Goal: Task Accomplishment & Management: Manage account settings

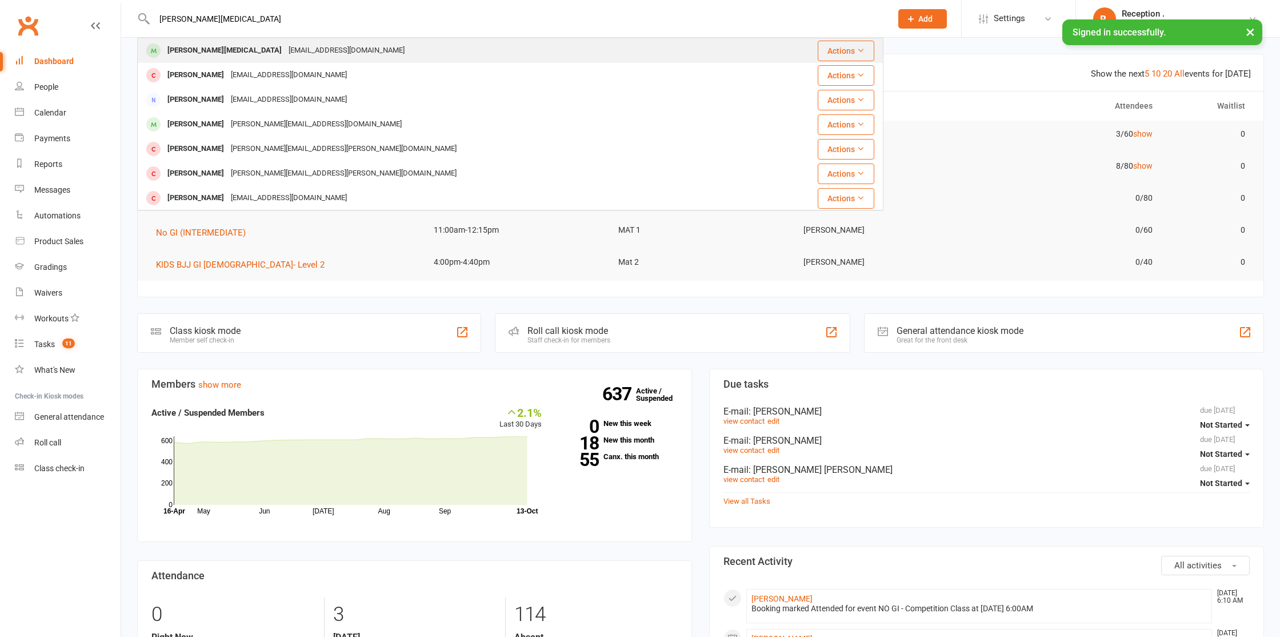
type input "[PERSON_NAME][MEDICAL_DATA]"
click at [285, 57] on div "[EMAIL_ADDRESS][DOMAIN_NAME]" at bounding box center [346, 50] width 123 height 17
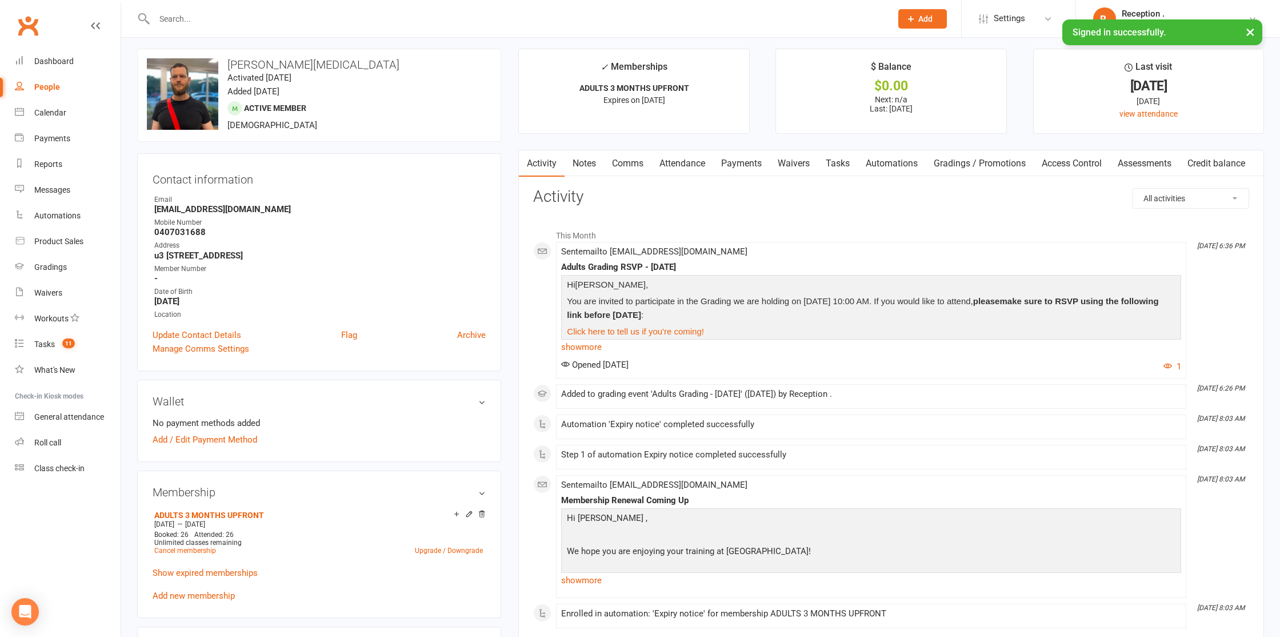
scroll to position [8, 0]
click at [191, 203] on strong "silicon.apac@gmail.com" at bounding box center [319, 206] width 331 height 10
click at [211, 207] on strong "silicon.apac@gmail.com" at bounding box center [319, 206] width 331 height 10
click at [212, 207] on strong "silicon.apac@gmail.com" at bounding box center [319, 206] width 331 height 10
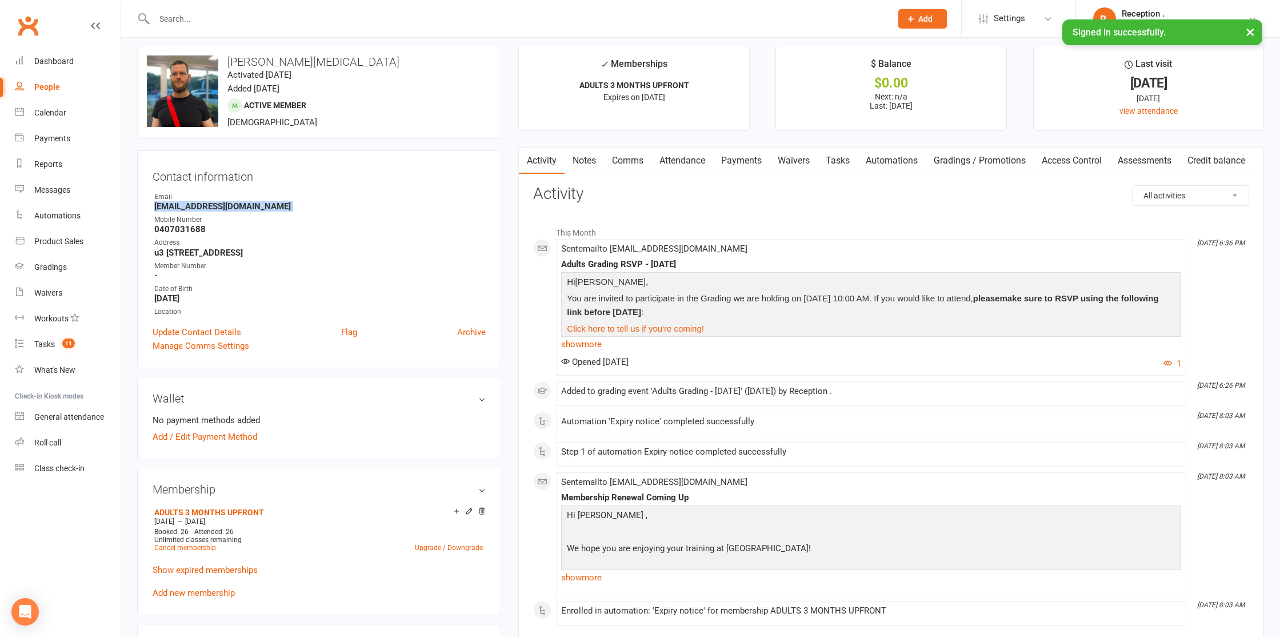
click at [212, 207] on strong "silicon.apac@gmail.com" at bounding box center [319, 206] width 331 height 10
copy render-form-field "silicon.apac@gmail.com"
click at [216, 18] on input "text" at bounding box center [517, 19] width 733 height 16
paste input "wath1979@gmail.com"
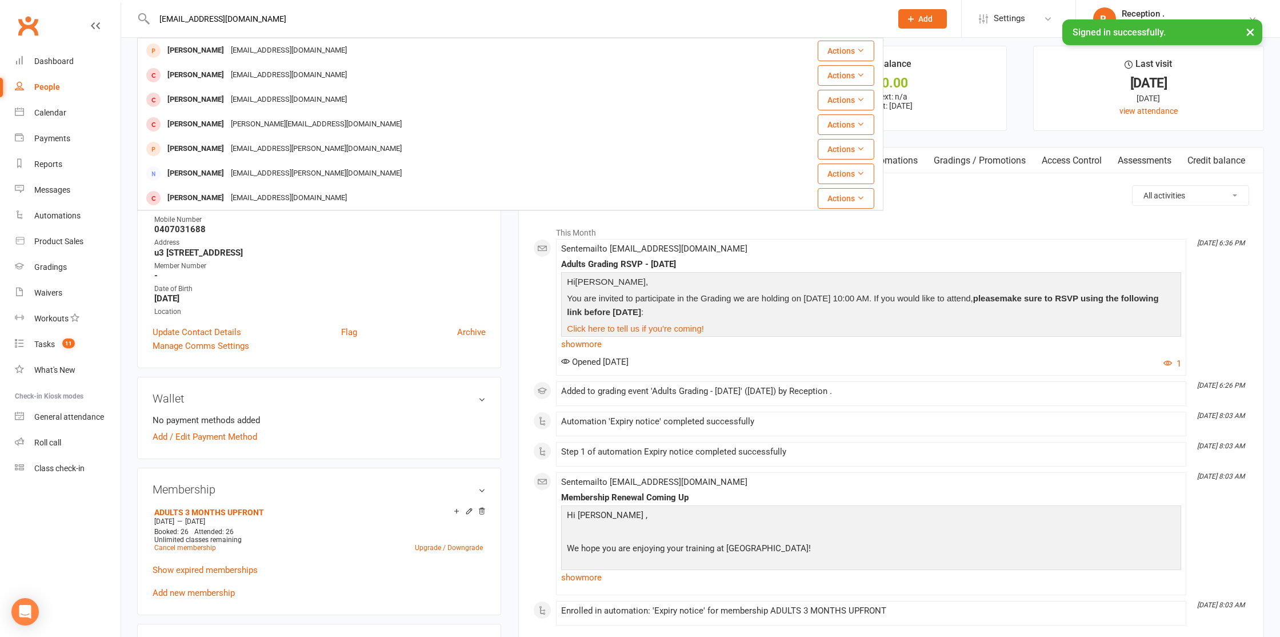
click at [219, 18] on input "wath1979@gmail.com" at bounding box center [517, 19] width 733 height 16
paste input "j_anthony06@hot"
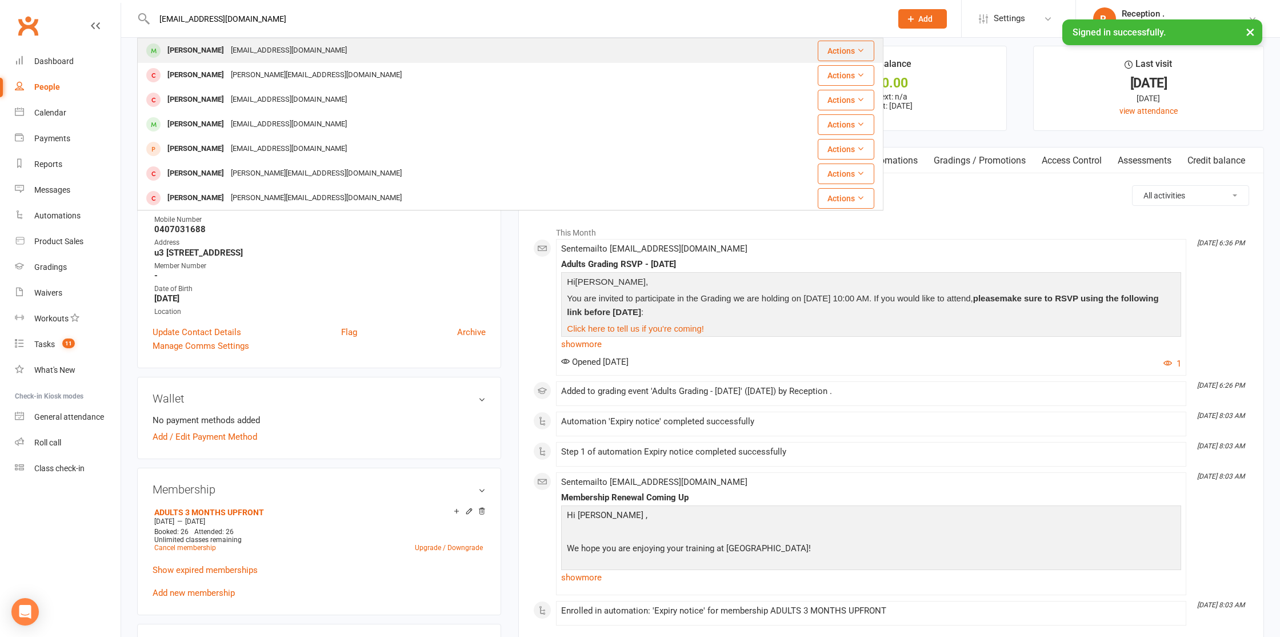
type input "j_anthony06@hotmail.com"
click at [258, 54] on div "j_anthony06@hotmail.com" at bounding box center [288, 50] width 123 height 17
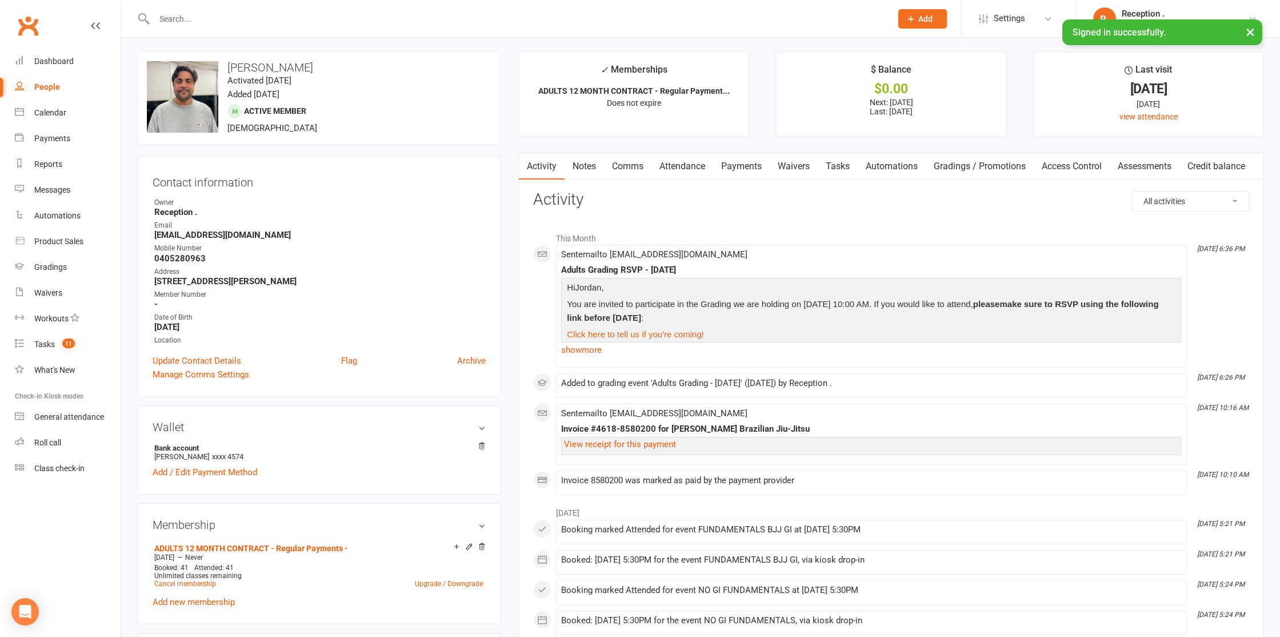
scroll to position [3, 0]
click at [684, 171] on link "Attendance" at bounding box center [682, 165] width 62 height 26
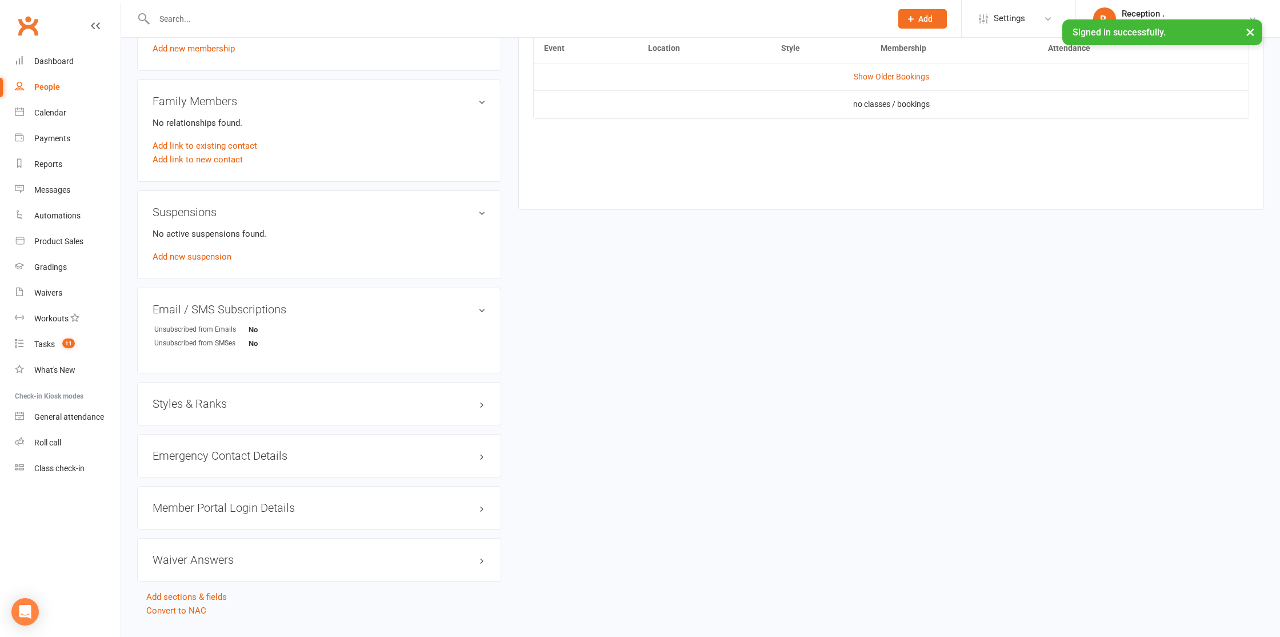
scroll to position [557, 0]
click at [201, 254] on link "Add new suspension" at bounding box center [192, 255] width 79 height 10
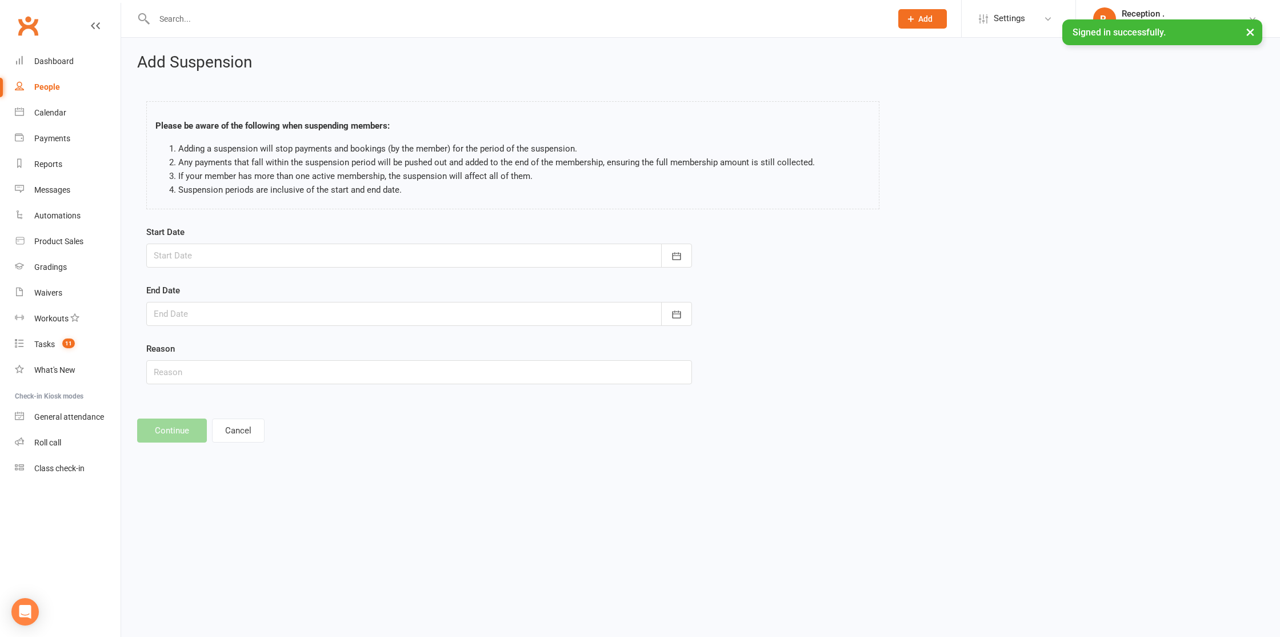
drag, startPoint x: 251, startPoint y: 241, endPoint x: 246, endPoint y: 236, distance: 6.9
click at [250, 239] on div "Start Date October 2025 Sun Mon Tue Wed Thu Fri Sat 40 28 29 30 01 02 03 04 41 …" at bounding box center [419, 246] width 546 height 42
click at [223, 258] on div at bounding box center [419, 255] width 546 height 24
click at [222, 374] on span "13" at bounding box center [217, 371] width 9 height 9
type input "13 Oct 2025"
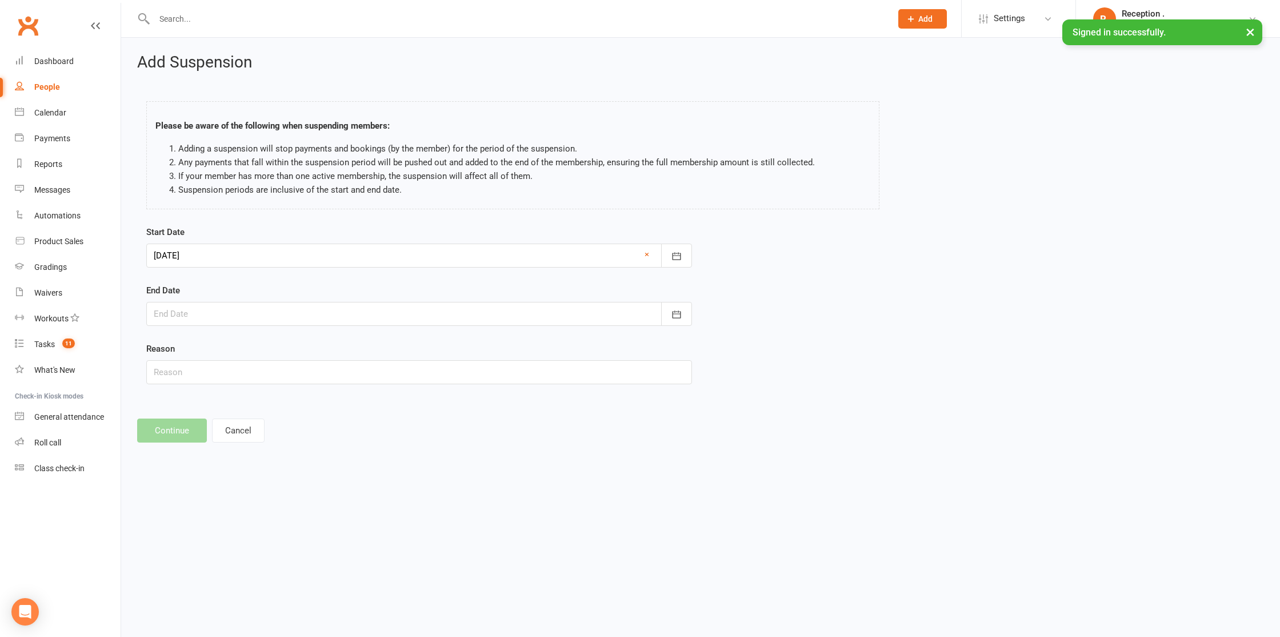
click at [239, 316] on div at bounding box center [419, 314] width 546 height 24
click at [347, 335] on button "button" at bounding box center [346, 343] width 25 height 21
click at [191, 411] on span "04" at bounding box center [192, 407] width 9 height 9
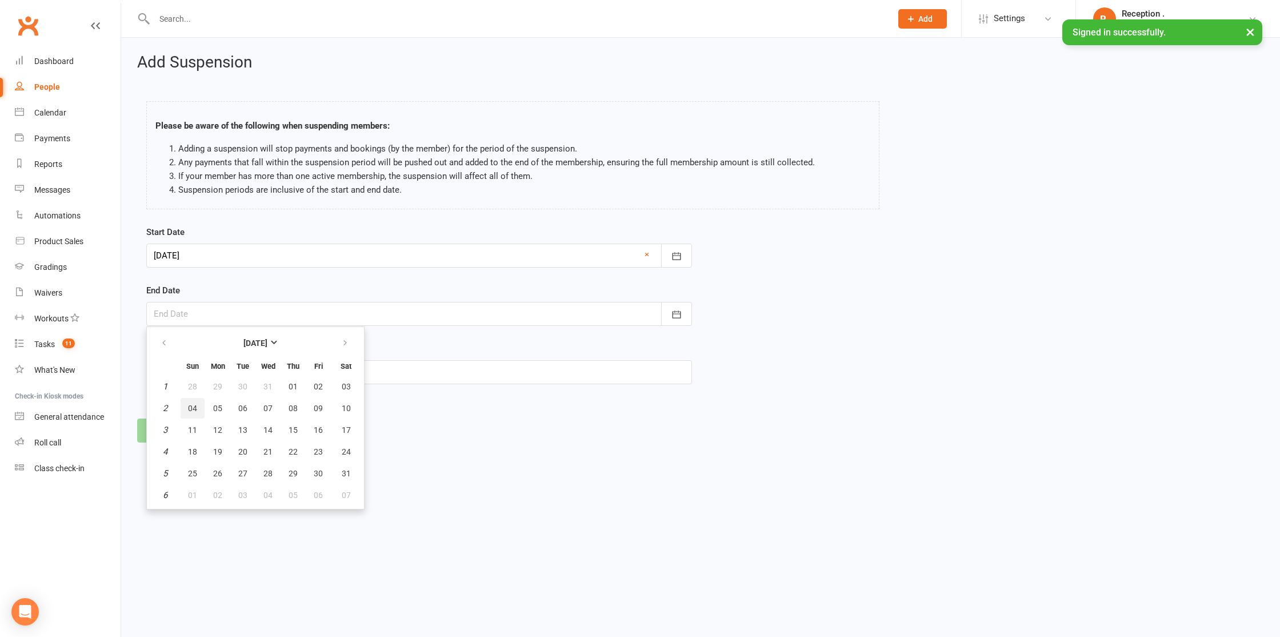
type input "04 Jan 2026"
click at [191, 374] on input "text" at bounding box center [419, 372] width 546 height 24
type input "h"
type input "Having a baby"
click at [182, 431] on button "Continue" at bounding box center [172, 430] width 70 height 24
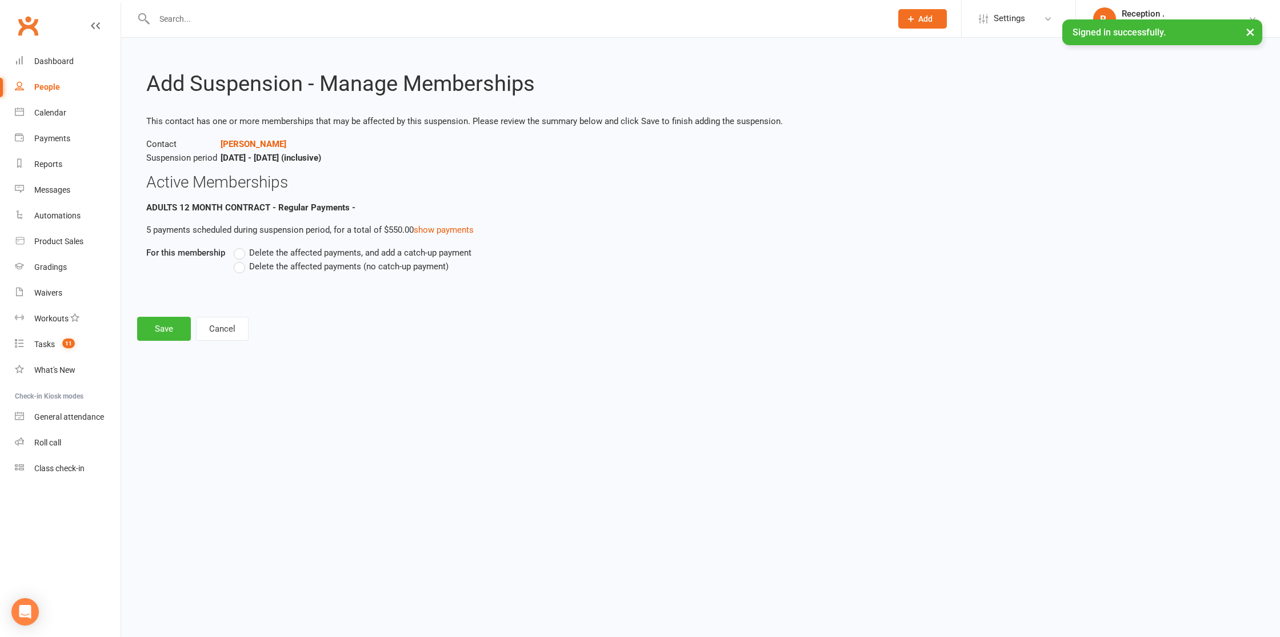
click at [246, 262] on label "Delete the affected payments (no catch-up payment)" at bounding box center [341, 266] width 215 height 14
click at [241, 259] on input "Delete the affected payments (no catch-up payment)" at bounding box center [237, 259] width 7 height 0
click at [164, 331] on button "Save" at bounding box center [164, 329] width 54 height 24
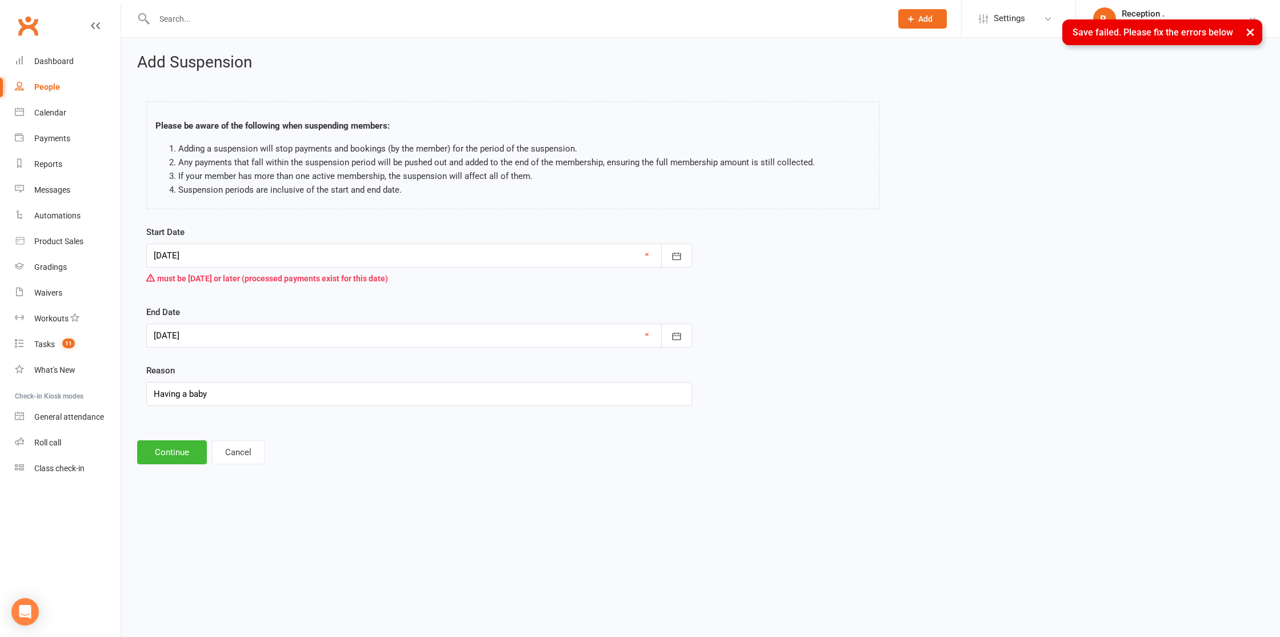
click at [303, 252] on div at bounding box center [419, 255] width 546 height 24
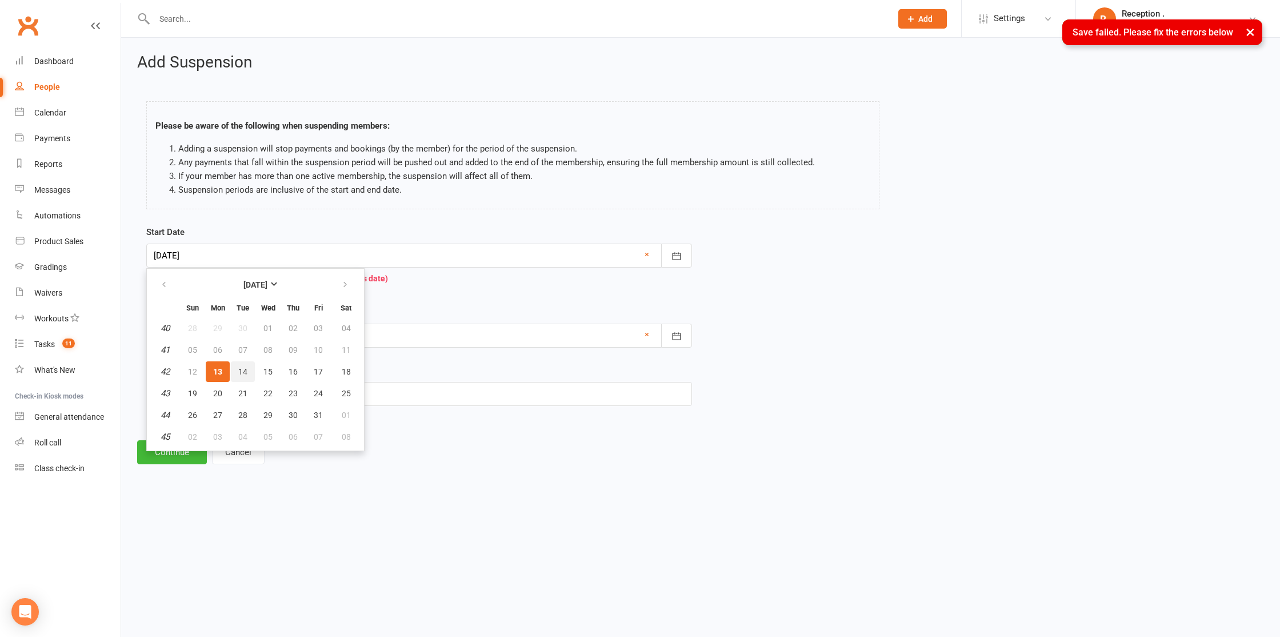
click at [246, 369] on span "14" at bounding box center [242, 371] width 9 height 9
type input "14 Oct 2025"
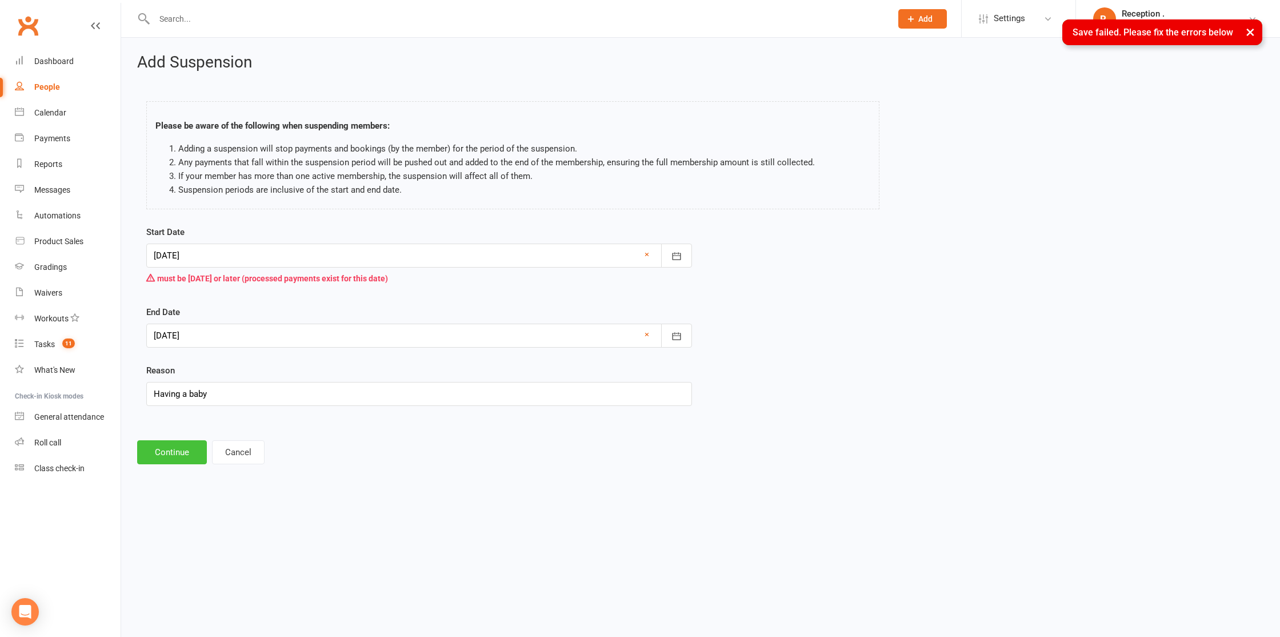
click at [182, 446] on button "Continue" at bounding box center [172, 452] width 70 height 24
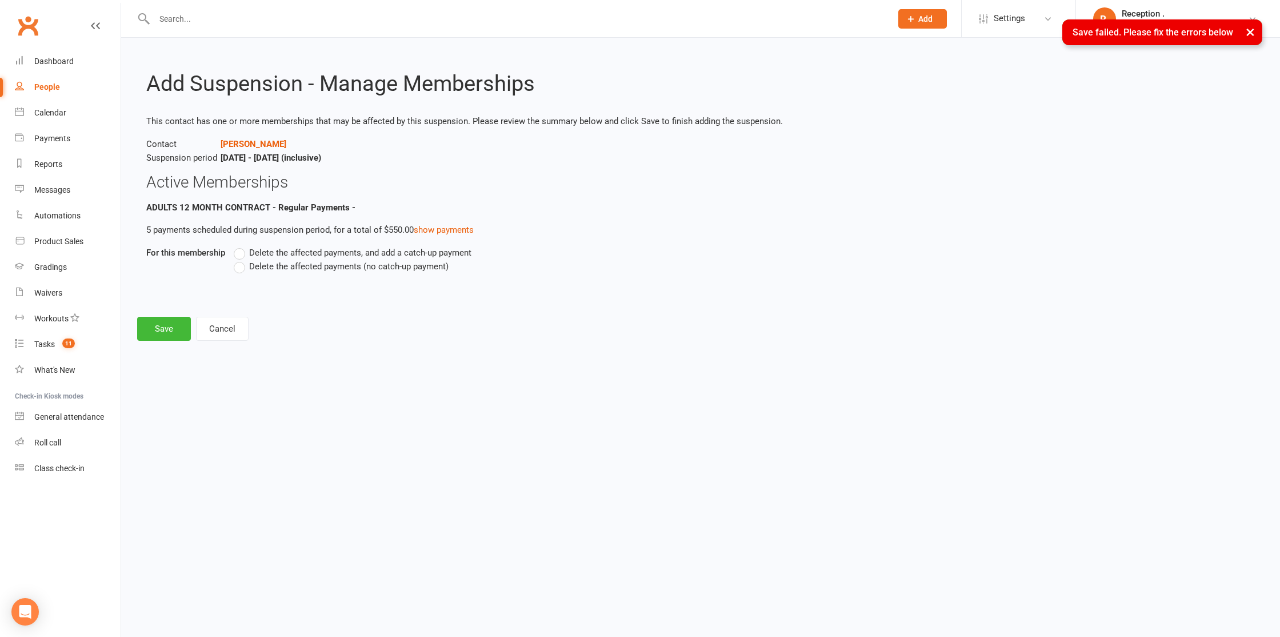
click at [302, 264] on span "Delete the affected payments (no catch-up payment)" at bounding box center [348, 265] width 199 height 12
click at [241, 259] on input "Delete the affected payments (no catch-up payment)" at bounding box center [237, 259] width 7 height 0
click at [176, 335] on button "Save" at bounding box center [164, 329] width 54 height 24
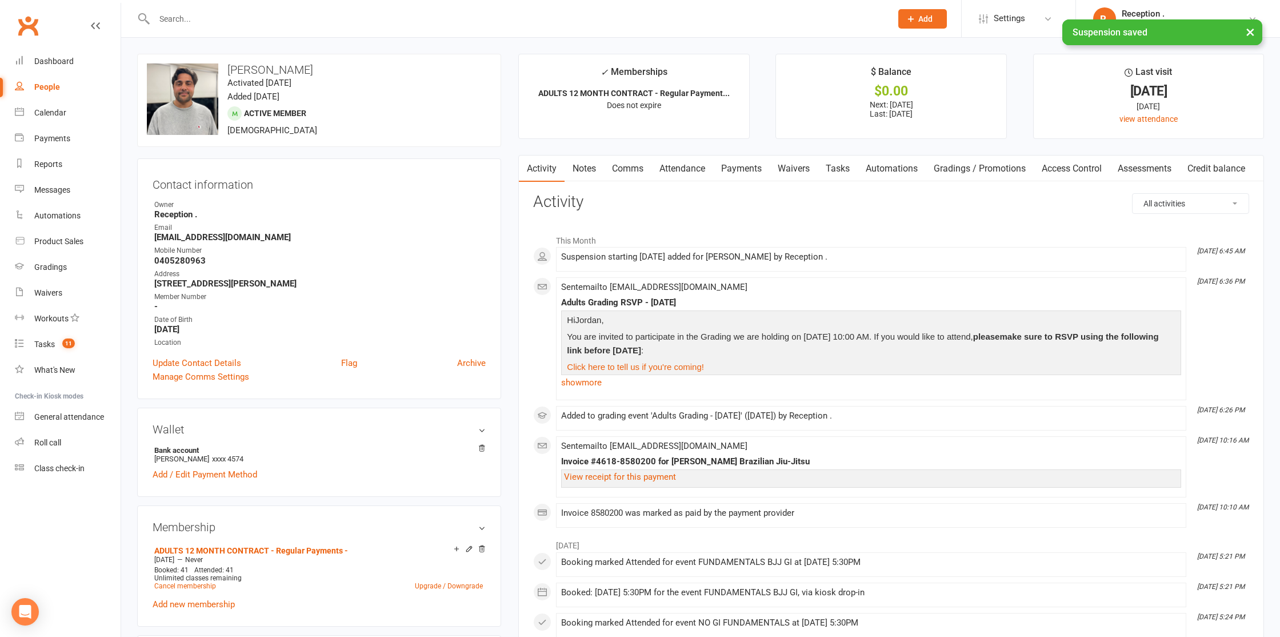
click at [726, 158] on link "Payments" at bounding box center [741, 168] width 57 height 26
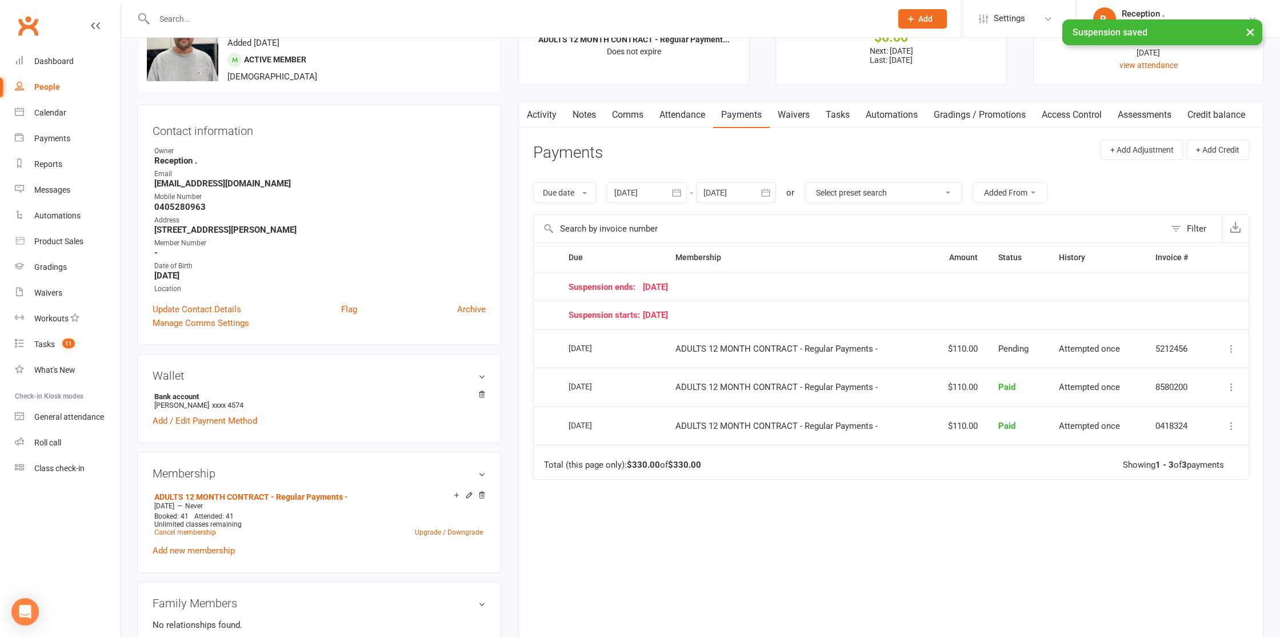
scroll to position [58, 0]
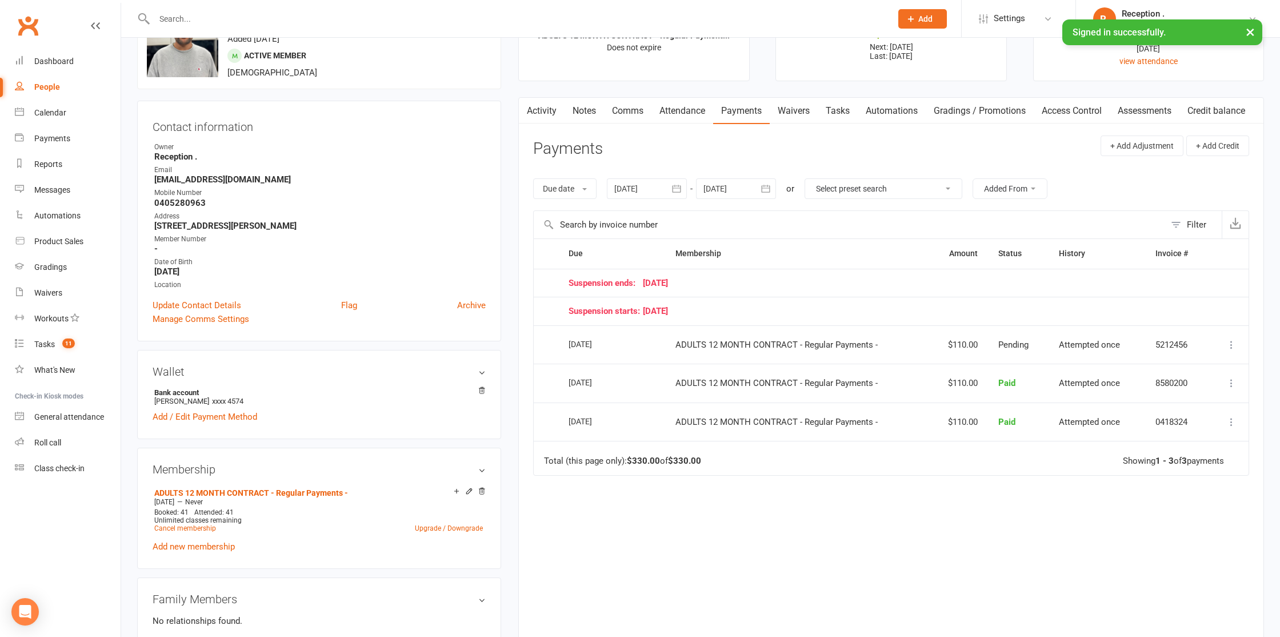
click at [746, 179] on div at bounding box center [736, 188] width 80 height 21
click at [938, 141] on header "Payments + Add Adjustment + Add Credit" at bounding box center [891, 150] width 716 height 31
drag, startPoint x: 1240, startPoint y: 339, endPoint x: 1235, endPoint y: 337, distance: 5.9
click at [1240, 339] on td "More Info Send message" at bounding box center [1228, 344] width 41 height 39
click at [1234, 341] on icon at bounding box center [1231, 344] width 11 height 11
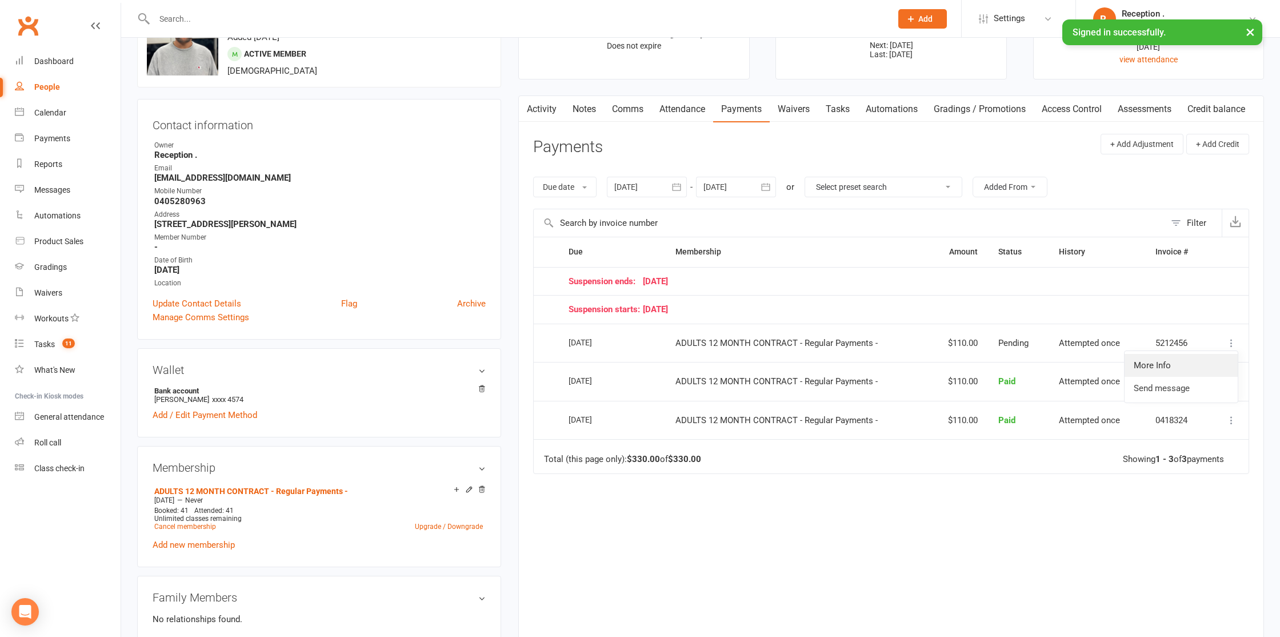
scroll to position [52, 0]
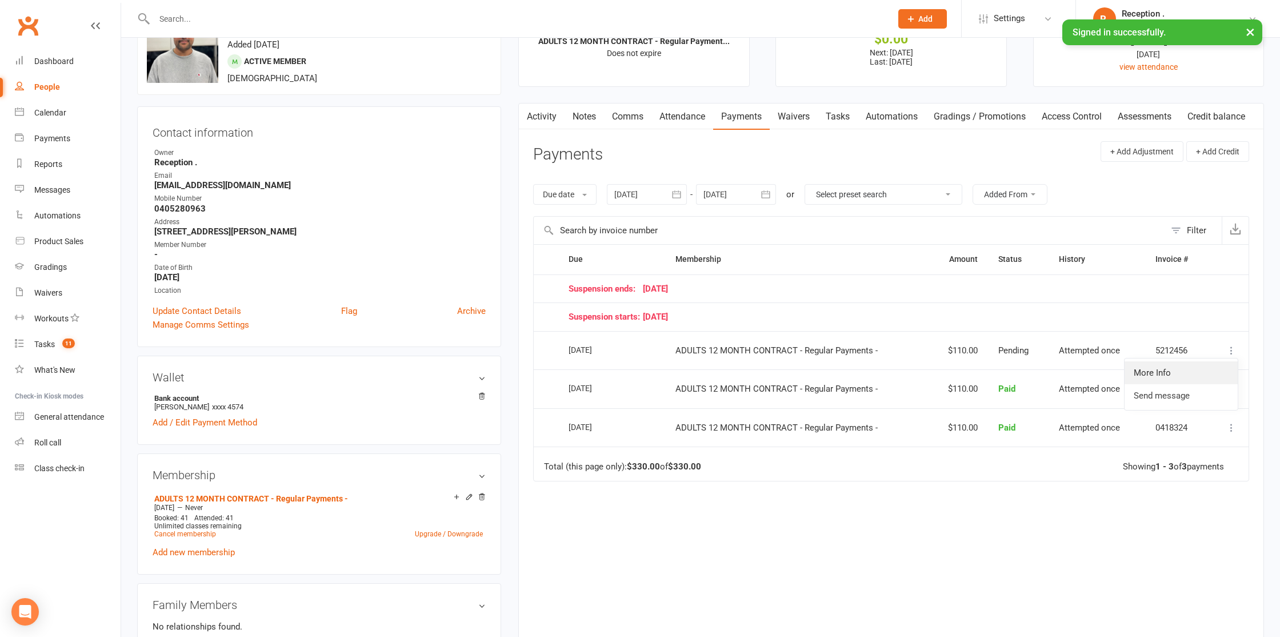
click at [1194, 375] on link "More Info" at bounding box center [1181, 372] width 113 height 23
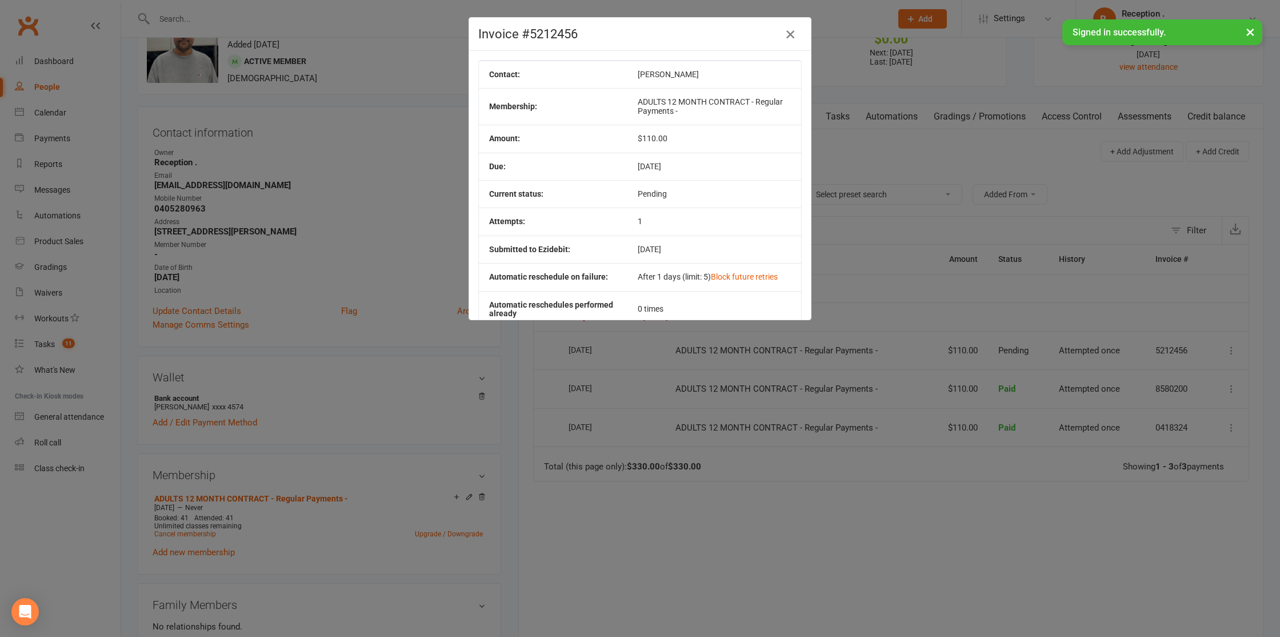
click at [797, 37] on button "button" at bounding box center [790, 34] width 18 height 18
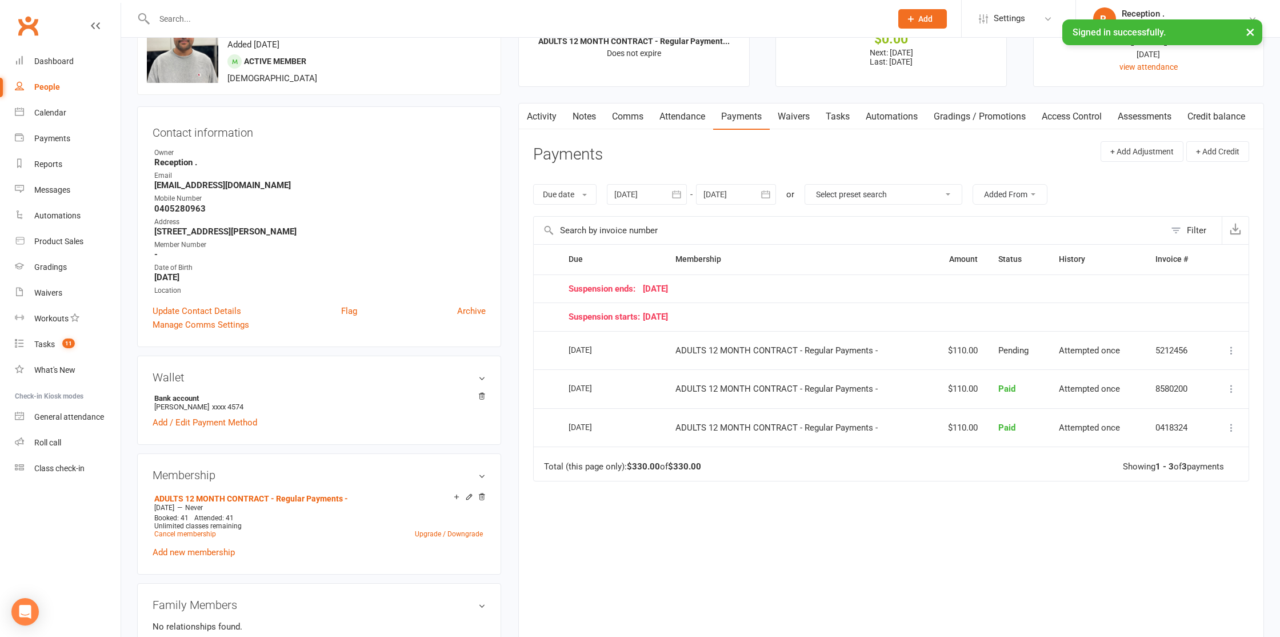
click at [706, 197] on div at bounding box center [736, 194] width 80 height 21
click at [889, 226] on button "button" at bounding box center [896, 221] width 25 height 21
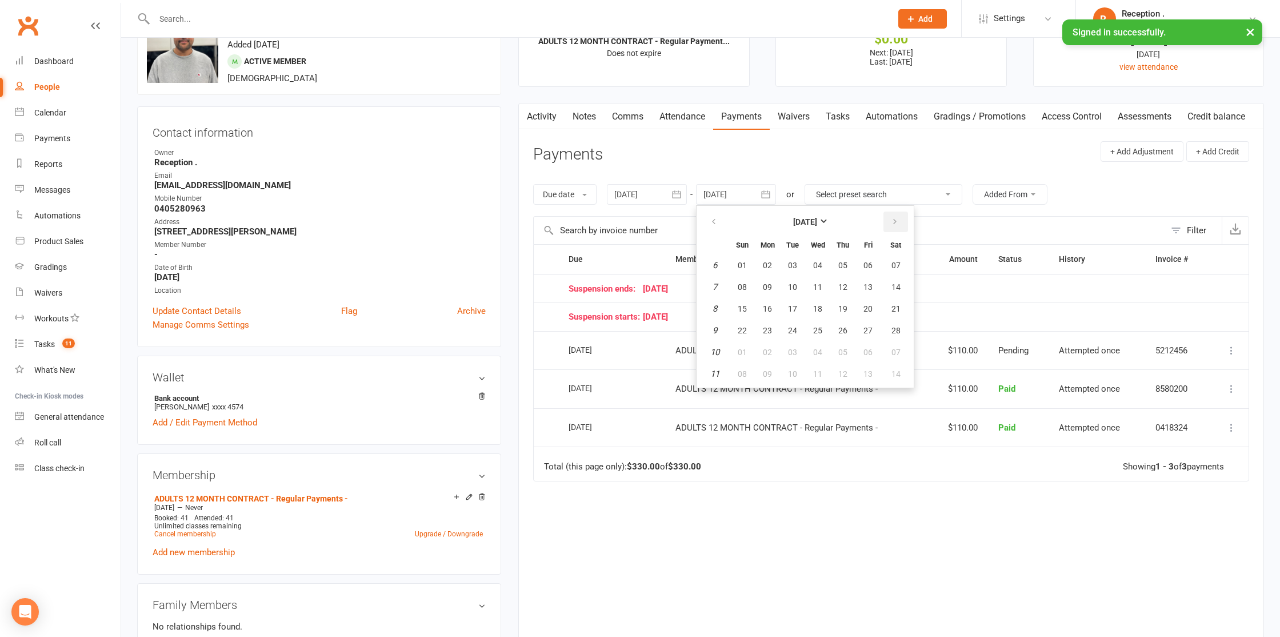
click at [889, 226] on button "button" at bounding box center [896, 221] width 25 height 21
click at [867, 300] on button "17" at bounding box center [868, 308] width 24 height 21
type input "17 Apr 2026"
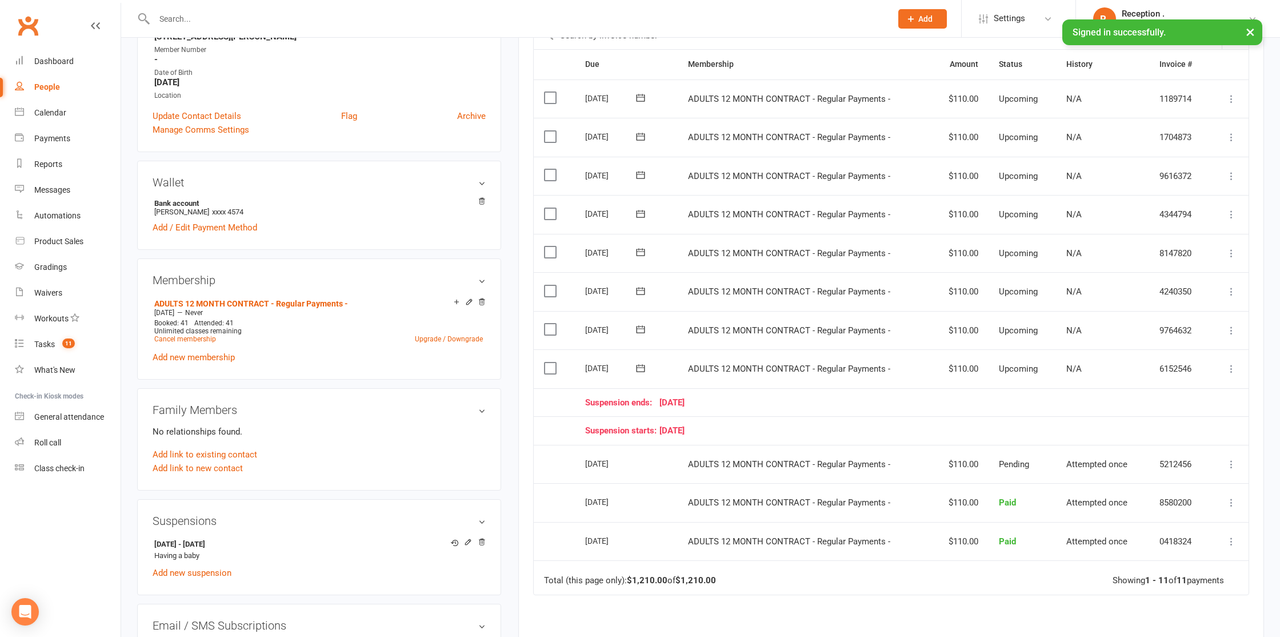
scroll to position [275, 0]
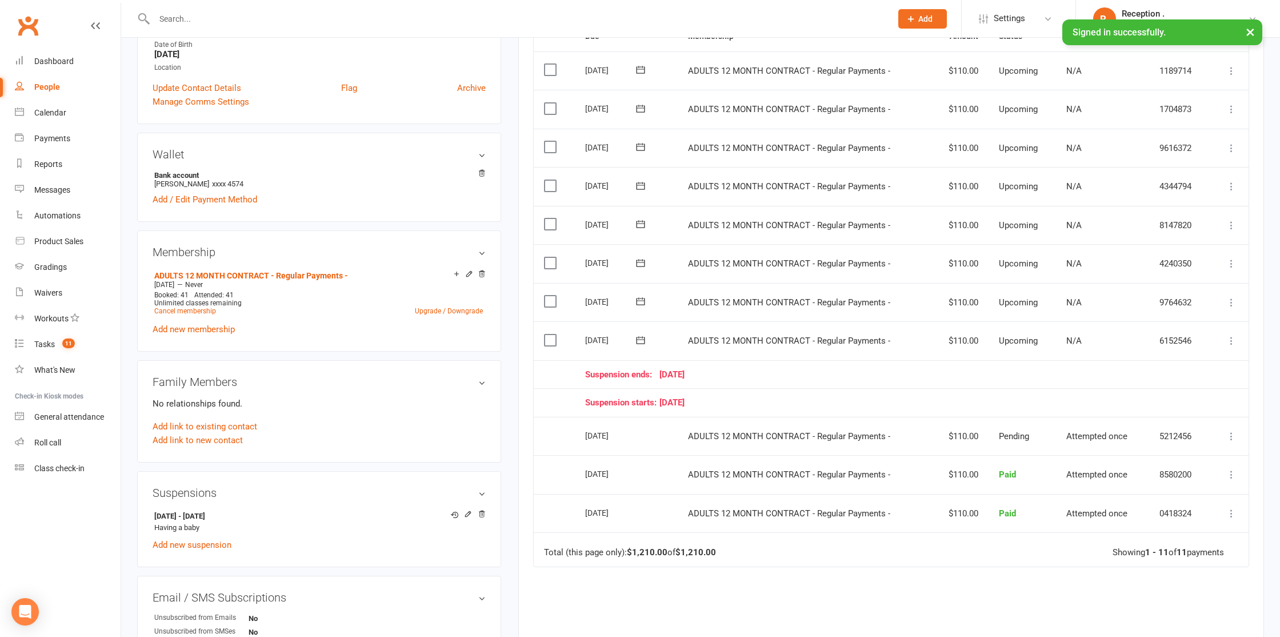
click at [1236, 348] on td "Mark as Paid (Cash) Mark as Paid (POS) Mark as Paid (Other) Skip Change amount …" at bounding box center [1229, 340] width 39 height 39
click at [1232, 344] on button at bounding box center [1232, 341] width 14 height 14
click at [1185, 471] on link "Apply credit" at bounding box center [1170, 477] width 135 height 23
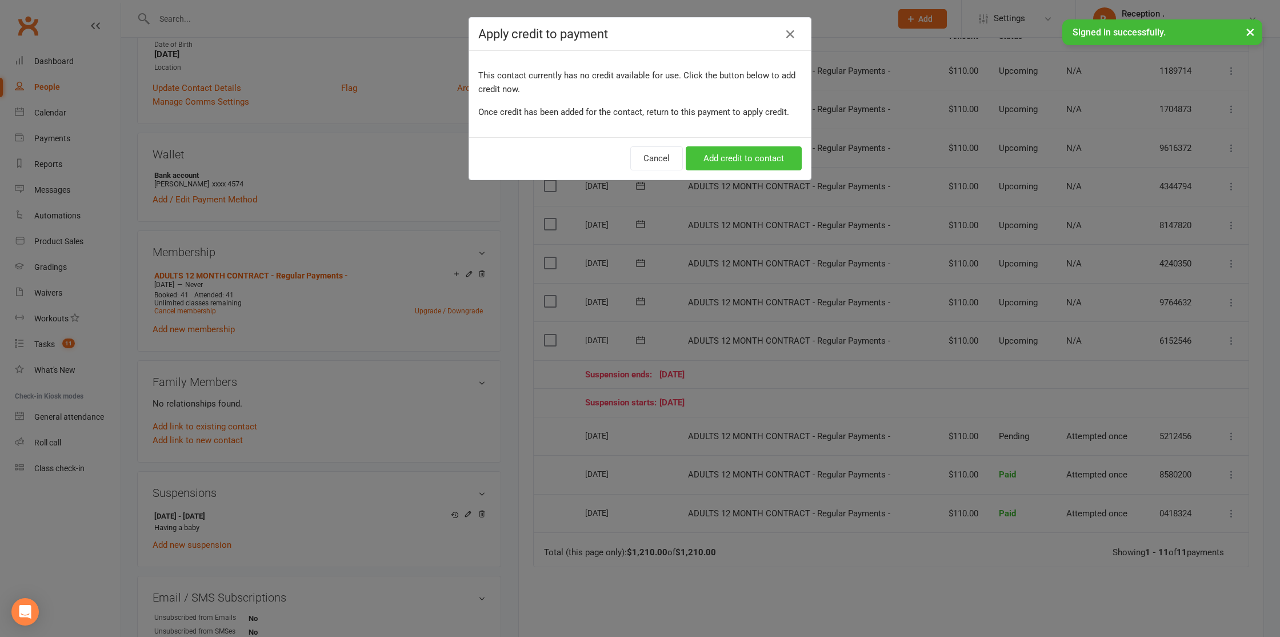
click at [744, 162] on button "Add credit to contact" at bounding box center [744, 158] width 116 height 24
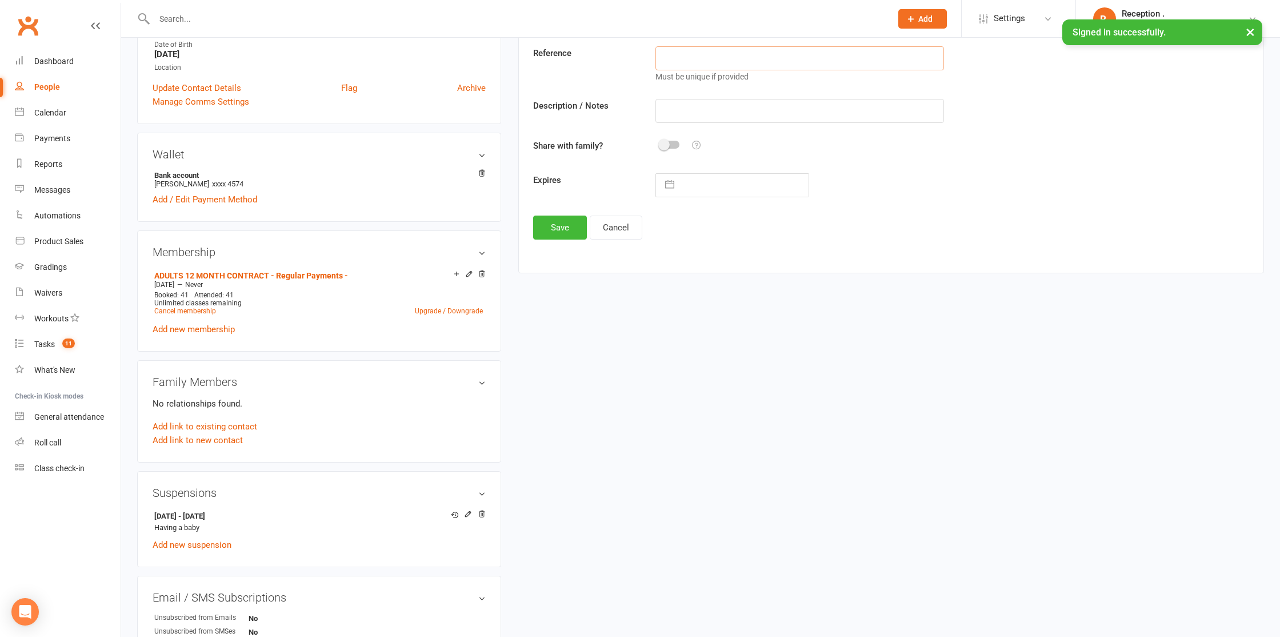
click at [675, 59] on input "text" at bounding box center [800, 58] width 288 height 24
type input "110"
click at [719, 102] on input "text" at bounding box center [800, 111] width 288 height 24
paste input "Membership paused as of [data]. Payment for this period was already processed —…"
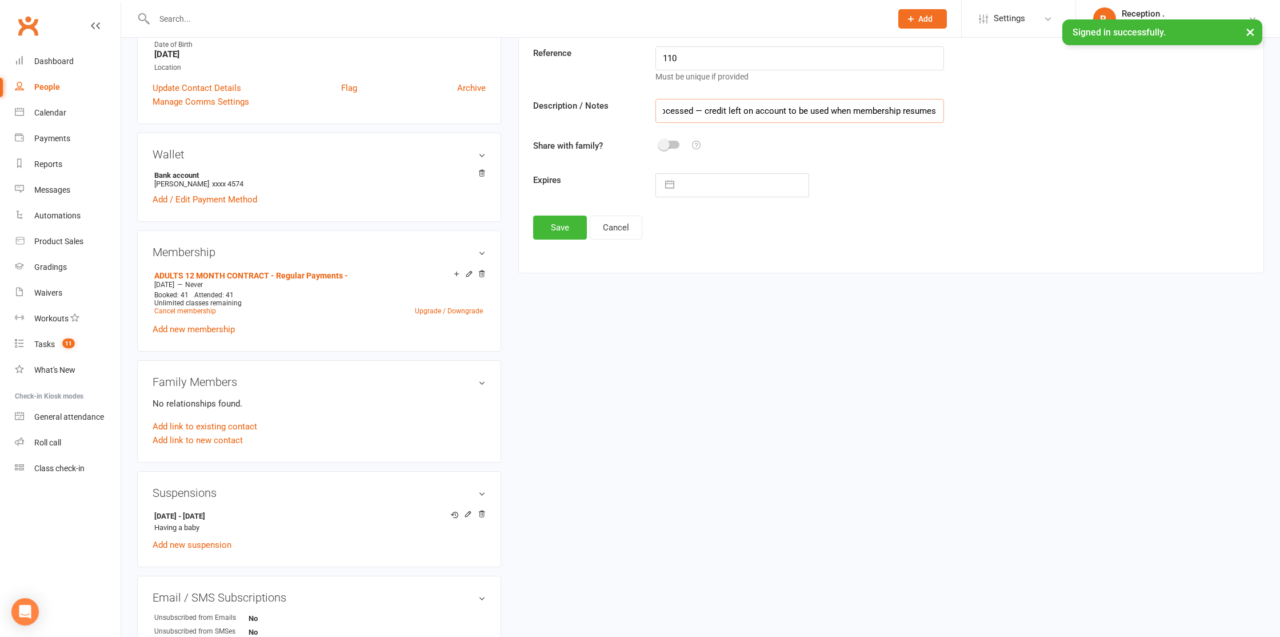
click at [704, 109] on input "Membership paused as of [data]. Payment for this period was already processed —…" at bounding box center [800, 111] width 288 height 24
drag, startPoint x: 706, startPoint y: 107, endPoint x: 585, endPoint y: 112, distance: 121.3
click at [578, 112] on div "Description / Notes Membership paused as of [data]. Payment for this period was…" at bounding box center [891, 111] width 733 height 24
drag, startPoint x: 813, startPoint y: 110, endPoint x: 793, endPoint y: 109, distance: 20.6
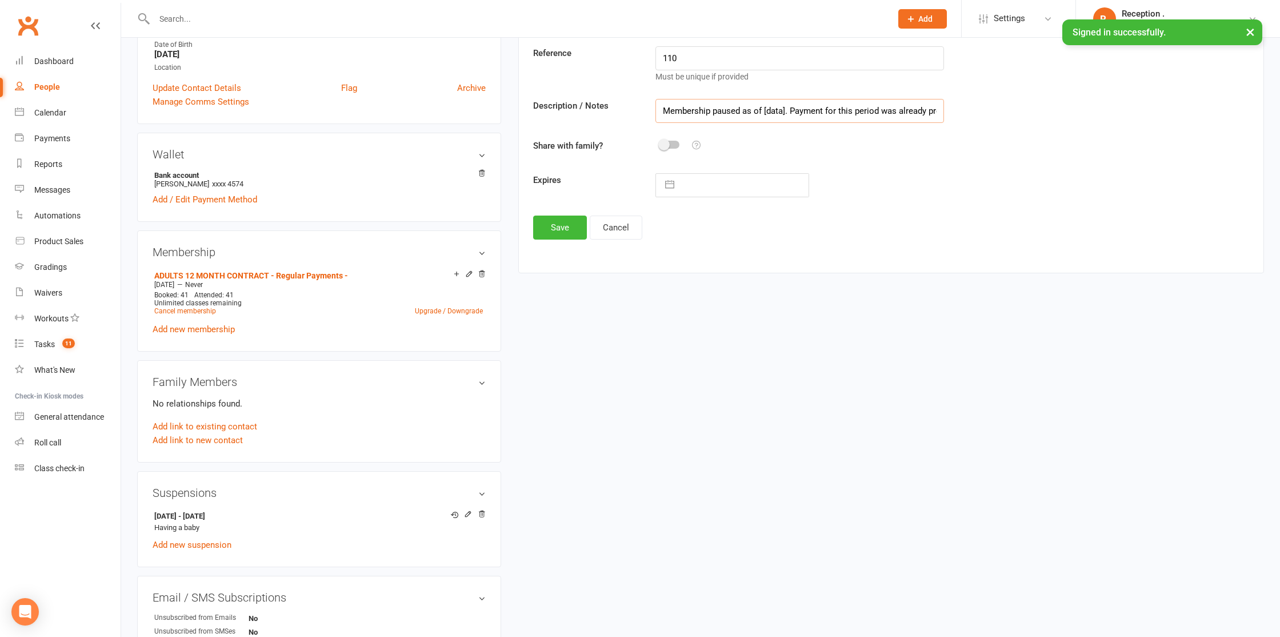
click at [805, 110] on input "Membership paused as of [data]. Payment for this period was already processed. …" at bounding box center [800, 111] width 288 height 24
drag, startPoint x: 786, startPoint y: 109, endPoint x: 766, endPoint y: 111, distance: 20.7
click at [766, 111] on input "Membership paused as of [data]. Payment for this period was already processed. …" at bounding box center [800, 111] width 288 height 24
type input "Membership paused as of 13/10/25. Payment for this period was already processed…"
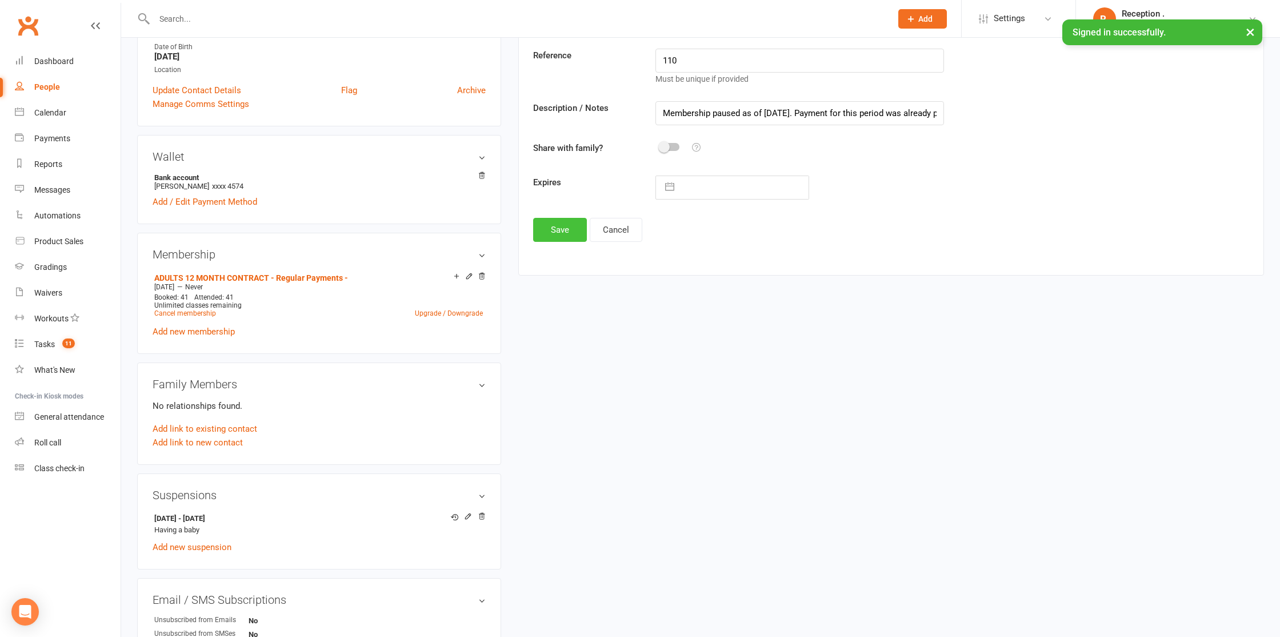
click at [555, 230] on button "Save" at bounding box center [560, 230] width 54 height 24
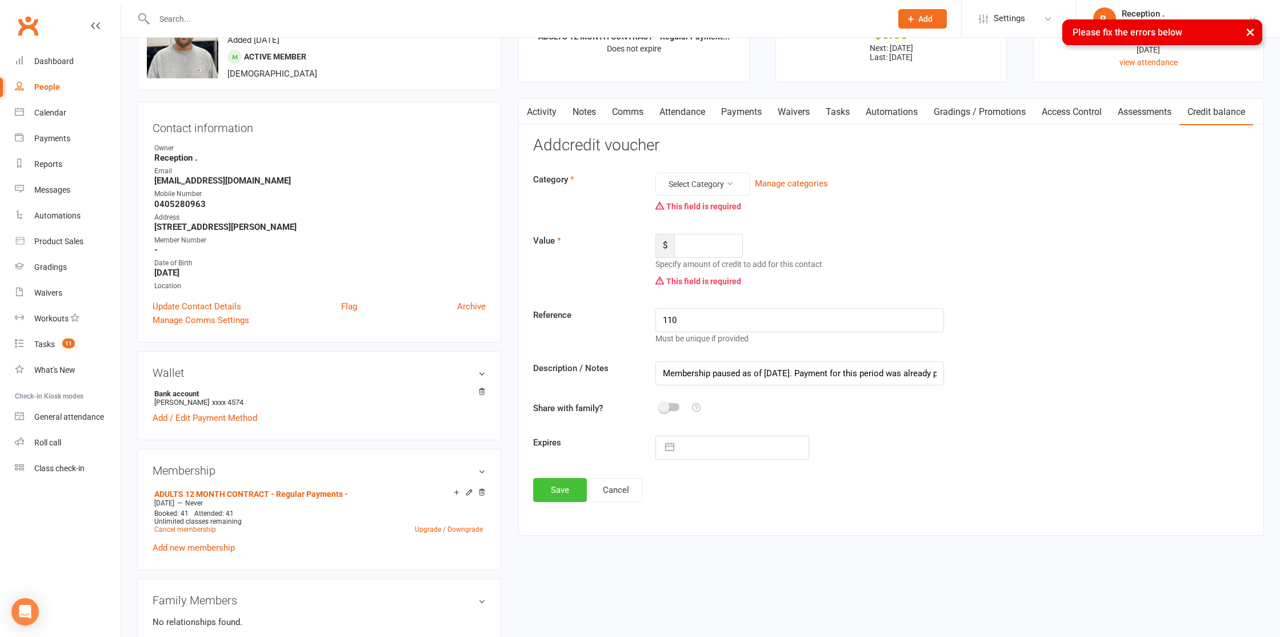
scroll to position [38, 0]
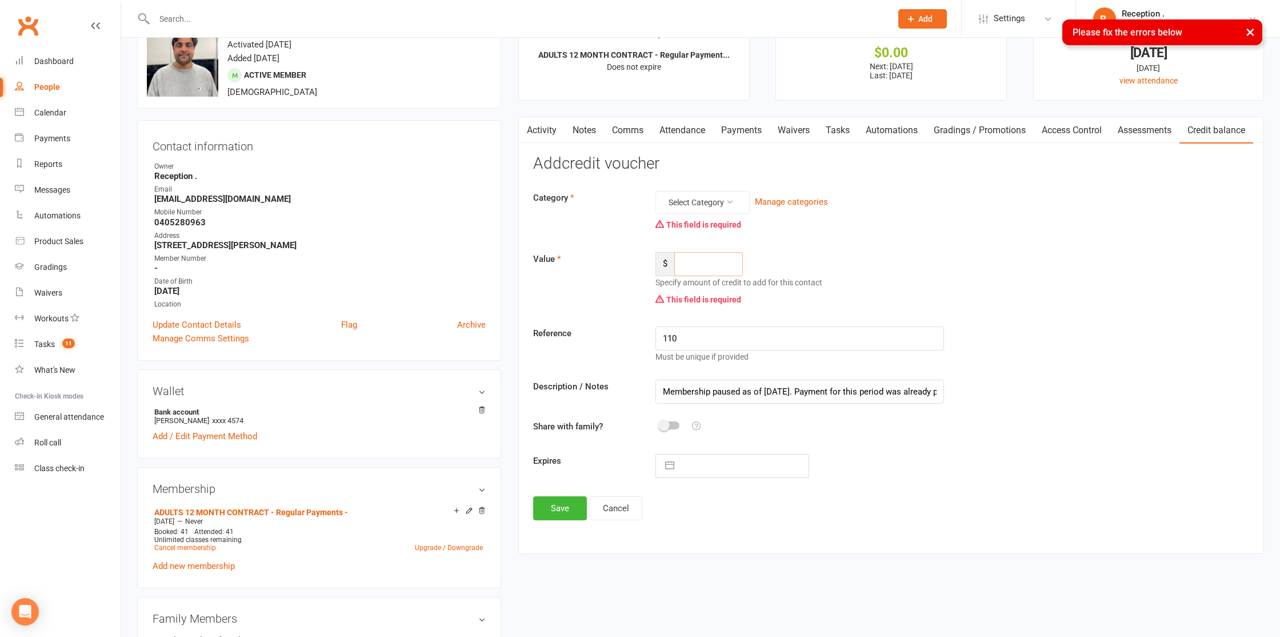
click at [697, 261] on input "number" at bounding box center [708, 264] width 69 height 24
type input "110"
click at [683, 334] on input "110" at bounding box center [800, 338] width 288 height 24
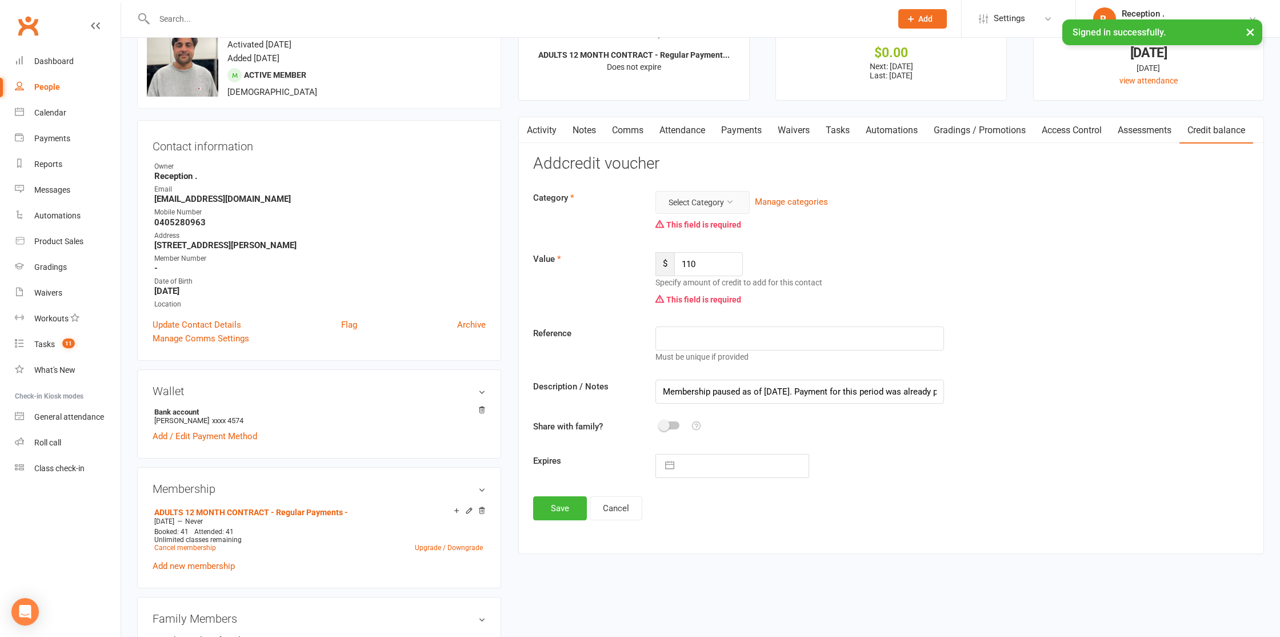
click at [692, 199] on button "Select Category" at bounding box center [703, 202] width 94 height 23
drag, startPoint x: 704, startPoint y: 254, endPoint x: 704, endPoint y: 237, distance: 17.1
click at [704, 237] on ul "General Gift Certificate" at bounding box center [694, 240] width 114 height 53
click at [704, 235] on link "General" at bounding box center [693, 229] width 113 height 23
click at [542, 517] on button "Save" at bounding box center [560, 508] width 54 height 24
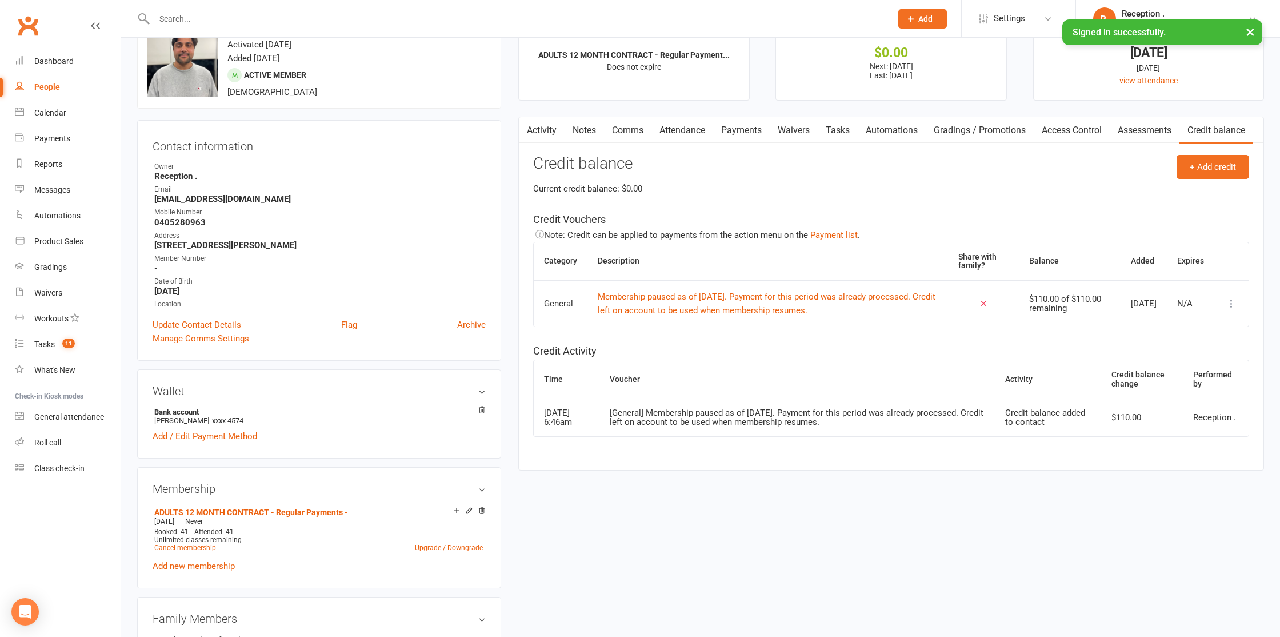
click at [555, 141] on link "Activity" at bounding box center [542, 130] width 46 height 26
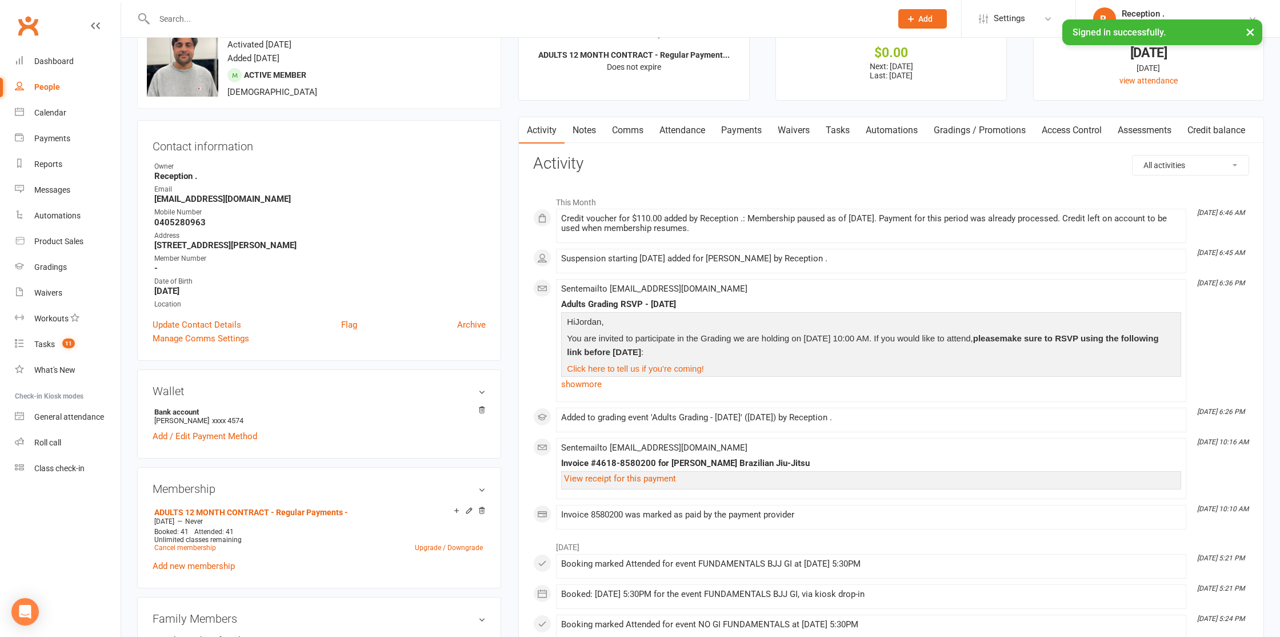
click at [742, 130] on link "Payments" at bounding box center [741, 130] width 57 height 26
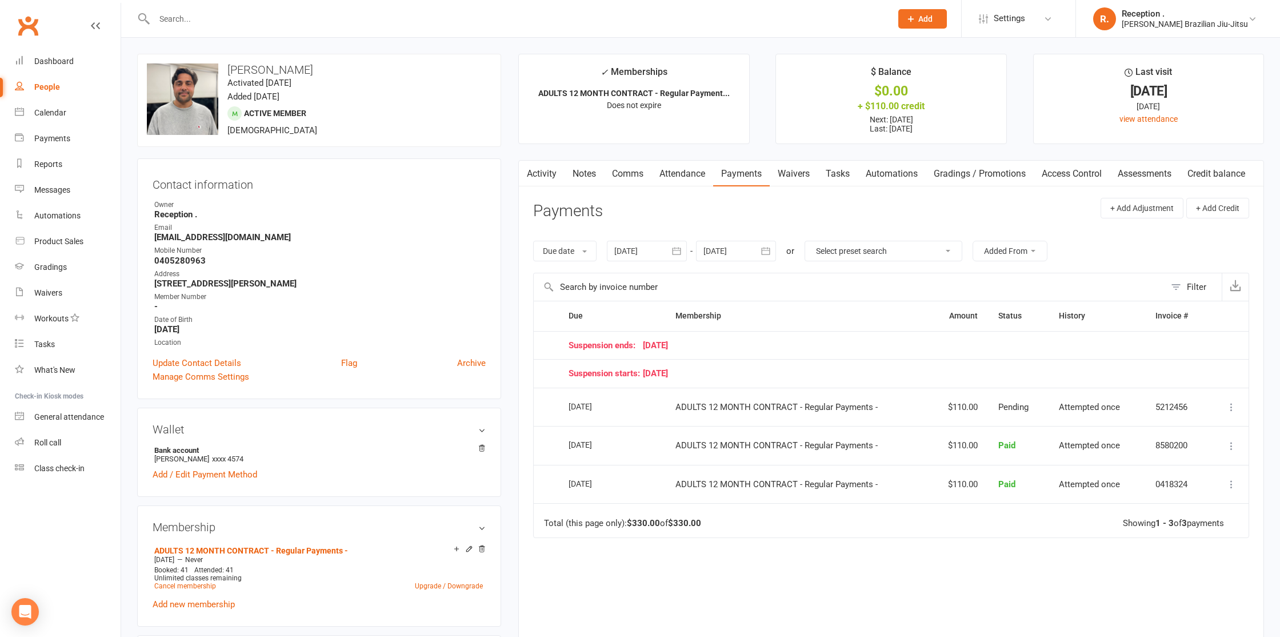
scroll to position [9, 0]
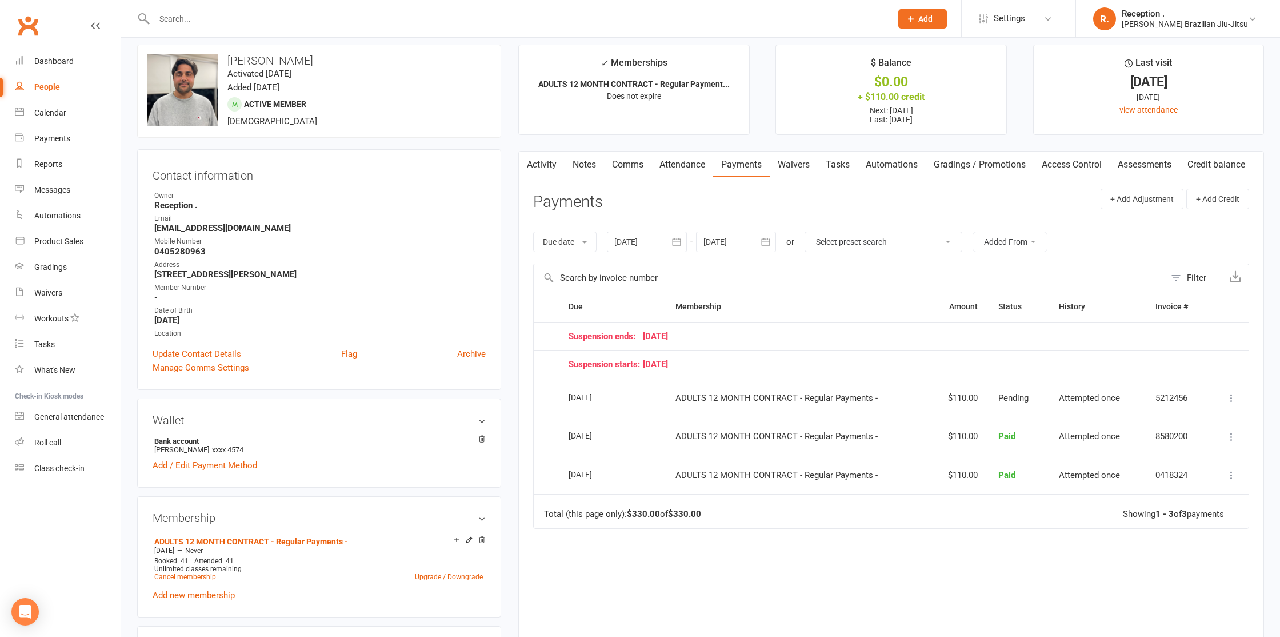
drag, startPoint x: 724, startPoint y: 253, endPoint x: 741, endPoint y: 253, distance: 16.6
click at [728, 253] on div "Due date Due date Date paid Date failed Date settled 12 Sep 2025 September 2025…" at bounding box center [891, 241] width 716 height 43
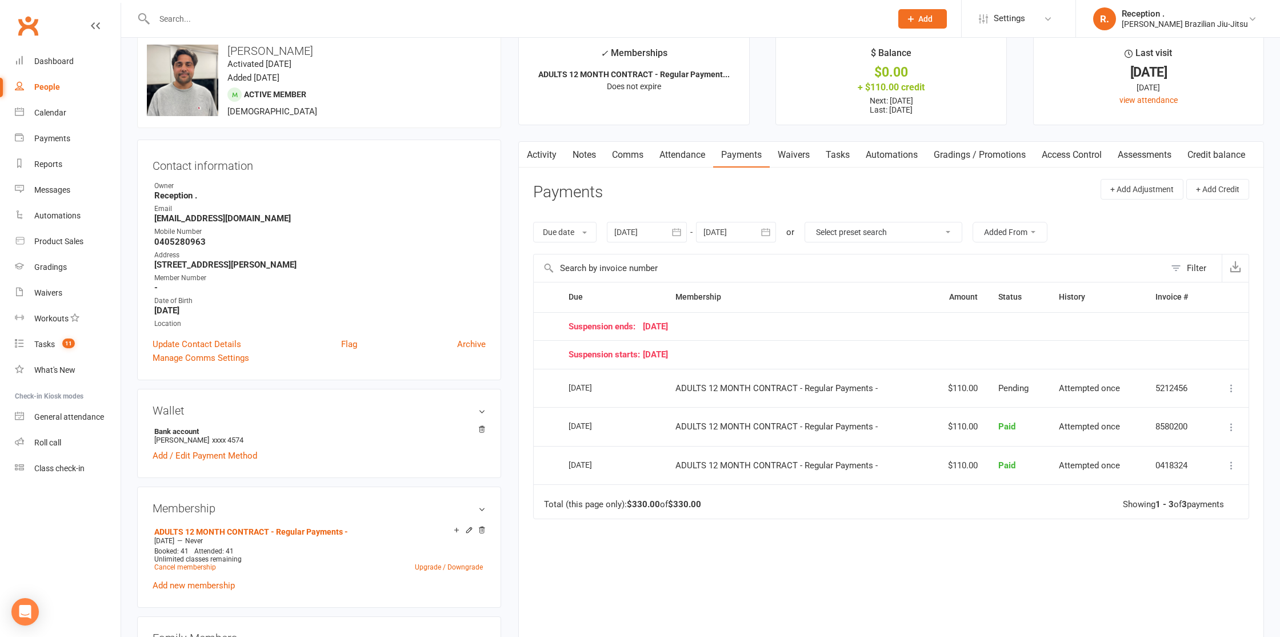
scroll to position [0, 0]
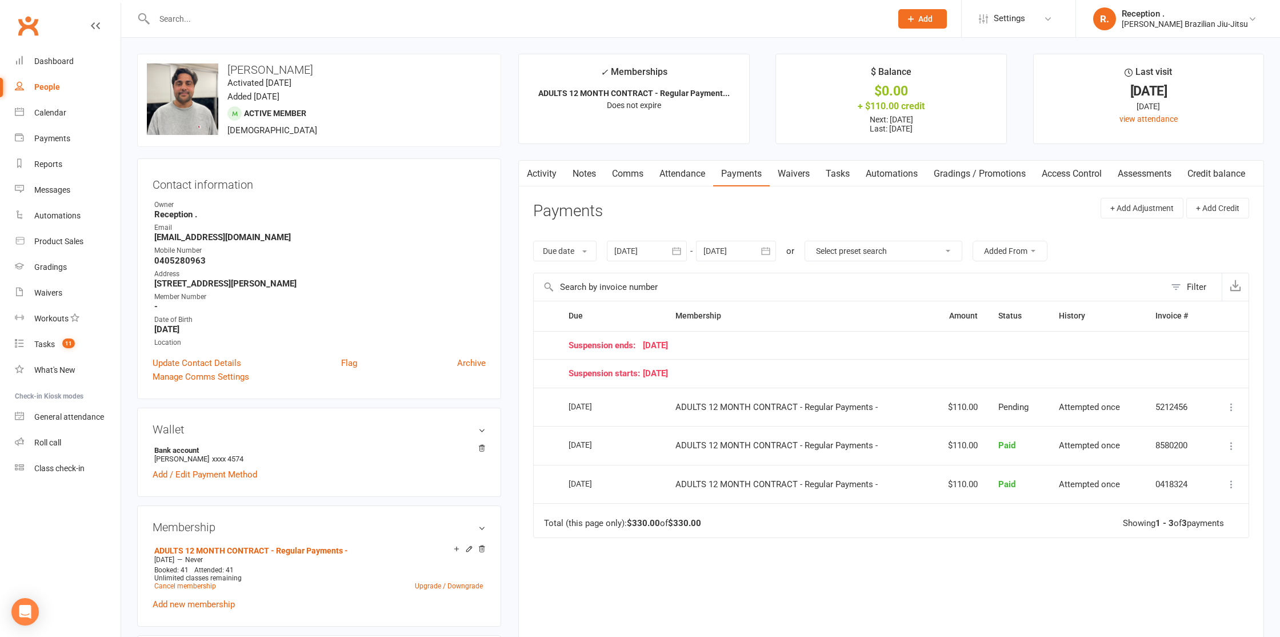
click at [744, 240] on div "Due date Due date Date paid Date failed Date settled 12 Sep 2025 September 2025…" at bounding box center [891, 250] width 716 height 43
drag, startPoint x: 745, startPoint y: 247, endPoint x: 856, endPoint y: 270, distance: 113.2
click at [748, 249] on div at bounding box center [736, 251] width 80 height 21
click at [908, 273] on button "button" at bounding box center [896, 278] width 25 height 21
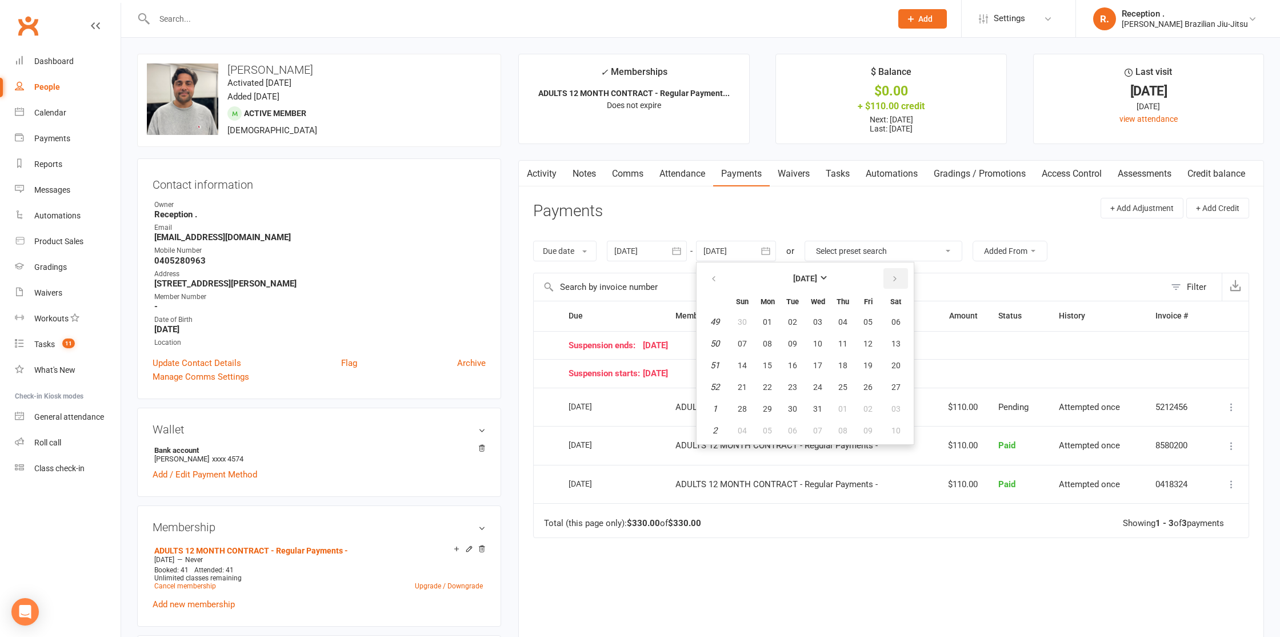
click at [908, 273] on button "button" at bounding box center [896, 278] width 25 height 21
click at [872, 334] on button "13" at bounding box center [868, 341] width 24 height 21
type input "13 Feb 2026"
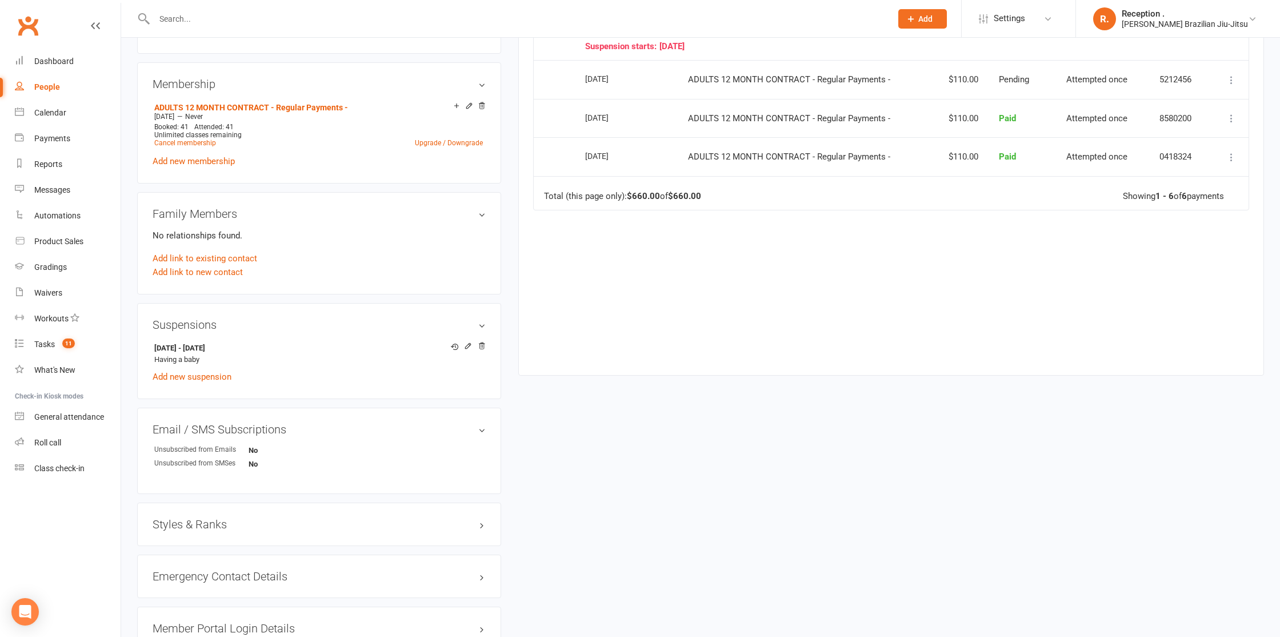
scroll to position [458, 0]
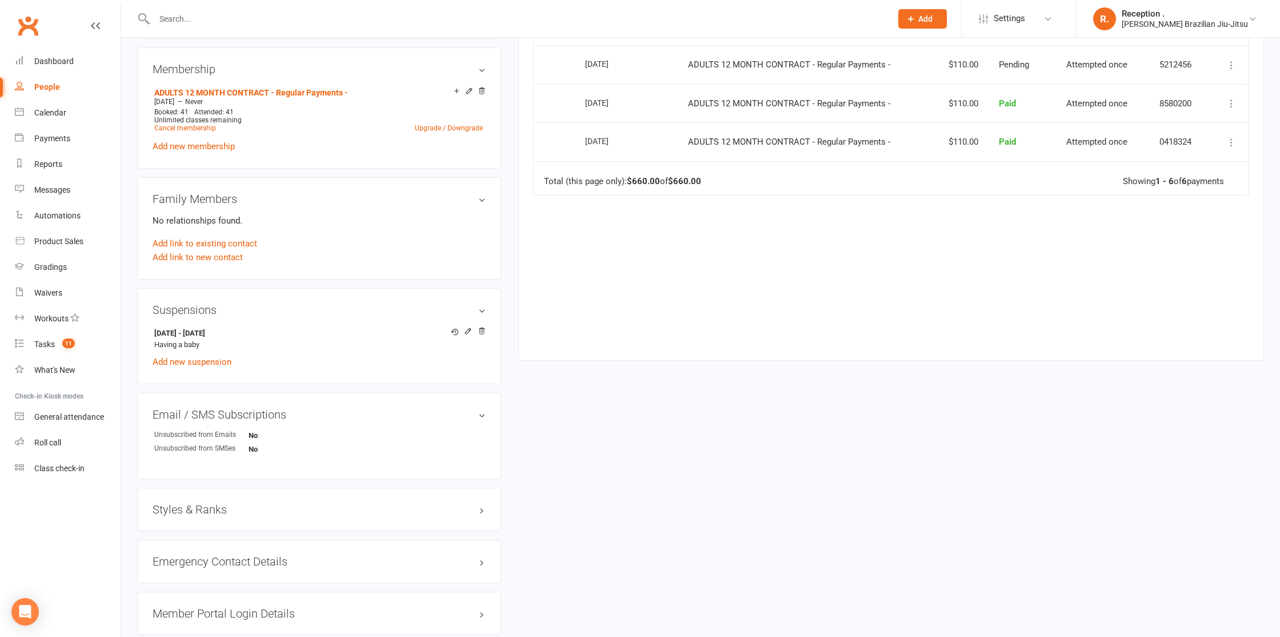
drag, startPoint x: 254, startPoint y: 329, endPoint x: 147, endPoint y: 329, distance: 106.9
click at [147, 329] on div "Suspensions 14 Oct 2025 - 4 Jan 2026 Having a baby Add new suspension" at bounding box center [319, 336] width 364 height 97
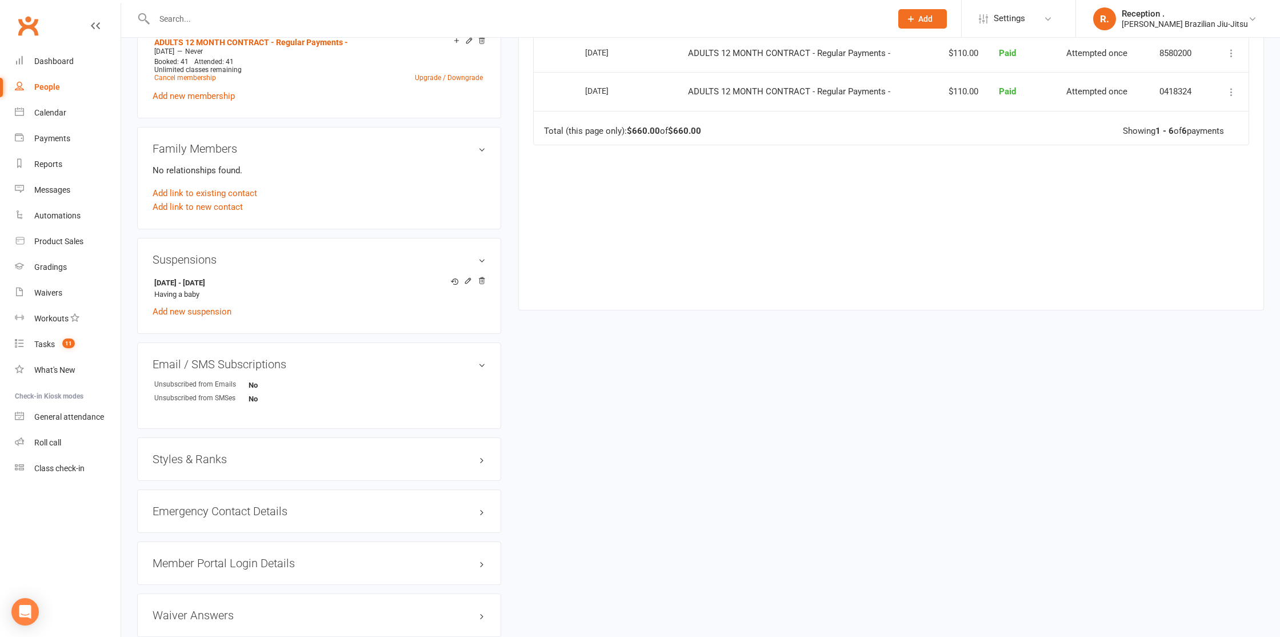
scroll to position [519, 0]
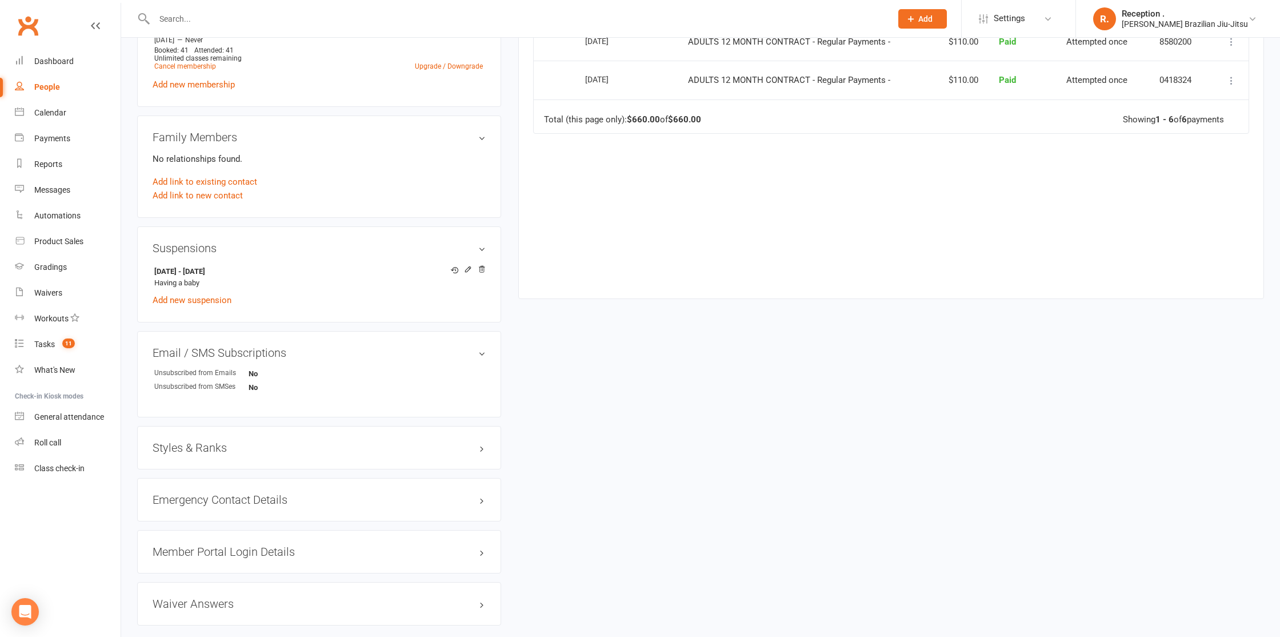
click at [202, 19] on input "text" at bounding box center [517, 19] width 733 height 16
paste input "caroline.davy@hotmail.co.uk"
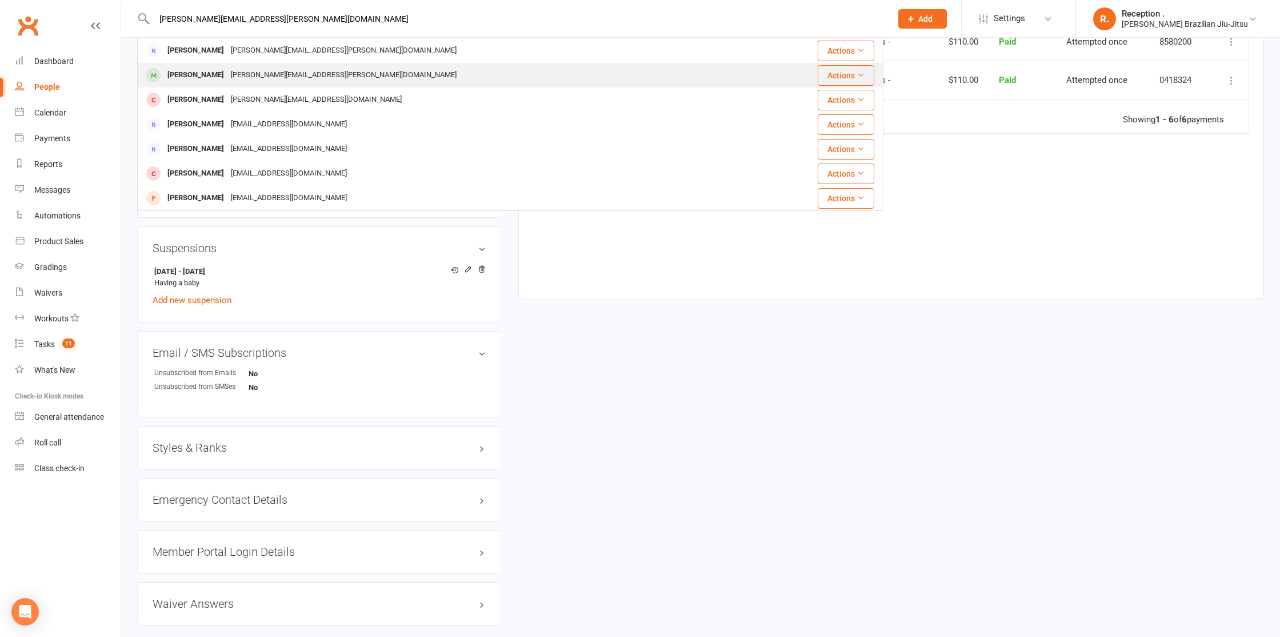
type input "caroline.davy@hotmail.co.uk"
click at [233, 79] on div "caroline.davy@hotmail.co.uk" at bounding box center [343, 75] width 233 height 17
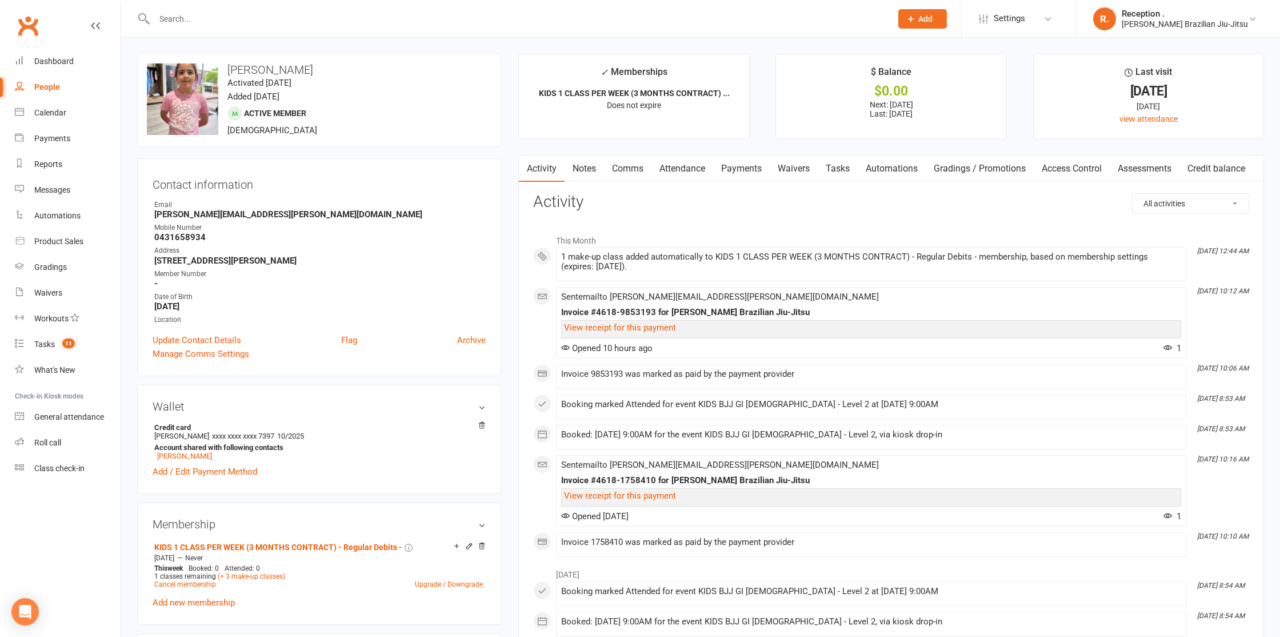
click at [235, 17] on input "text" at bounding box center [517, 19] width 733 height 16
paste input "marcodiana916@gmail.com"
type input "marcodiana916@gmail.com"
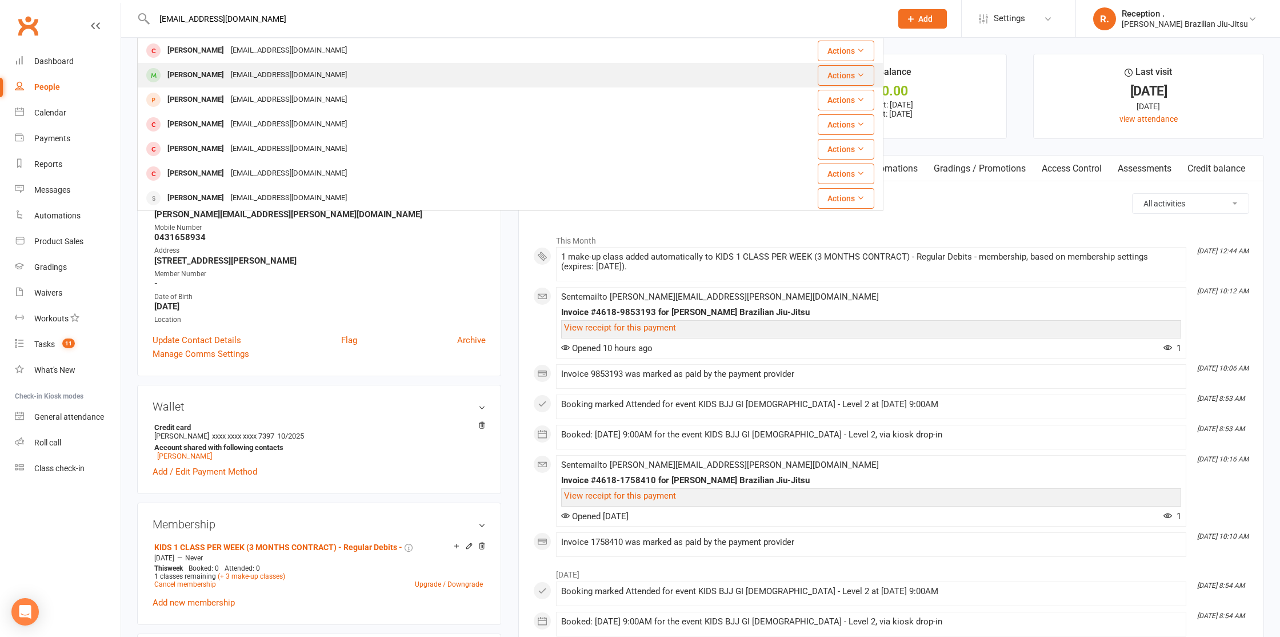
scroll to position [1, 0]
click at [251, 72] on div "marcodiana916@gmail.com" at bounding box center [288, 74] width 123 height 17
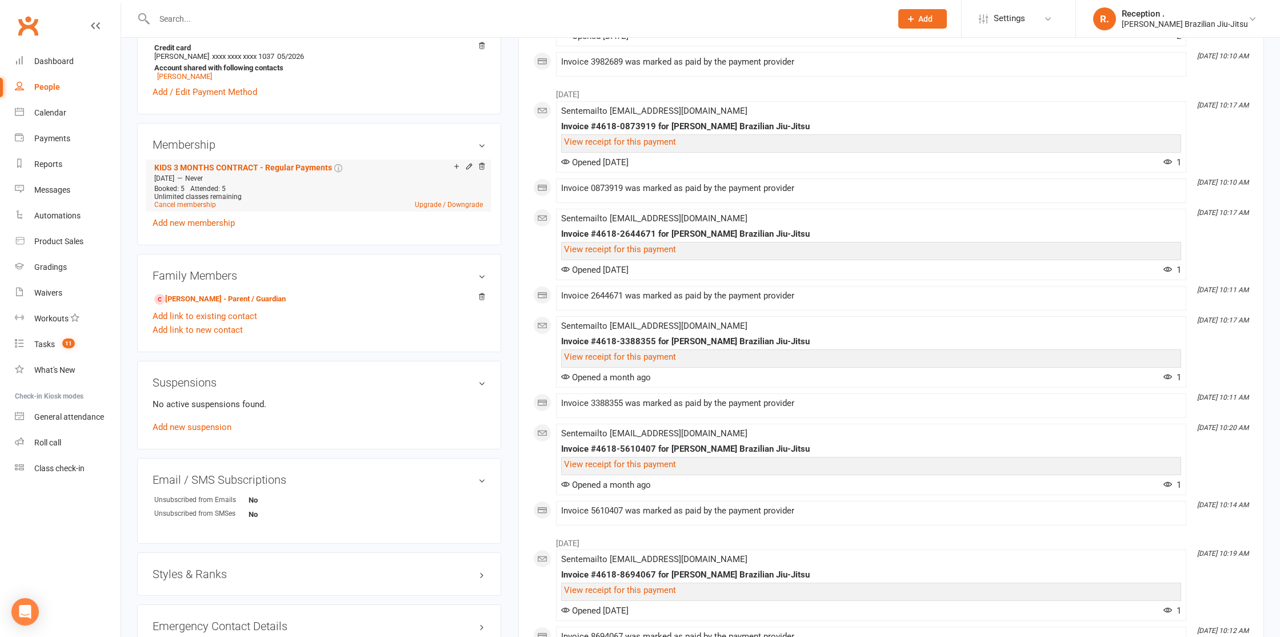
scroll to position [368, 0]
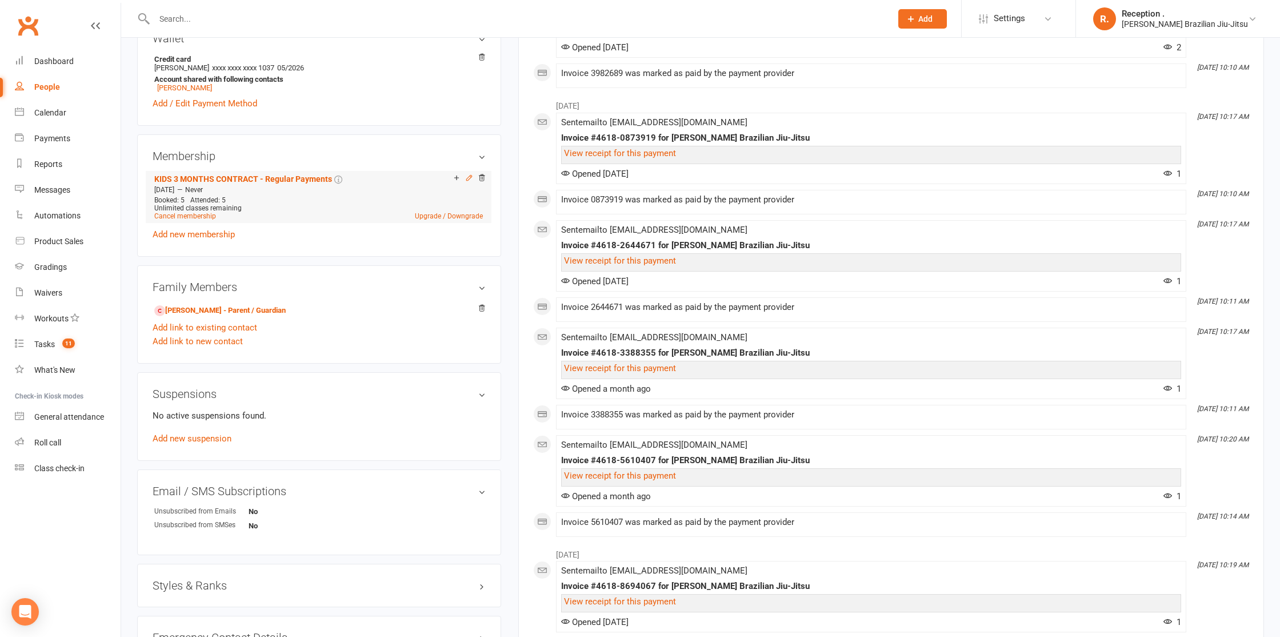
click at [465, 176] on icon at bounding box center [469, 178] width 8 height 8
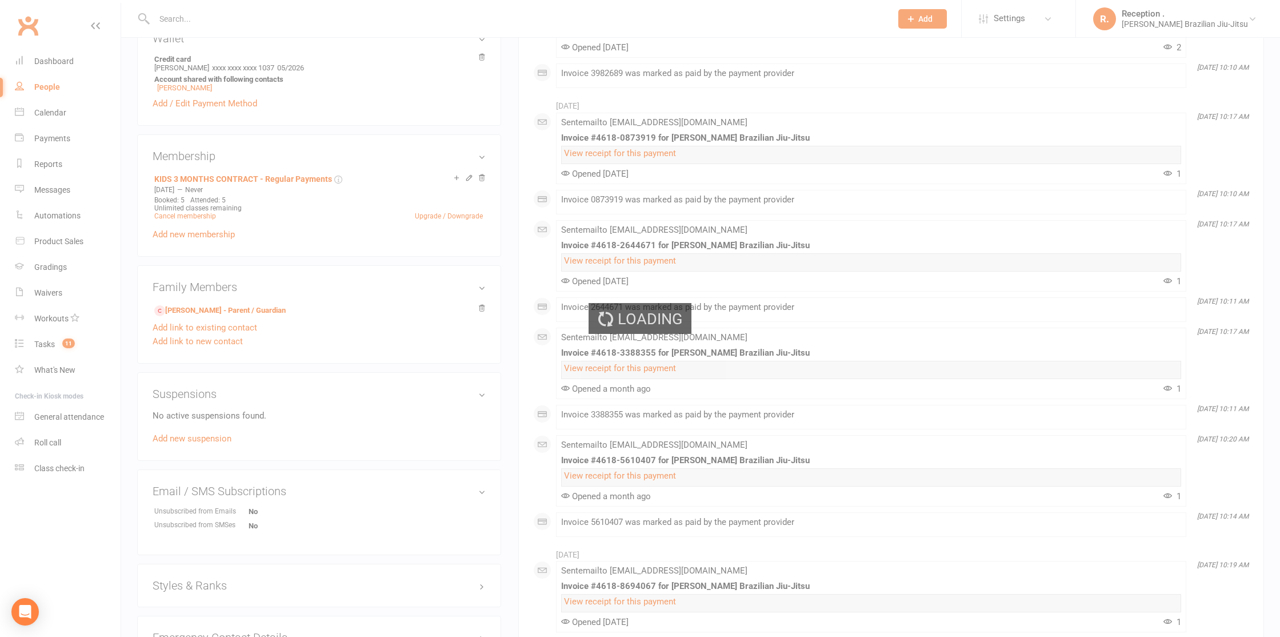
scroll to position [375, 0]
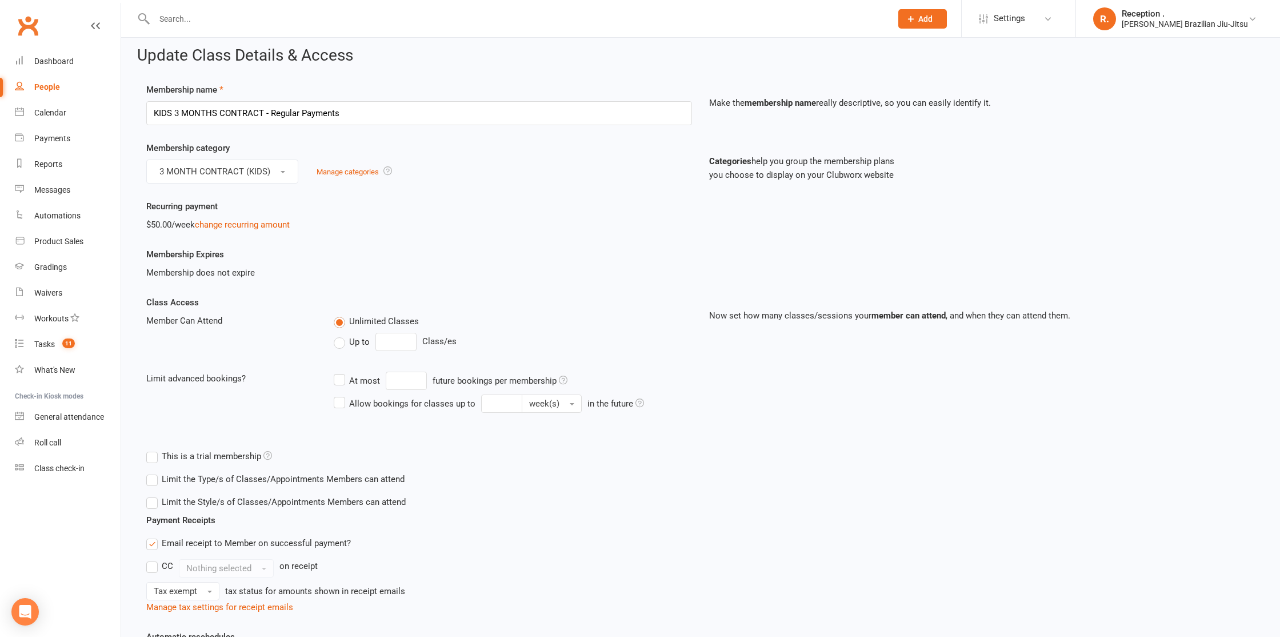
scroll to position [31, 0]
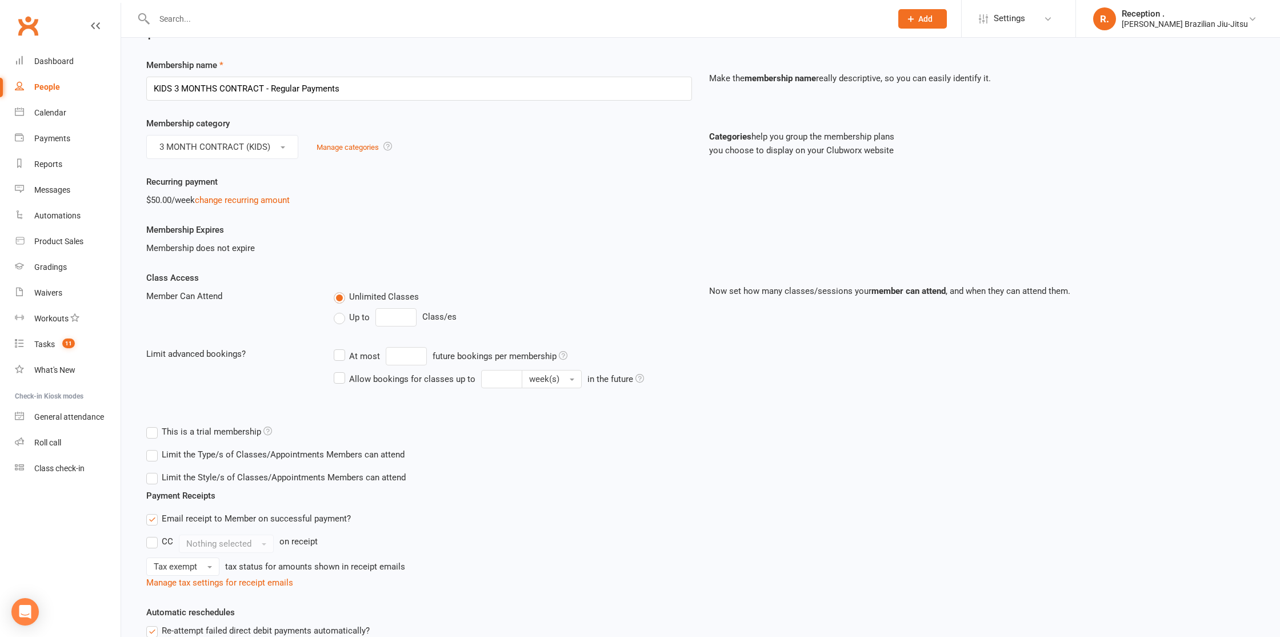
click at [218, 249] on span "Membership does not expire" at bounding box center [200, 248] width 109 height 10
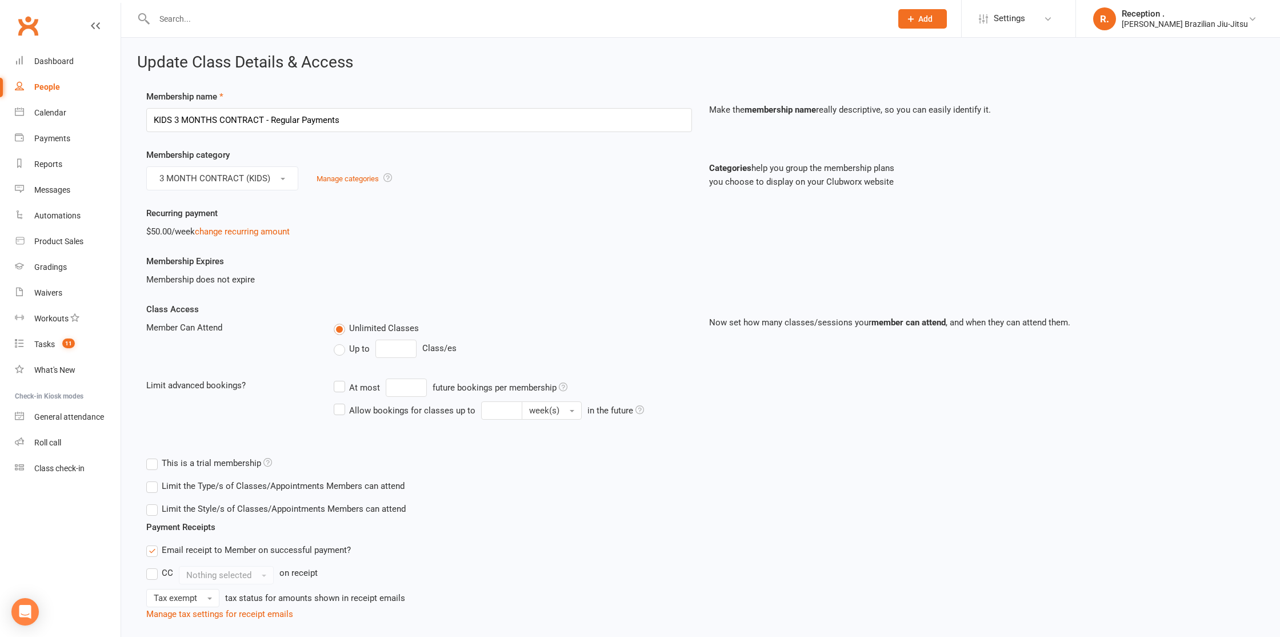
click at [167, 257] on label "Membership Expires" at bounding box center [185, 261] width 78 height 14
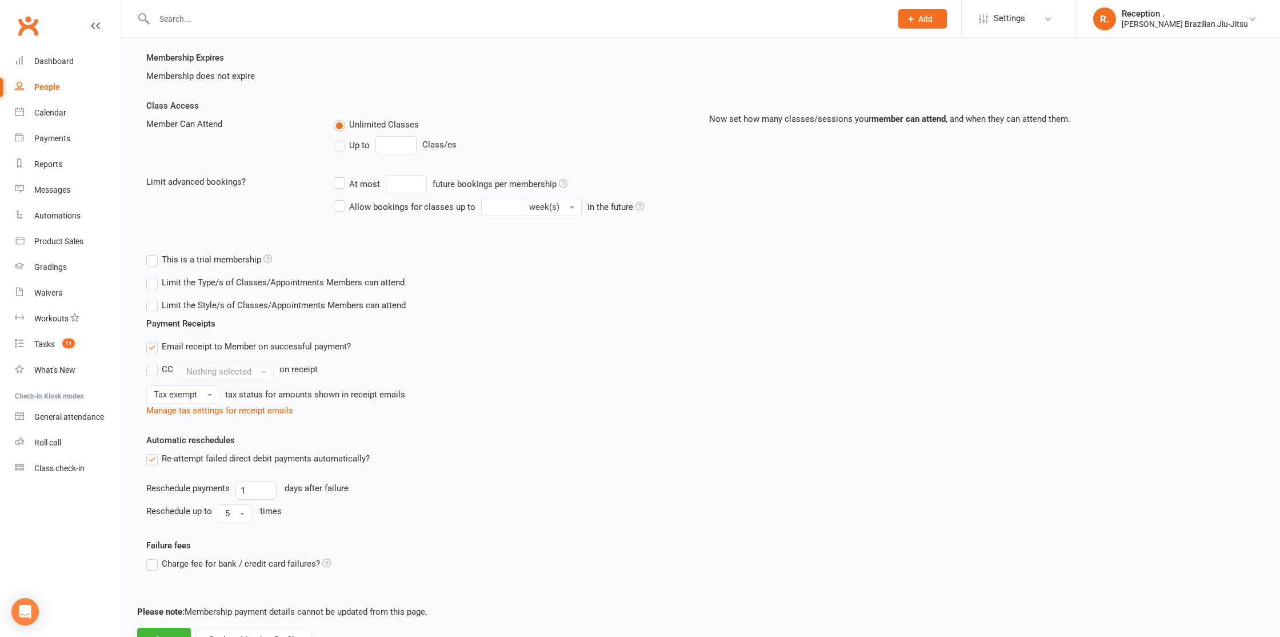
scroll to position [251, 0]
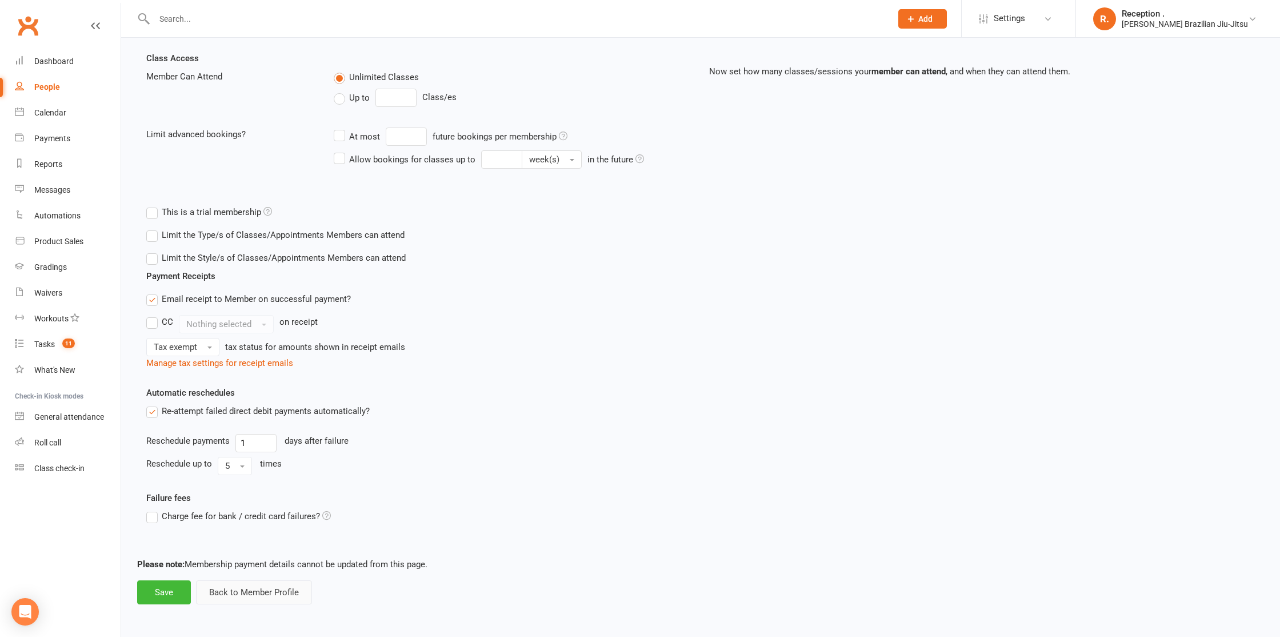
click at [252, 589] on button "Back to Member Profile" at bounding box center [254, 592] width 116 height 24
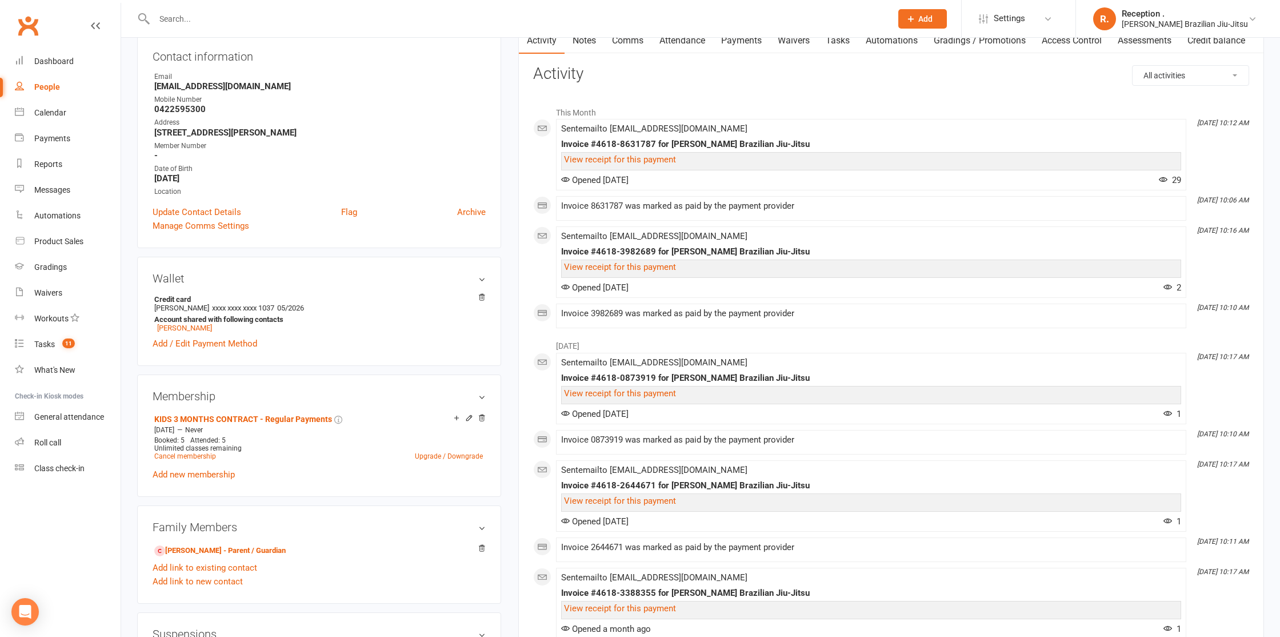
scroll to position [149, 0]
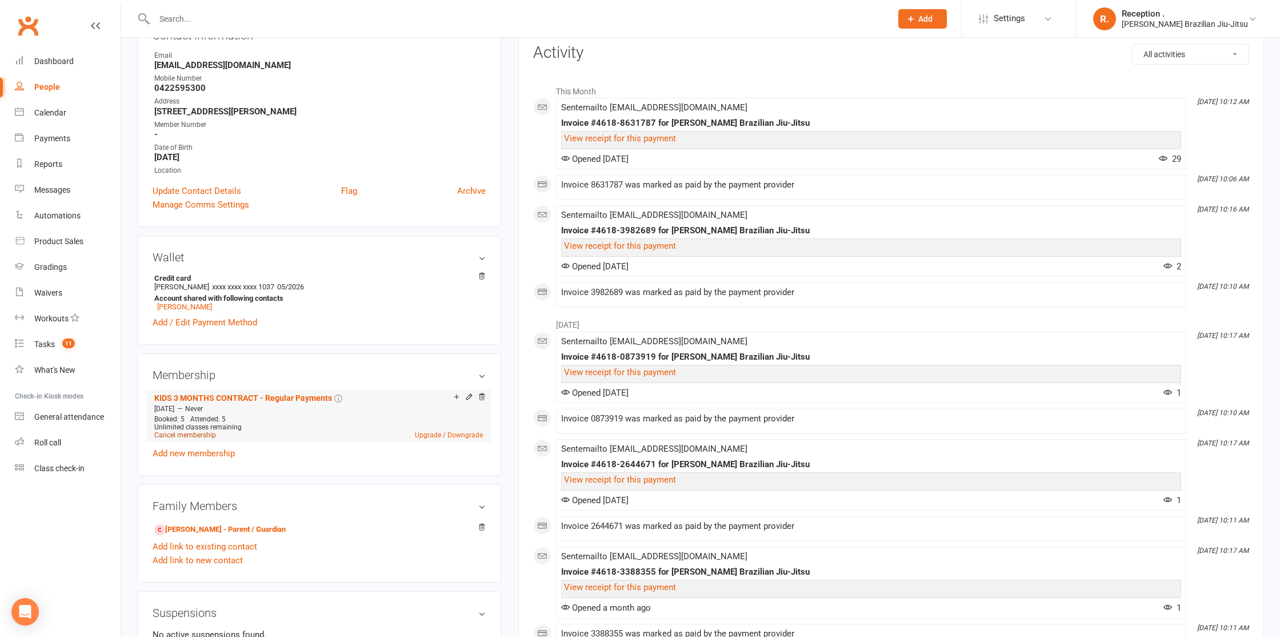
click at [190, 433] on link "Cancel membership" at bounding box center [185, 435] width 62 height 8
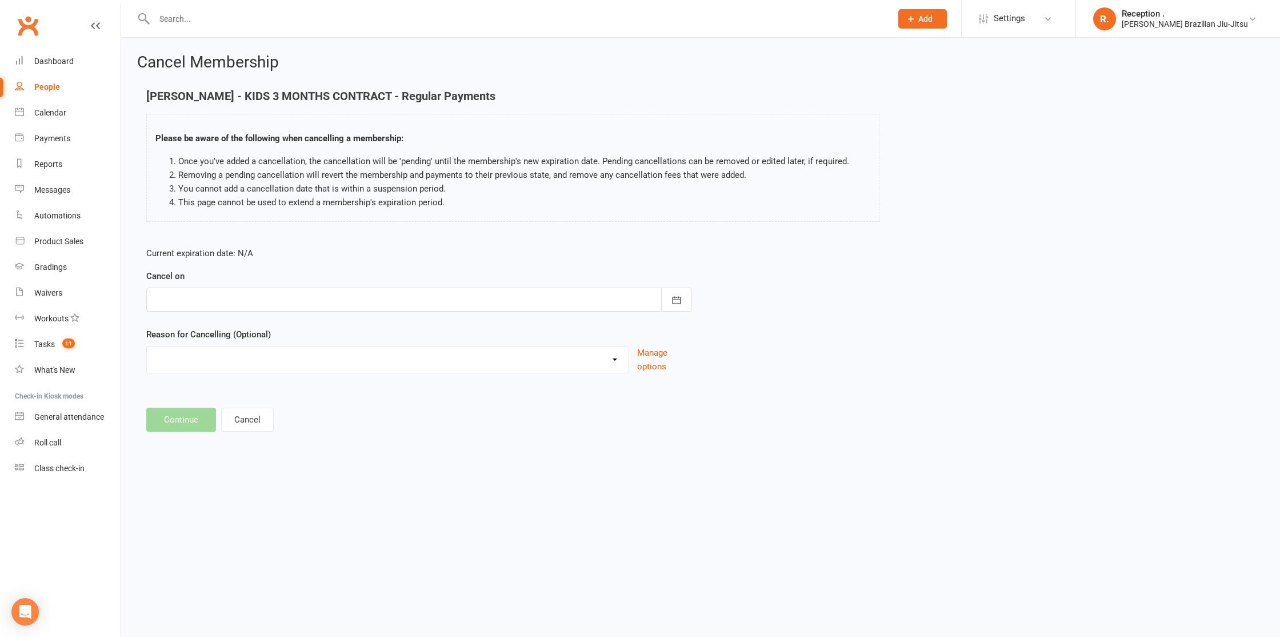
drag, startPoint x: 218, startPoint y: 305, endPoint x: 327, endPoint y: 323, distance: 111.2
click at [218, 305] on div at bounding box center [419, 299] width 546 height 24
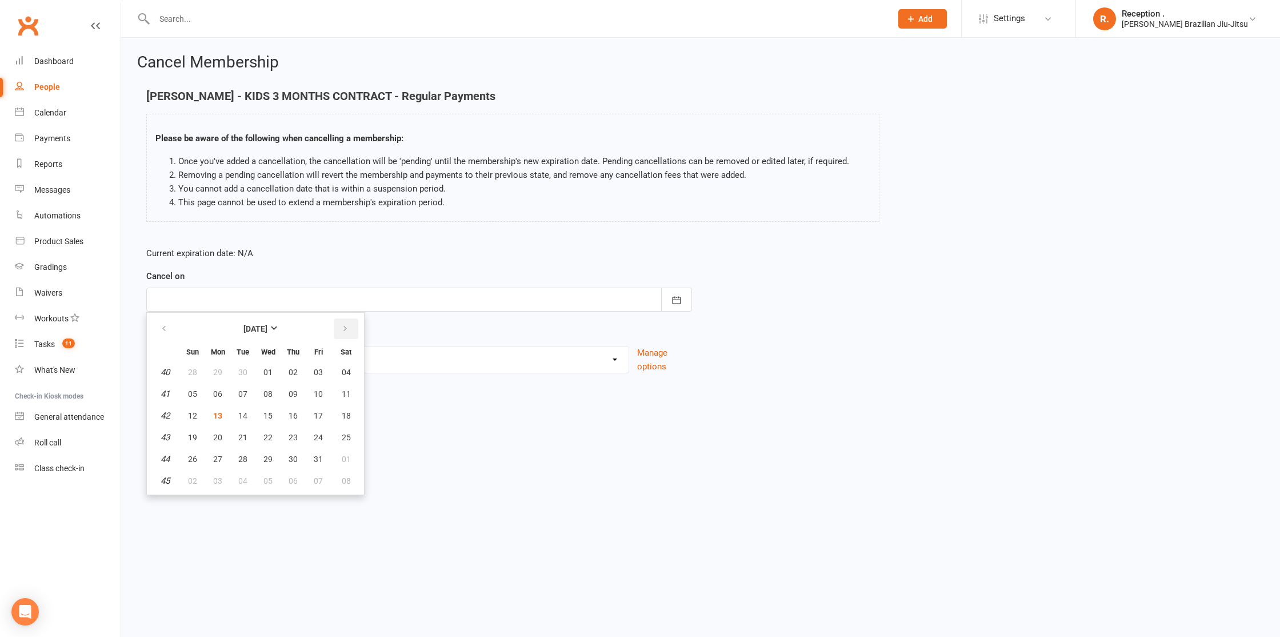
click at [335, 328] on button "button" at bounding box center [346, 328] width 25 height 21
click at [292, 397] on span "11" at bounding box center [293, 393] width 9 height 9
type input "11 Dec 2025"
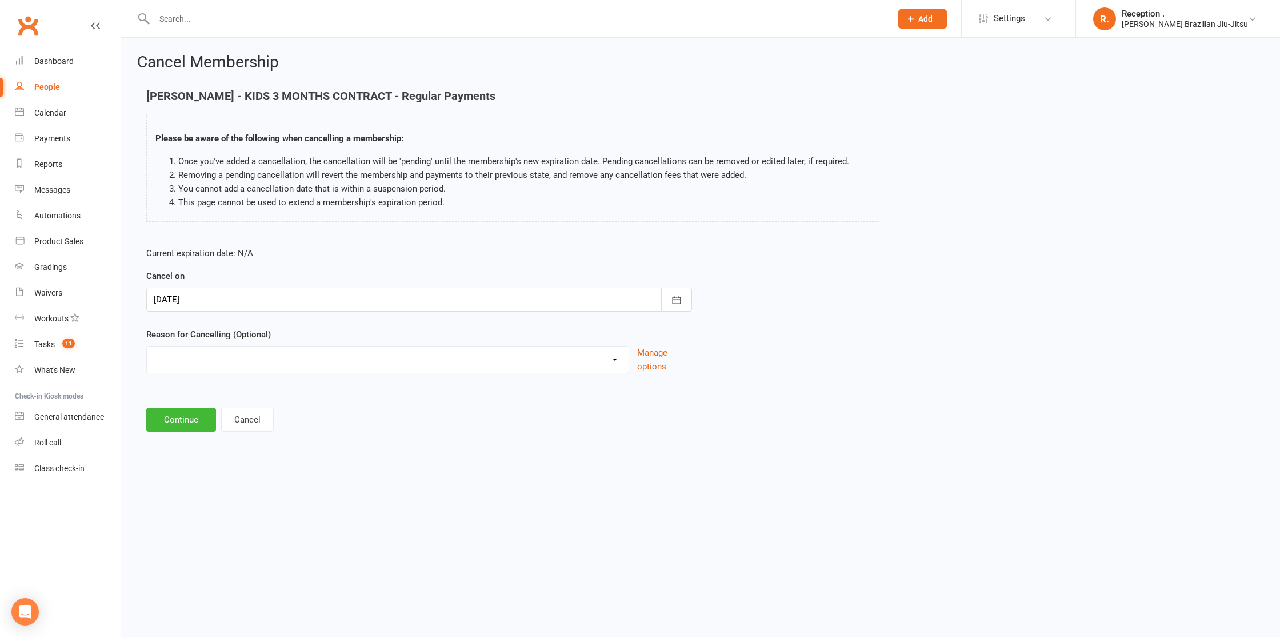
click at [227, 365] on select "Holiday Injury Other reason" at bounding box center [388, 357] width 482 height 23
select select "2"
click at [147, 346] on select "Holiday Injury Other reason" at bounding box center [388, 357] width 482 height 23
click at [183, 419] on input at bounding box center [419, 419] width 546 height 24
click at [165, 470] on button "Continue" at bounding box center [181, 478] width 70 height 24
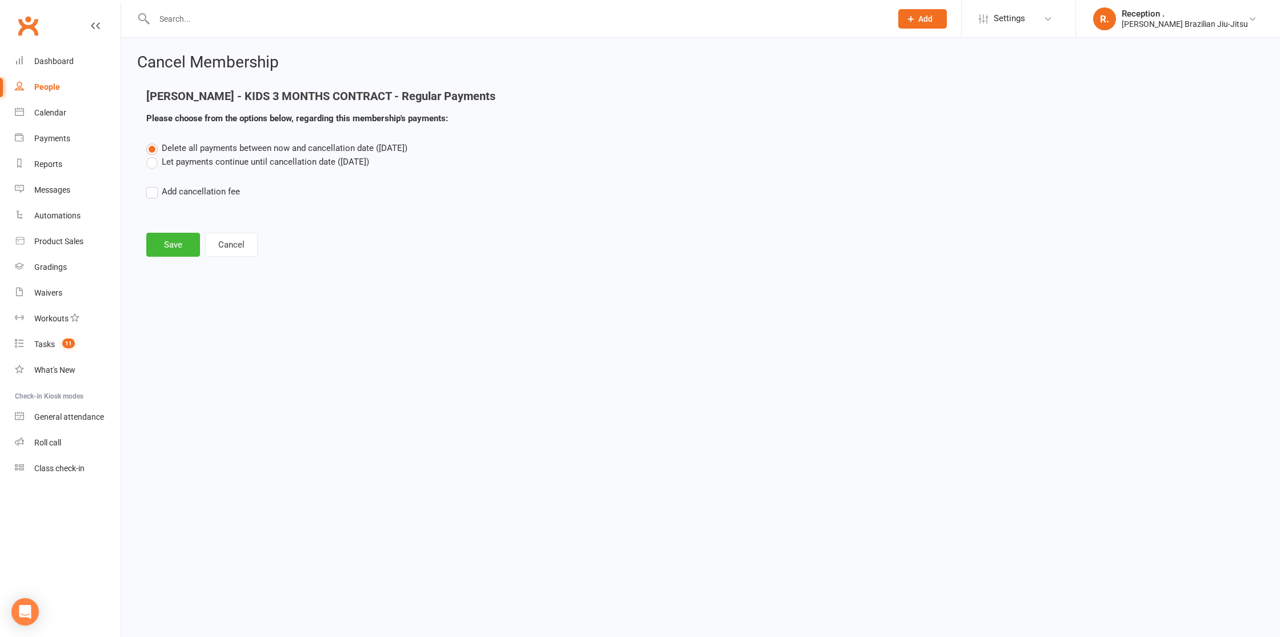
click at [254, 158] on label "Let payments continue until cancellation date (Dec 11, 2025)" at bounding box center [257, 162] width 223 height 14
click at [154, 155] on input "Let payments continue until cancellation date (Dec 11, 2025)" at bounding box center [149, 155] width 7 height 0
click at [175, 246] on button "Save" at bounding box center [173, 245] width 54 height 24
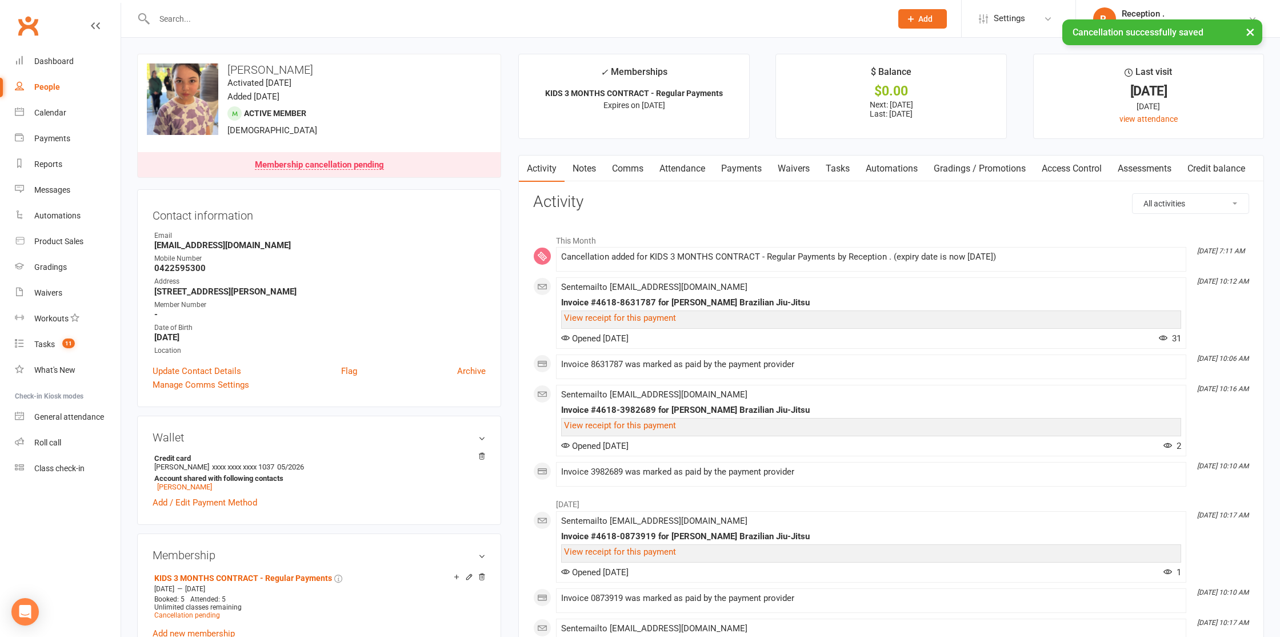
click at [750, 169] on link "Payments" at bounding box center [741, 168] width 57 height 26
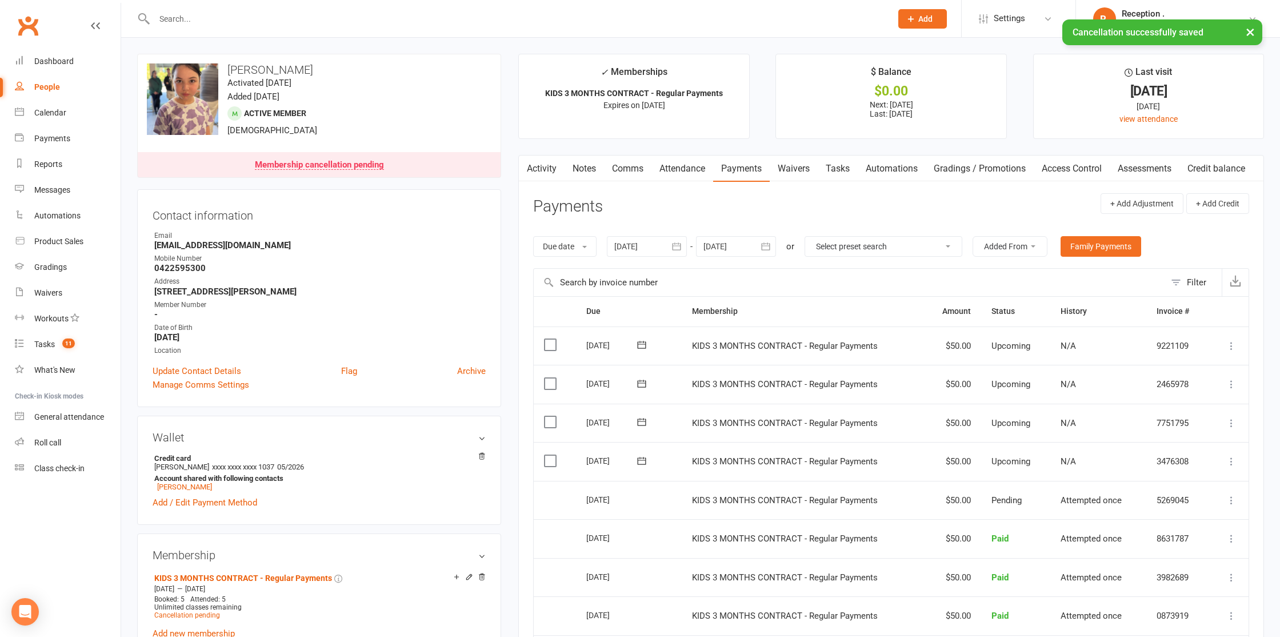
click at [738, 241] on div at bounding box center [736, 246] width 80 height 21
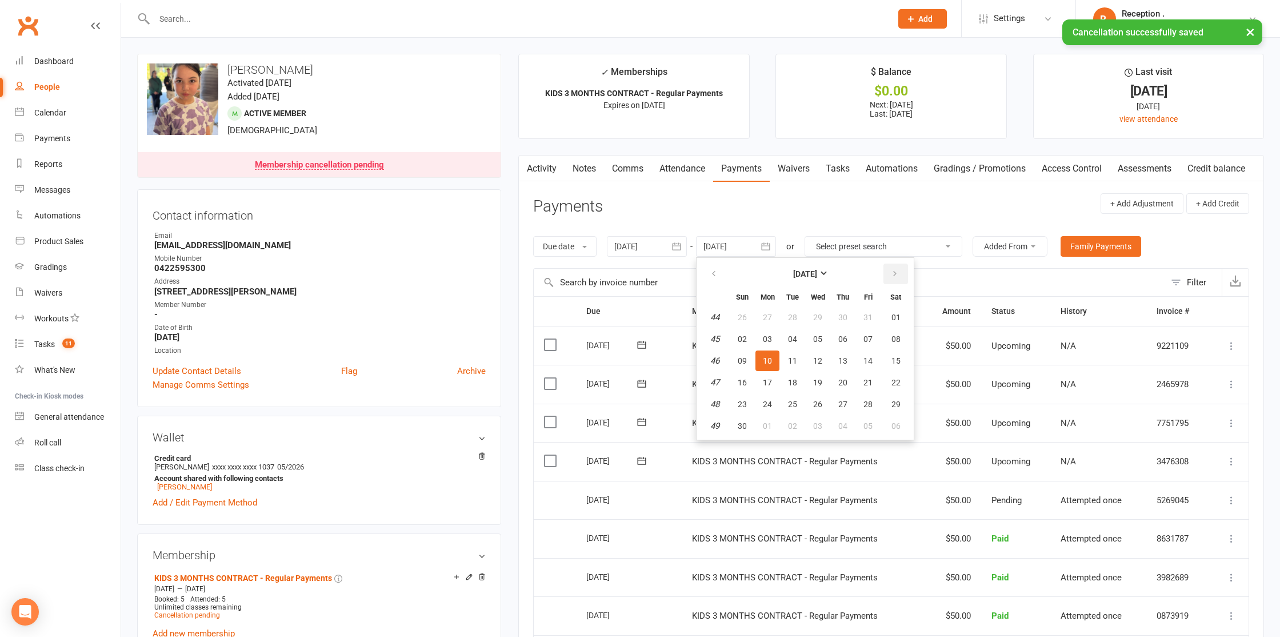
click at [890, 265] on button "button" at bounding box center [896, 273] width 25 height 21
click at [891, 266] on button "button" at bounding box center [896, 273] width 25 height 21
click at [855, 339] on button "08" at bounding box center [843, 339] width 24 height 21
type input "08 Jan 2026"
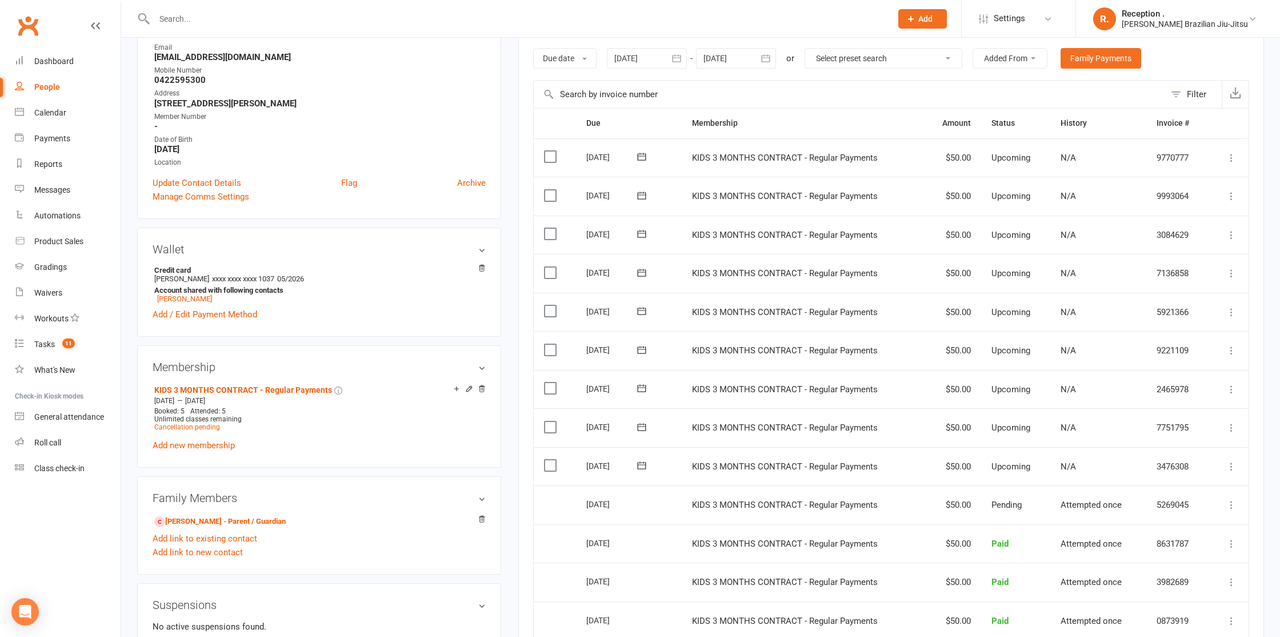
scroll to position [197, 0]
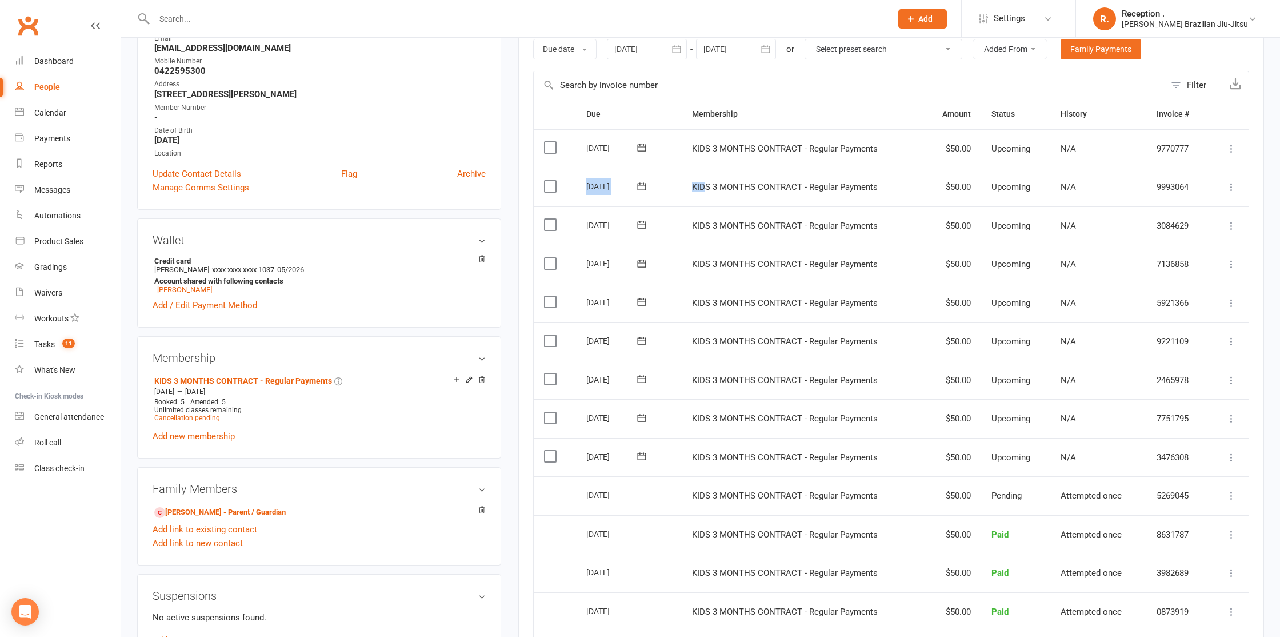
drag, startPoint x: 674, startPoint y: 183, endPoint x: 562, endPoint y: 178, distance: 112.2
click at [562, 178] on tr "Select this 02 Dec 2025 Emeline Diana KIDS 3 MONTHS CONTRACT - Regular Payments…" at bounding box center [891, 186] width 715 height 39
click at [683, 188] on td "KIDS 3 MONTHS CONTRACT - Regular Payments" at bounding box center [803, 186] width 242 height 39
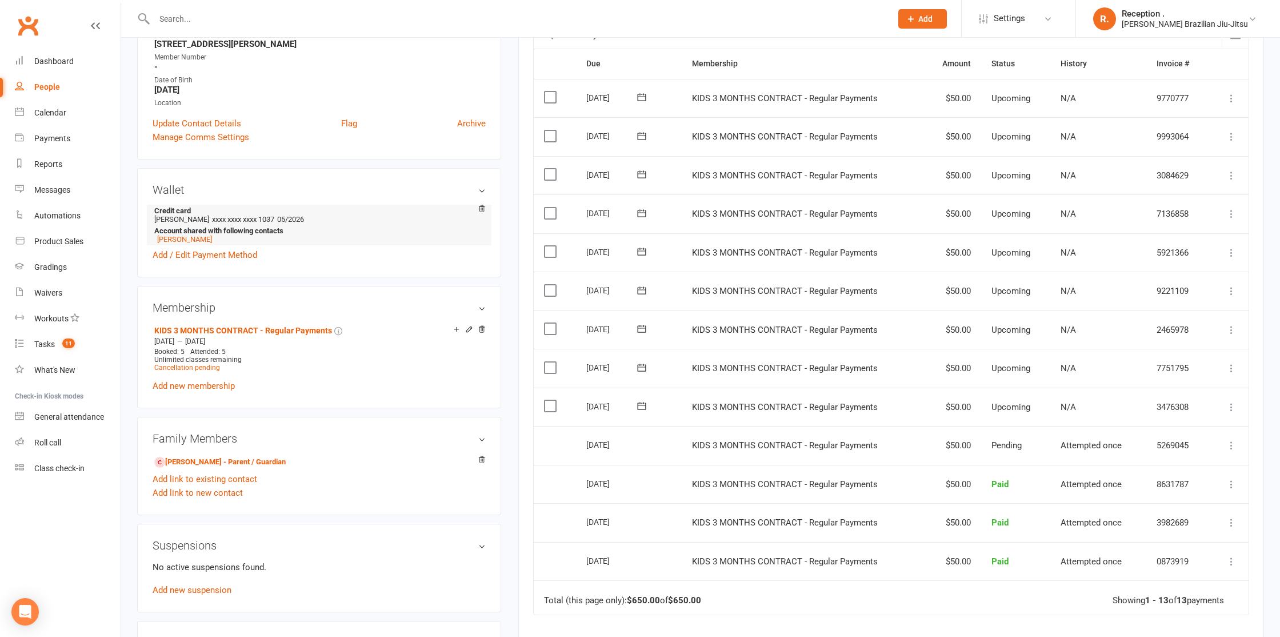
scroll to position [0, 0]
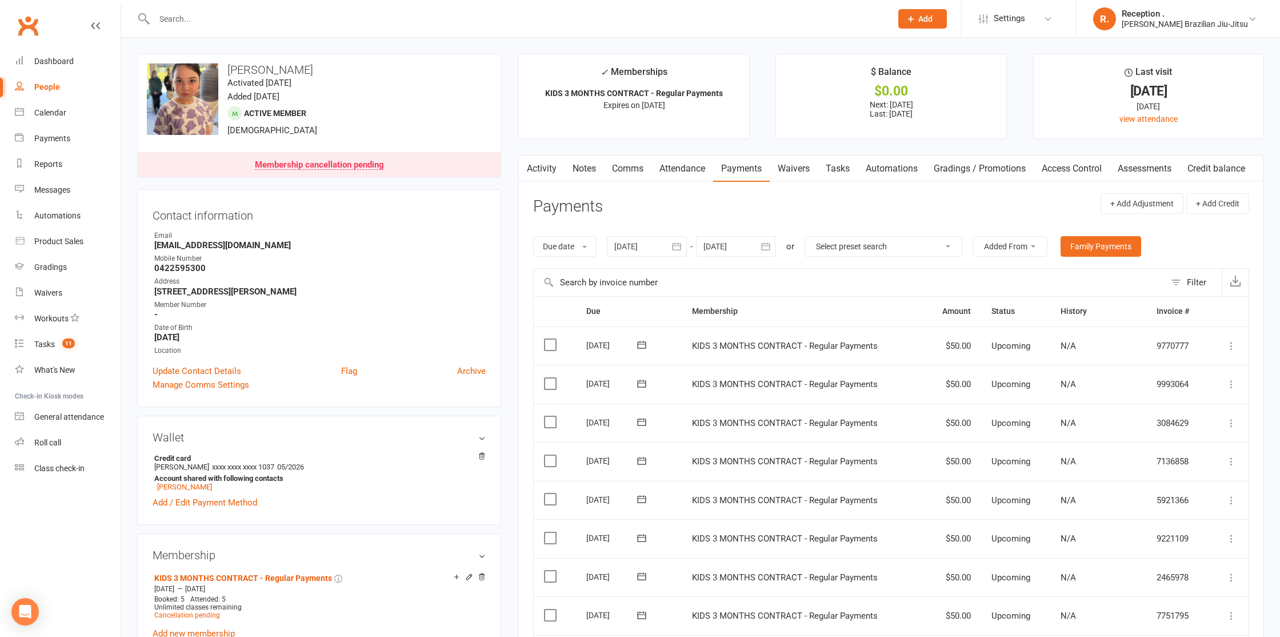
click at [302, 158] on link "Membership cancellation pending" at bounding box center [319, 164] width 363 height 25
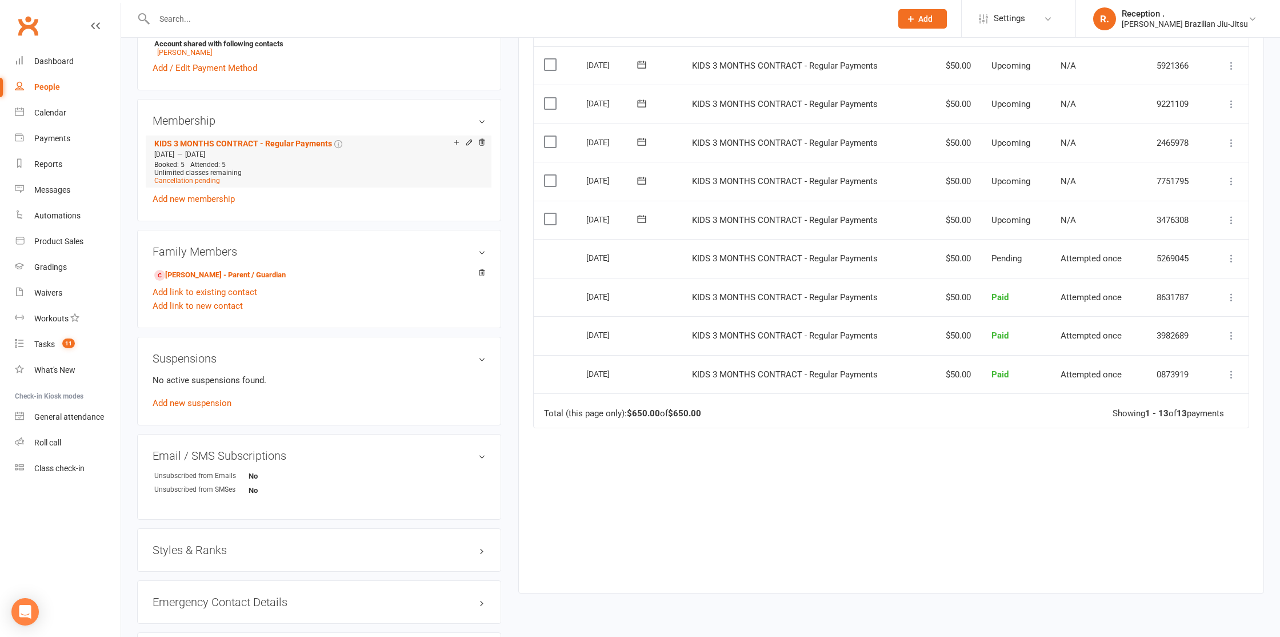
scroll to position [427, 0]
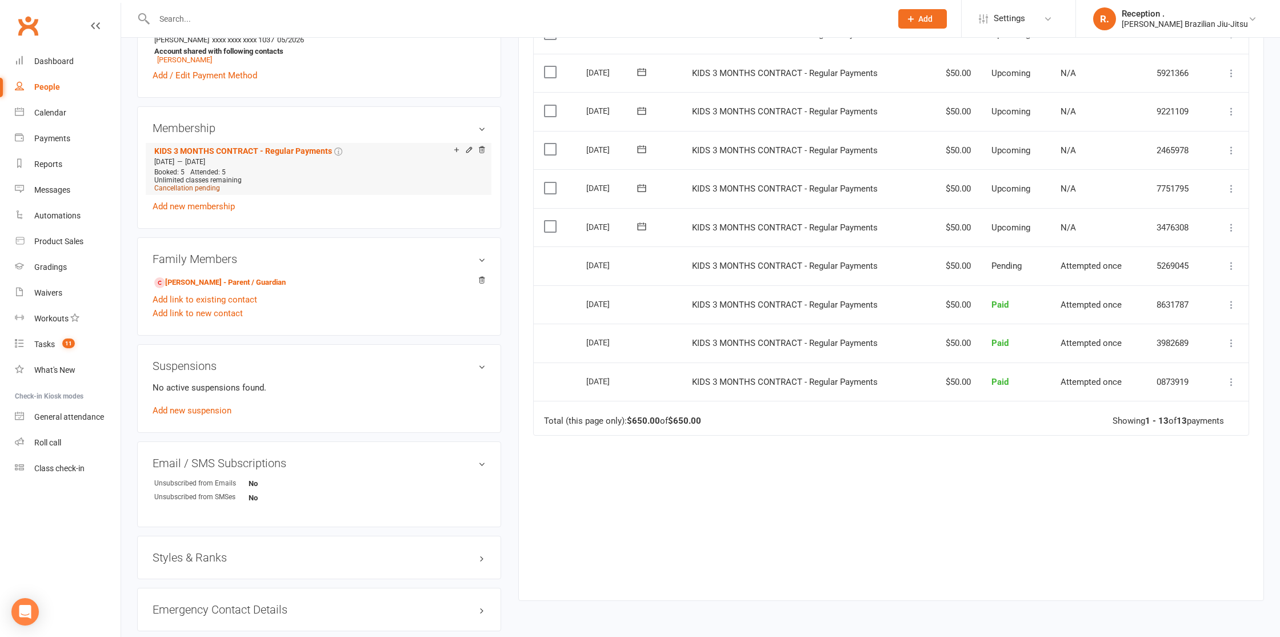
click at [184, 185] on span "Cancellation pending" at bounding box center [187, 188] width 66 height 8
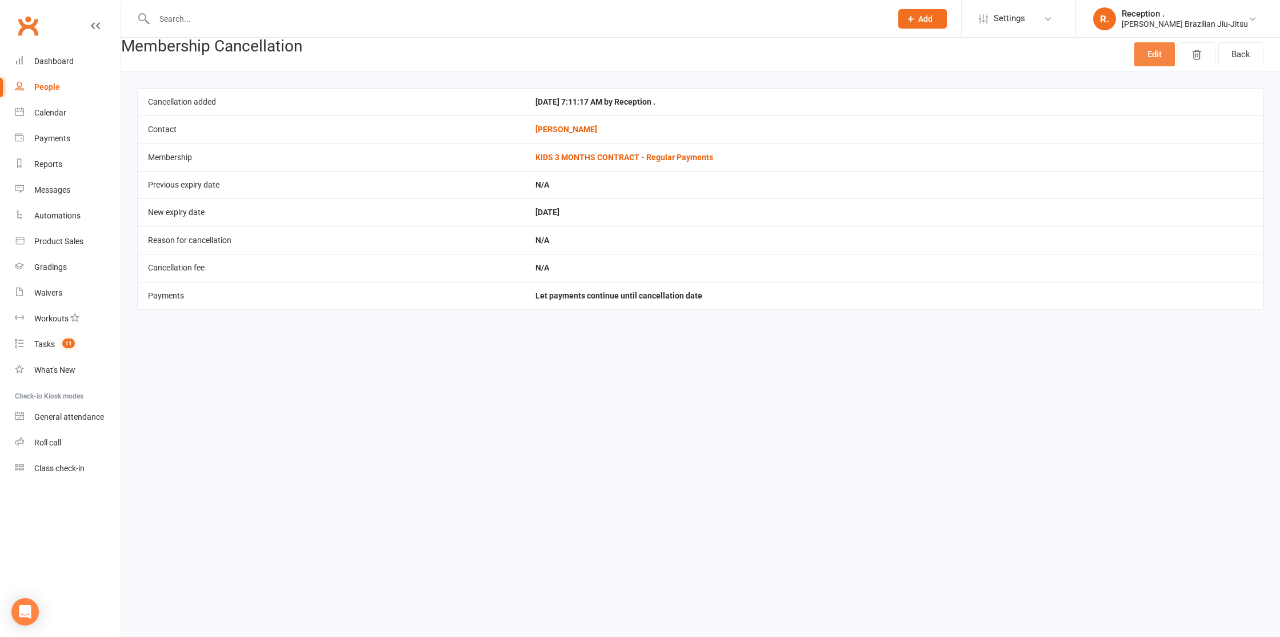
click at [1164, 58] on link "Edit" at bounding box center [1154, 54] width 41 height 24
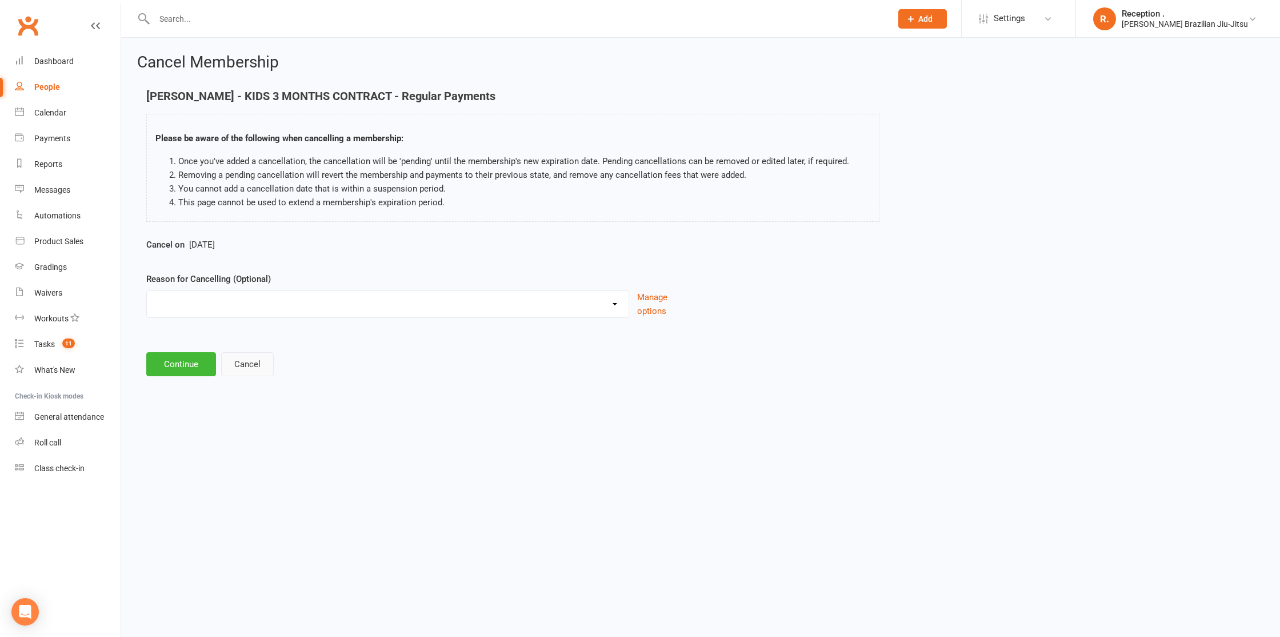
click at [252, 362] on button "Cancel" at bounding box center [247, 364] width 53 height 24
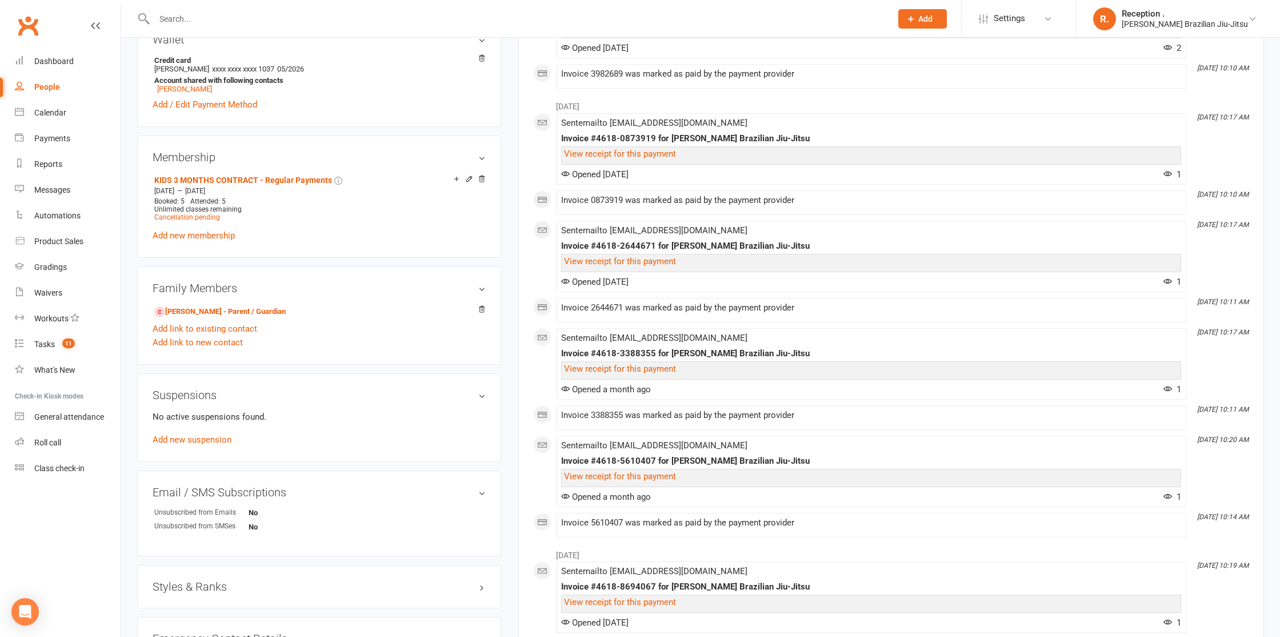
scroll to position [400, 0]
click at [185, 211] on span "Cancellation pending" at bounding box center [187, 215] width 66 height 8
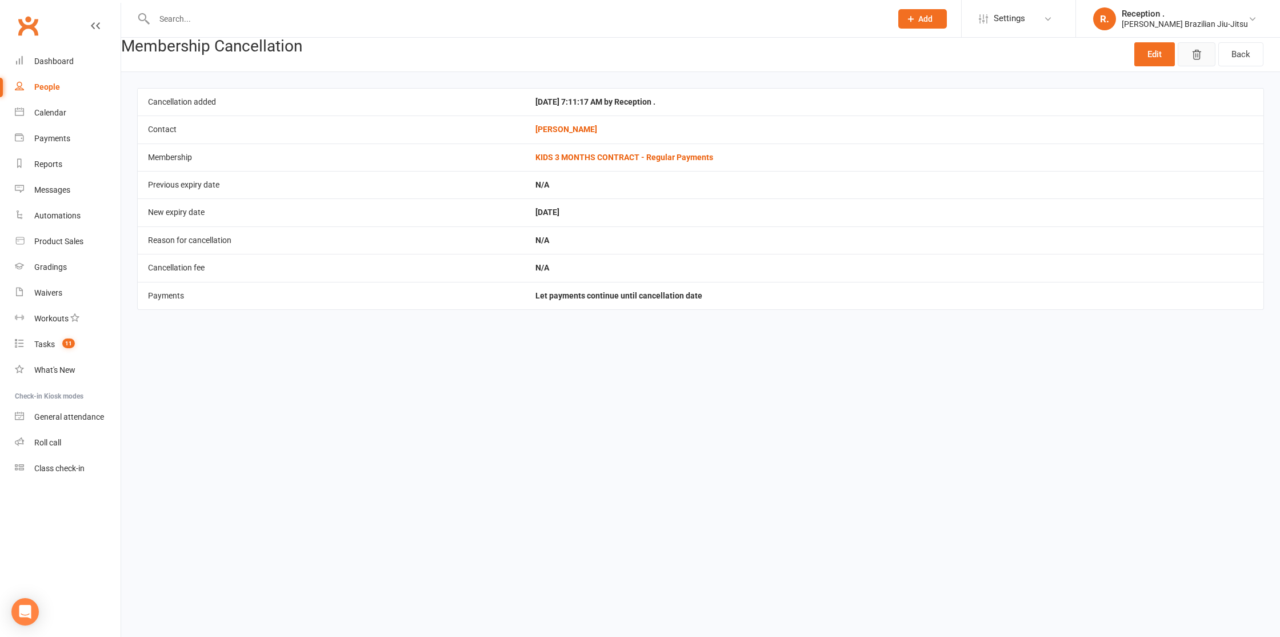
click at [1211, 55] on button "button" at bounding box center [1197, 54] width 38 height 24
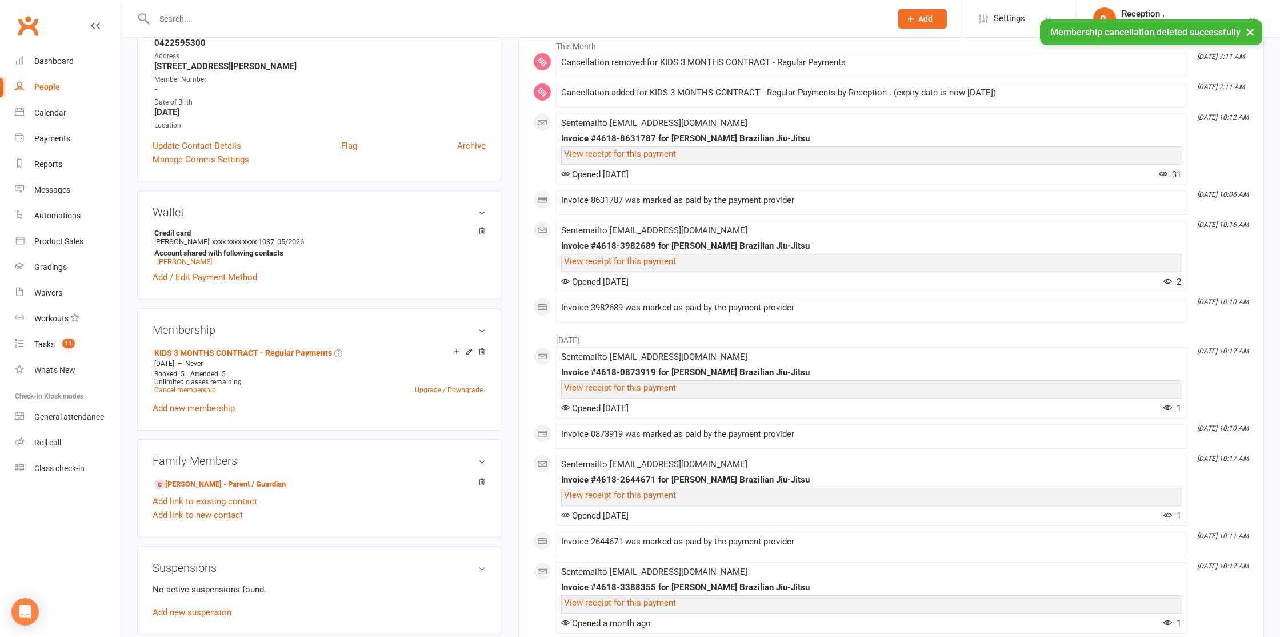
scroll to position [197, 0]
click at [178, 384] on link "Cancel membership" at bounding box center [185, 387] width 62 height 8
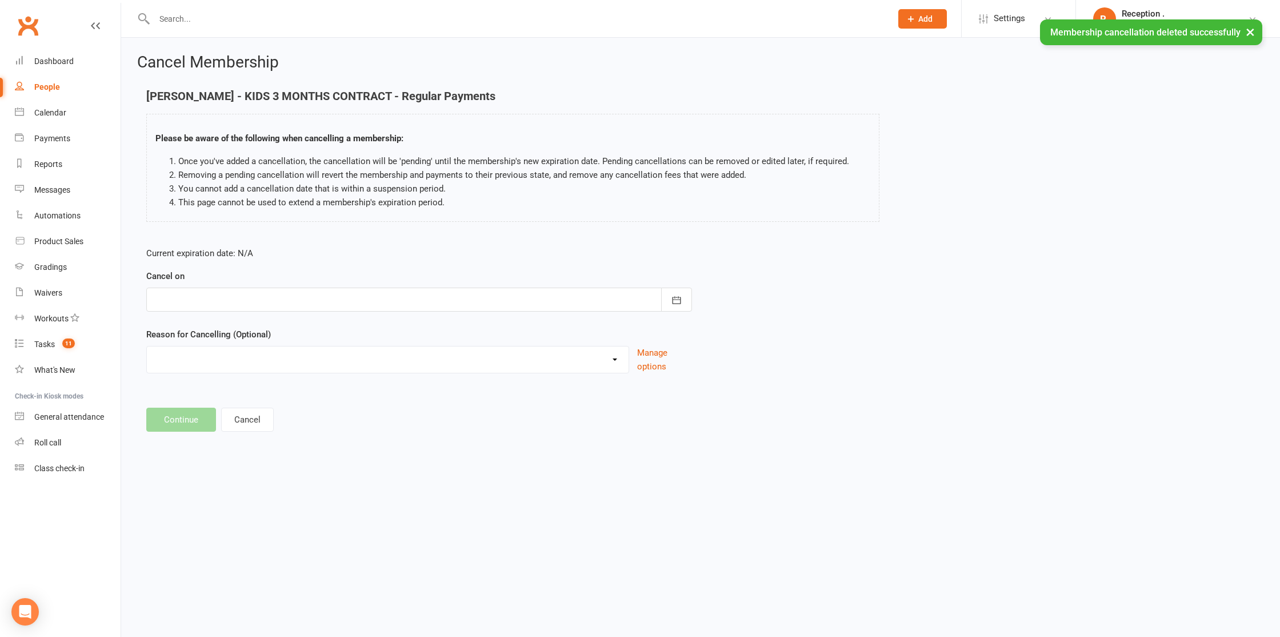
click at [241, 284] on div "Cancel on October 2025 Sun Mon Tue Wed Thu Fri Sat 40 28 29 30 01 02 03 04 41 0…" at bounding box center [419, 290] width 546 height 42
click at [243, 297] on div at bounding box center [419, 299] width 546 height 24
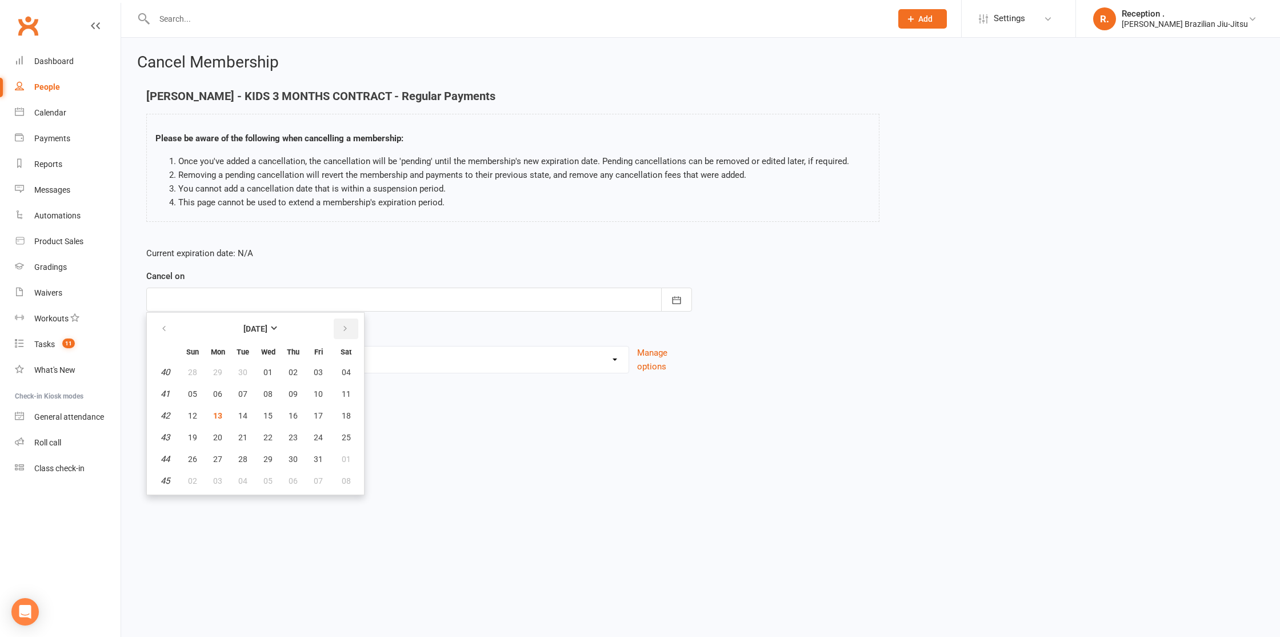
click at [344, 330] on icon "button" at bounding box center [345, 328] width 8 height 9
click at [242, 394] on span "09" at bounding box center [242, 393] width 9 height 9
type input "09 Dec 2025"
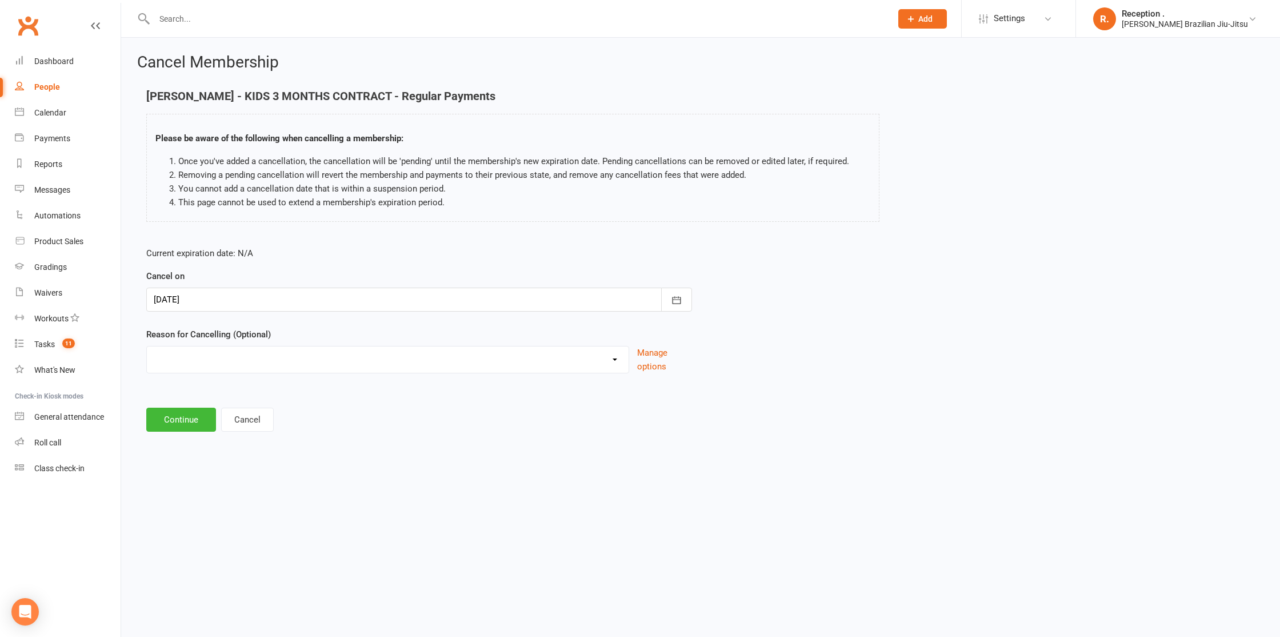
click at [203, 369] on select "Holiday Injury Other reason" at bounding box center [388, 357] width 482 height 23
select select "2"
click at [147, 346] on select "Holiday Injury Other reason" at bounding box center [388, 357] width 482 height 23
click at [176, 471] on button "Continue" at bounding box center [181, 478] width 70 height 24
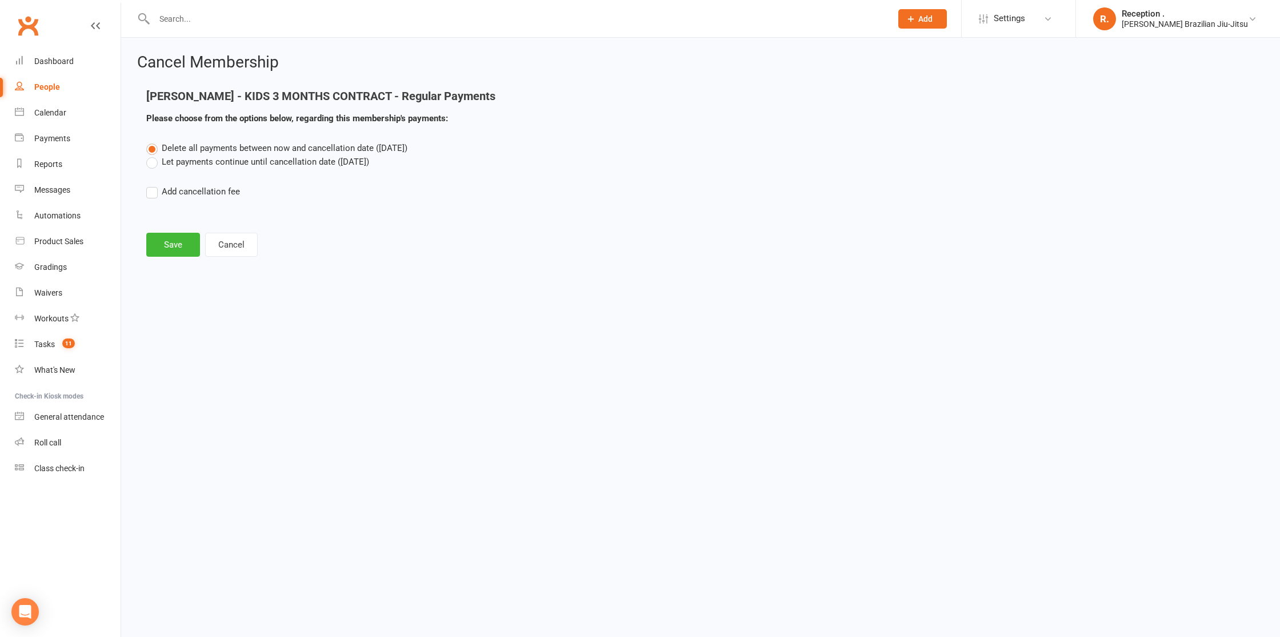
click at [213, 168] on label "Let payments continue until cancellation date (Dec 9, 2025)" at bounding box center [257, 162] width 223 height 14
click at [154, 155] on input "Let payments continue until cancellation date (Dec 9, 2025)" at bounding box center [149, 155] width 7 height 0
click at [169, 240] on button "Save" at bounding box center [173, 245] width 54 height 24
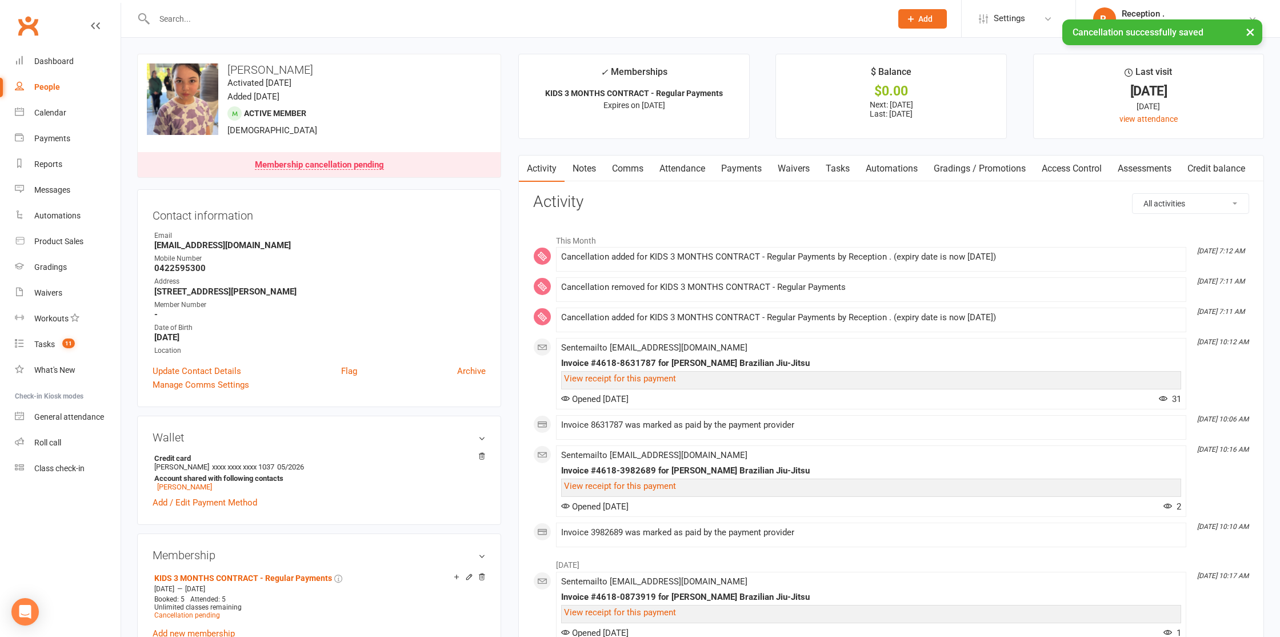
click at [767, 170] on link "Payments" at bounding box center [741, 168] width 57 height 26
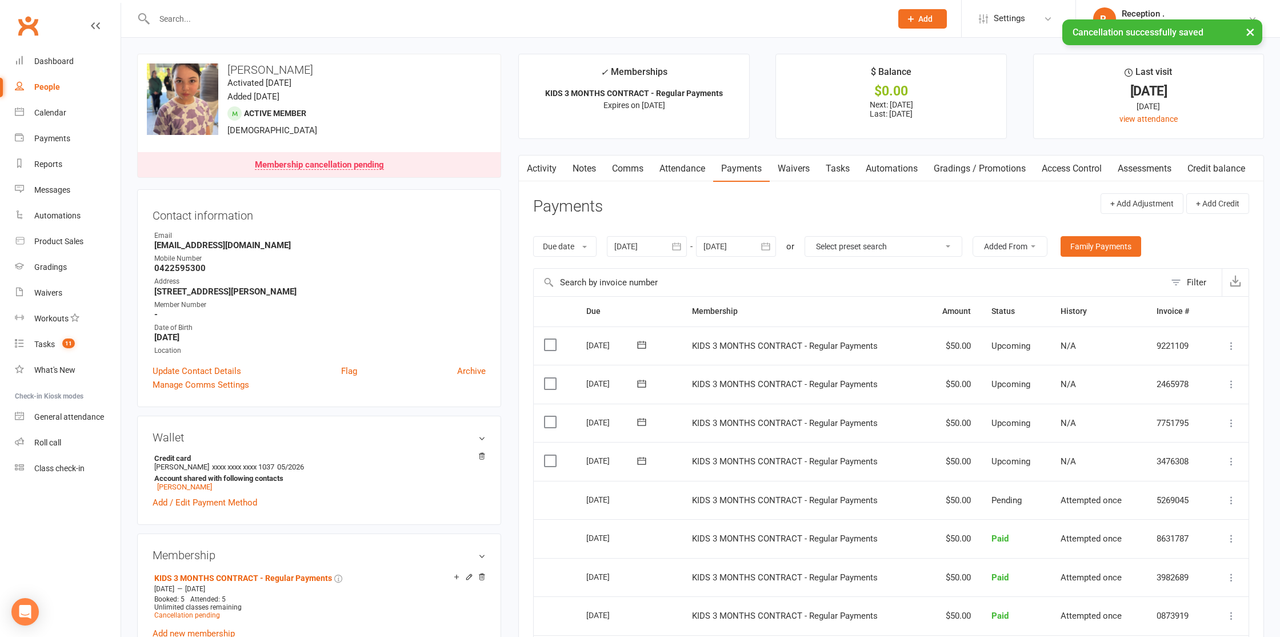
click at [750, 241] on div at bounding box center [736, 246] width 80 height 21
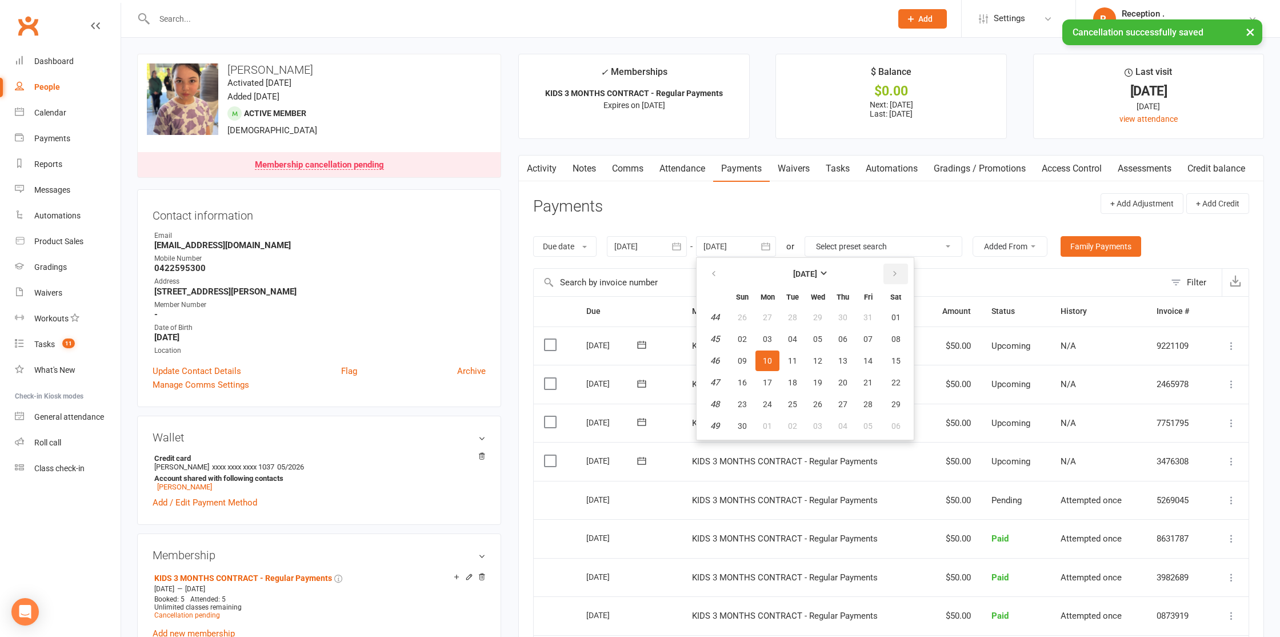
click at [899, 265] on button "button" at bounding box center [896, 273] width 25 height 21
click at [901, 342] on span "14" at bounding box center [896, 338] width 9 height 9
type input "14 Feb 2026"
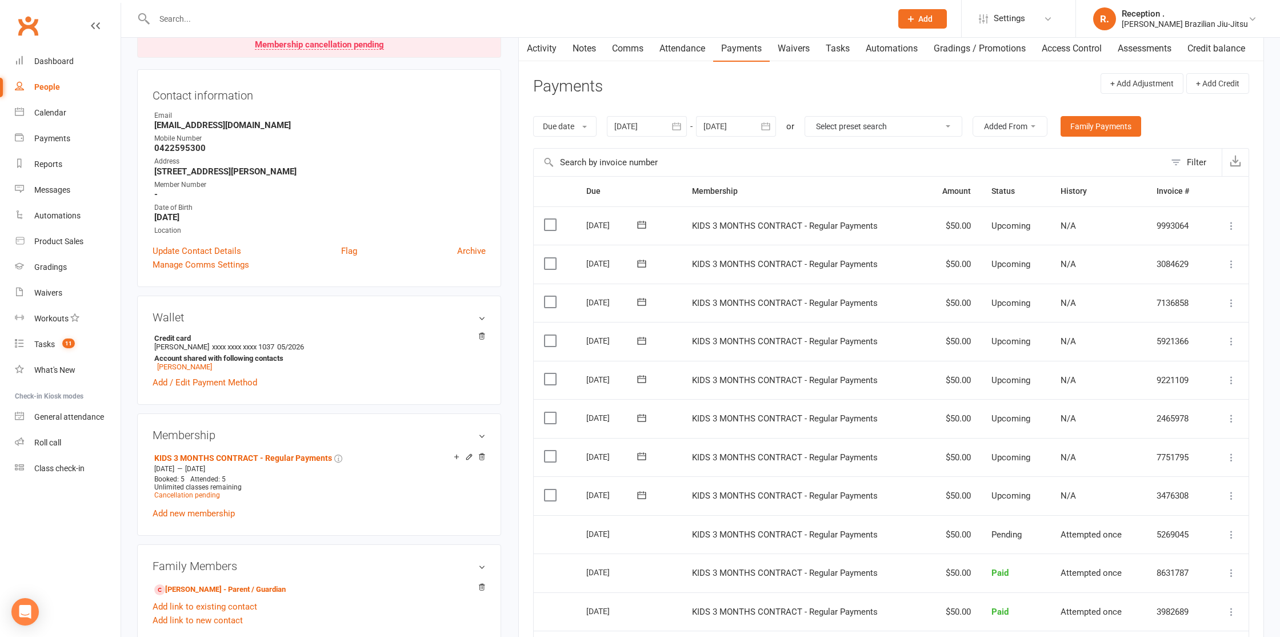
scroll to position [118, 0]
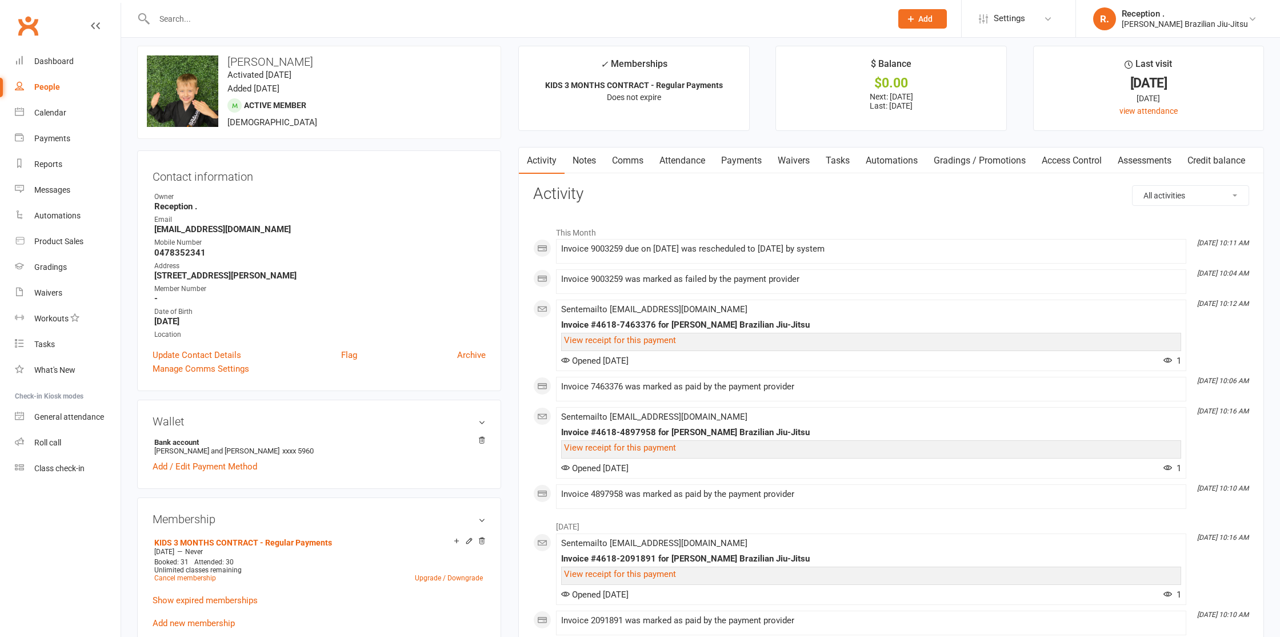
scroll to position [10, 0]
click at [753, 158] on link "Payments" at bounding box center [741, 158] width 57 height 26
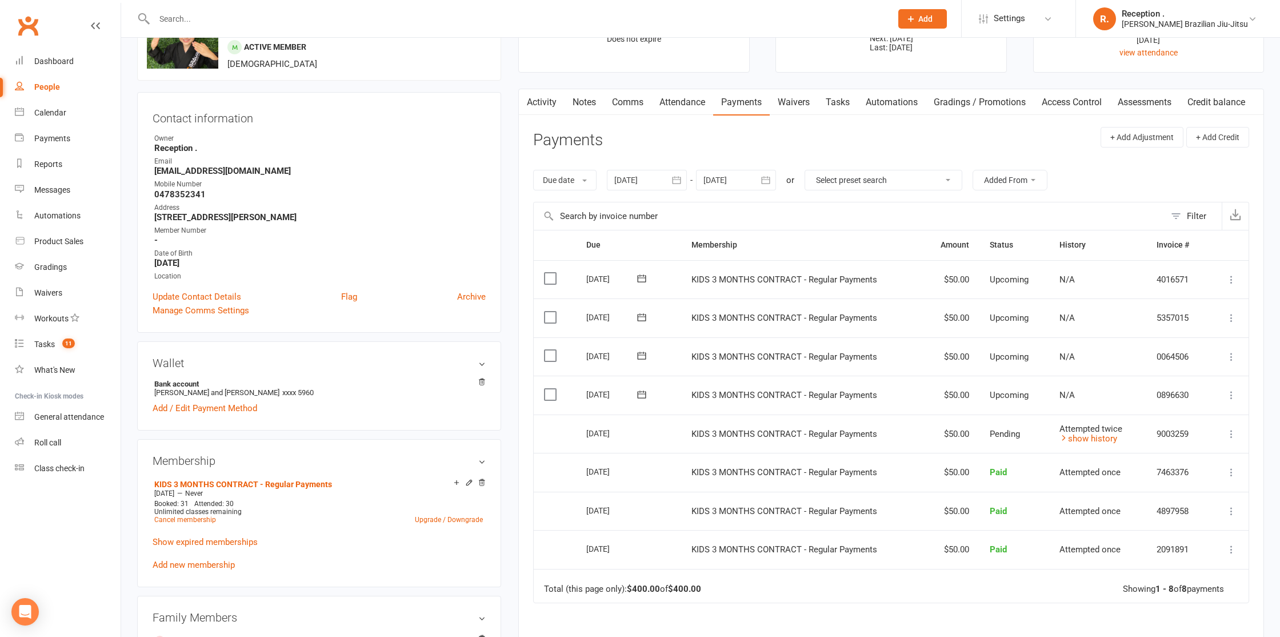
scroll to position [69, 0]
click at [1105, 433] on link "show history" at bounding box center [1089, 436] width 58 height 10
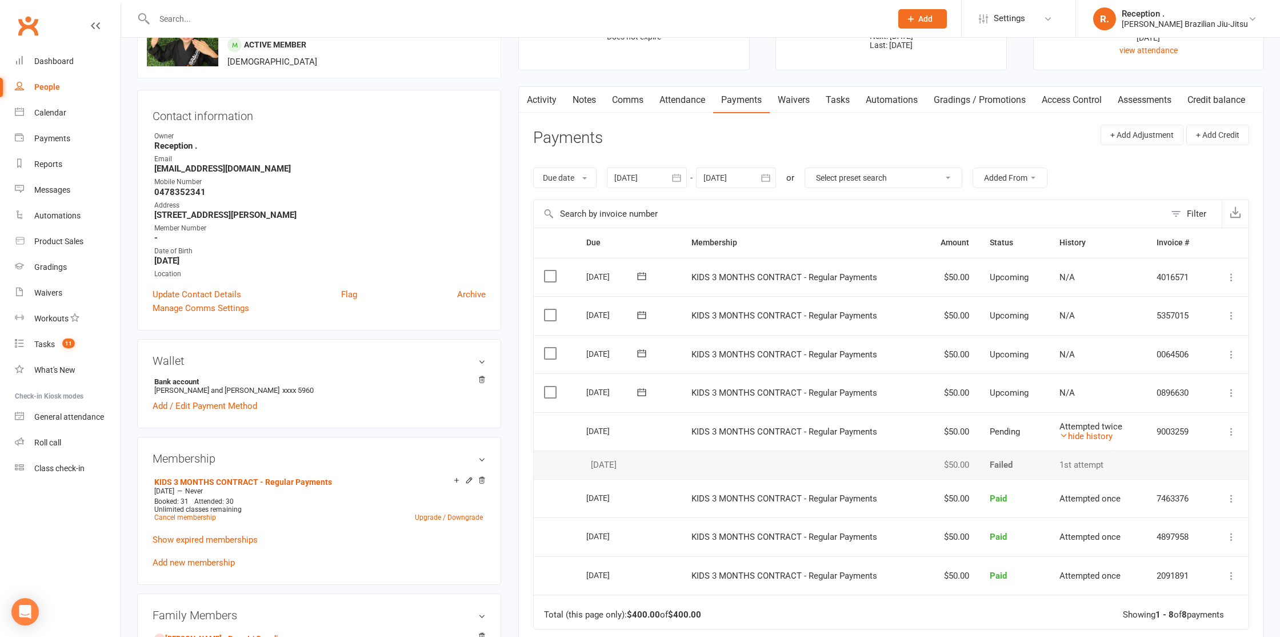
scroll to position [0, 0]
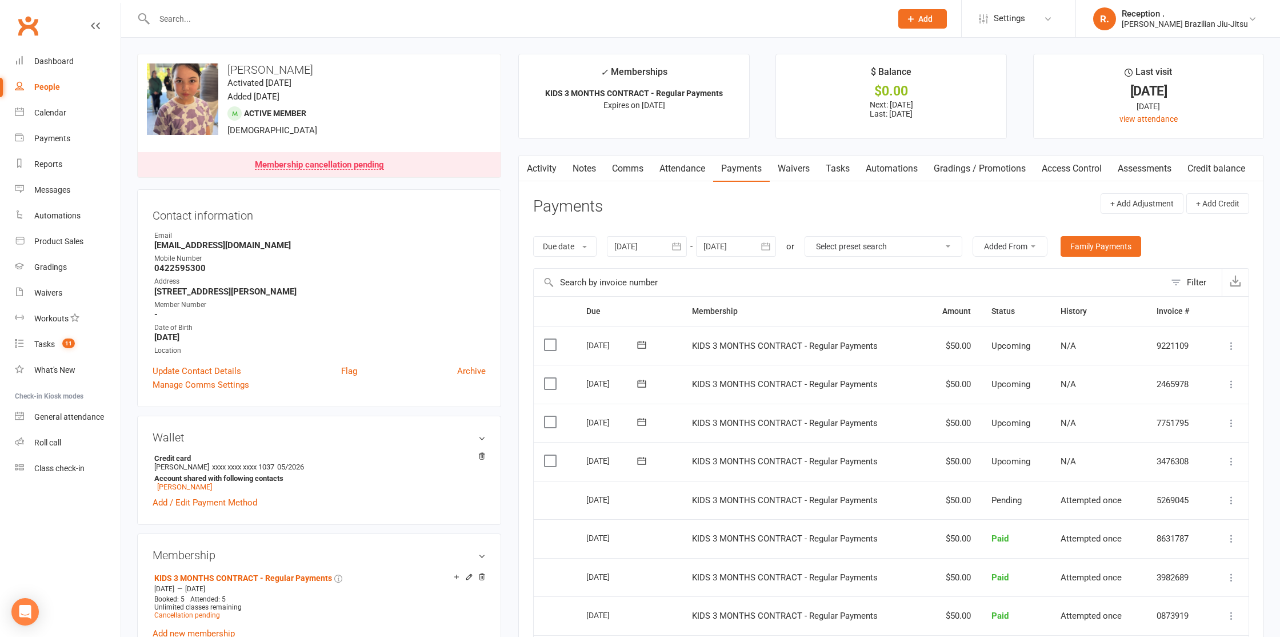
click at [261, 11] on input "text" at bounding box center [517, 19] width 733 height 16
paste input "salatielac@yahoo.com"
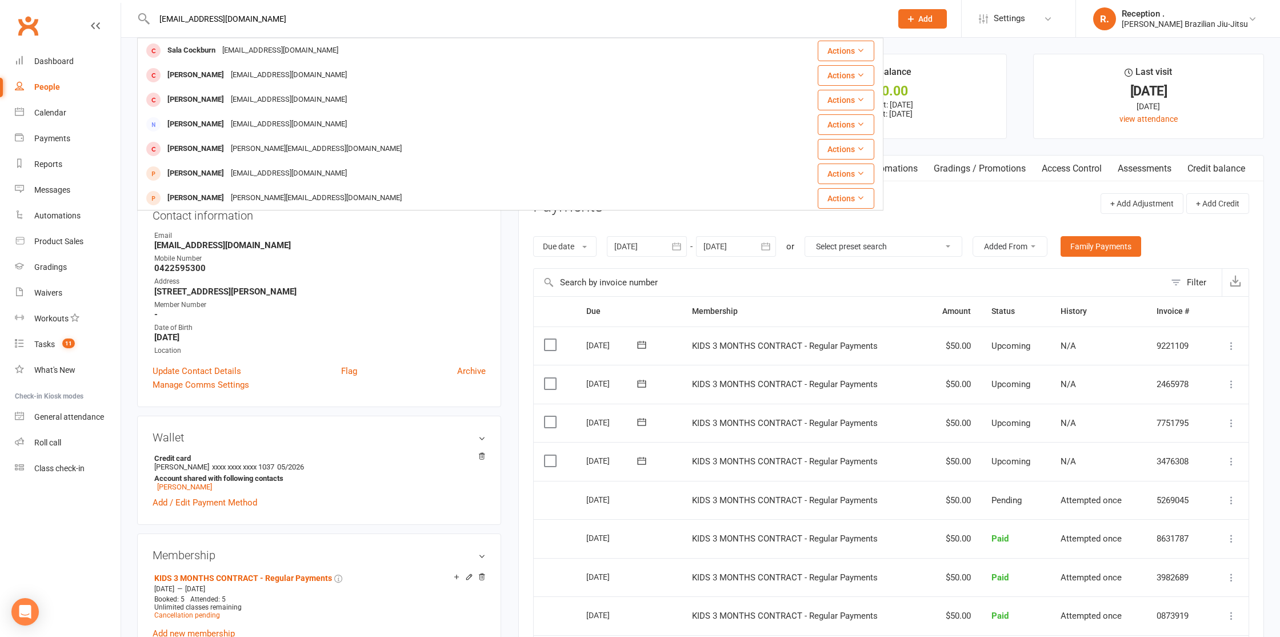
type input "salatielac@yahoo.com"
click at [302, 73] on div "DANIELTUMALAD@YAHOO.COM" at bounding box center [288, 75] width 123 height 17
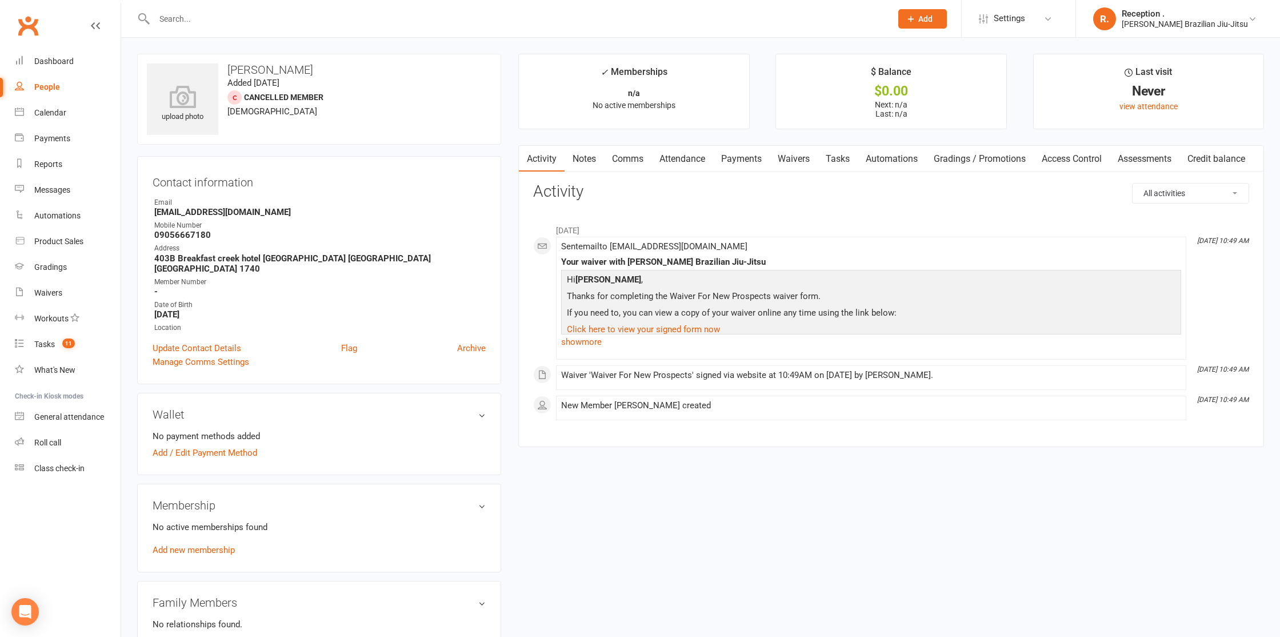
click at [201, 15] on input "text" at bounding box center [517, 19] width 733 height 16
paste input "salatielac@yahoo.com"
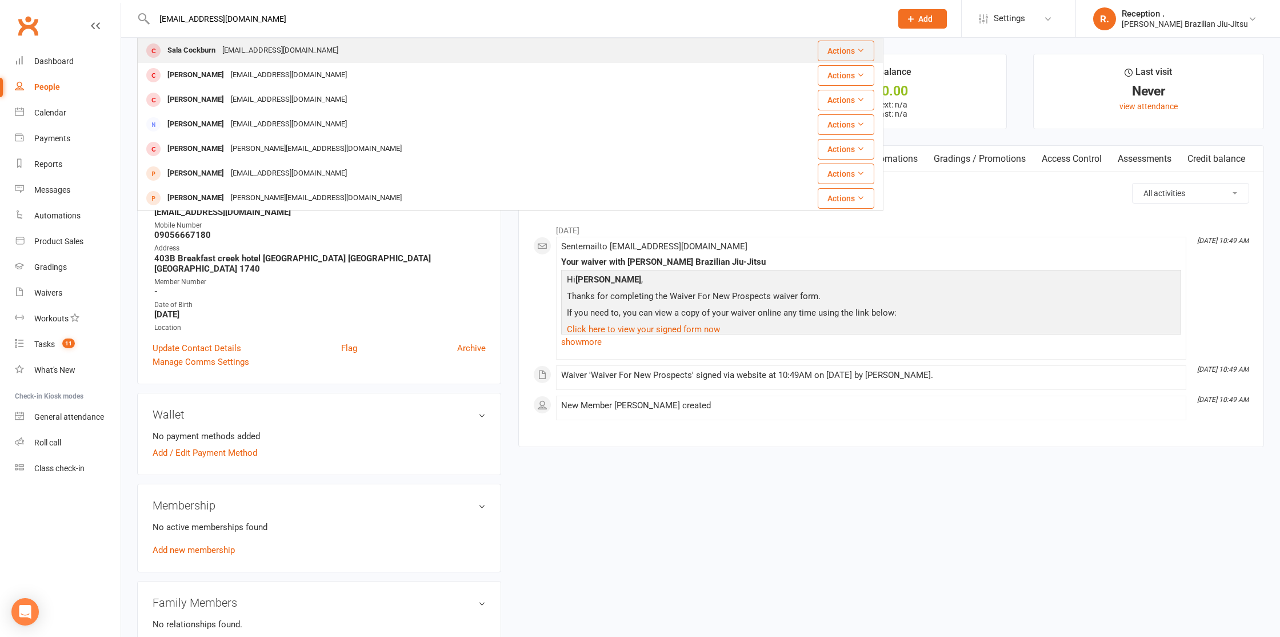
type input "salatielac@yahoo.com"
click at [231, 53] on div "Salatielac@yahoo.com" at bounding box center [280, 50] width 123 height 17
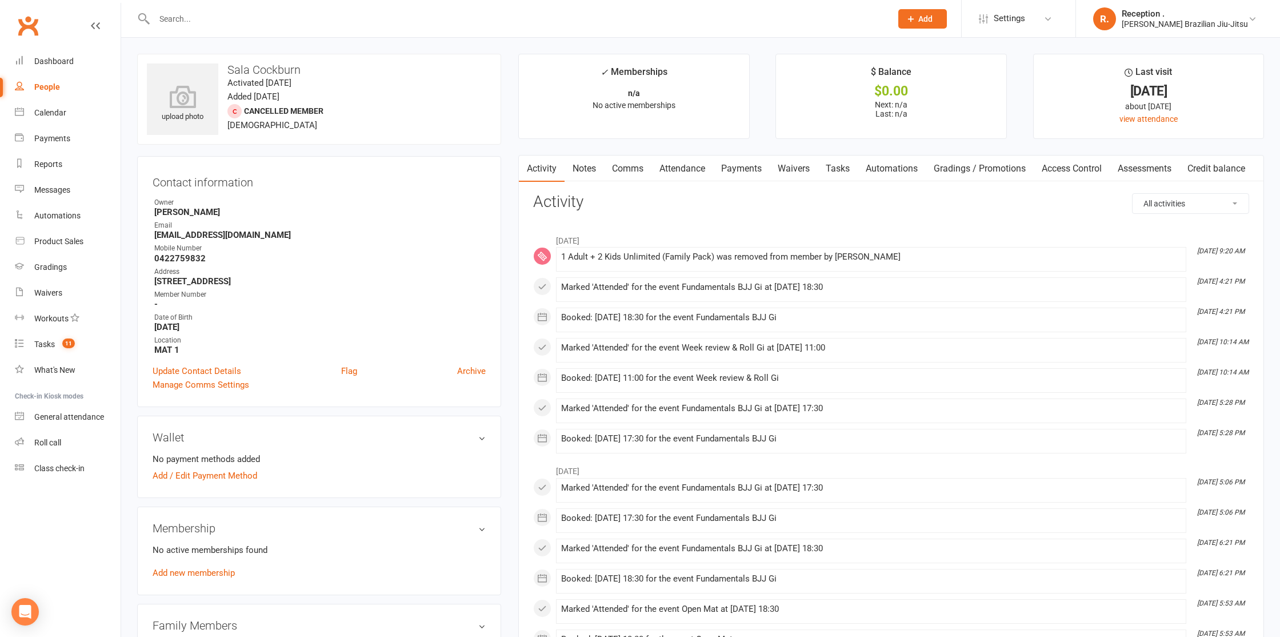
click at [255, 10] on div at bounding box center [510, 18] width 746 height 37
click at [251, 17] on input "text" at bounding box center [517, 19] width 733 height 16
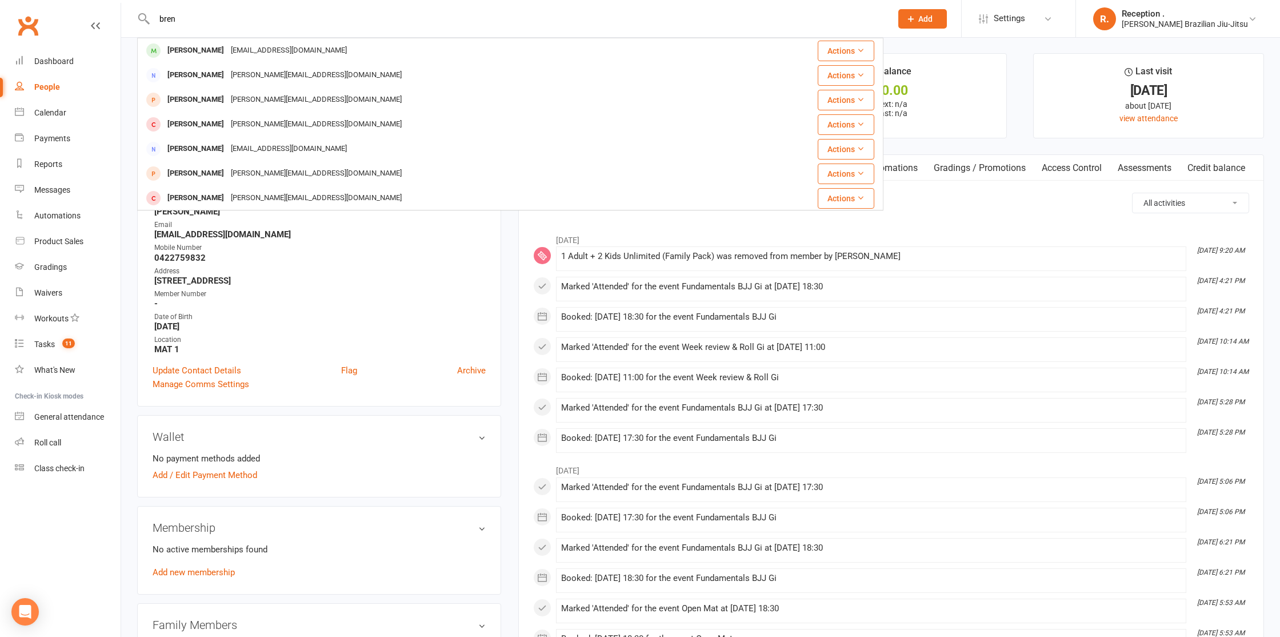
click at [258, 25] on input "bren" at bounding box center [517, 19] width 733 height 16
paste input "salatielac@yahoo.com"
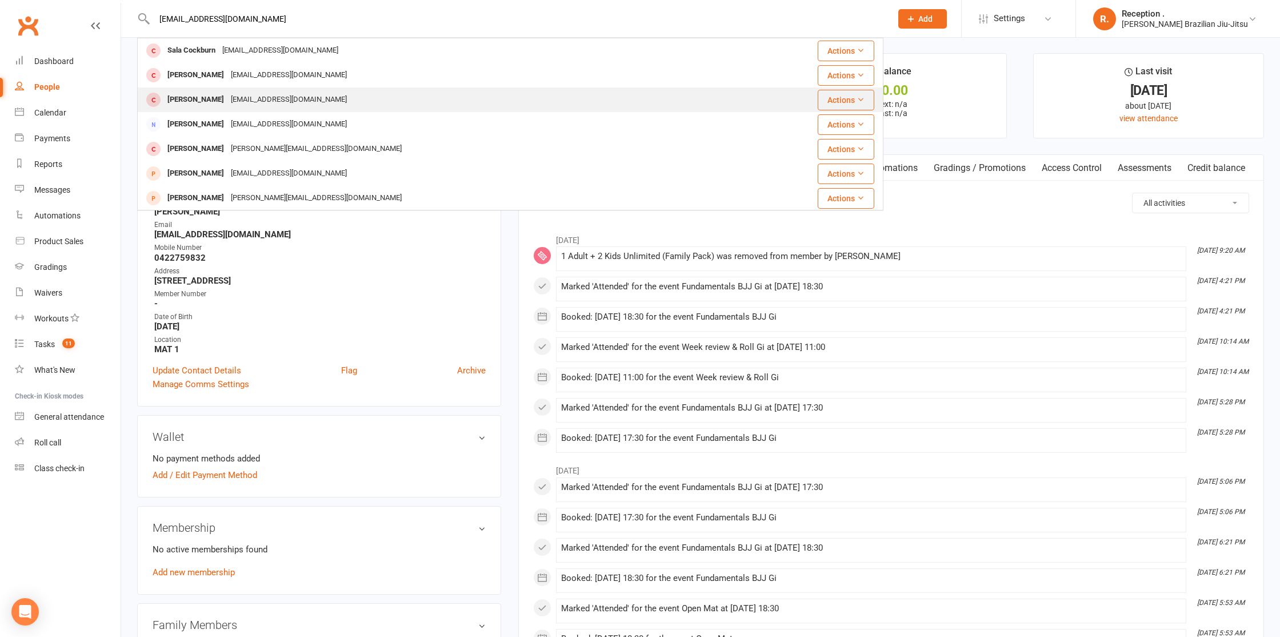
type input "salatielac@yahoo.com"
click at [274, 102] on div "DANIELTUMALAD@YAHOO.COM" at bounding box center [288, 99] width 123 height 17
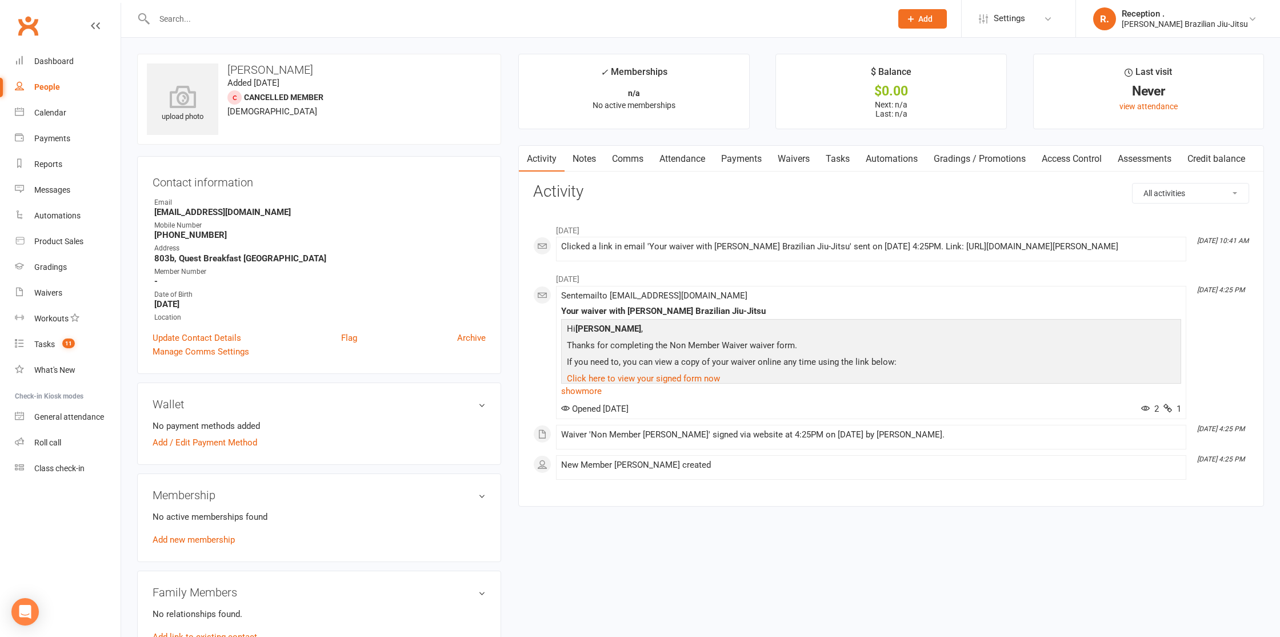
click at [194, 33] on div at bounding box center [510, 18] width 746 height 37
click at [194, 22] on input "text" at bounding box center [517, 19] width 733 height 16
paste input "[PERSON_NAME]"
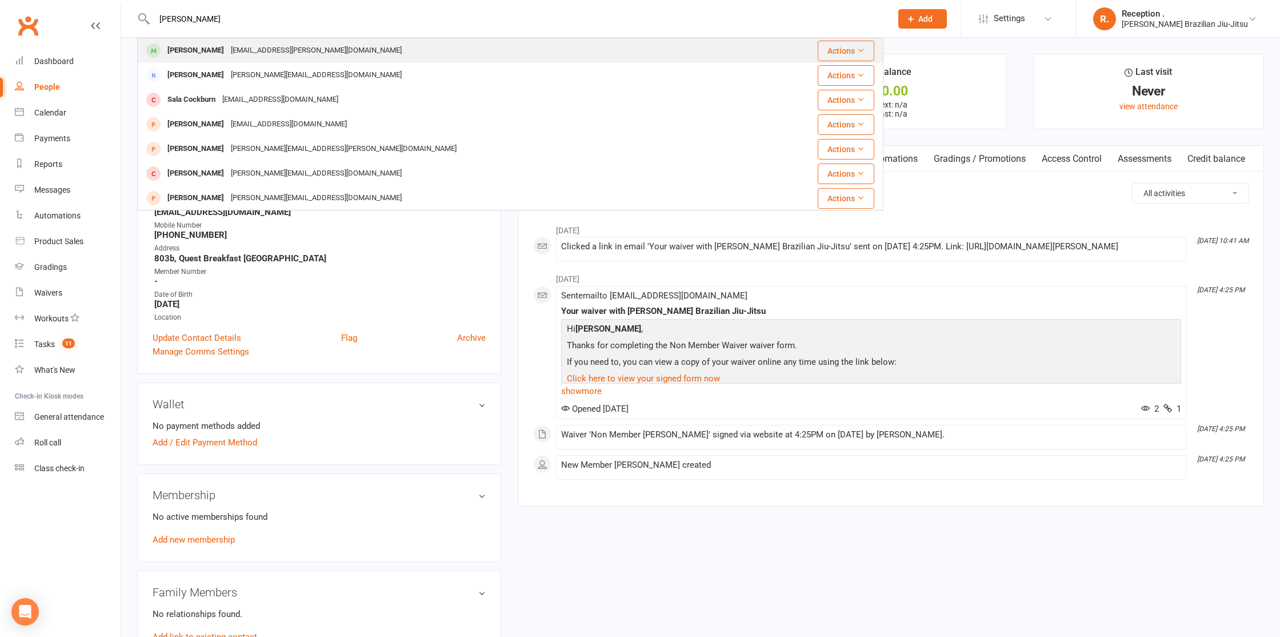
type input "[PERSON_NAME]"
click at [307, 58] on div "ellysa.brennan@yahoo.com" at bounding box center [316, 50] width 178 height 17
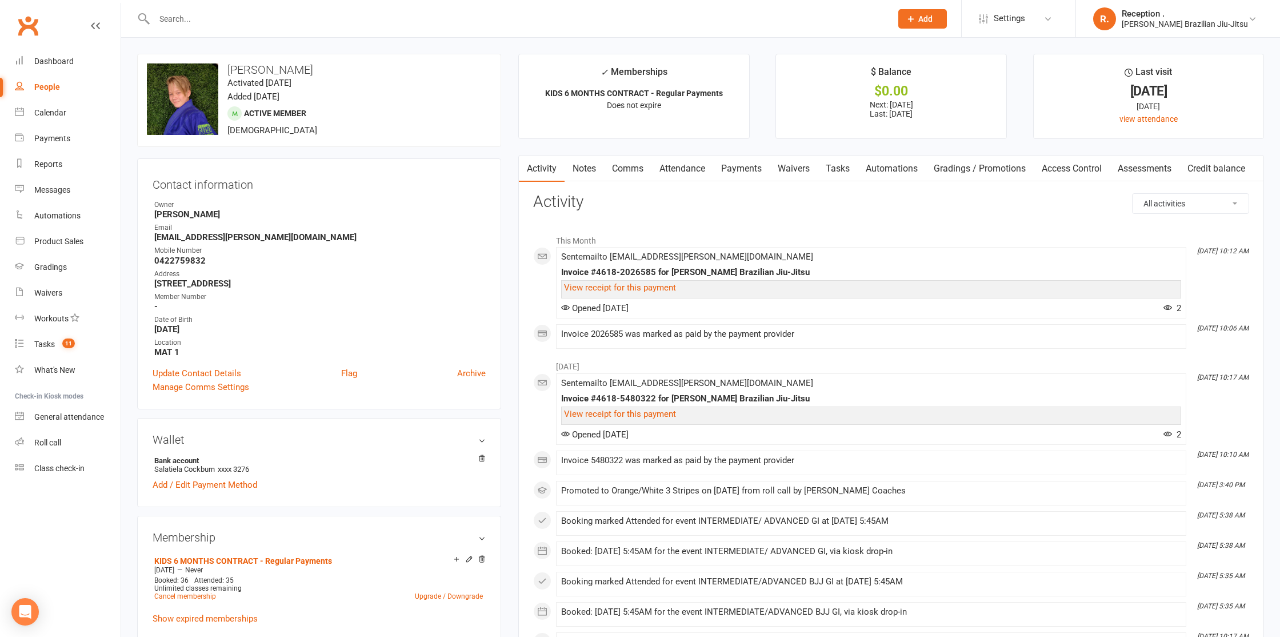
click at [739, 168] on link "Payments" at bounding box center [741, 168] width 57 height 26
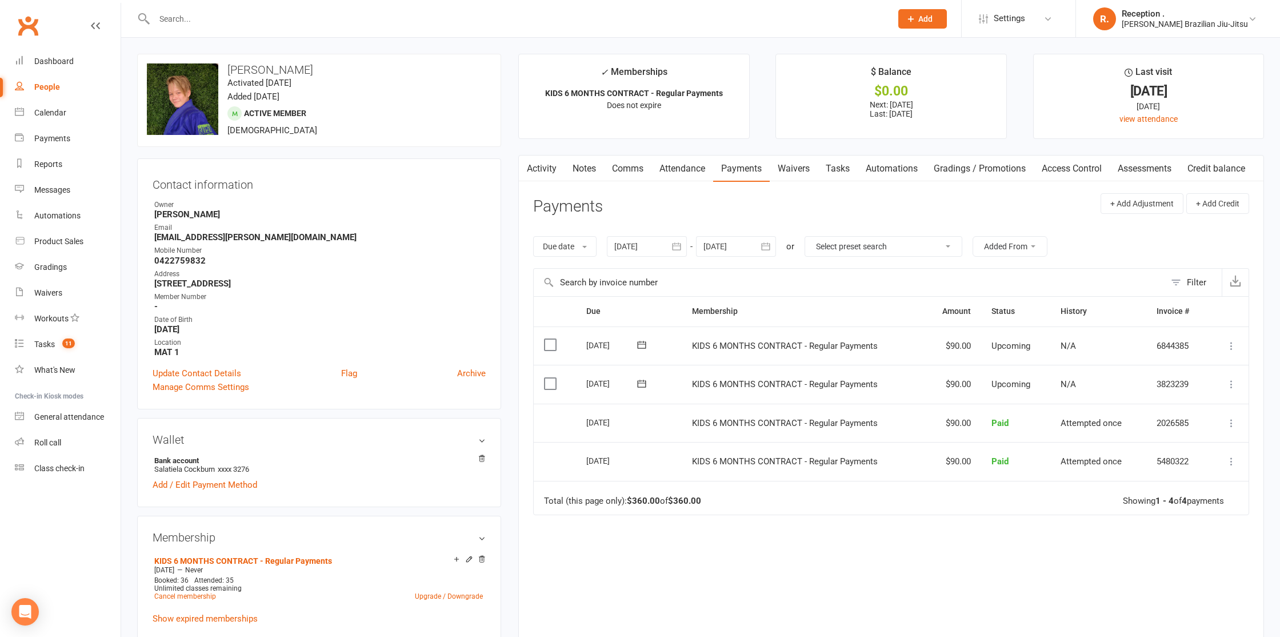
click at [727, 256] on div at bounding box center [736, 246] width 80 height 21
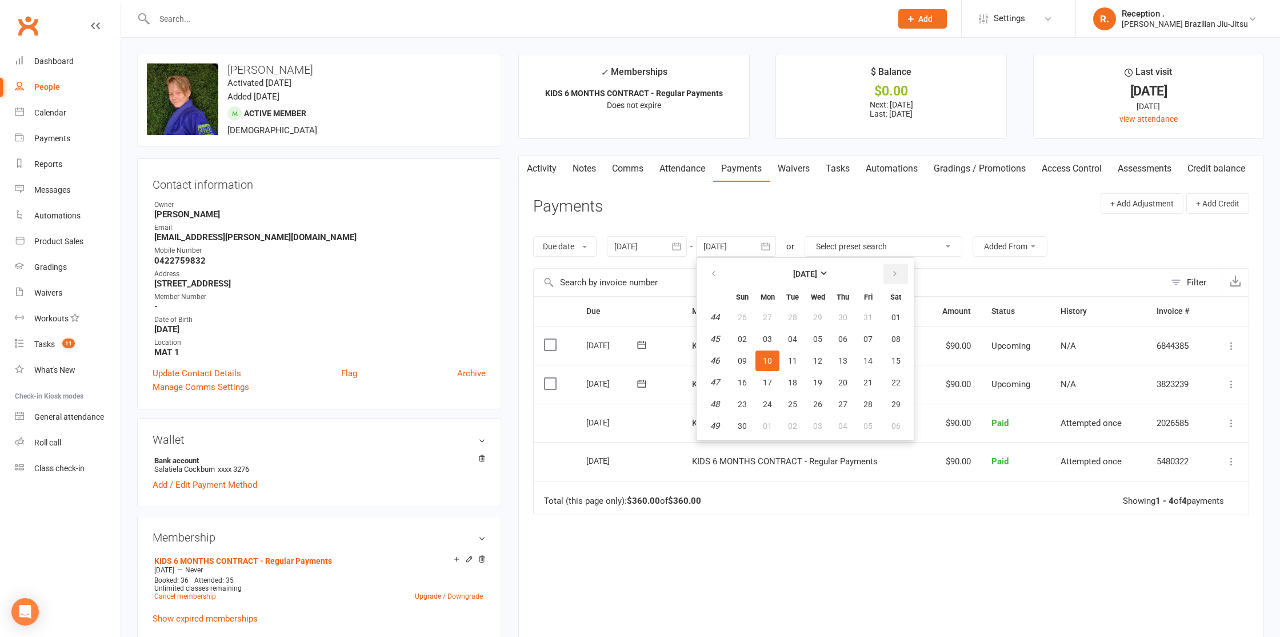
click at [888, 277] on button "button" at bounding box center [896, 273] width 25 height 21
click at [862, 384] on button "26" at bounding box center [868, 381] width 24 height 21
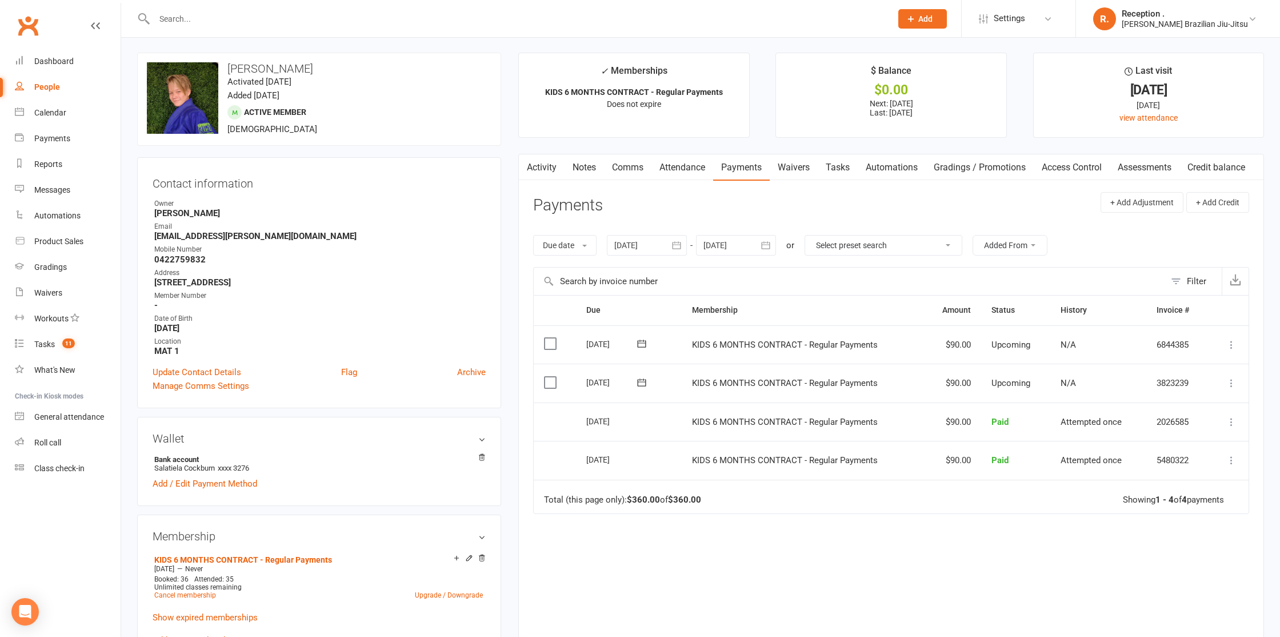
type input "26 Dec 2025"
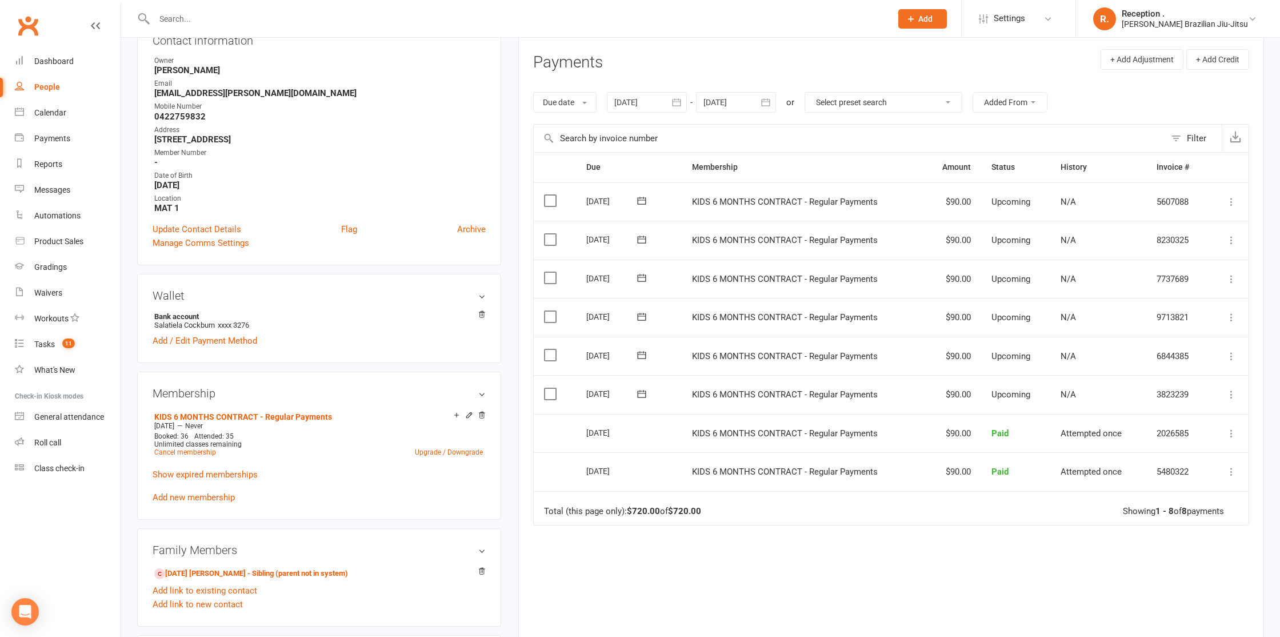
scroll to position [151, 0]
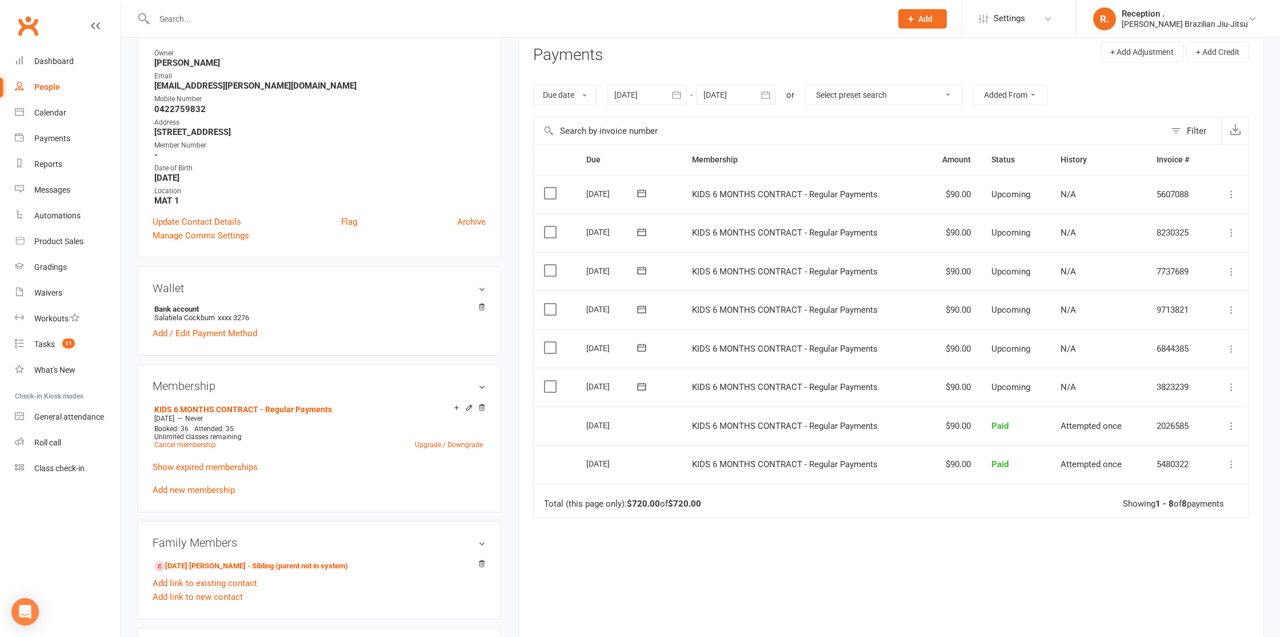
click at [646, 386] on icon at bounding box center [641, 386] width 11 height 11
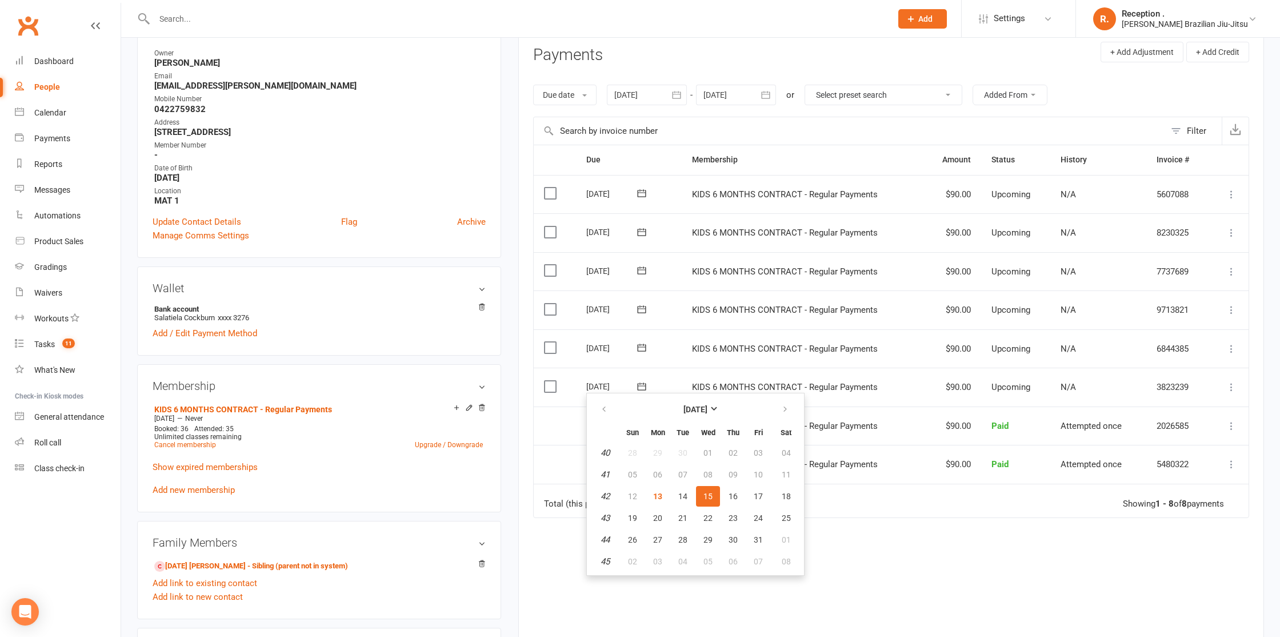
scroll to position [149, 0]
click at [845, 549] on div "Due Contact Membership Amount Status History Invoice # Select this 24 Dec 2025 …" at bounding box center [891, 407] width 716 height 521
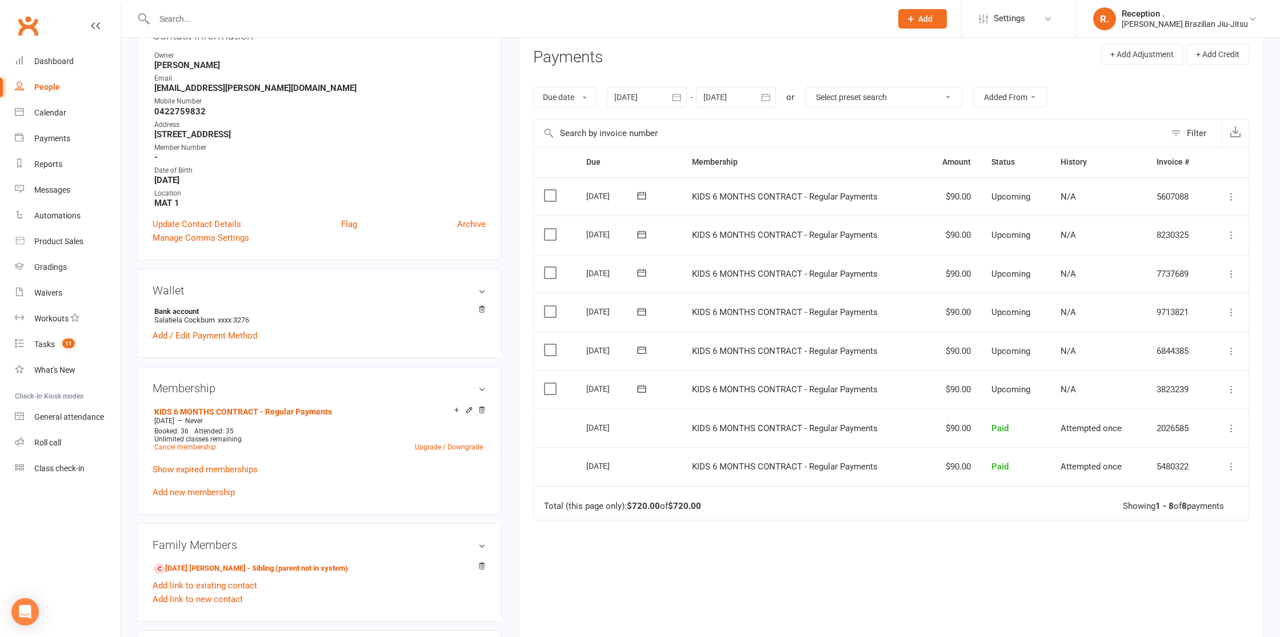
click at [648, 350] on button at bounding box center [641, 350] width 23 height 12
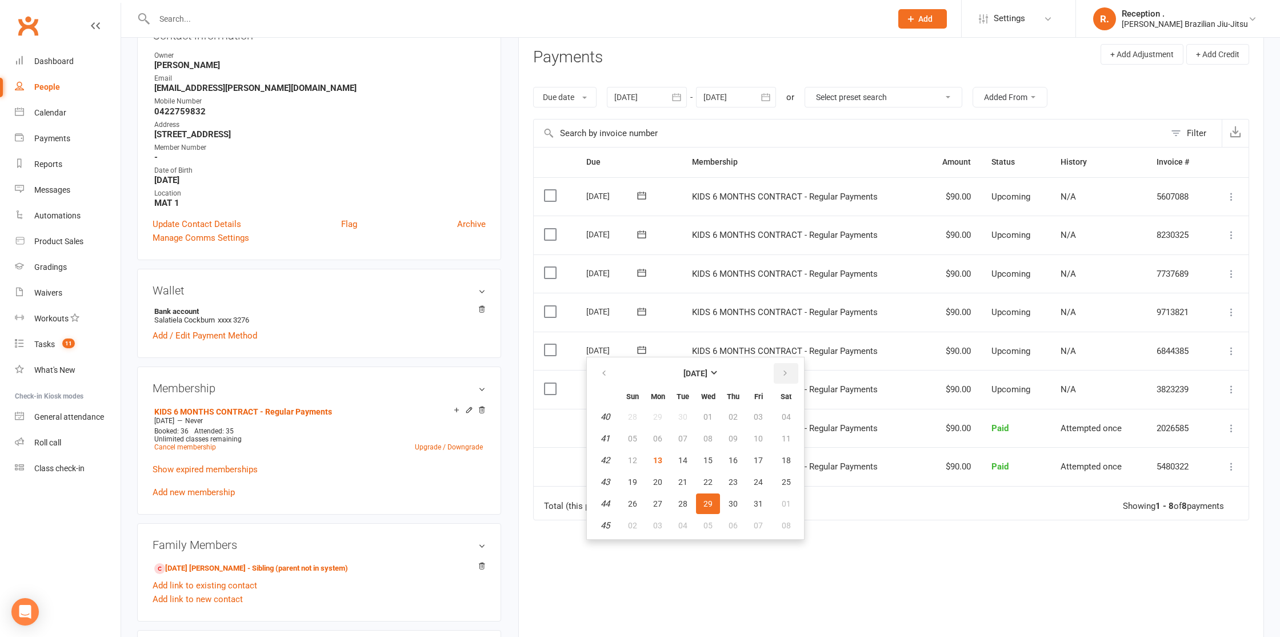
click at [782, 375] on icon "button" at bounding box center [785, 373] width 8 height 9
click at [892, 447] on td "KIDS 6 MONTHS CONTRACT - Regular Payments" at bounding box center [803, 466] width 242 height 39
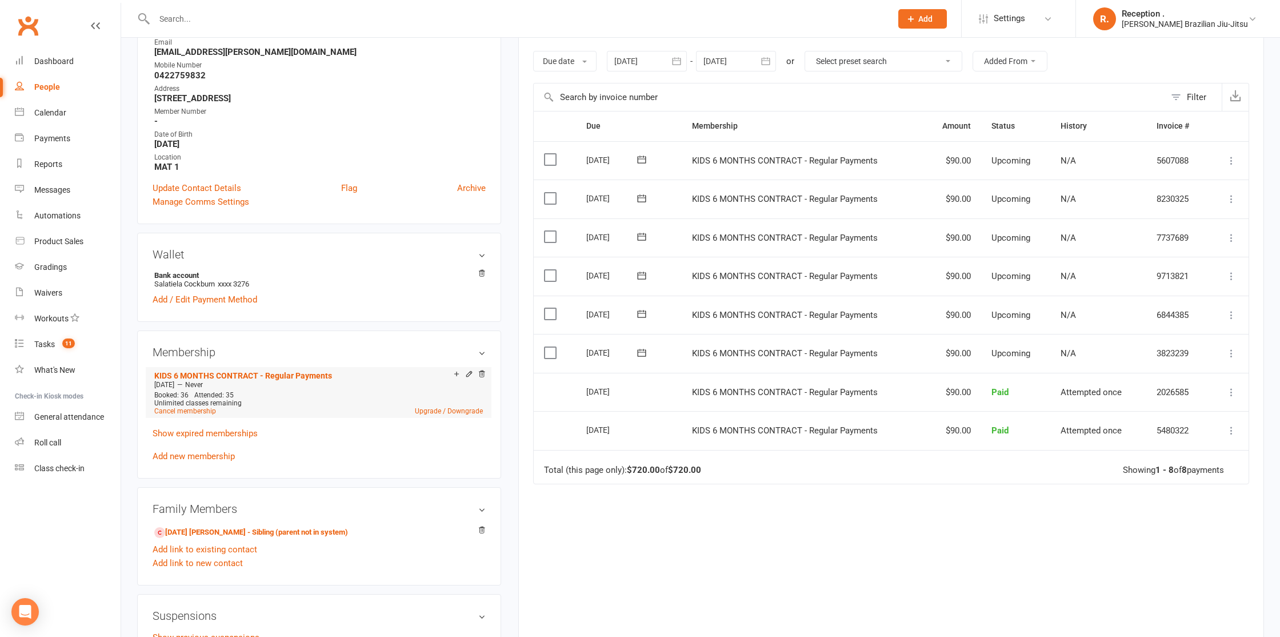
scroll to position [188, 0]
click at [190, 405] on link "Cancel membership" at bounding box center [185, 408] width 62 height 8
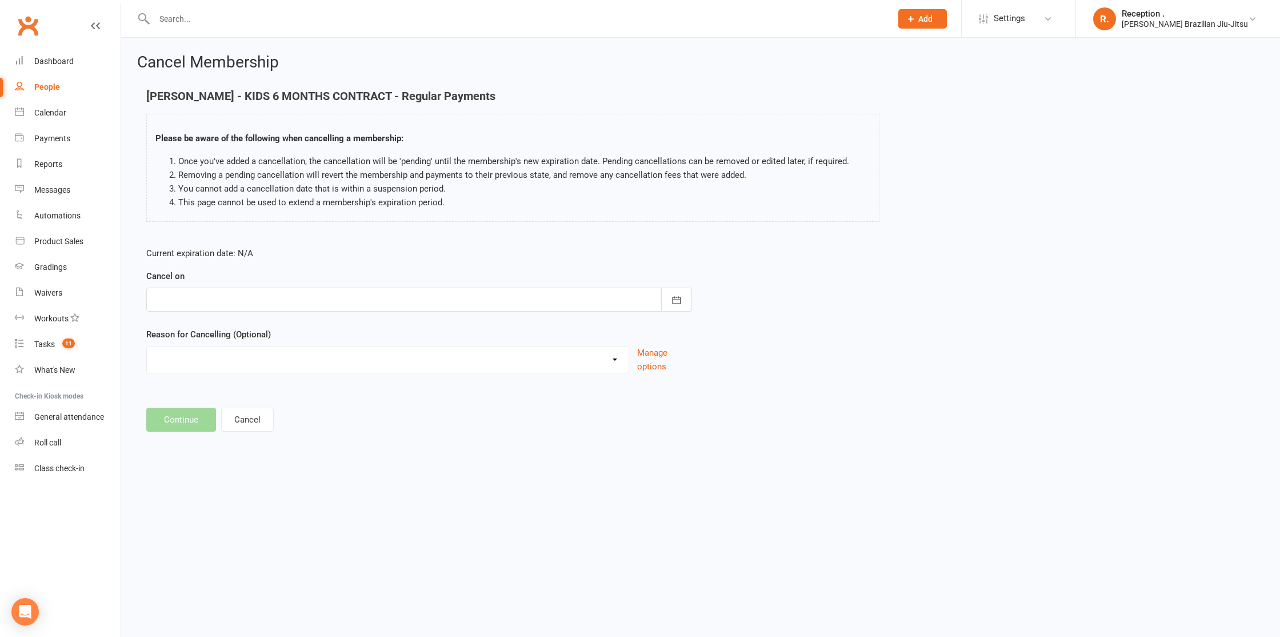
click at [257, 299] on div at bounding box center [419, 299] width 546 height 24
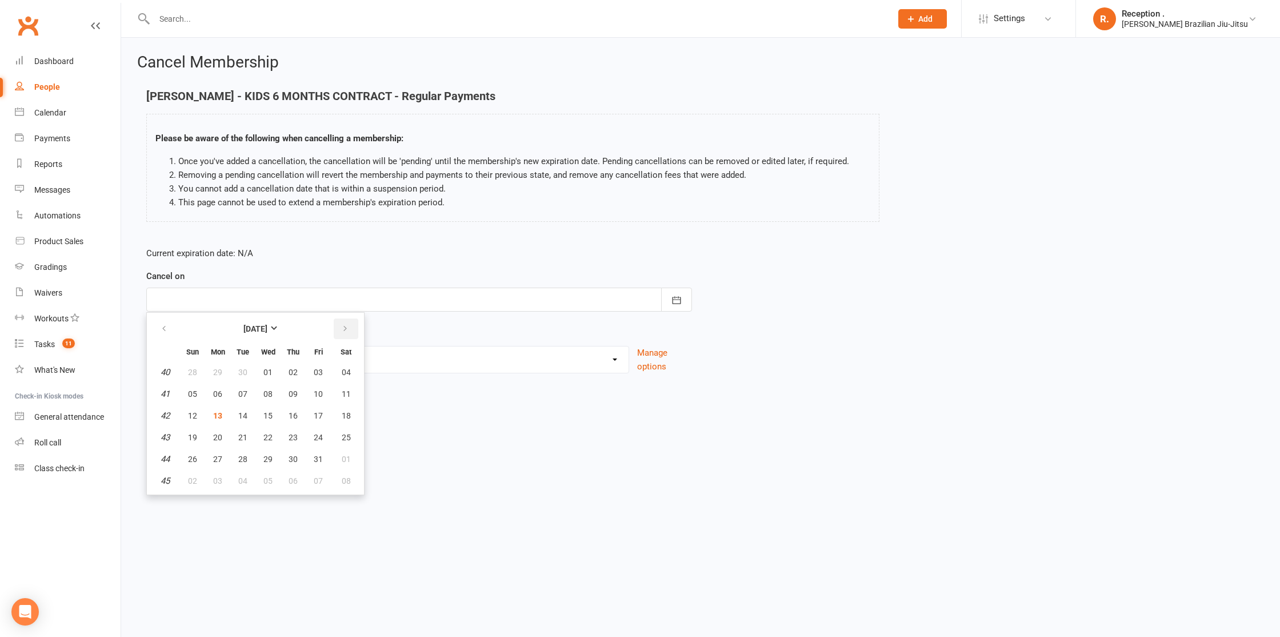
click at [334, 327] on button "button" at bounding box center [346, 328] width 25 height 21
click at [238, 415] on span "11" at bounding box center [242, 415] width 9 height 9
type input "11 Nov 2025"
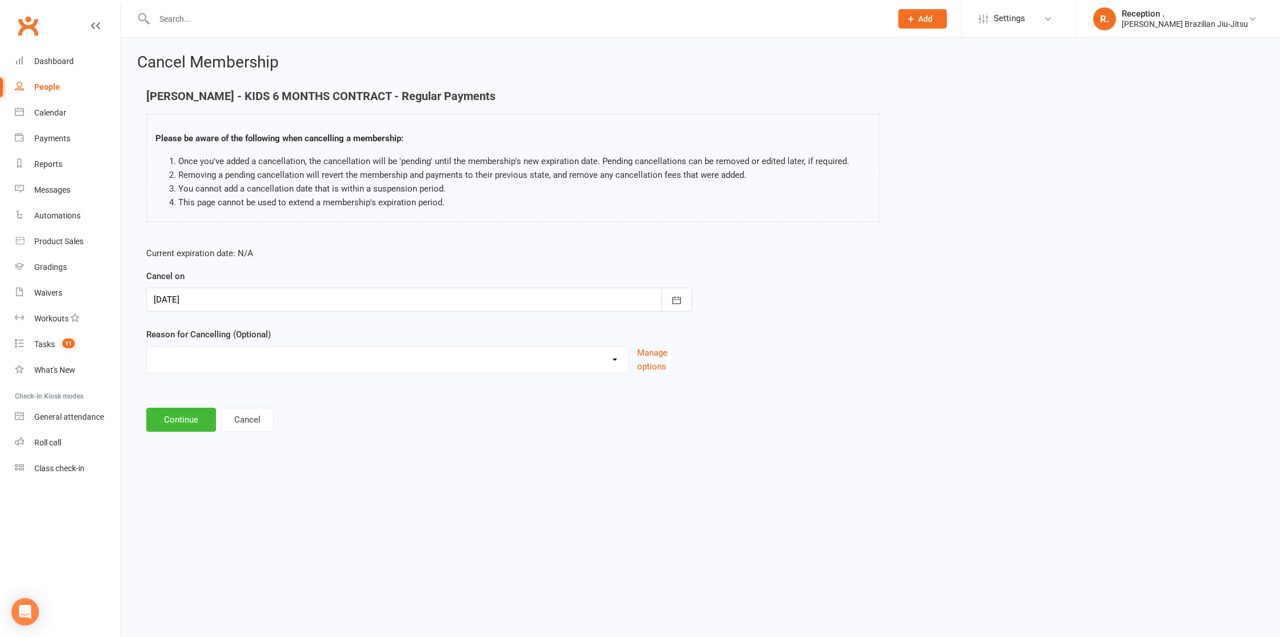
click at [188, 359] on select "Holiday Injury Other reason" at bounding box center [388, 357] width 482 height 23
select select "2"
click at [147, 346] on select "Holiday Injury Other reason" at bounding box center [388, 357] width 482 height 23
drag, startPoint x: 259, startPoint y: 409, endPoint x: 216, endPoint y: 403, distance: 43.9
click at [258, 408] on input at bounding box center [419, 419] width 546 height 24
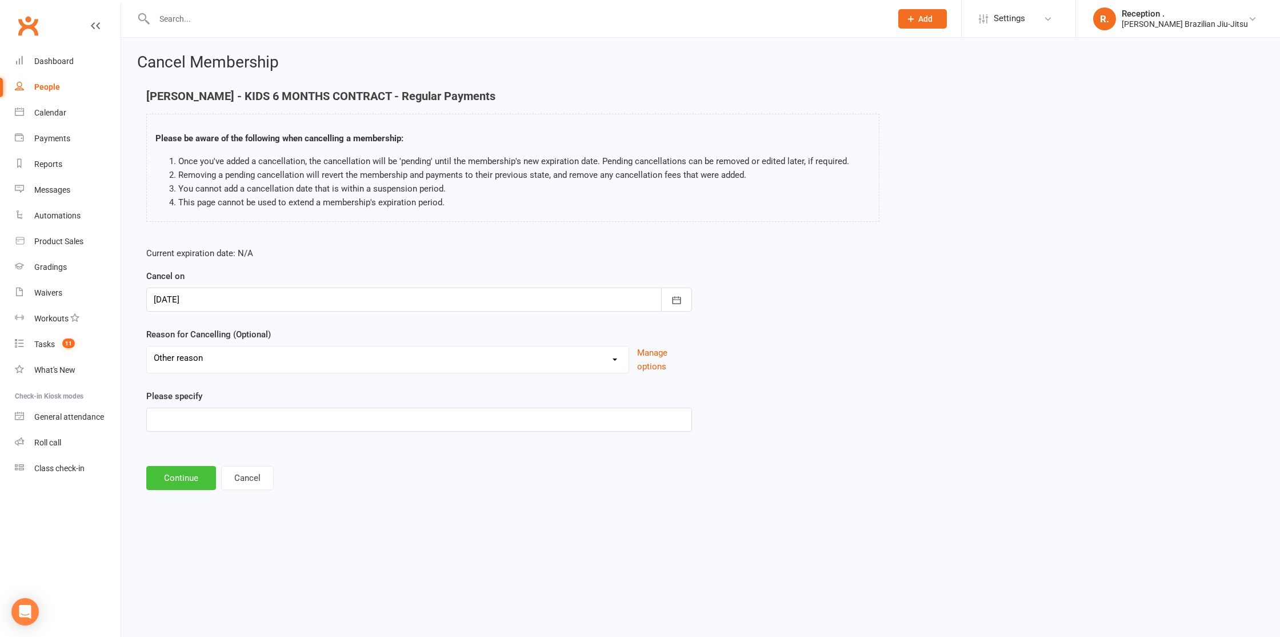
click at [155, 485] on button "Continue" at bounding box center [181, 478] width 70 height 24
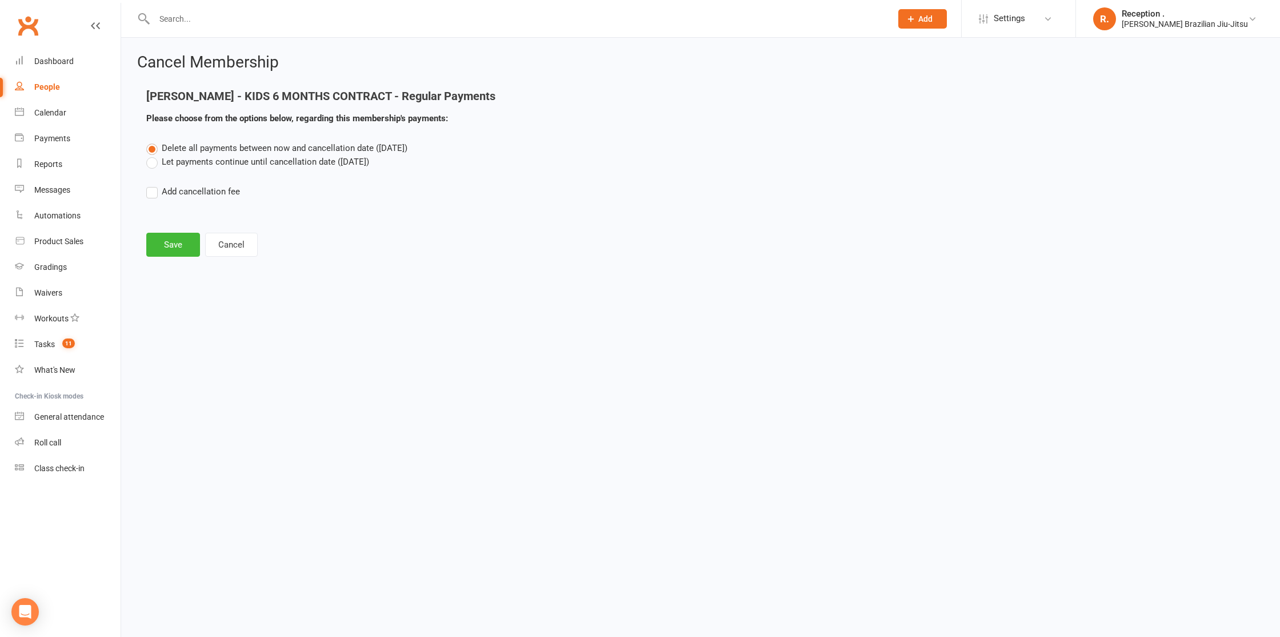
click at [254, 155] on label "Let payments continue until cancellation date (Nov 11, 2025)" at bounding box center [257, 162] width 223 height 14
click at [154, 155] on input "Let payments continue until cancellation date (Nov 11, 2025)" at bounding box center [149, 155] width 7 height 0
click at [170, 241] on button "Save" at bounding box center [173, 245] width 54 height 24
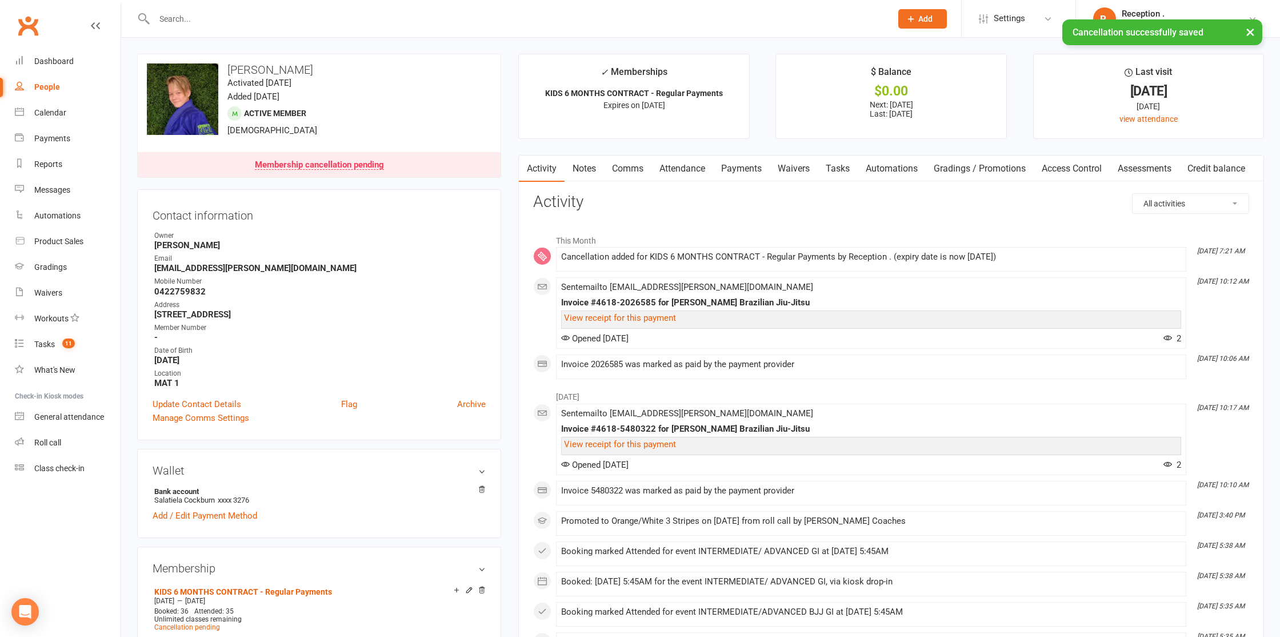
click at [720, 166] on link "Payments" at bounding box center [741, 168] width 57 height 26
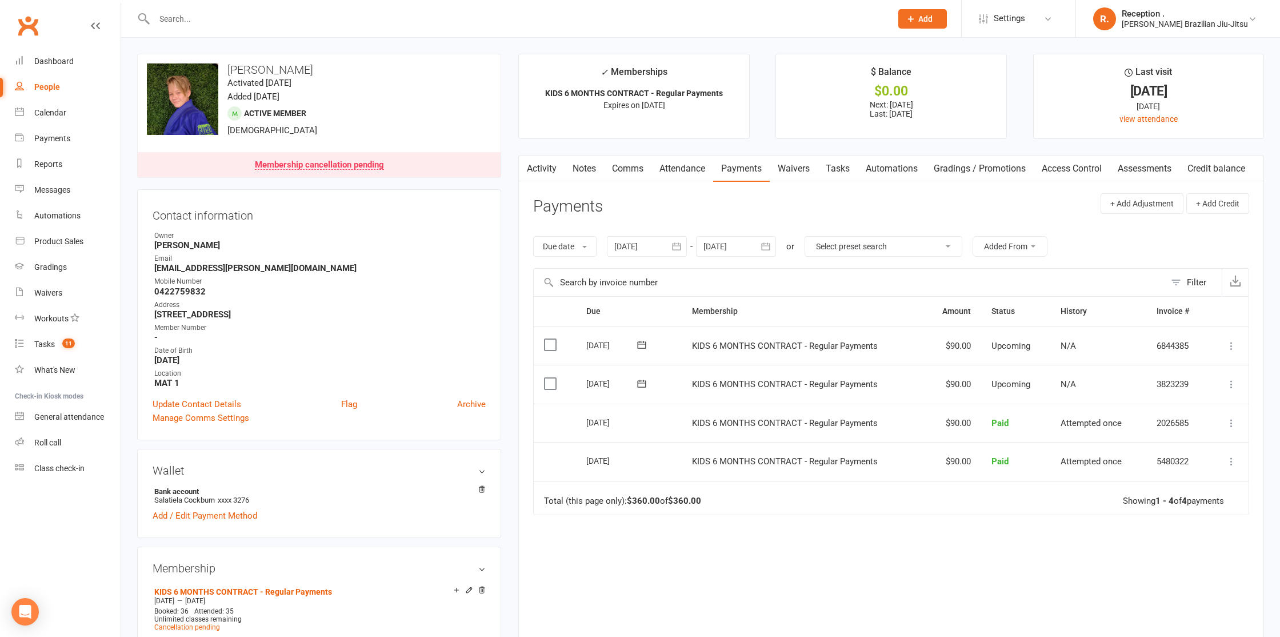
scroll to position [1, 0]
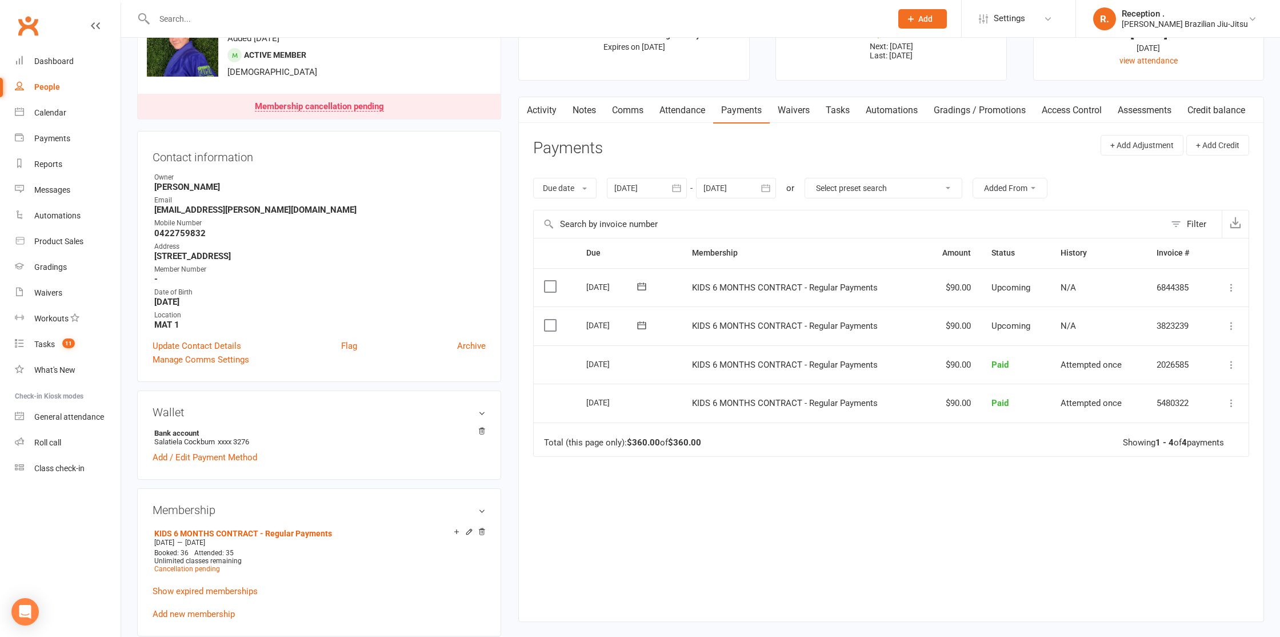
click at [699, 101] on link "Attendance" at bounding box center [682, 110] width 62 height 26
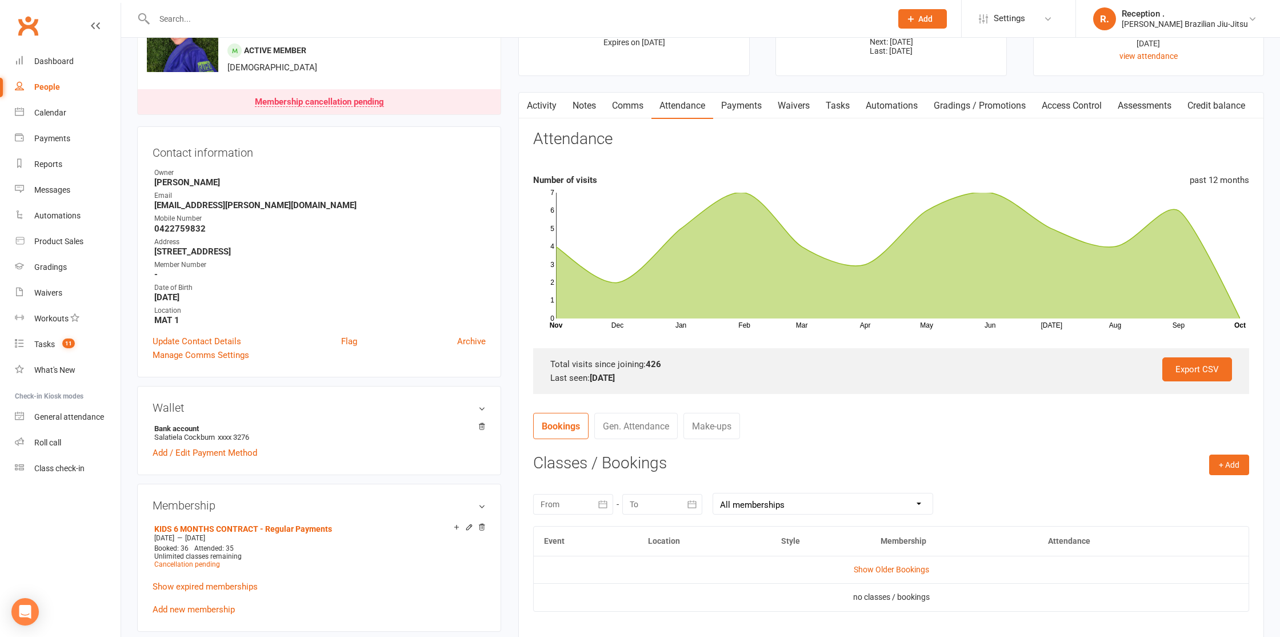
scroll to position [40, 0]
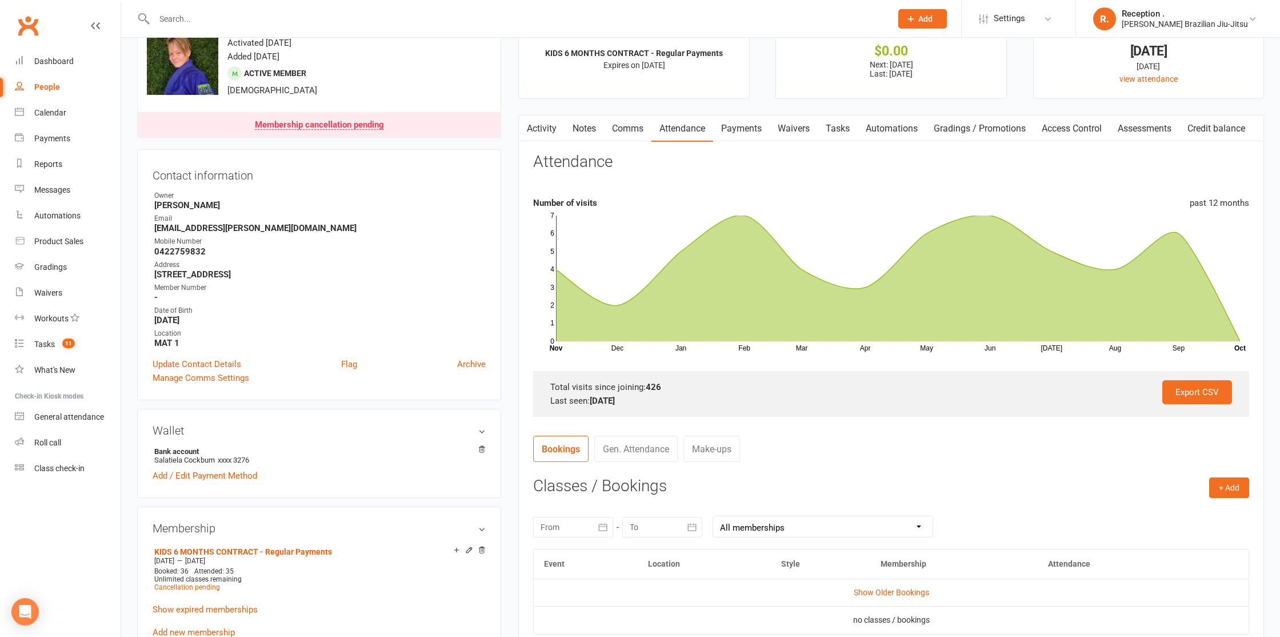
click at [745, 125] on link "Payments" at bounding box center [741, 128] width 57 height 26
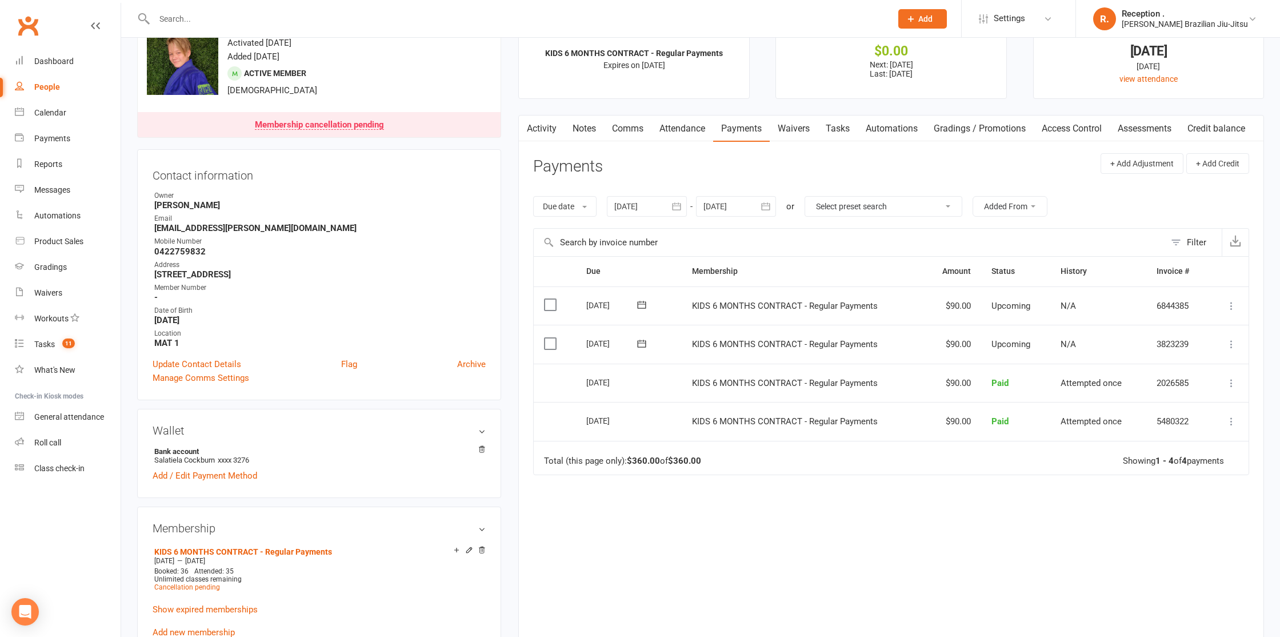
click at [744, 197] on div at bounding box center [736, 206] width 80 height 21
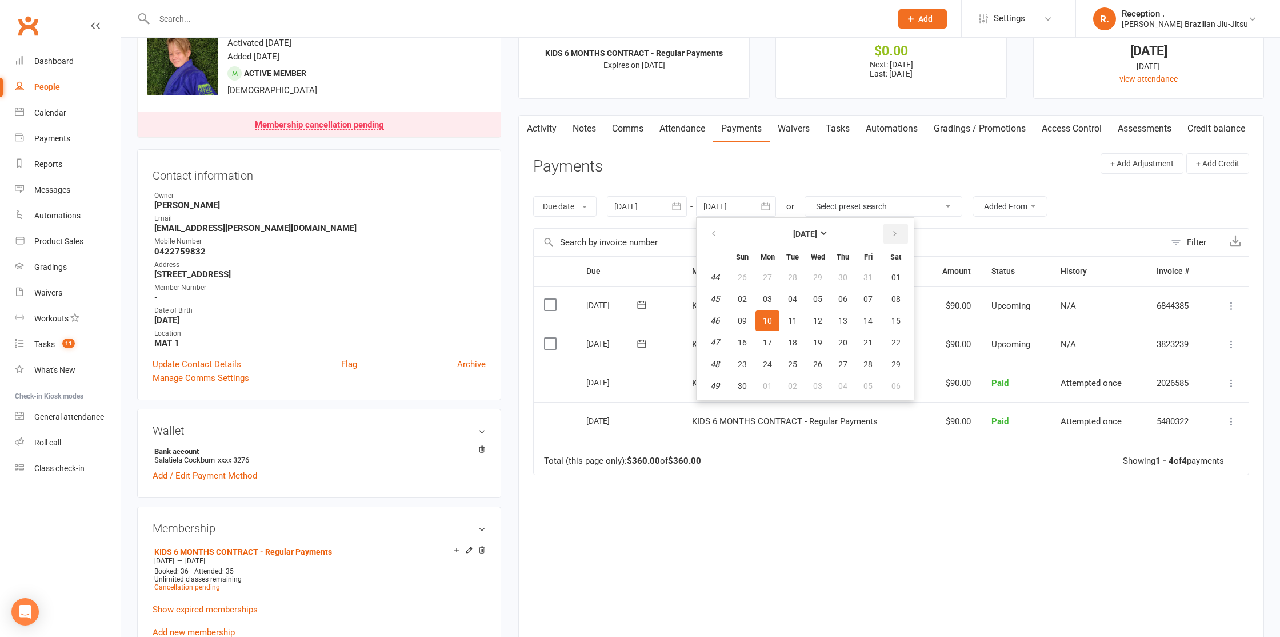
click at [903, 229] on button "button" at bounding box center [896, 233] width 25 height 21
click at [884, 294] on button "10" at bounding box center [895, 299] width 29 height 21
type input "10 Jan 2026"
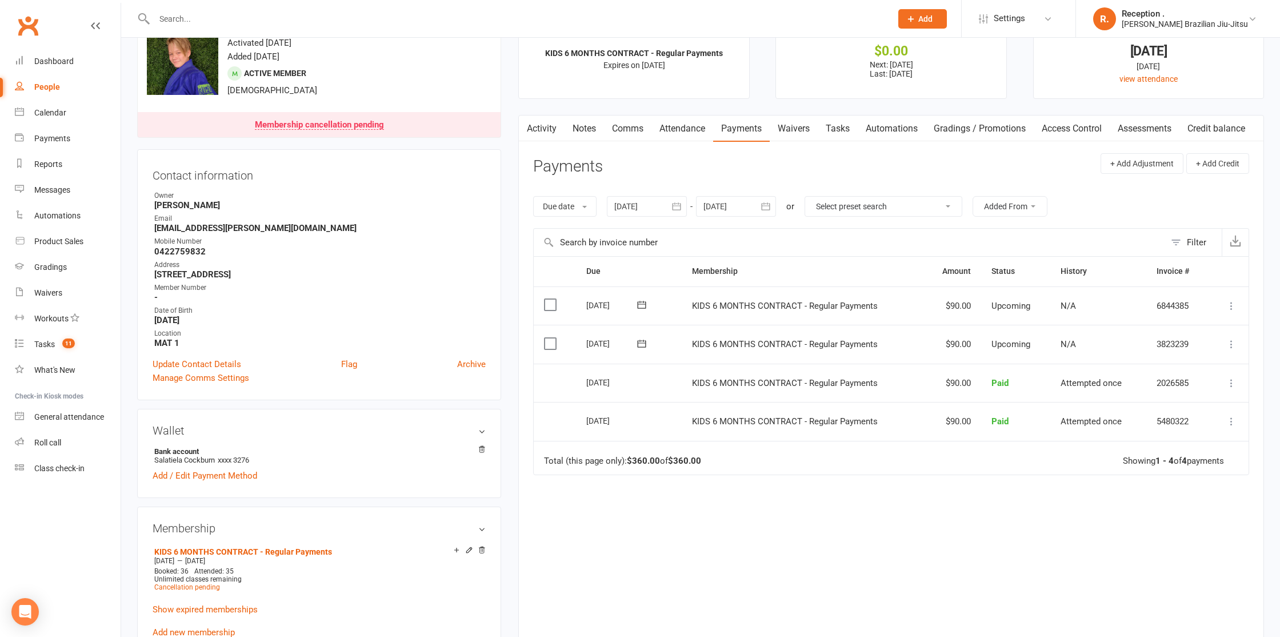
click at [643, 342] on icon at bounding box center [641, 343] width 11 height 11
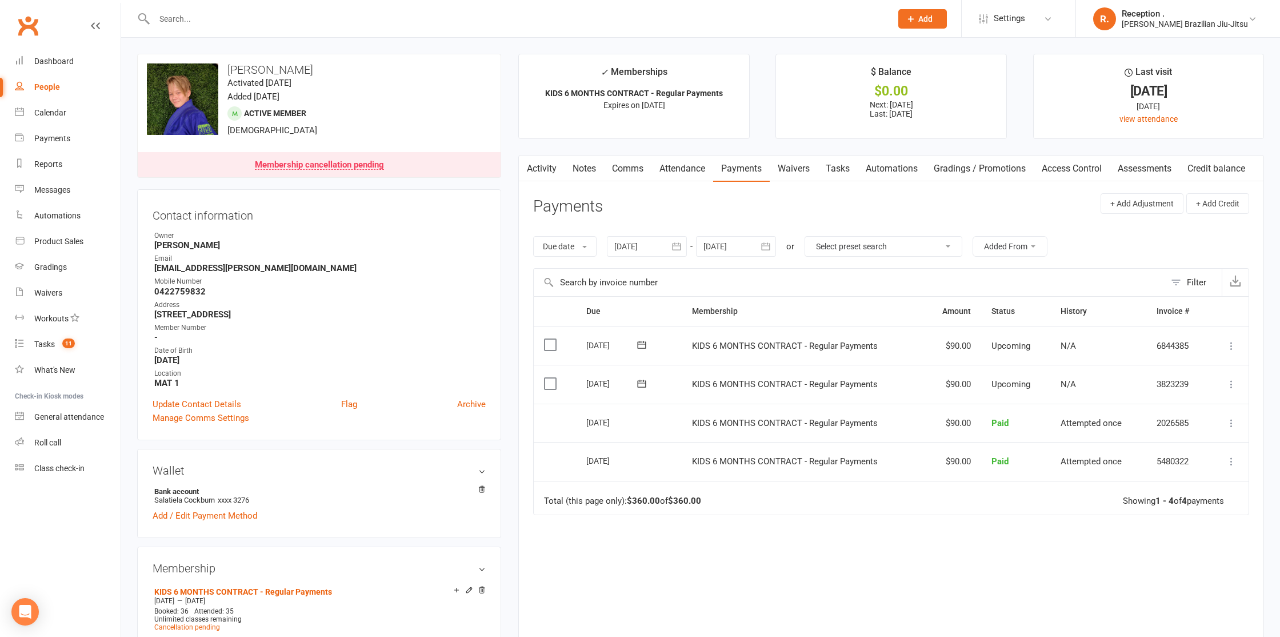
click at [766, 249] on icon "button" at bounding box center [765, 246] width 11 height 11
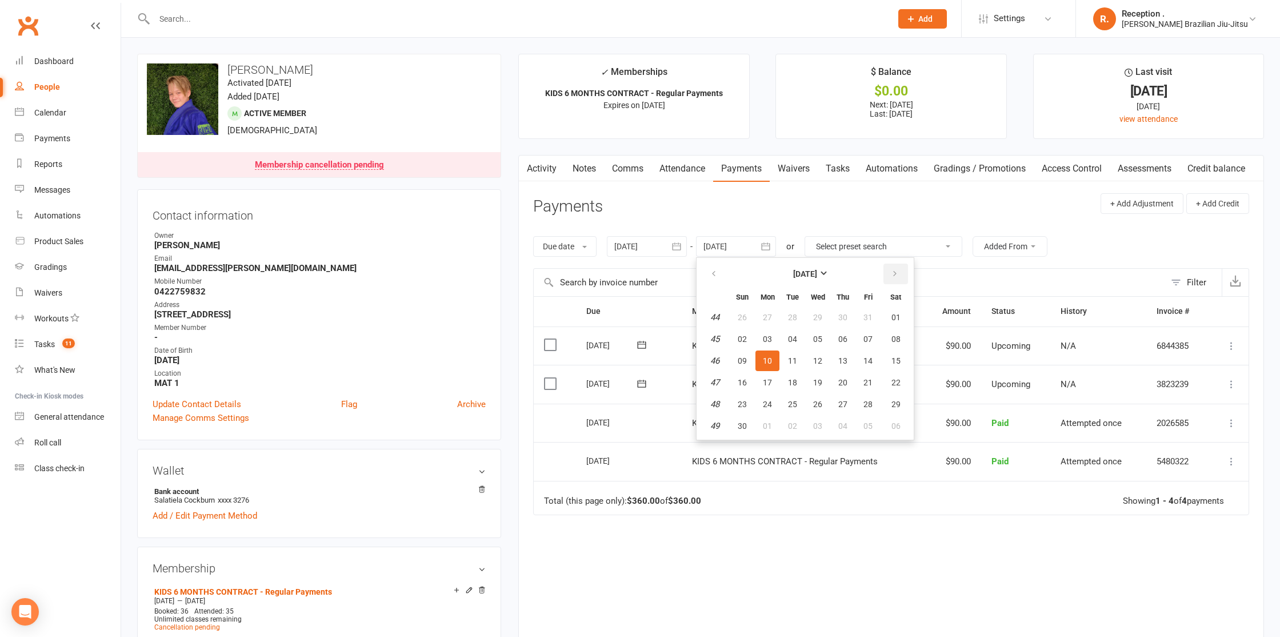
click at [897, 273] on icon "button" at bounding box center [895, 273] width 8 height 9
click at [864, 346] on button "12" at bounding box center [868, 339] width 24 height 21
type input "[DATE]"
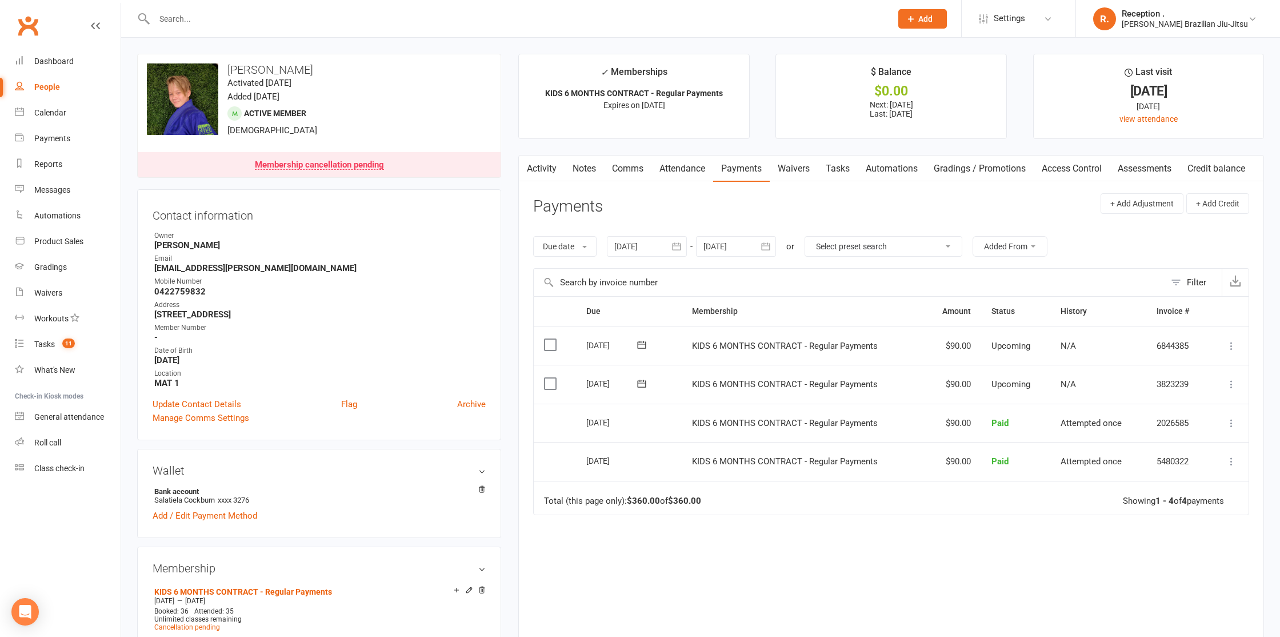
scroll to position [14, 0]
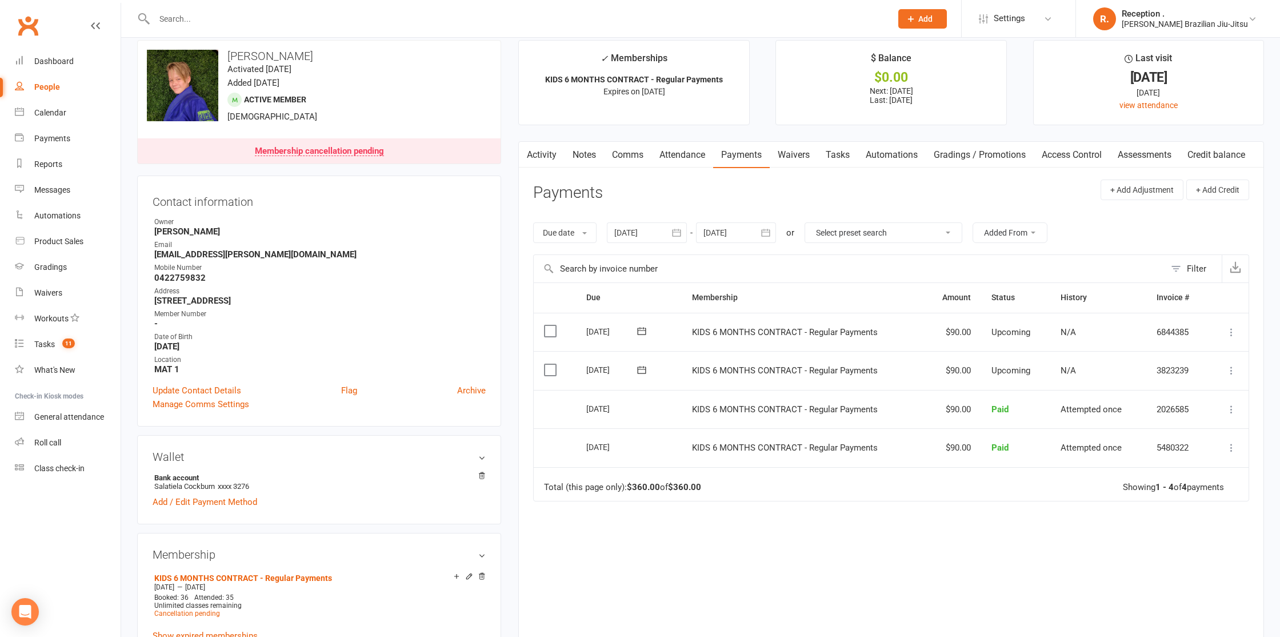
click at [642, 367] on icon at bounding box center [641, 369] width 11 height 11
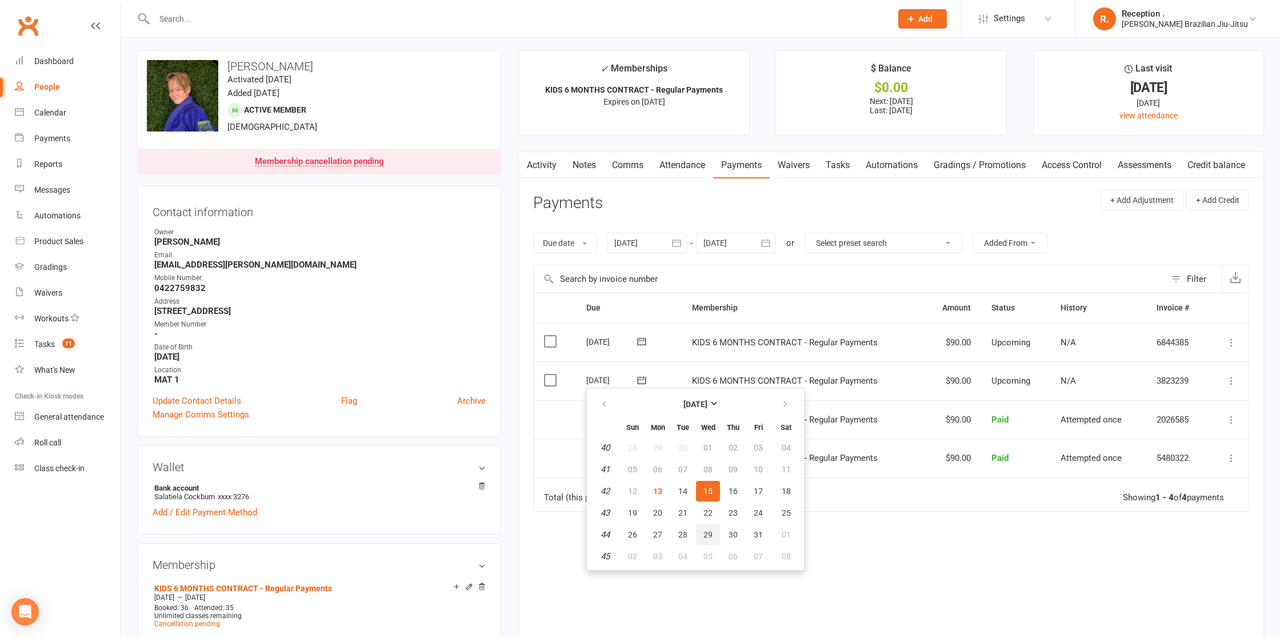
scroll to position [1, 0]
click at [836, 553] on div "Due Contact Membership Amount Status History Invoice # Select this [DATE] [PERS…" at bounding box center [891, 477] width 716 height 366
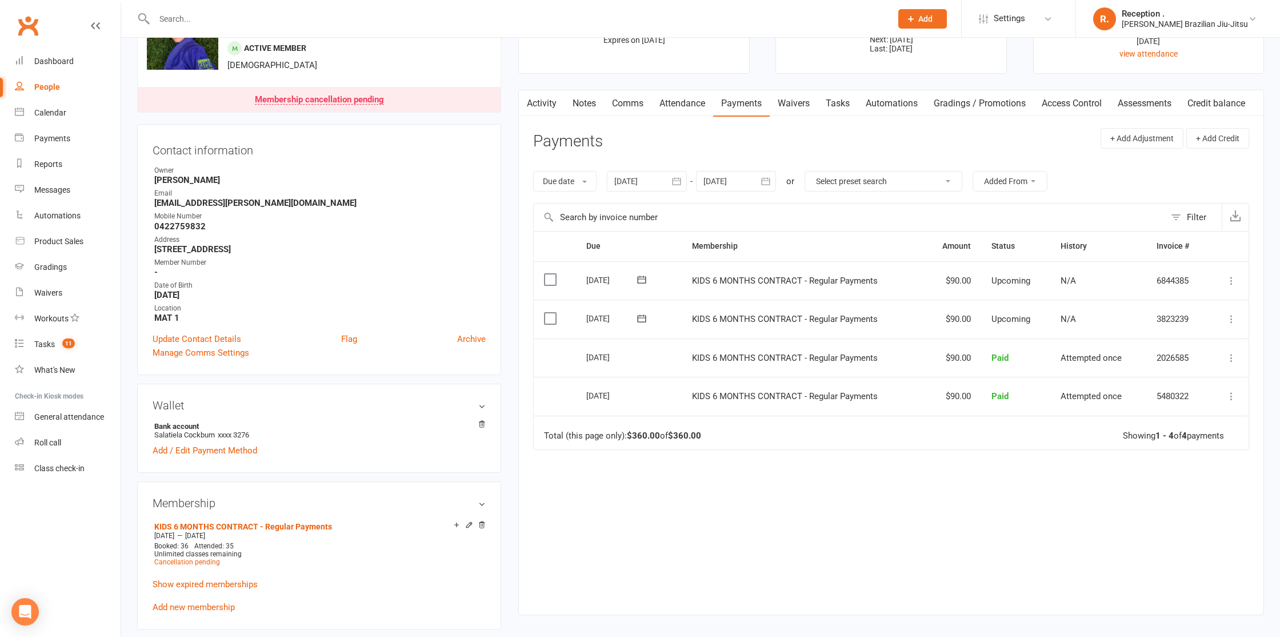
scroll to position [71, 0]
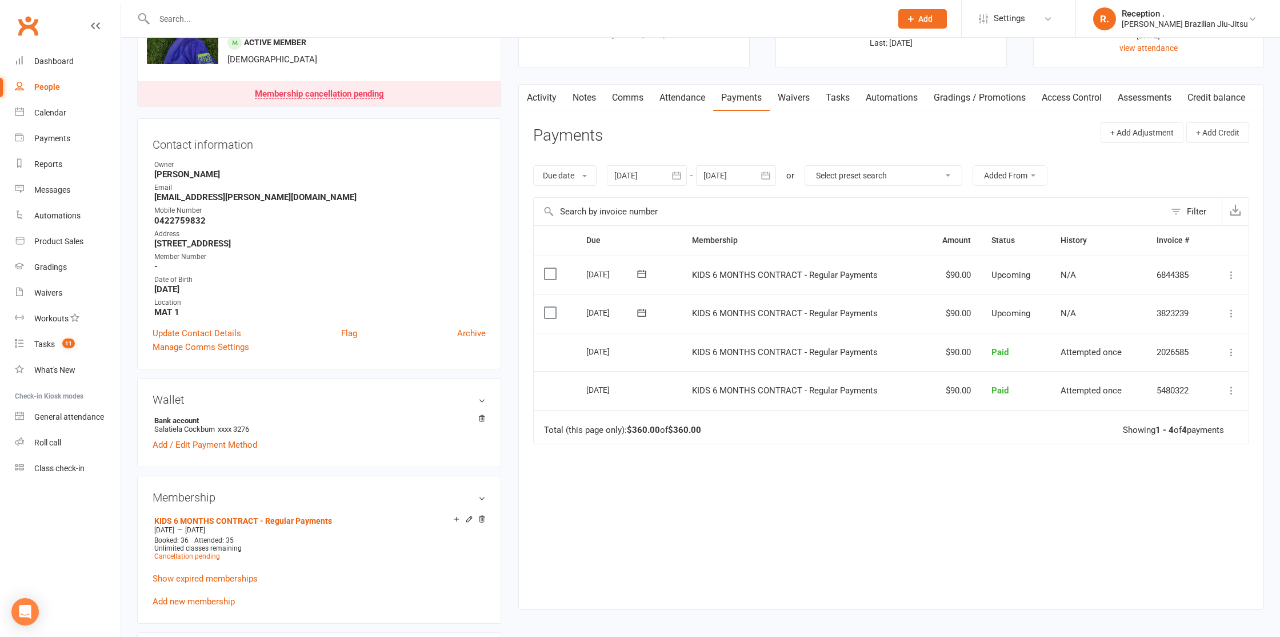
click at [647, 310] on icon at bounding box center [641, 312] width 11 height 11
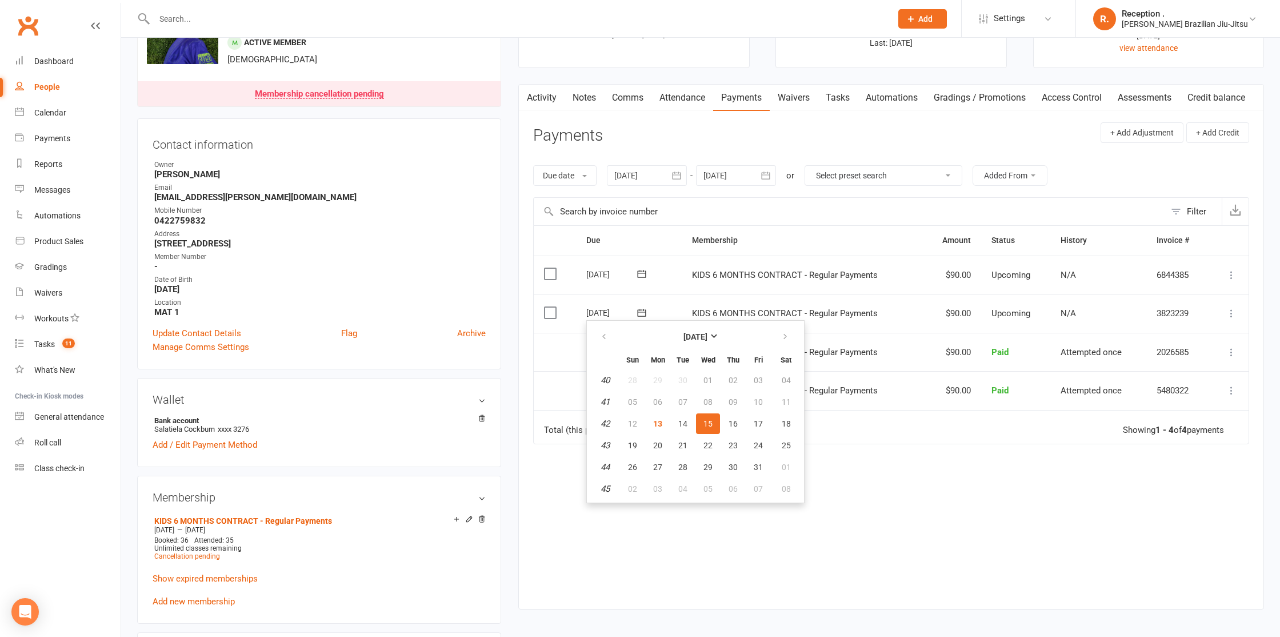
click at [651, 276] on button at bounding box center [641, 274] width 23 height 12
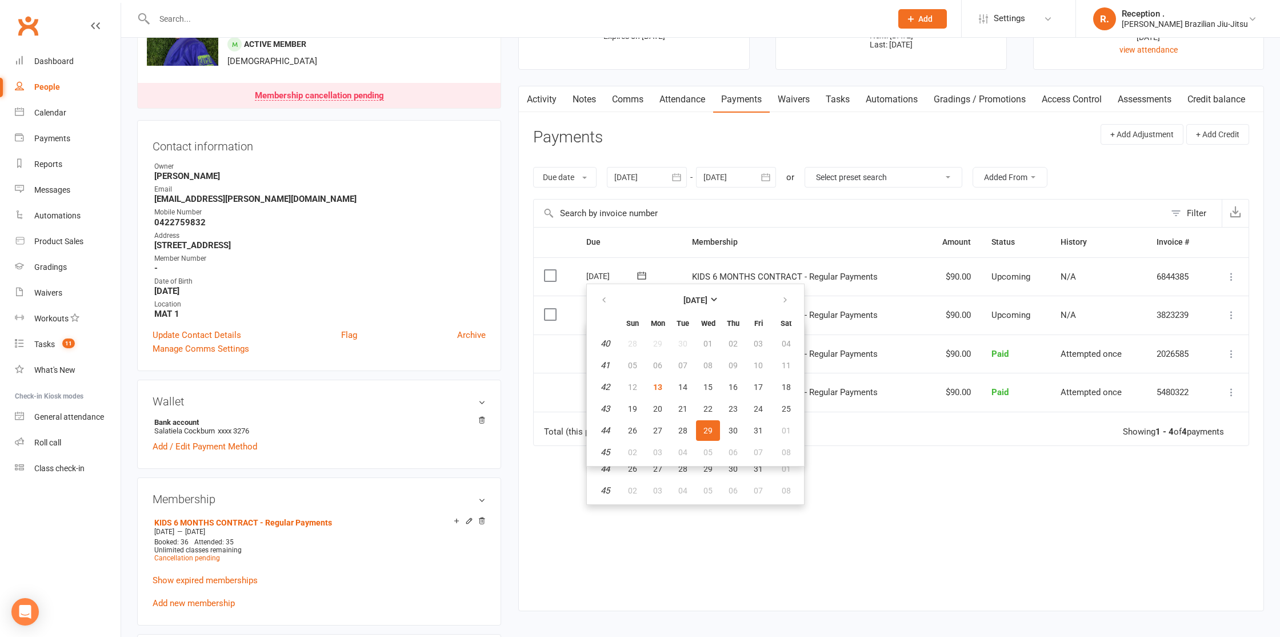
drag, startPoint x: 581, startPoint y: 560, endPoint x: 651, endPoint y: 364, distance: 208.2
click at [584, 556] on div "Due Contact Membership Amount Status History Invoice # Select this 29 Oct 2025 …" at bounding box center [891, 410] width 716 height 366
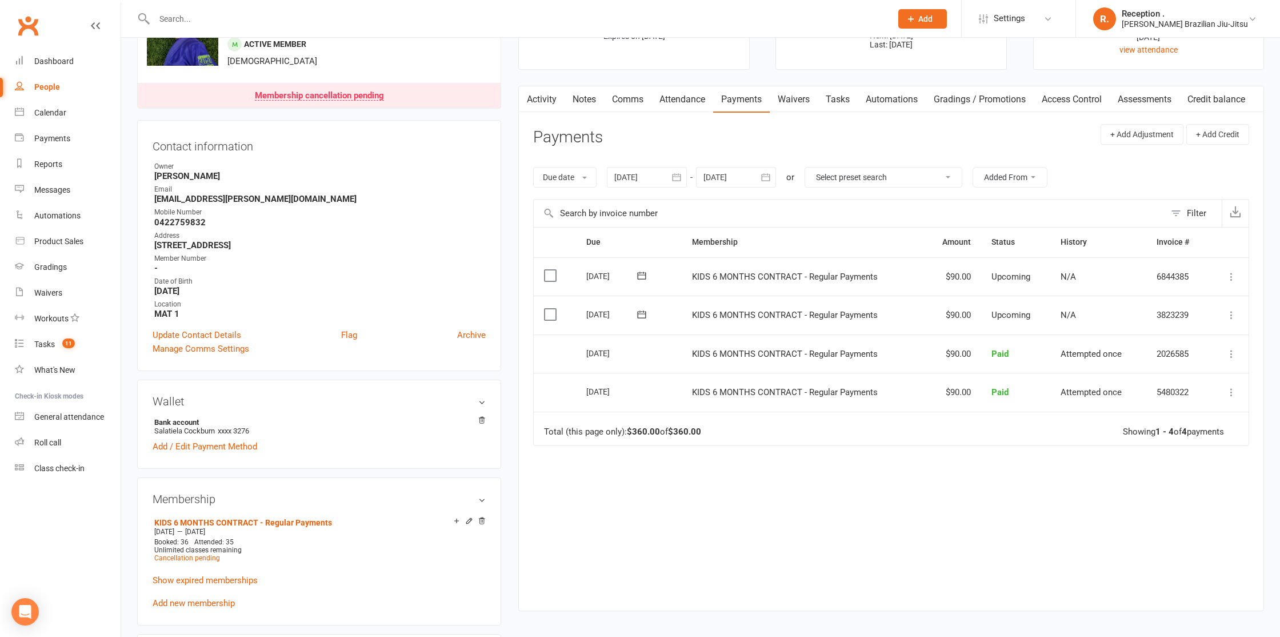
click at [692, 96] on link "Attendance" at bounding box center [682, 99] width 62 height 26
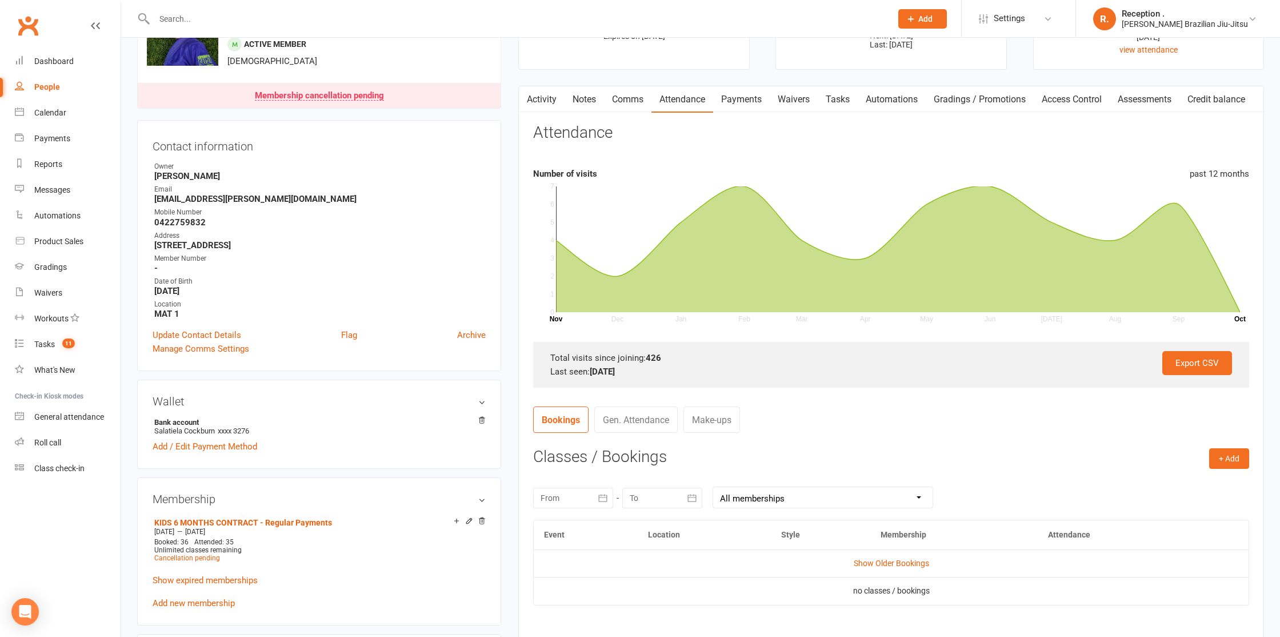
click at [553, 105] on link "Activity" at bounding box center [542, 99] width 46 height 26
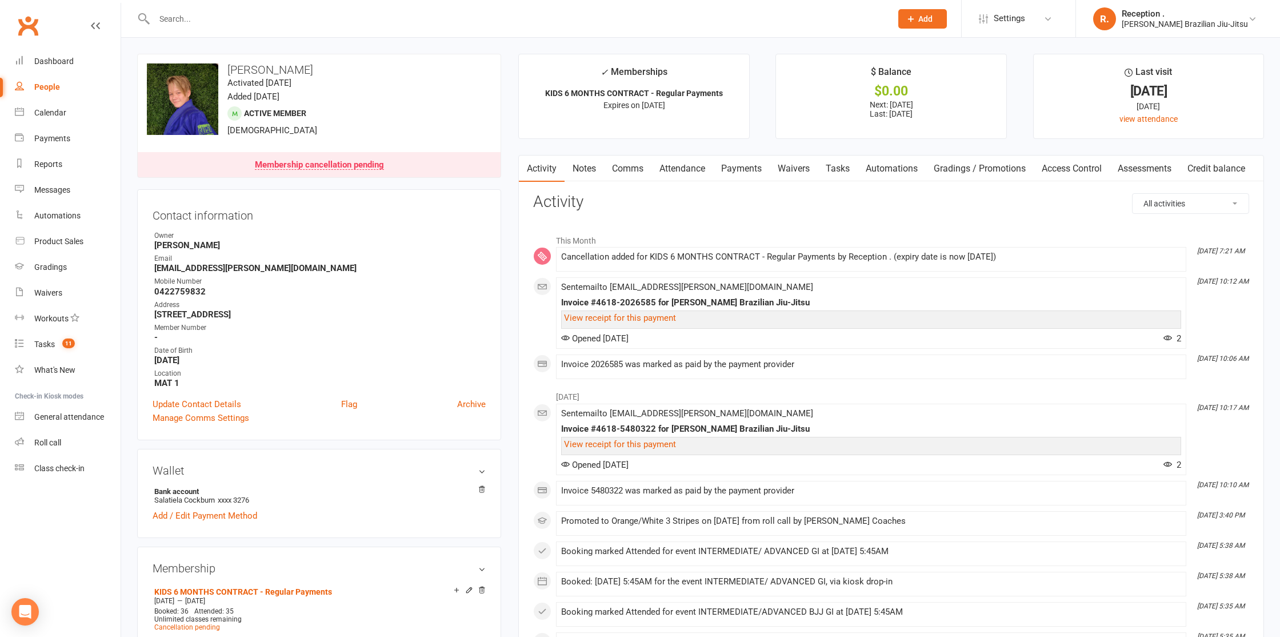
click at [674, 167] on link "Attendance" at bounding box center [682, 168] width 62 height 26
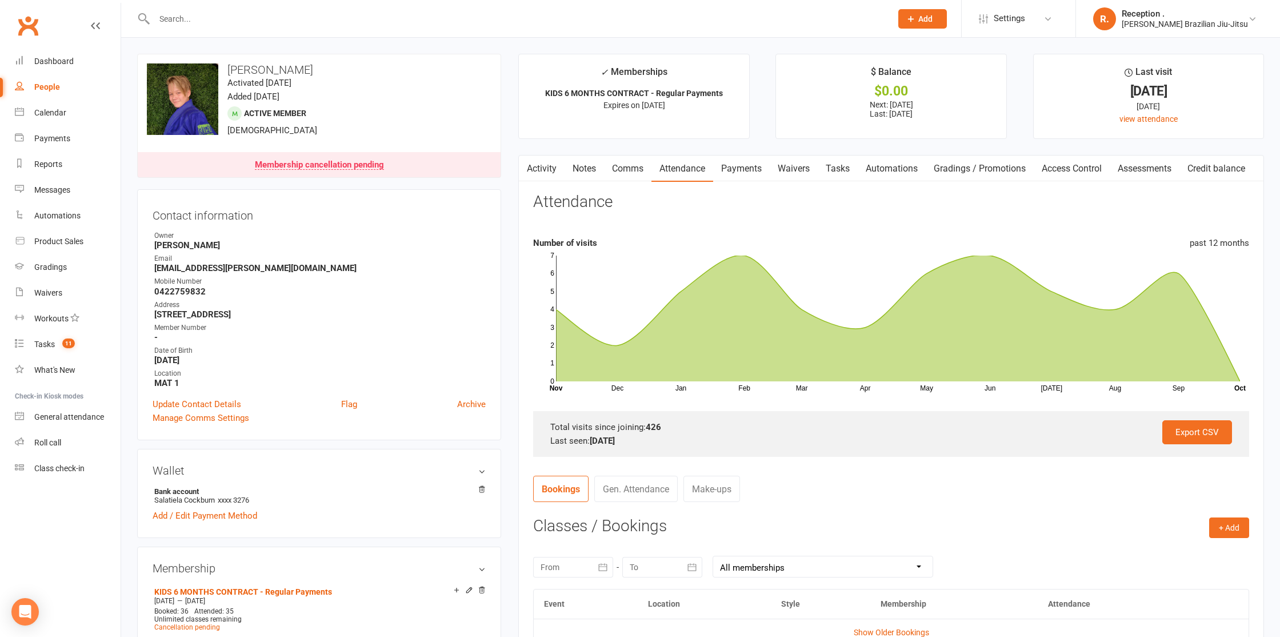
click at [748, 169] on link "Payments" at bounding box center [741, 168] width 57 height 26
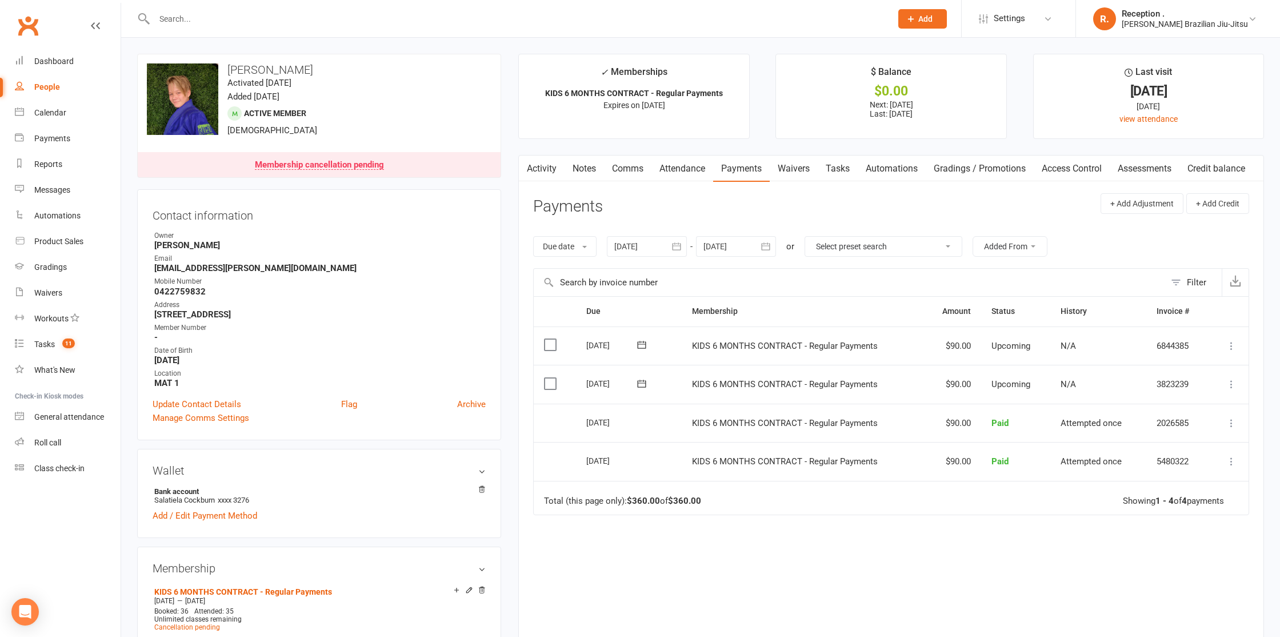
click at [653, 338] on span at bounding box center [642, 345] width 28 height 18
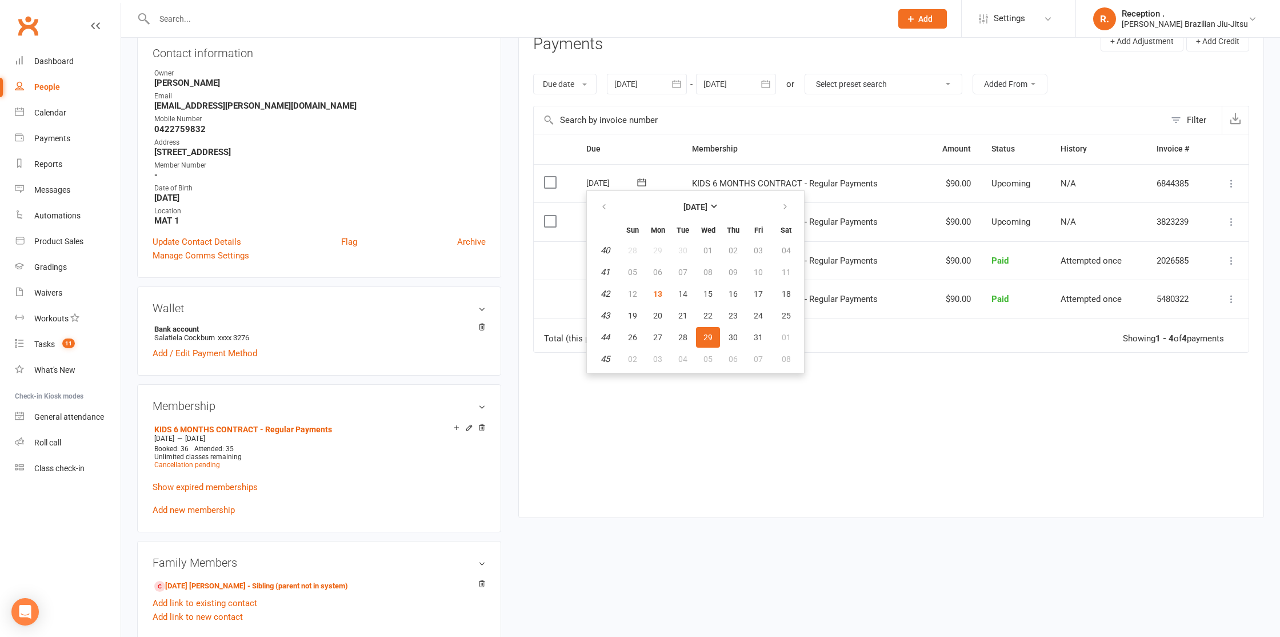
scroll to position [188, 0]
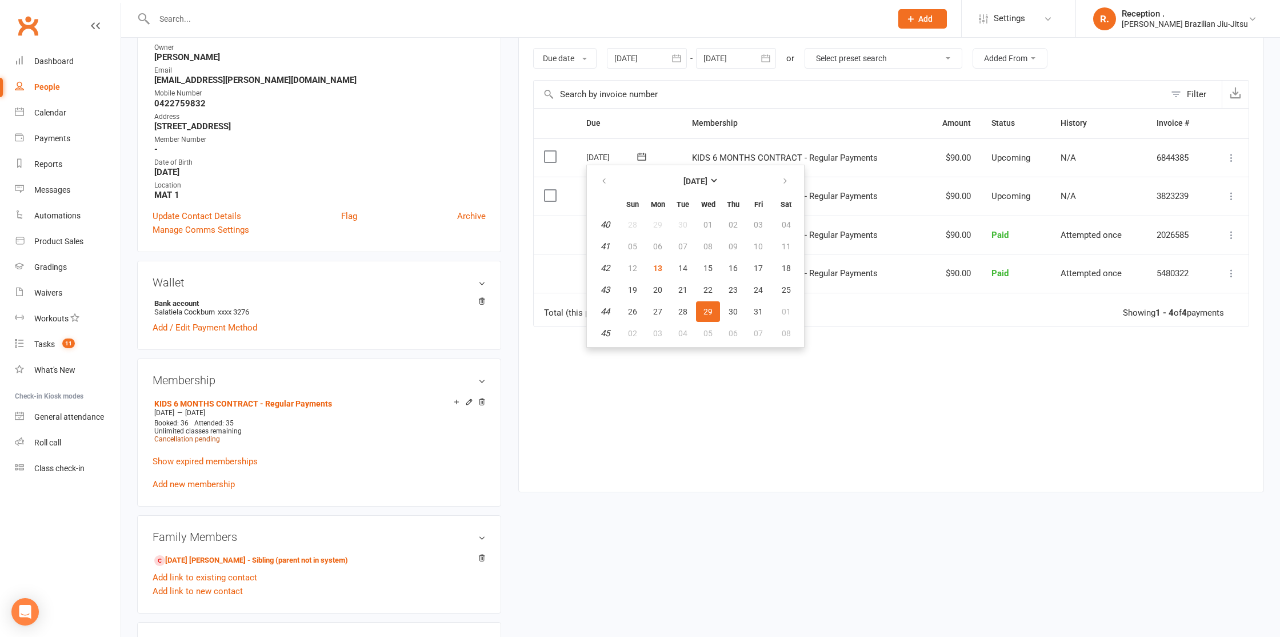
click at [206, 436] on span "Cancellation pending" at bounding box center [187, 439] width 66 height 8
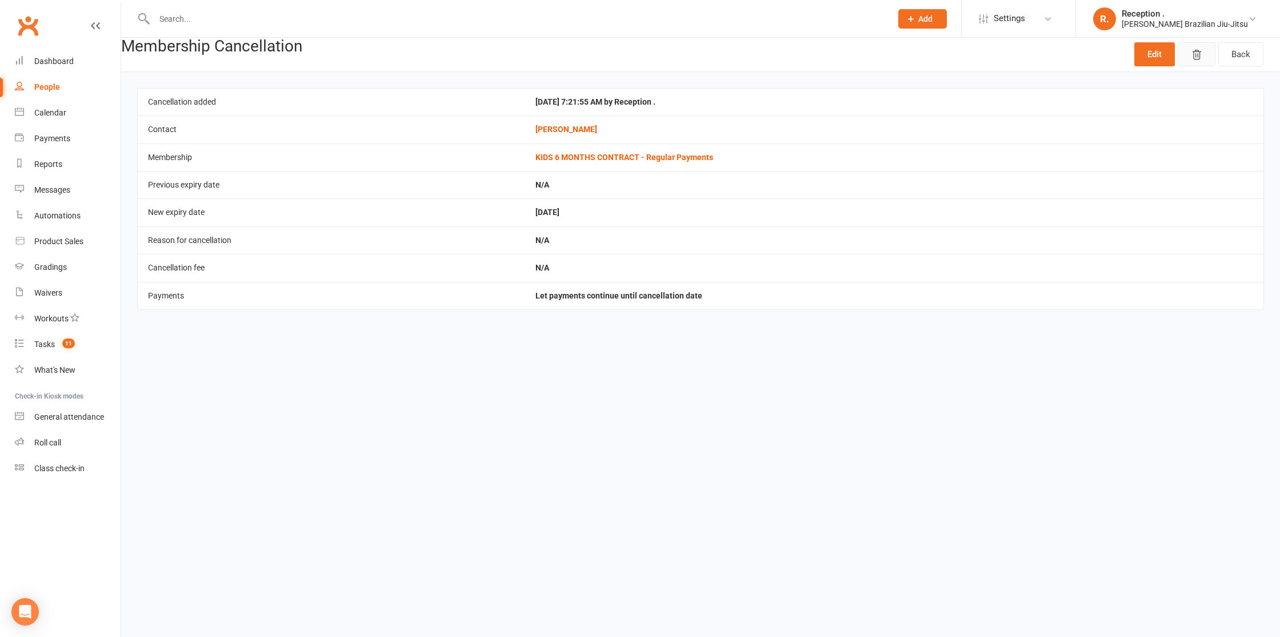
click at [1202, 57] on icon "button" at bounding box center [1196, 54] width 11 height 11
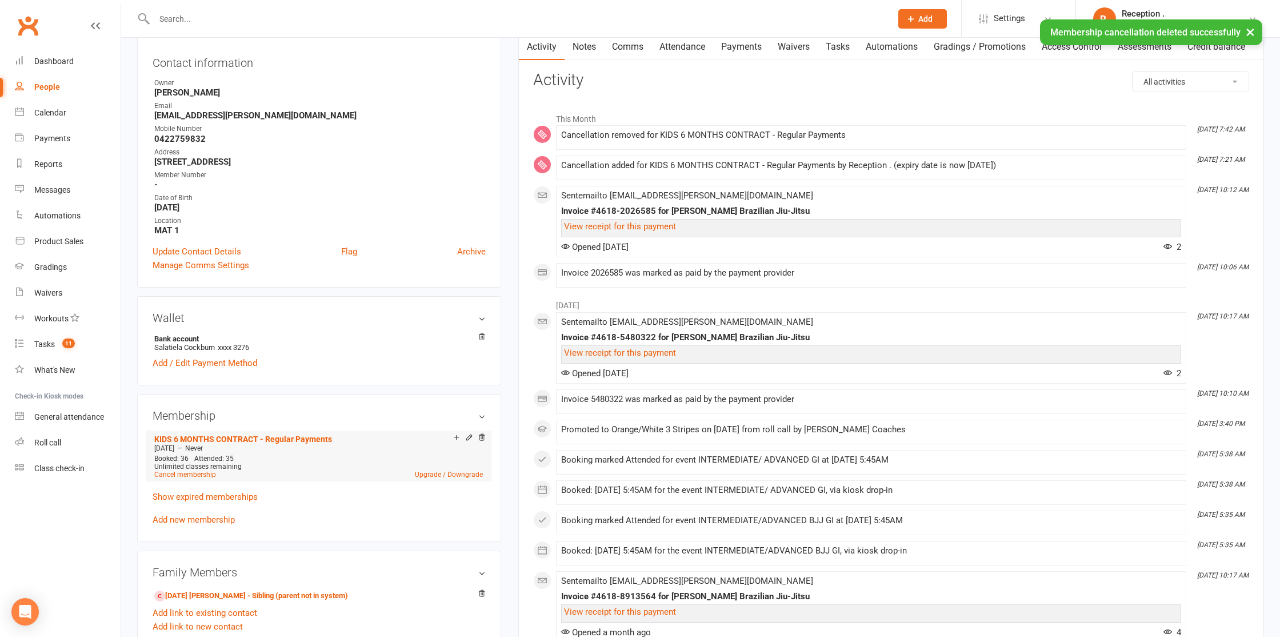
scroll to position [129, 0]
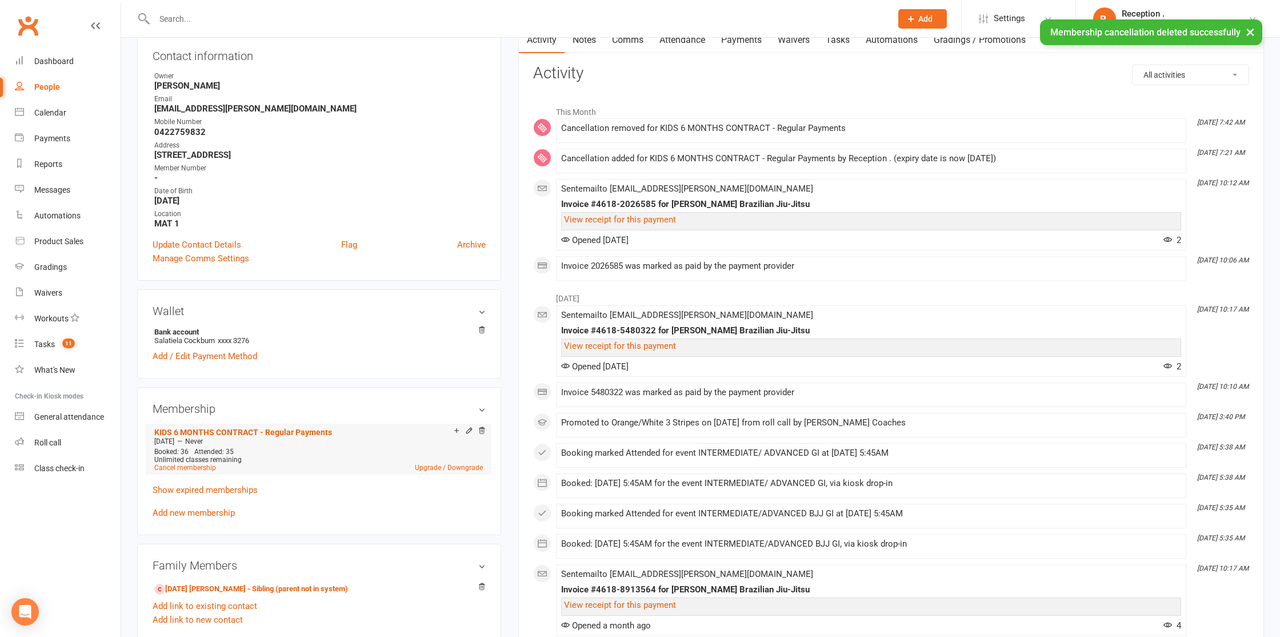
click at [171, 460] on span "Unlimited classes remaining" at bounding box center [197, 459] width 87 height 8
click at [174, 463] on link "Cancel membership" at bounding box center [185, 467] width 62 height 8
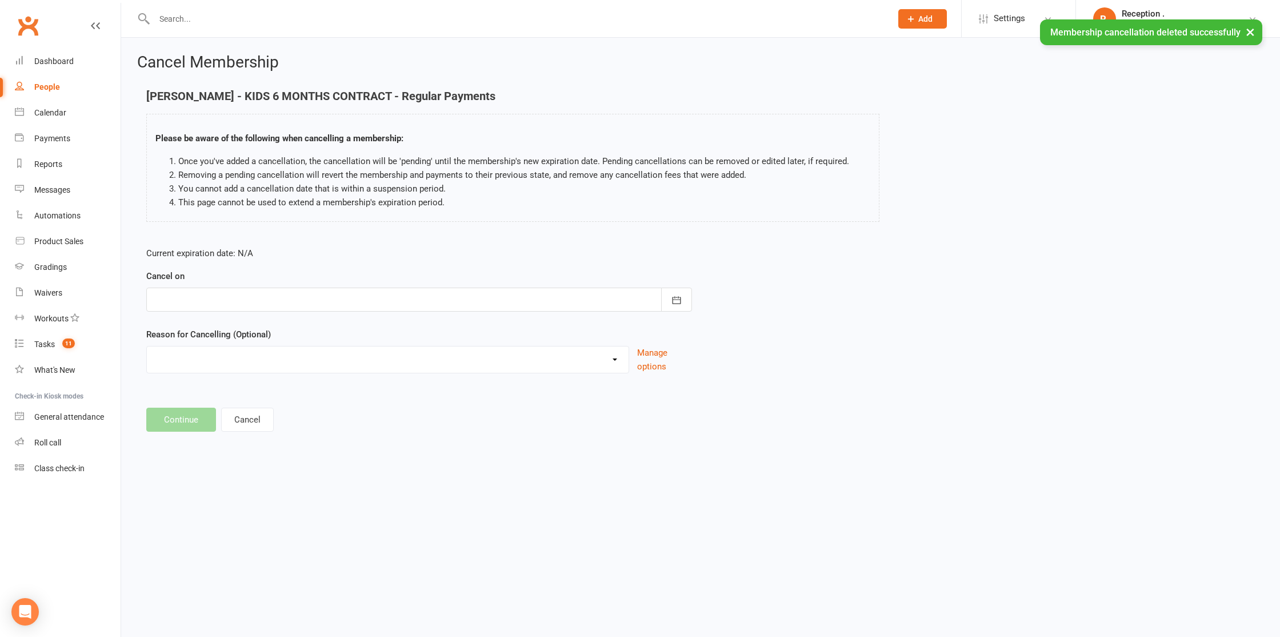
click at [220, 317] on form "Current expiration date: N/A Cancel on October 2025 Sun Mon Tue Wed Thu Fri Sat…" at bounding box center [419, 309] width 546 height 127
click at [224, 313] on form "Current expiration date: N/A Cancel on October 2025 Sun Mon Tue Wed Thu Fri Sat…" at bounding box center [419, 309] width 546 height 127
drag, startPoint x: 373, startPoint y: 297, endPoint x: 371, endPoint y: 309, distance: 11.5
click at [373, 297] on div at bounding box center [419, 299] width 546 height 24
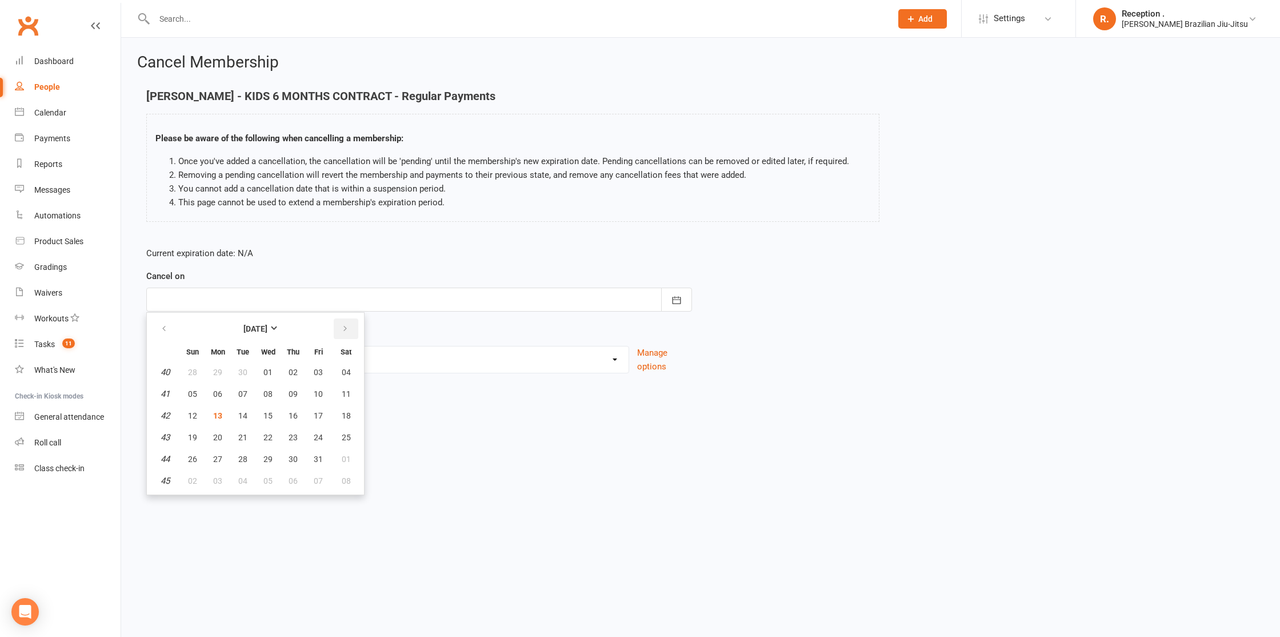
click at [353, 322] on button "button" at bounding box center [346, 328] width 25 height 21
click at [293, 394] on span "06" at bounding box center [293, 393] width 9 height 9
type input "06 Nov 2025"
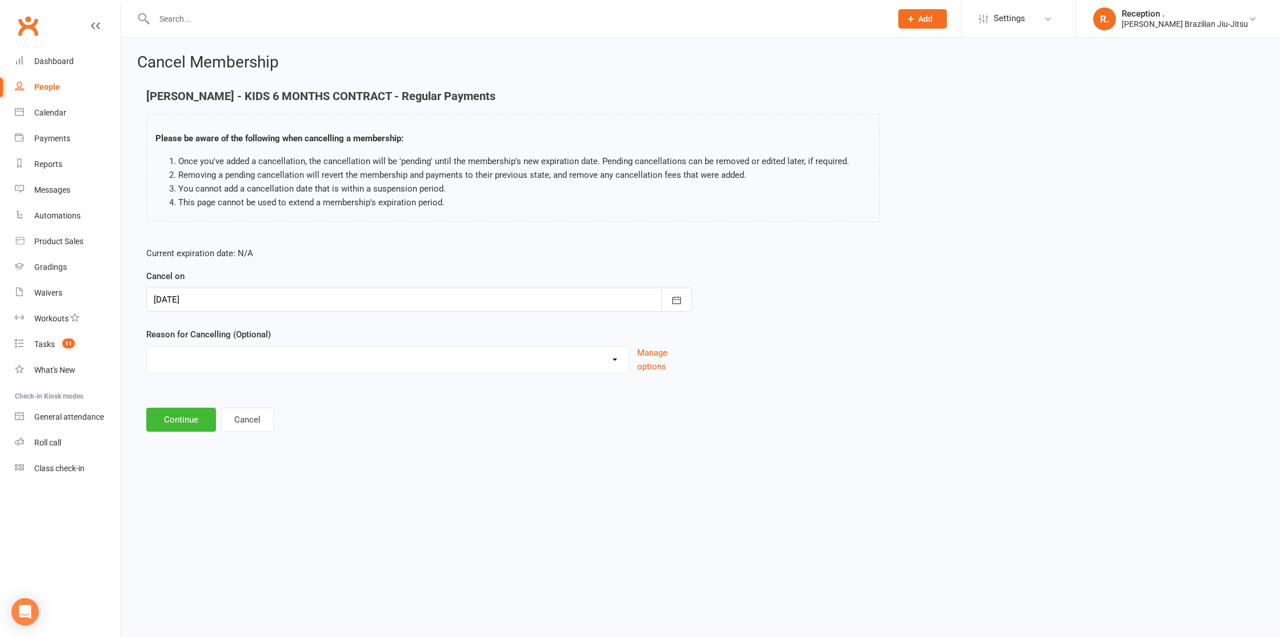
click at [217, 365] on select "Holiday Injury Other reason" at bounding box center [388, 357] width 482 height 23
select select "2"
click at [147, 346] on select "Holiday Injury Other reason" at bounding box center [388, 357] width 482 height 23
click at [162, 475] on button "Continue" at bounding box center [181, 478] width 70 height 24
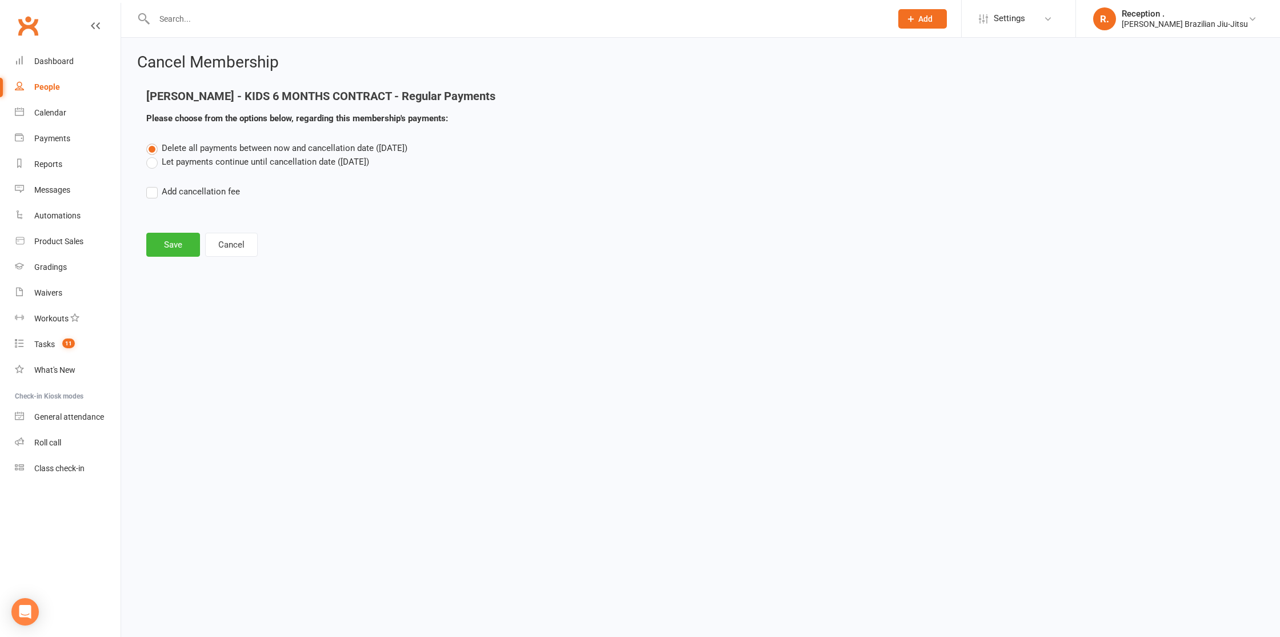
click at [187, 162] on label "Let payments continue until cancellation date (Nov 6, 2025)" at bounding box center [257, 162] width 223 height 14
click at [154, 155] on input "Let payments continue until cancellation date (Nov 6, 2025)" at bounding box center [149, 155] width 7 height 0
click at [165, 246] on button "Save" at bounding box center [173, 245] width 54 height 24
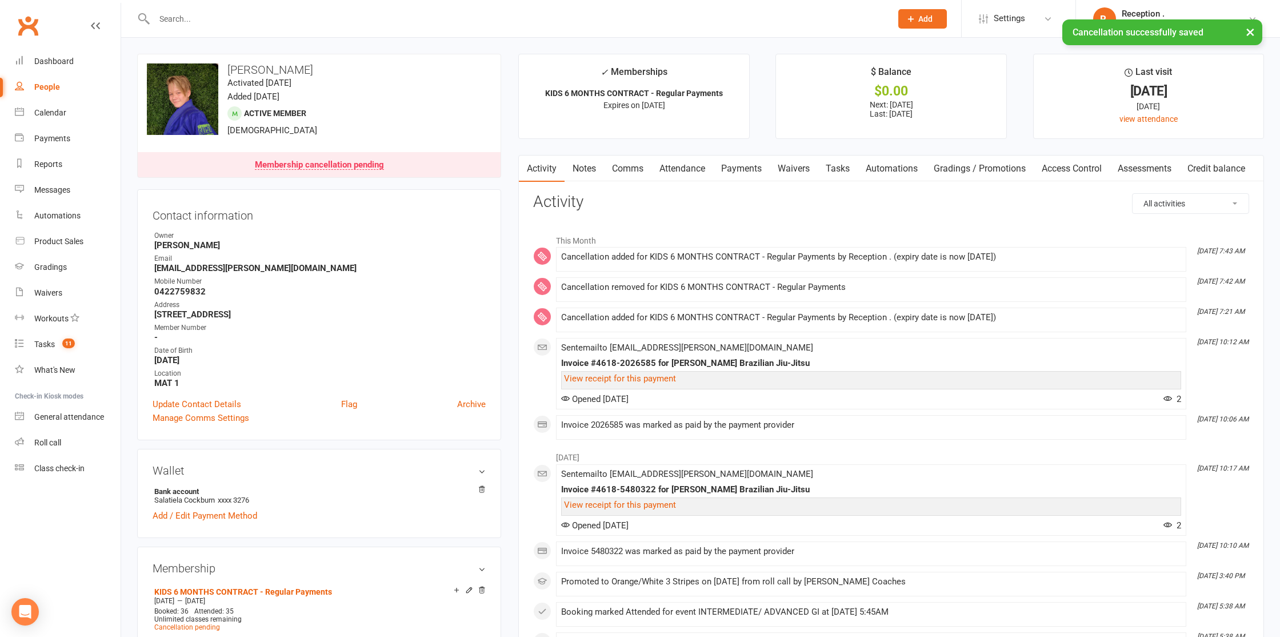
click at [757, 170] on link "Payments" at bounding box center [741, 168] width 57 height 26
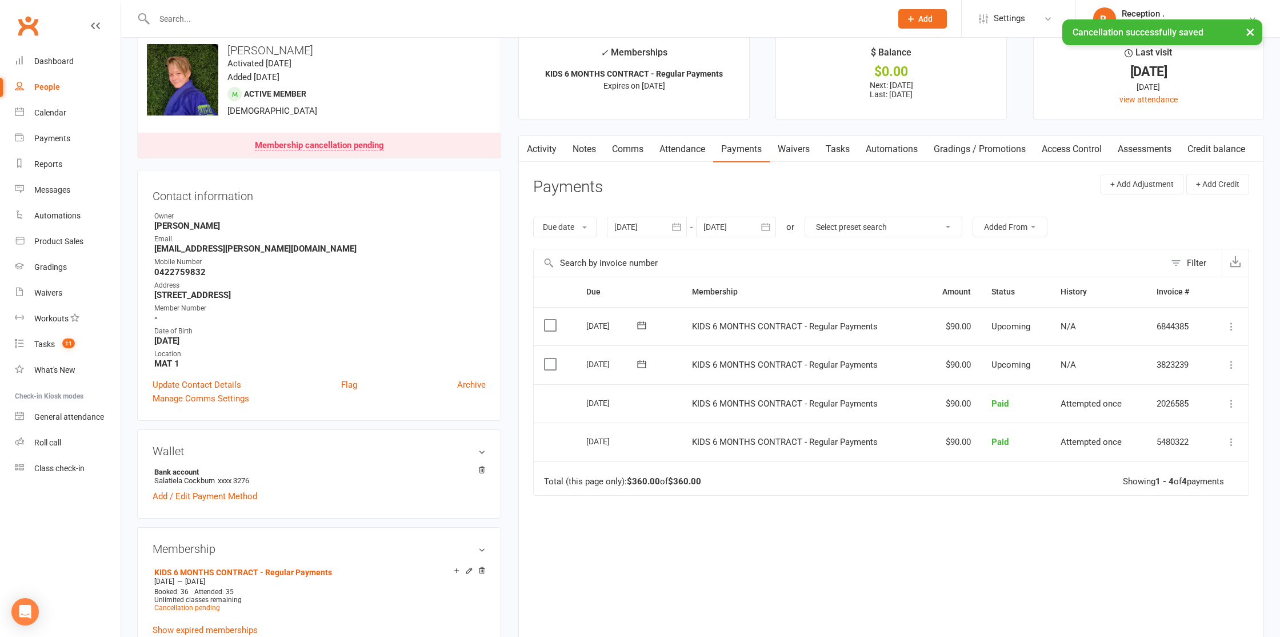
click at [740, 212] on div "Due date Due date Date paid Date failed Date settled 12 Sep 2025 September 2025…" at bounding box center [891, 226] width 716 height 43
click at [746, 225] on div at bounding box center [736, 227] width 80 height 21
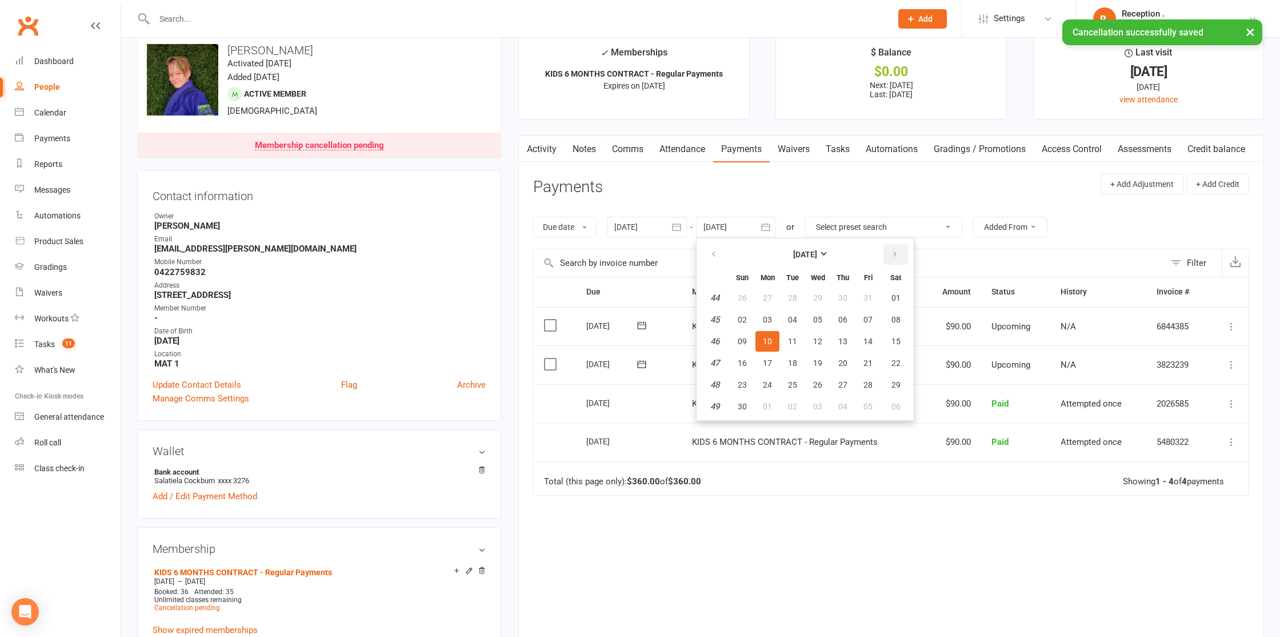
click at [882, 254] on table "November 2025 Sun Mon Tue Wed Thu Fri Sat 44 26 27 28 29 30 31 01 45 02 03 04 0…" at bounding box center [805, 329] width 213 height 177
click at [886, 254] on button "button" at bounding box center [896, 254] width 25 height 21
click at [888, 254] on button "button" at bounding box center [896, 254] width 25 height 21
click at [880, 308] on td "06" at bounding box center [868, 297] width 24 height 21
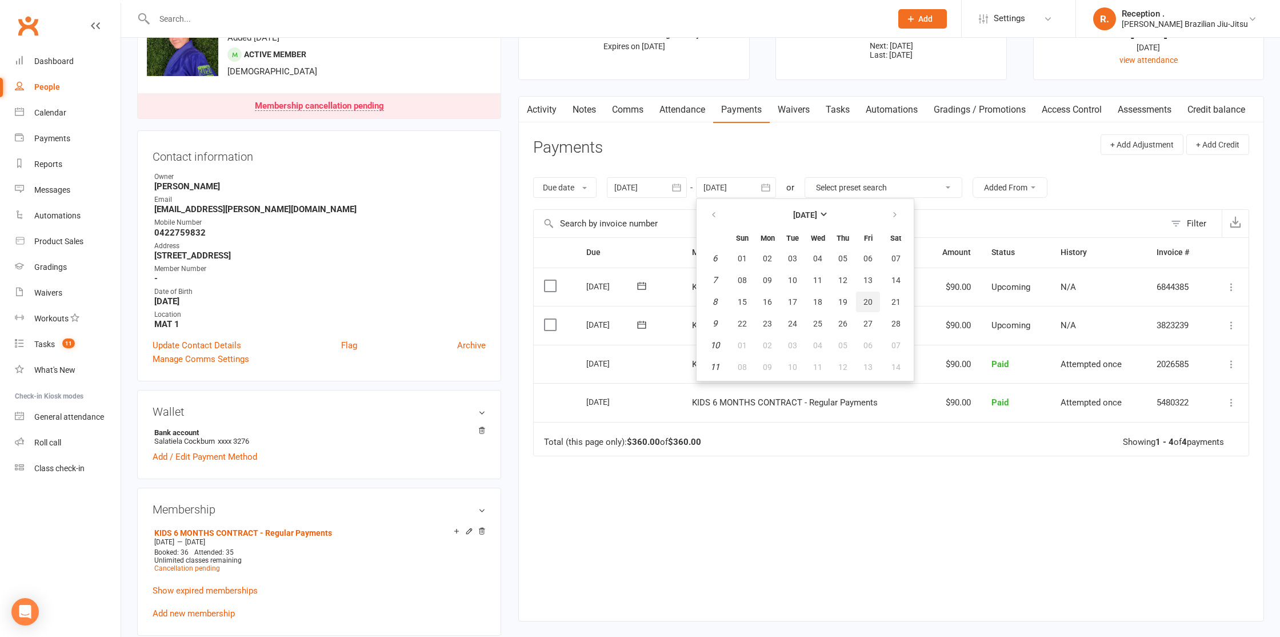
scroll to position [59, 0]
click at [854, 306] on button "19" at bounding box center [843, 301] width 24 height 21
type input "19 Feb 2026"
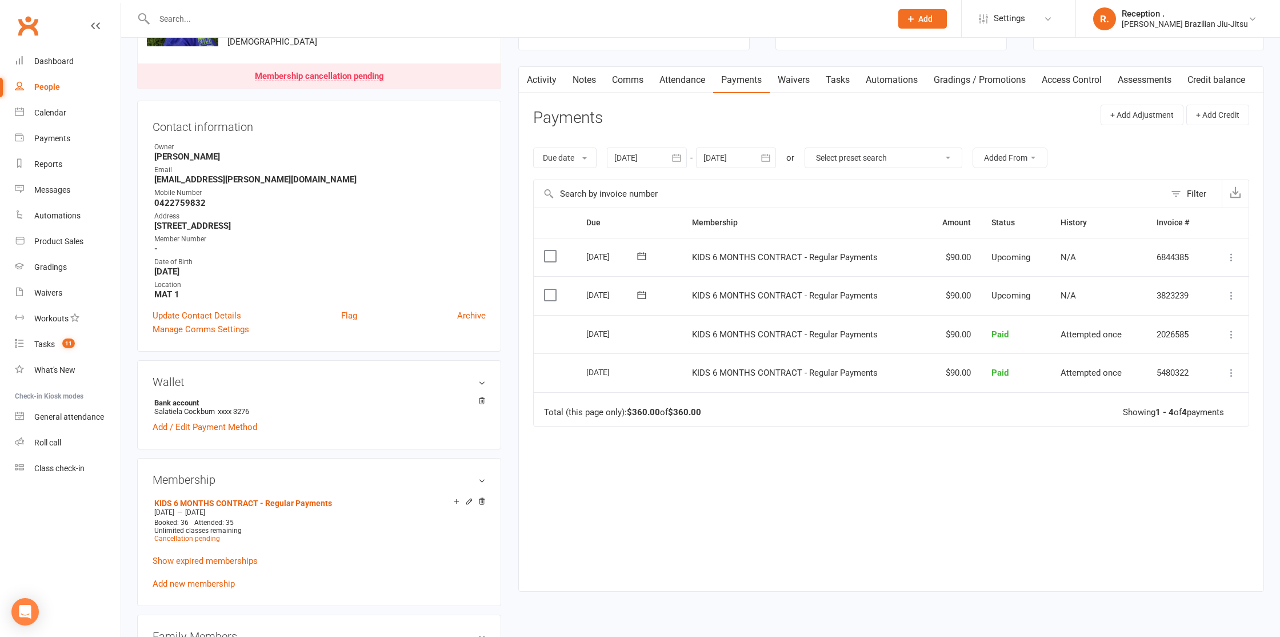
scroll to position [0, 0]
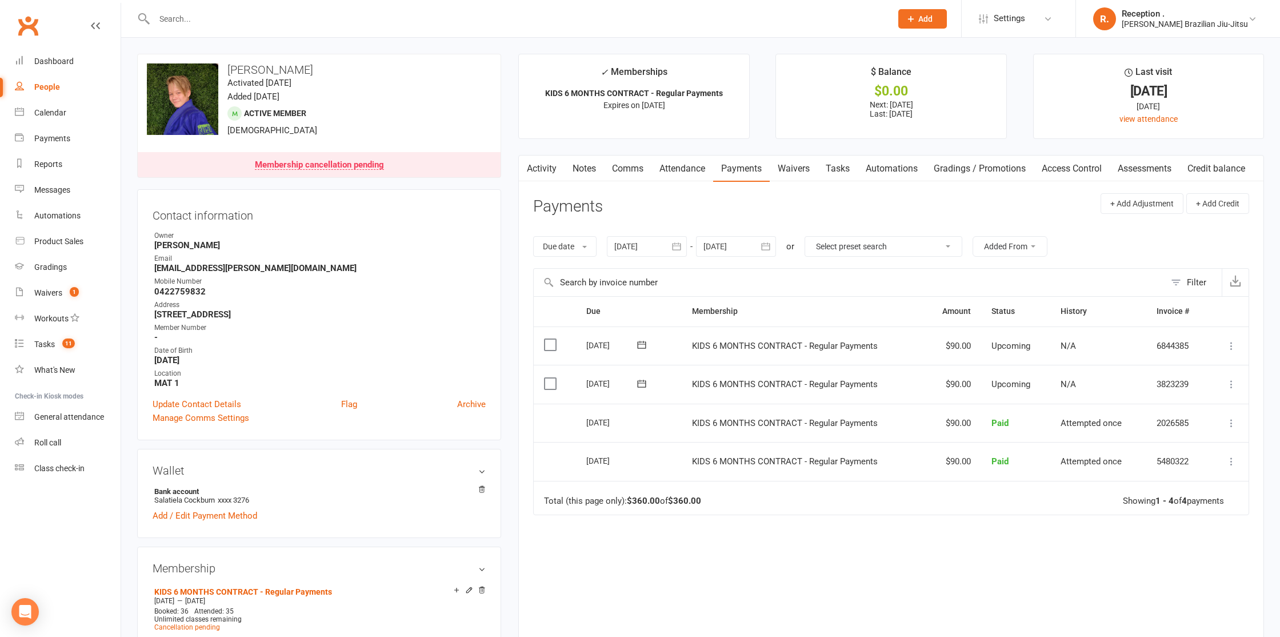
click at [638, 381] on icon at bounding box center [641, 383] width 11 height 11
click at [875, 377] on td "KIDS 6 MONTHS CONTRACT - Regular Payments" at bounding box center [803, 384] width 242 height 39
click at [641, 389] on span at bounding box center [642, 383] width 28 height 18
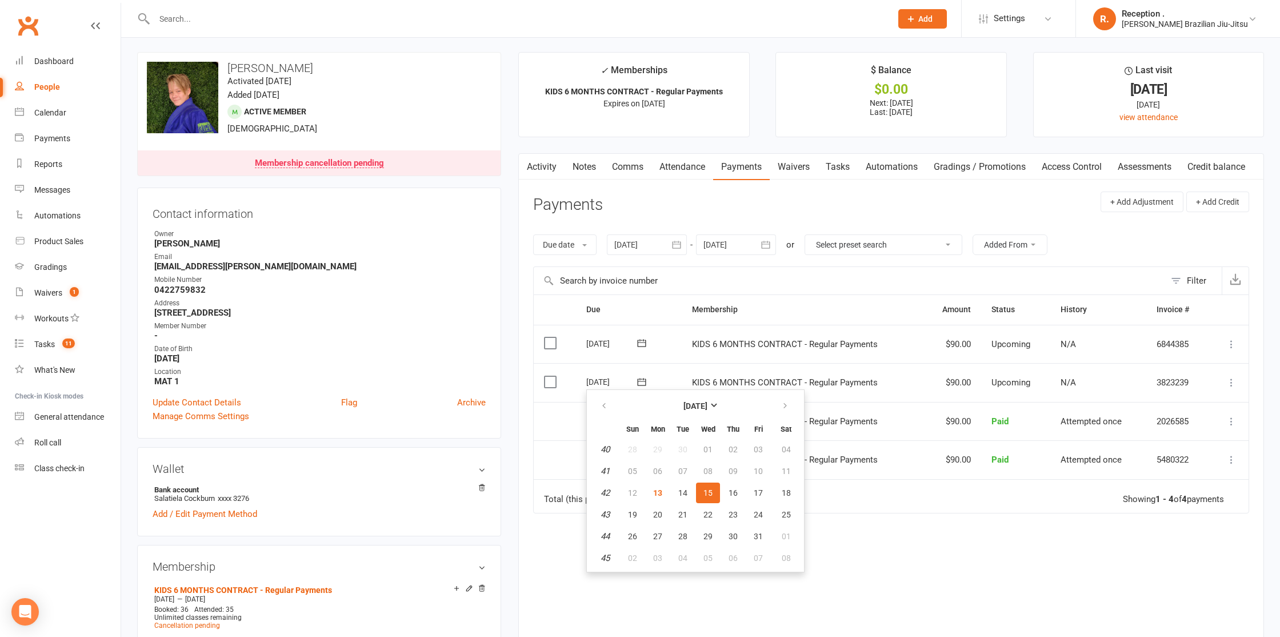
click at [871, 545] on div "Due Contact Membership Amount Status History Invoice # Select this [DATE] [PERS…" at bounding box center [891, 477] width 716 height 366
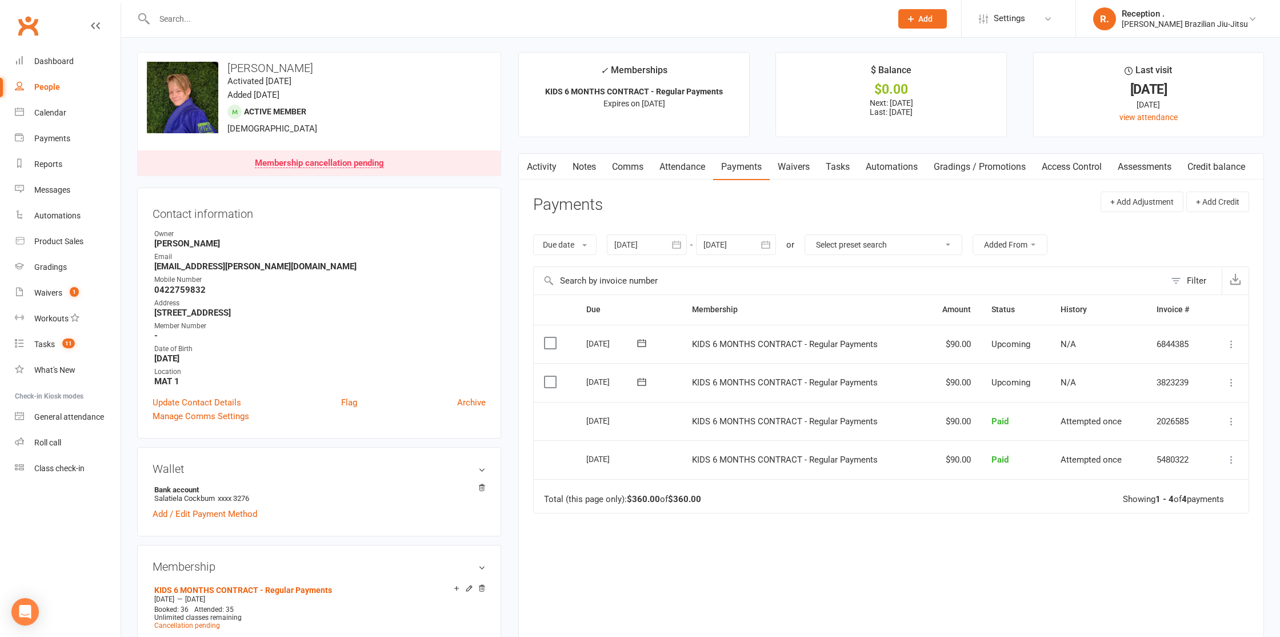
scroll to position [6, 0]
drag, startPoint x: 28, startPoint y: 23, endPoint x: 53, endPoint y: 26, distance: 24.8
click at [28, 23] on link "Clubworx" at bounding box center [28, 25] width 29 height 29
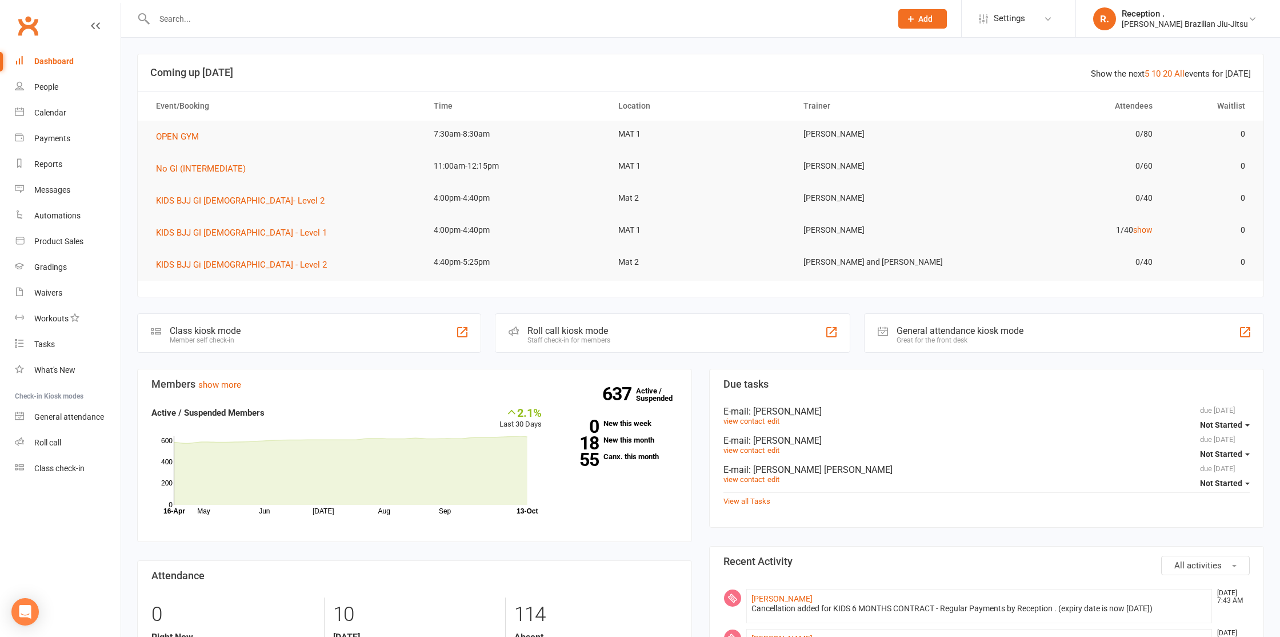
click at [187, 3] on div at bounding box center [510, 18] width 746 height 37
click at [189, 17] on input "text" at bounding box center [517, 19] width 733 height 16
paste input "[EMAIL_ADDRESS][DOMAIN_NAME]"
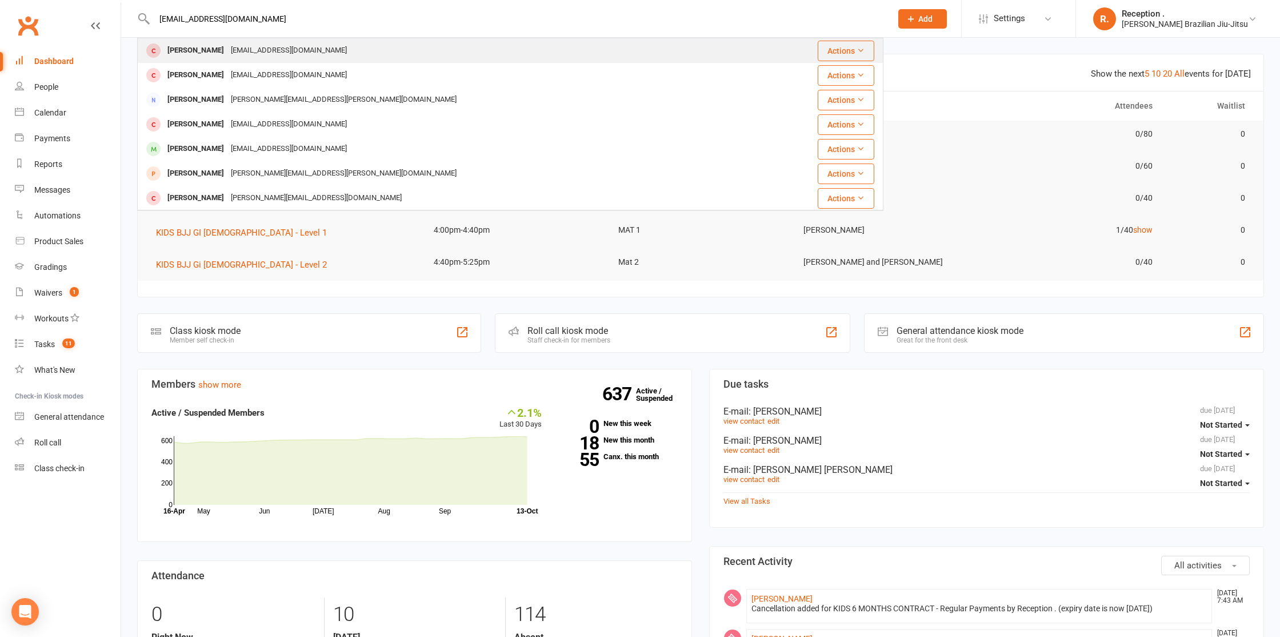
type input "[EMAIL_ADDRESS][DOMAIN_NAME]"
click at [278, 53] on div "[EMAIL_ADDRESS][DOMAIN_NAME]" at bounding box center [288, 50] width 123 height 17
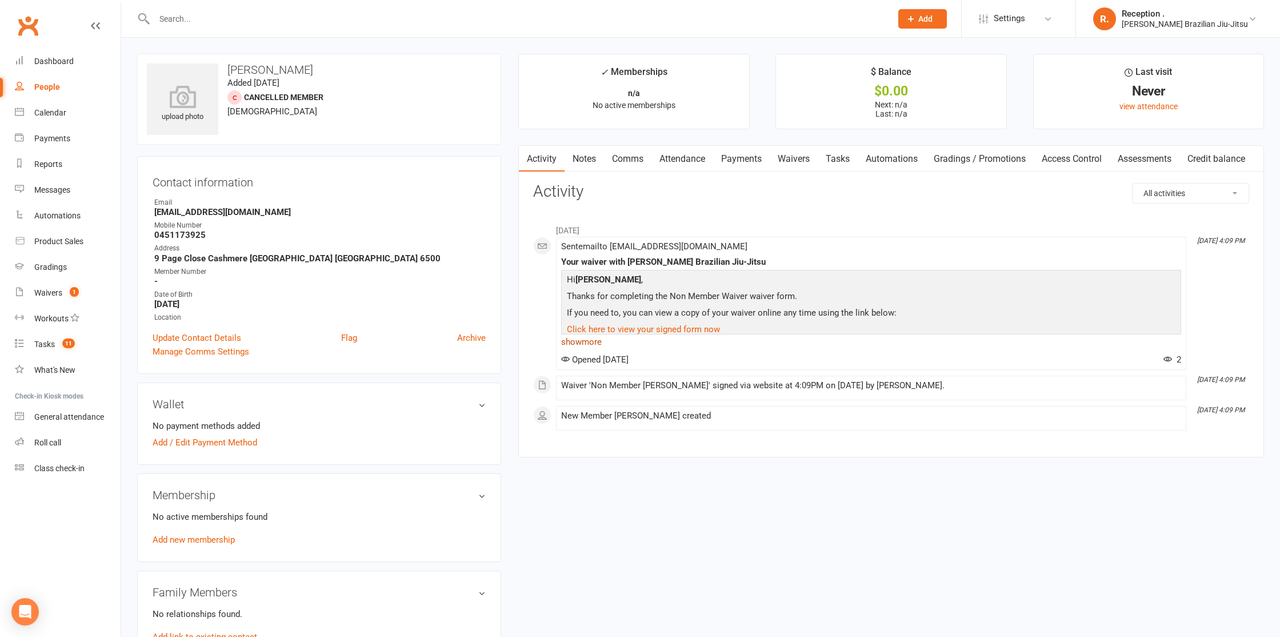
click at [594, 346] on link "show more" at bounding box center [871, 342] width 620 height 16
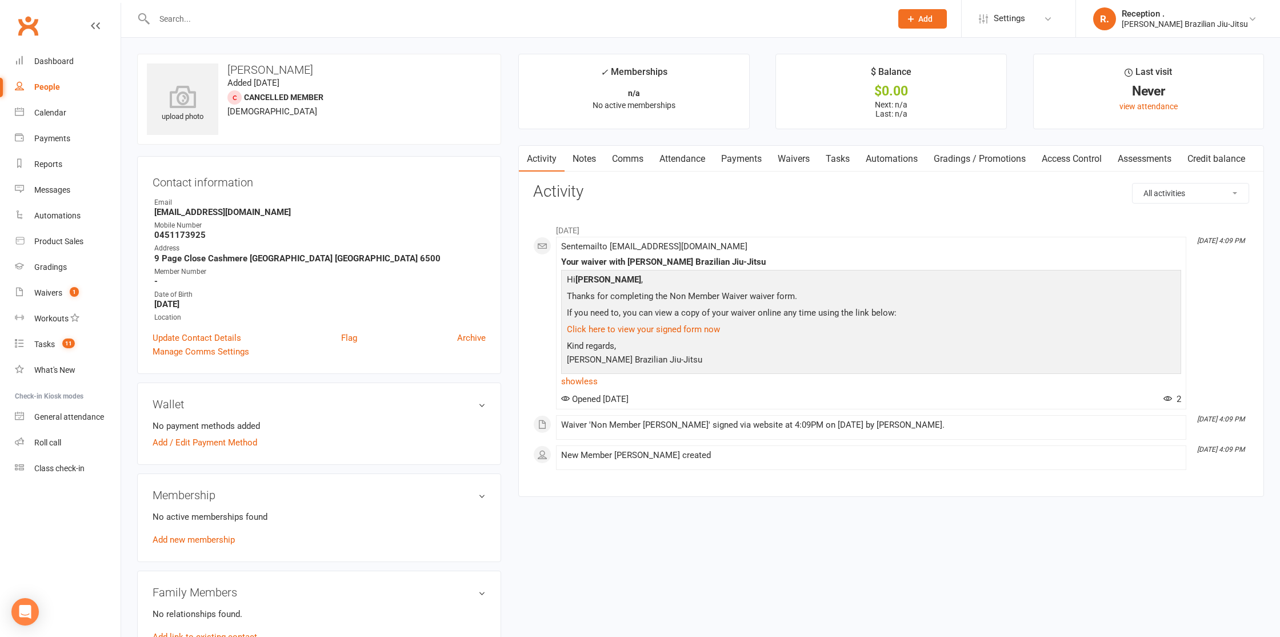
drag, startPoint x: 786, startPoint y: 435, endPoint x: 556, endPoint y: 230, distance: 307.6
click at [556, 230] on div "September [DATE] 4:09 PM Sent email to [EMAIL_ADDRESS][DOMAIN_NAME] Your waiver…" at bounding box center [891, 343] width 716 height 251
click at [873, 333] on p "Click here to view your signed form now" at bounding box center [871, 330] width 614 height 17
click at [761, 162] on link "Payments" at bounding box center [741, 159] width 57 height 26
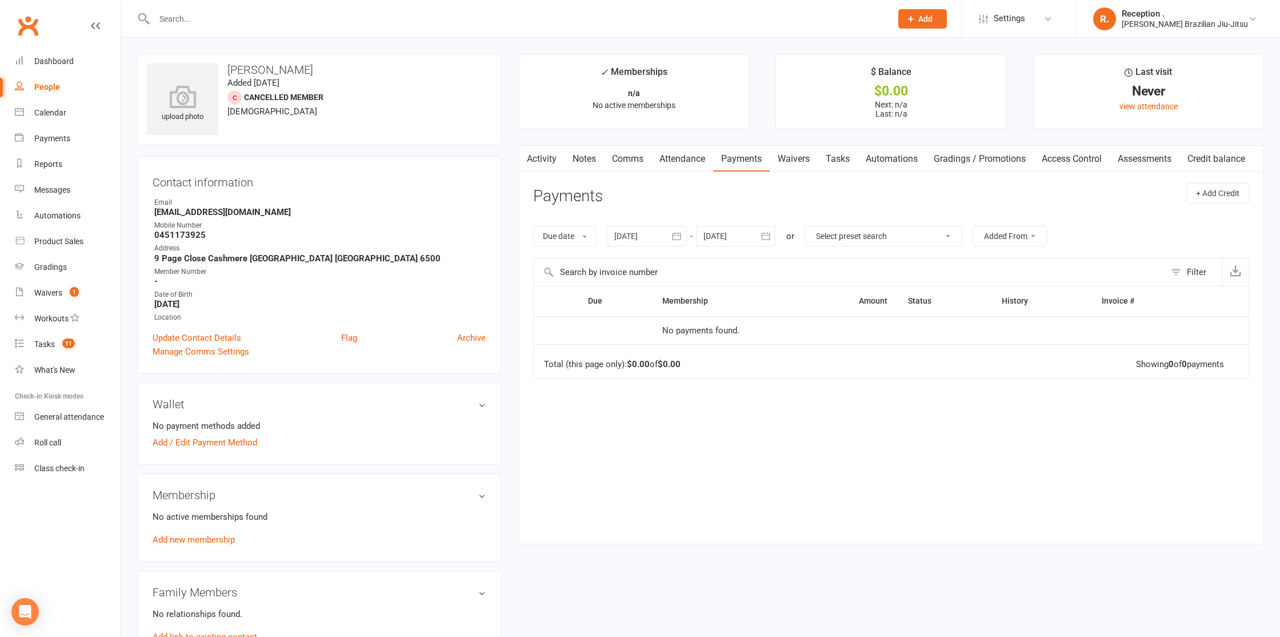
click at [221, 16] on input "text" at bounding box center [517, 19] width 733 height 16
paste input "[EMAIL_ADDRESS][DOMAIN_NAME]"
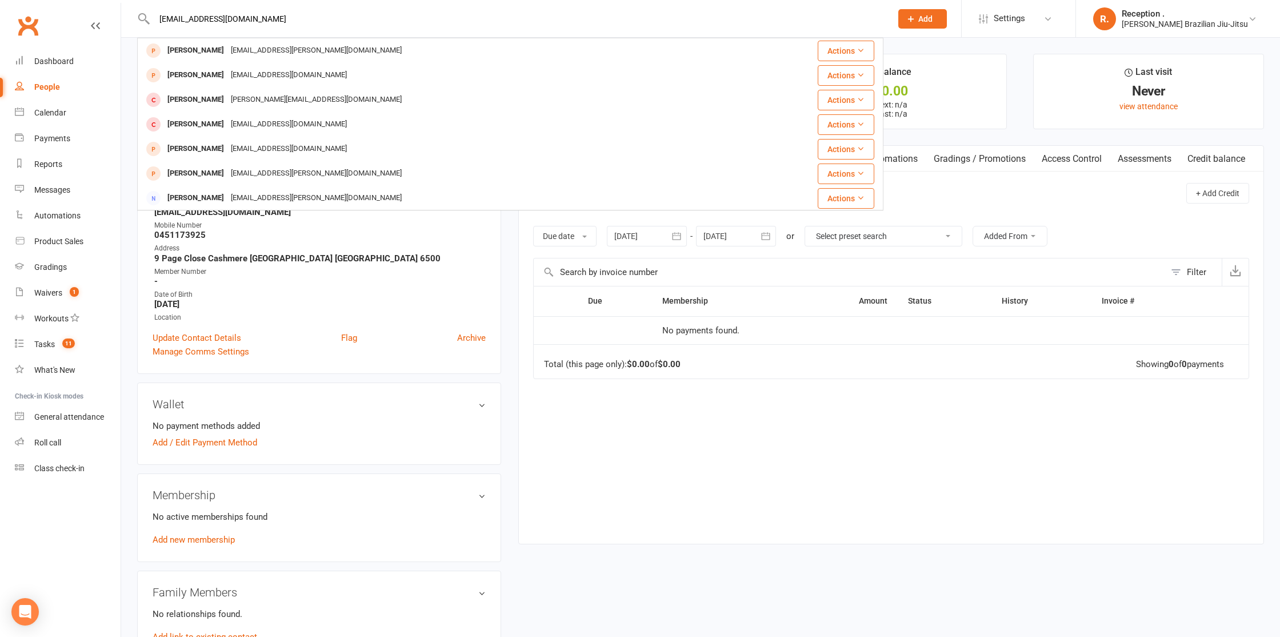
click at [257, 20] on input "[EMAIL_ADDRESS][DOMAIN_NAME]" at bounding box center [517, 19] width 733 height 16
paste input "marcodiana9"
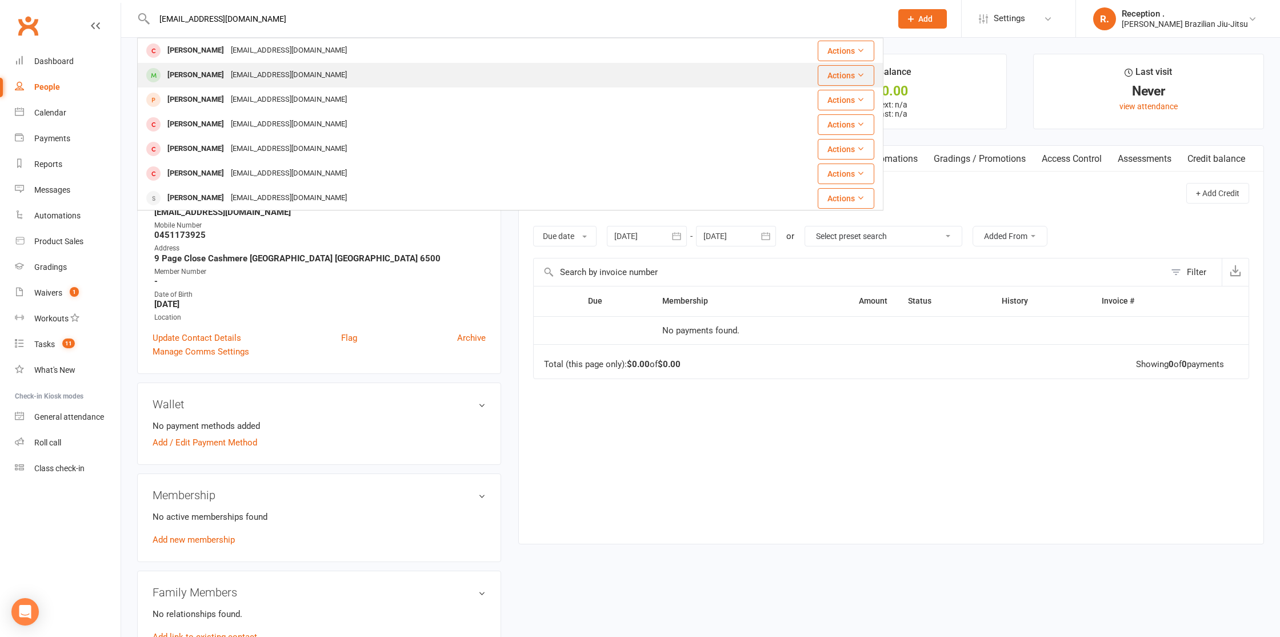
type input "[EMAIL_ADDRESS][DOMAIN_NAME]"
click at [254, 73] on div "[EMAIL_ADDRESS][DOMAIN_NAME]" at bounding box center [288, 75] width 123 height 17
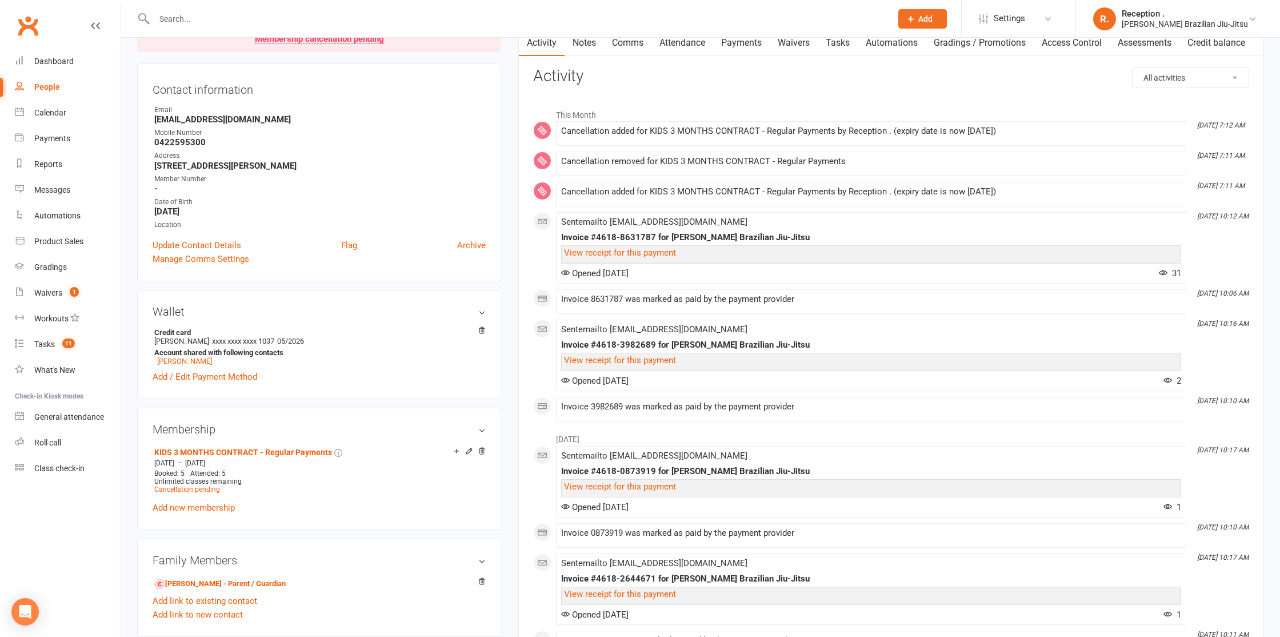
scroll to position [127, 0]
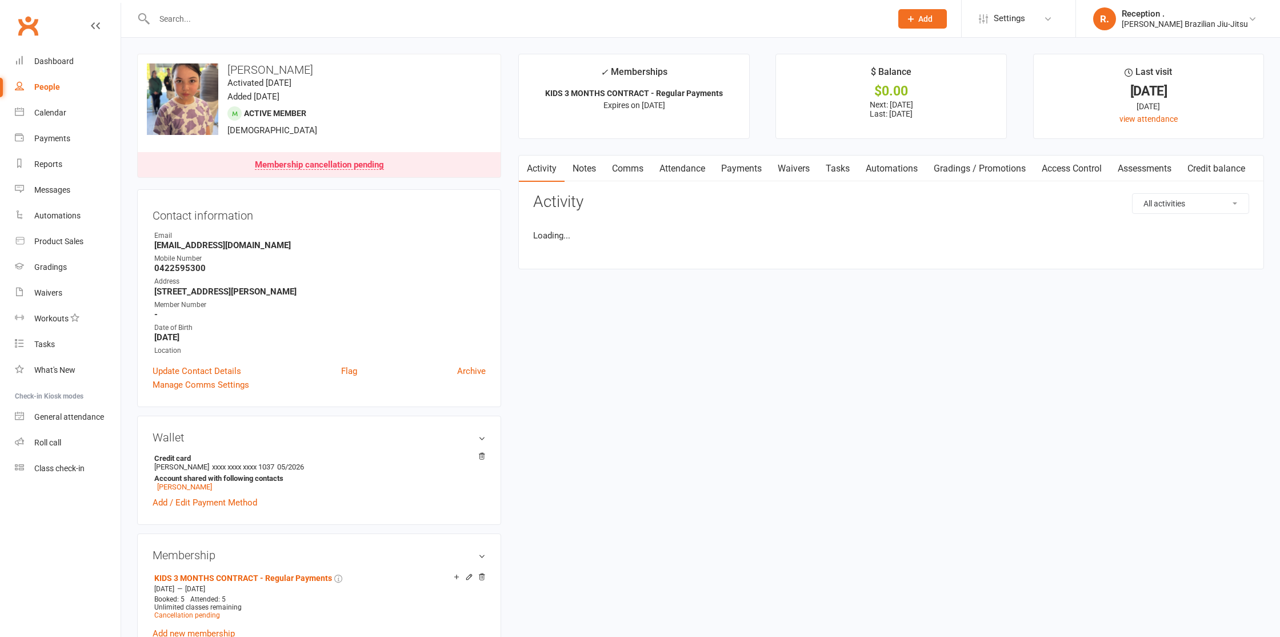
scroll to position [127, 0]
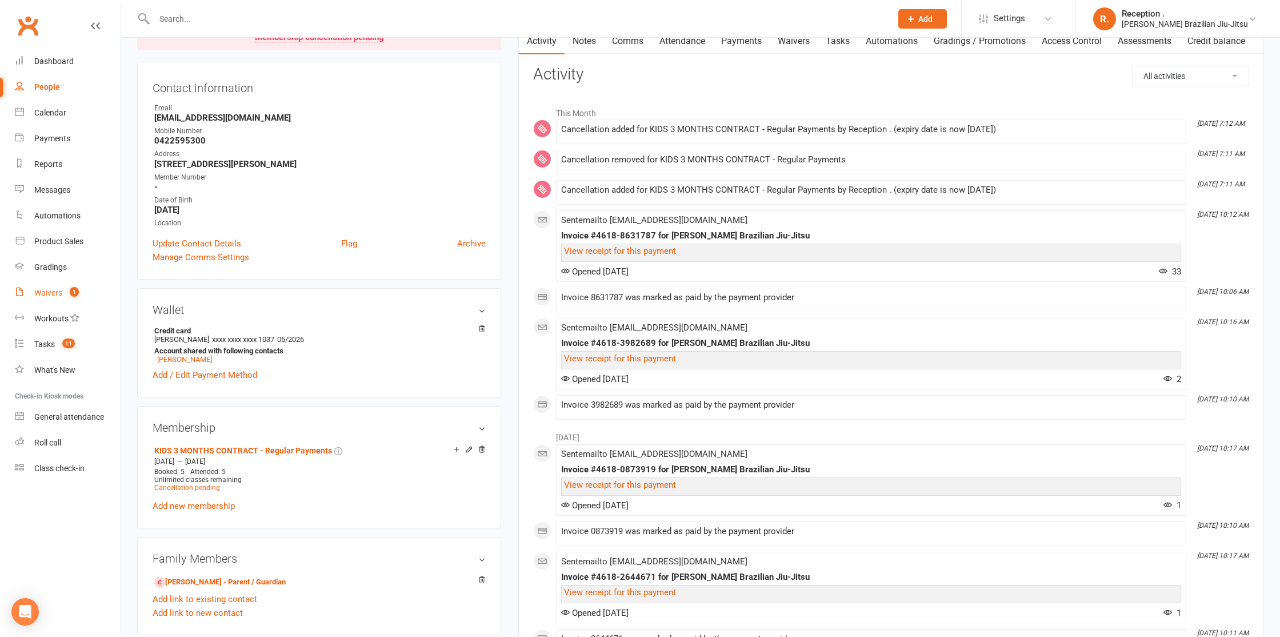
click at [56, 285] on link "Waivers 1" at bounding box center [68, 293] width 106 height 26
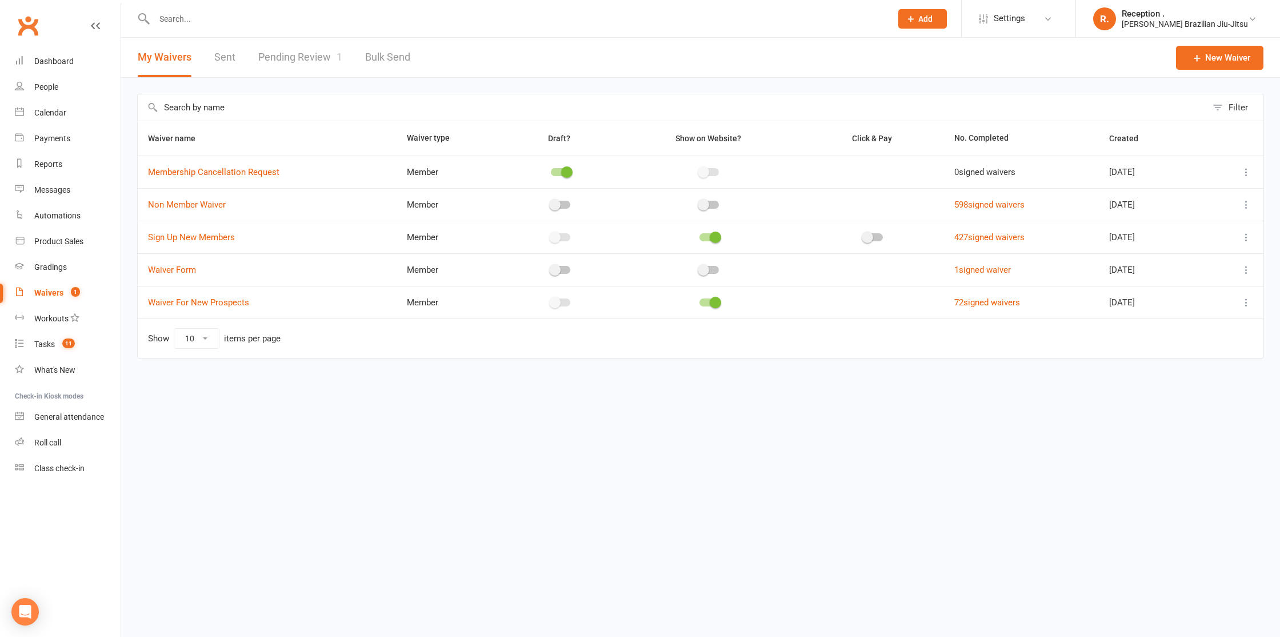
click at [304, 62] on link "Pending Review 1" at bounding box center [300, 57] width 84 height 39
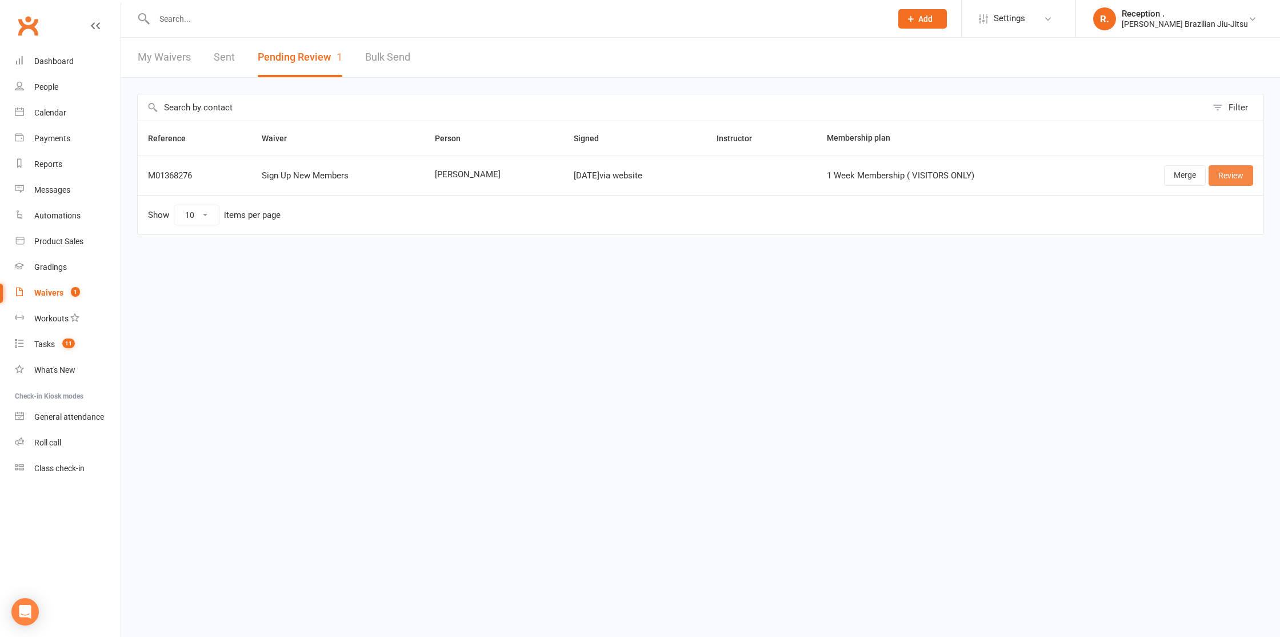
click at [1234, 178] on link "Review" at bounding box center [1231, 175] width 45 height 21
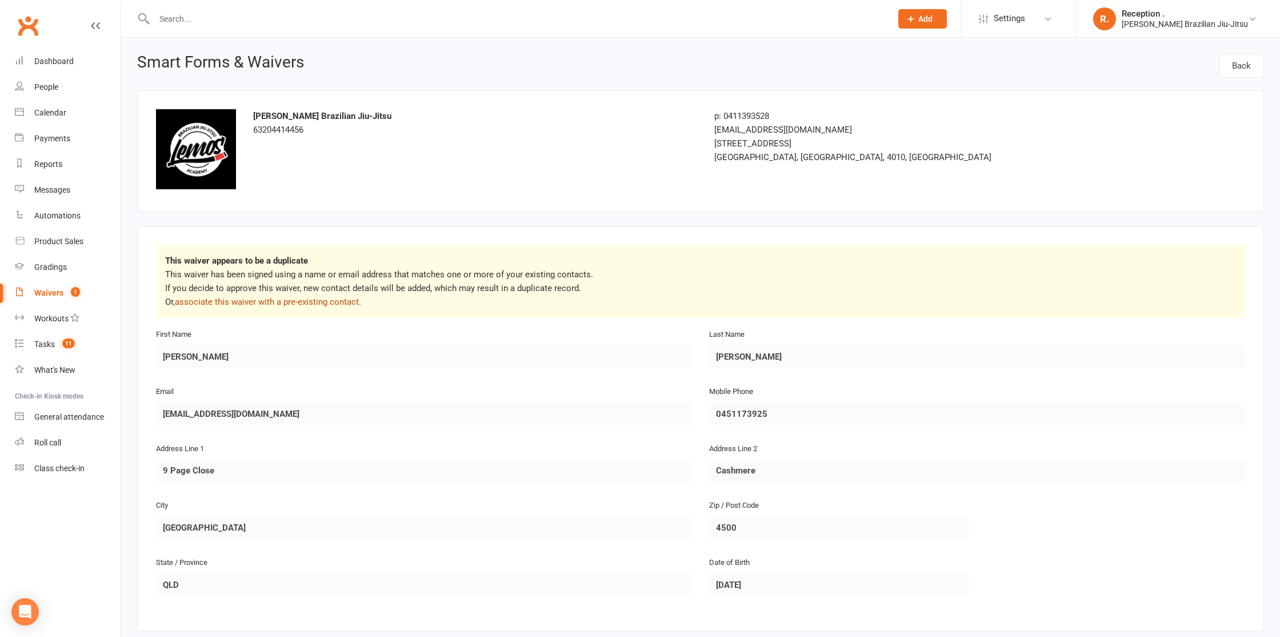
click at [253, 302] on link "associate this waiver with a pre-existing contact" at bounding box center [267, 302] width 184 height 10
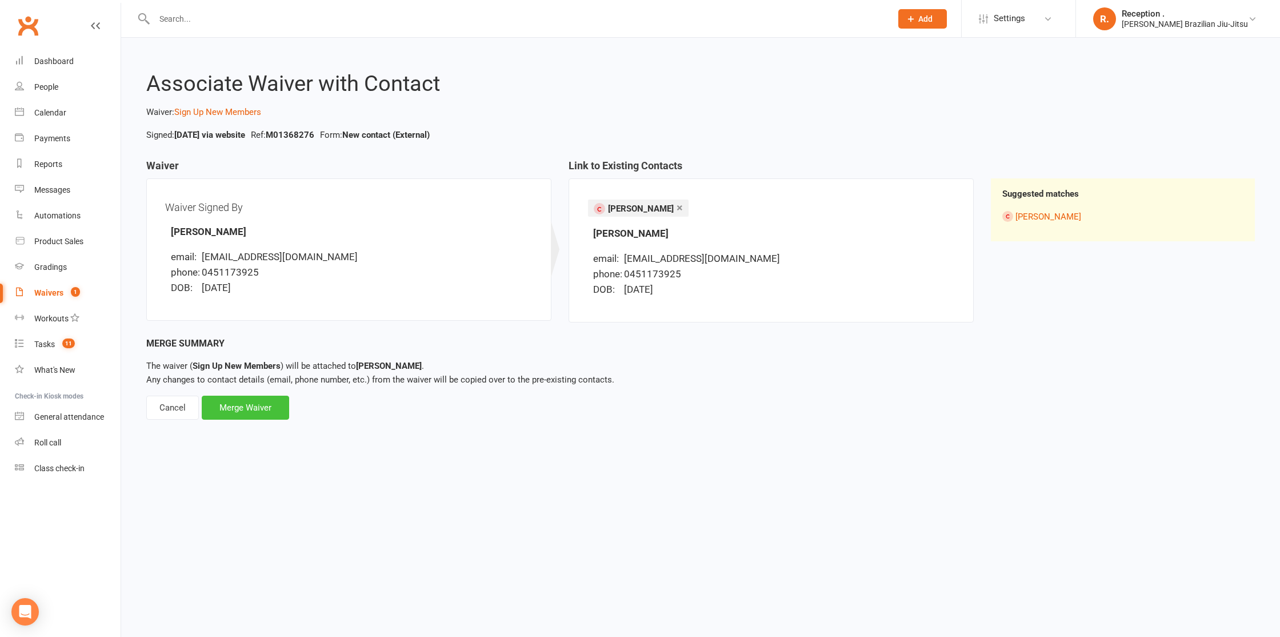
click at [247, 401] on div "Merge Waiver" at bounding box center [245, 407] width 87 height 24
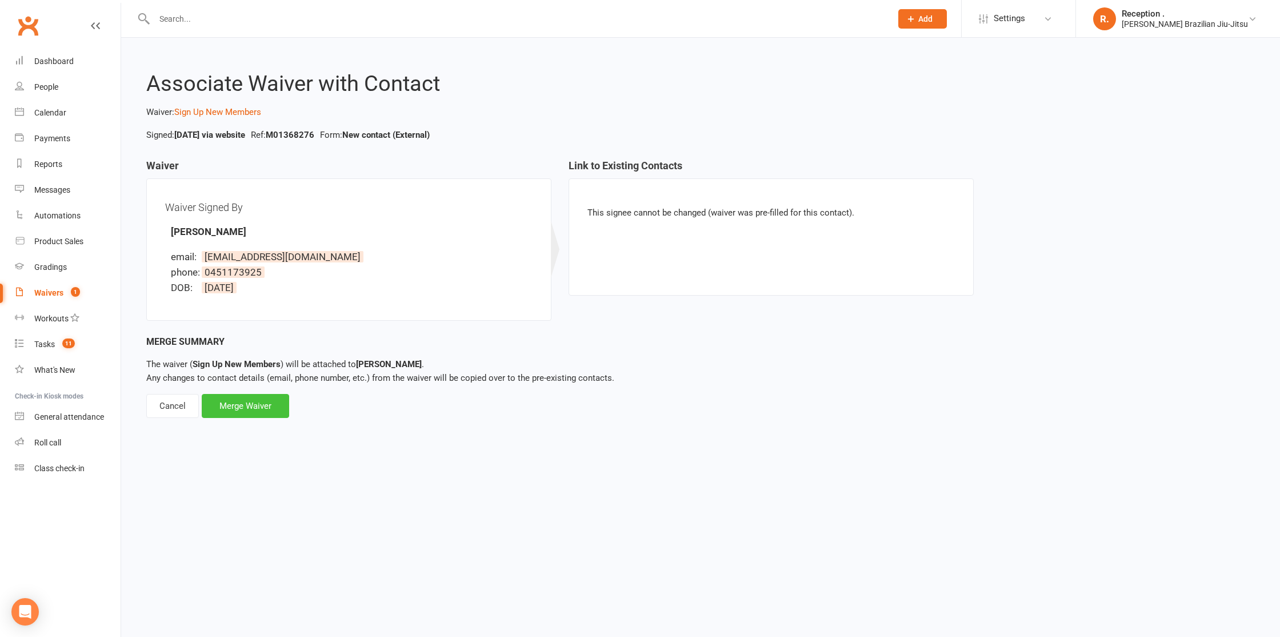
click at [266, 399] on div "Merge Waiver" at bounding box center [245, 406] width 87 height 24
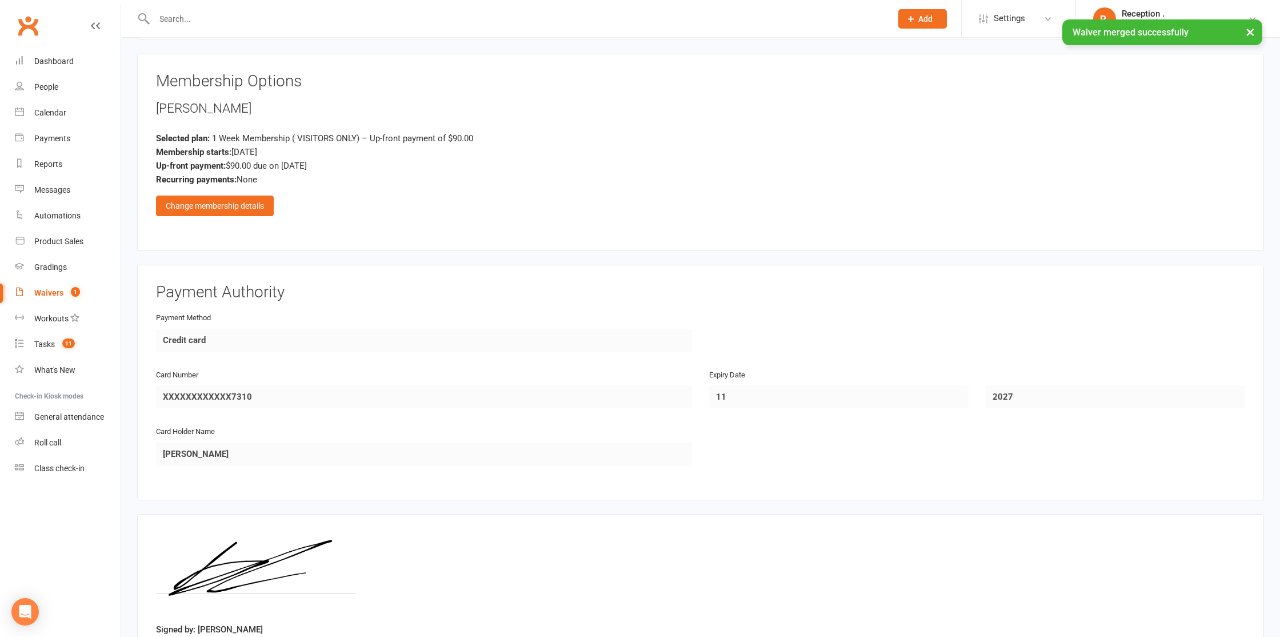
scroll to position [1034, 0]
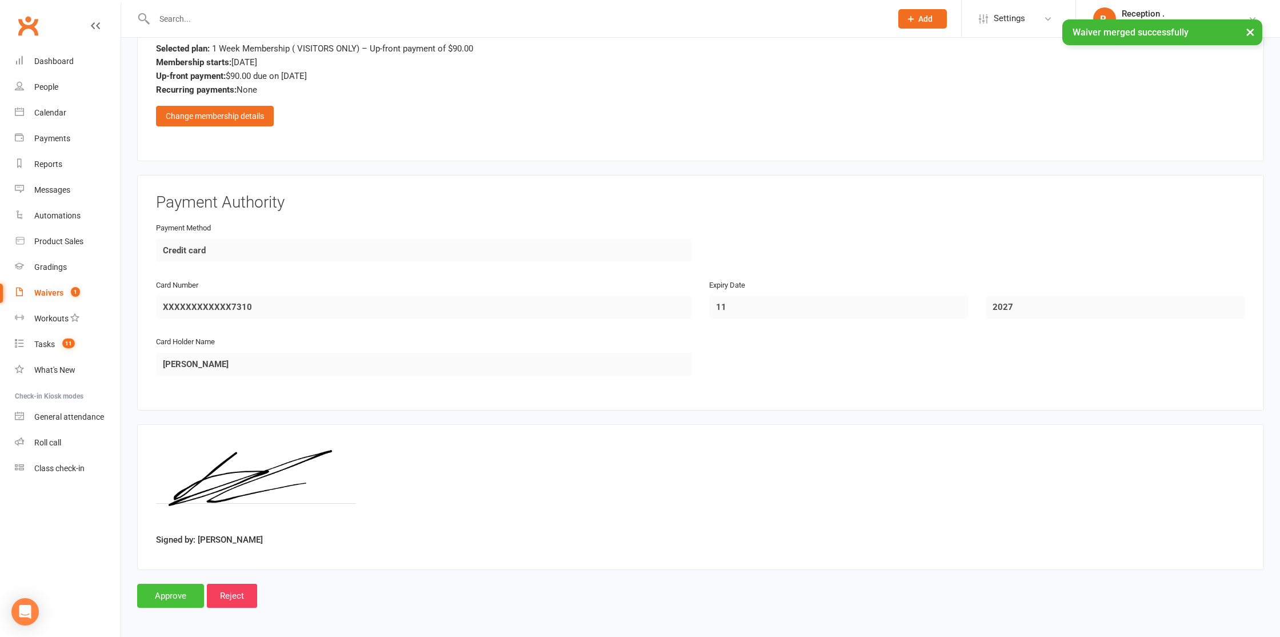
click at [157, 594] on input "Approve" at bounding box center [170, 595] width 67 height 24
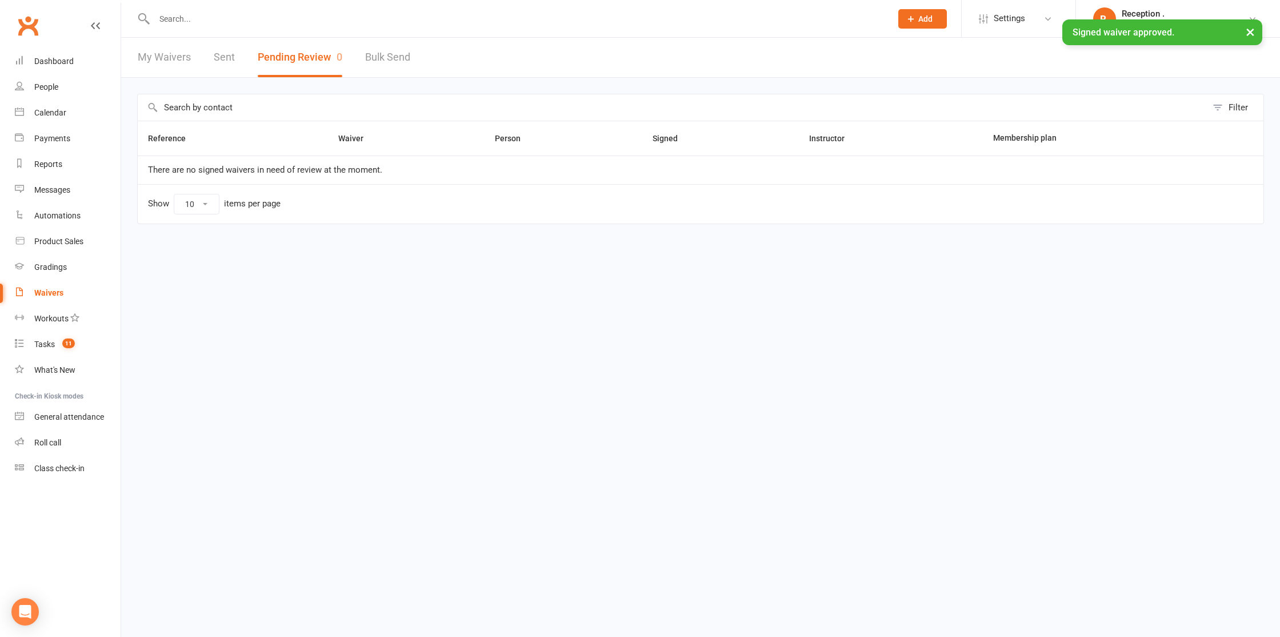
click at [196, 17] on input "text" at bounding box center [517, 19] width 733 height 16
paste input "[EMAIL_ADDRESS][DOMAIN_NAME]"
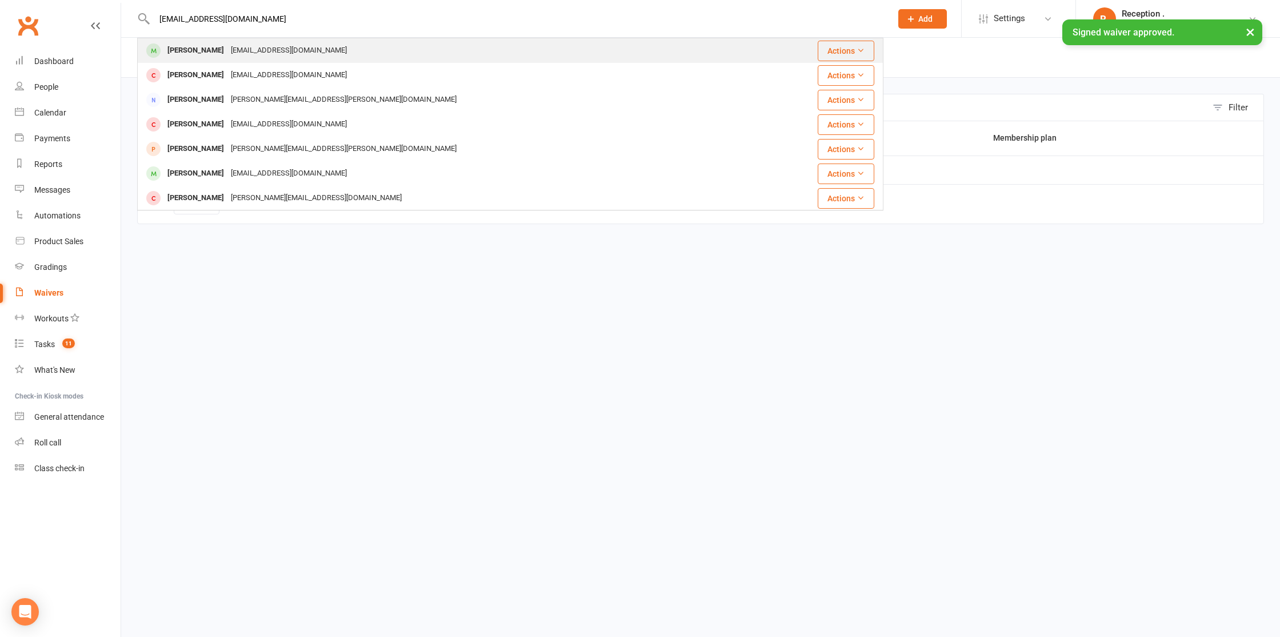
type input "[EMAIL_ADDRESS][DOMAIN_NAME]"
click at [209, 51] on div "[PERSON_NAME]" at bounding box center [195, 50] width 63 height 17
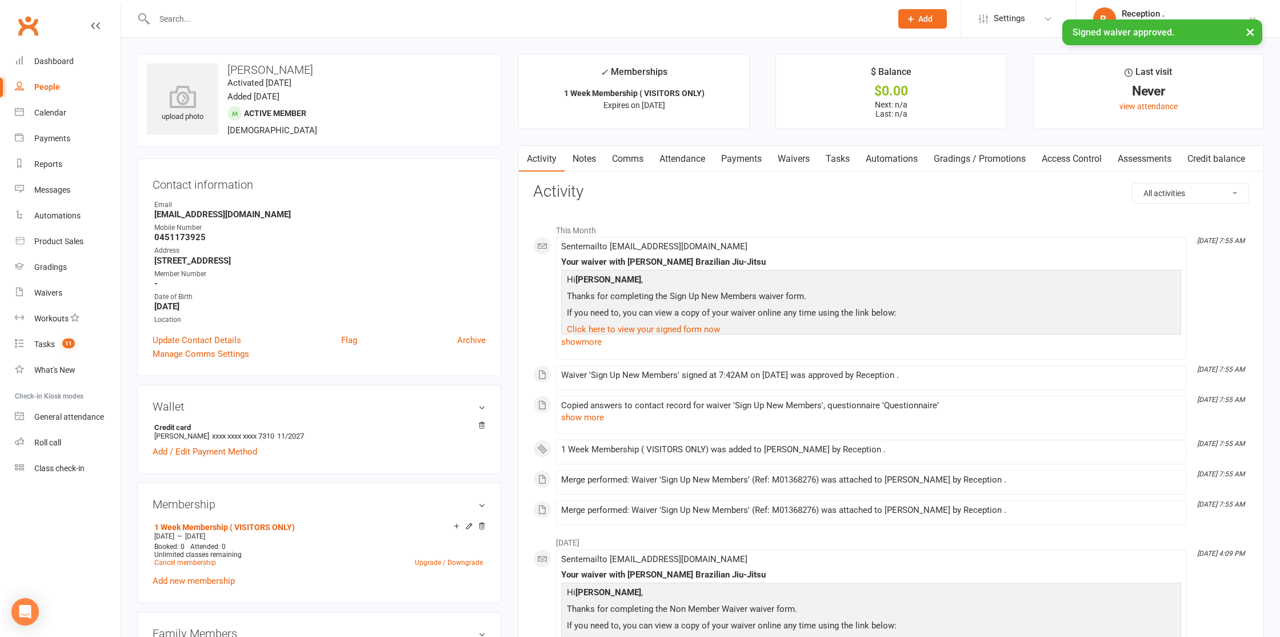
click at [213, 211] on strong "[EMAIL_ADDRESS][DOMAIN_NAME]" at bounding box center [319, 214] width 331 height 10
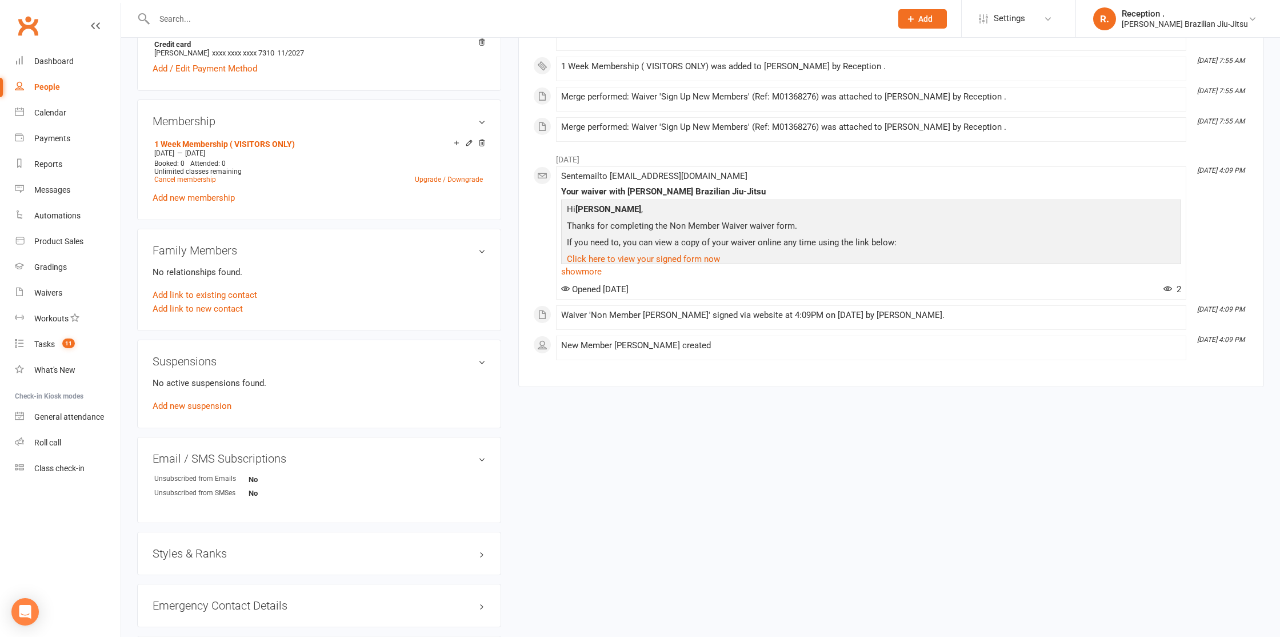
scroll to position [557, 0]
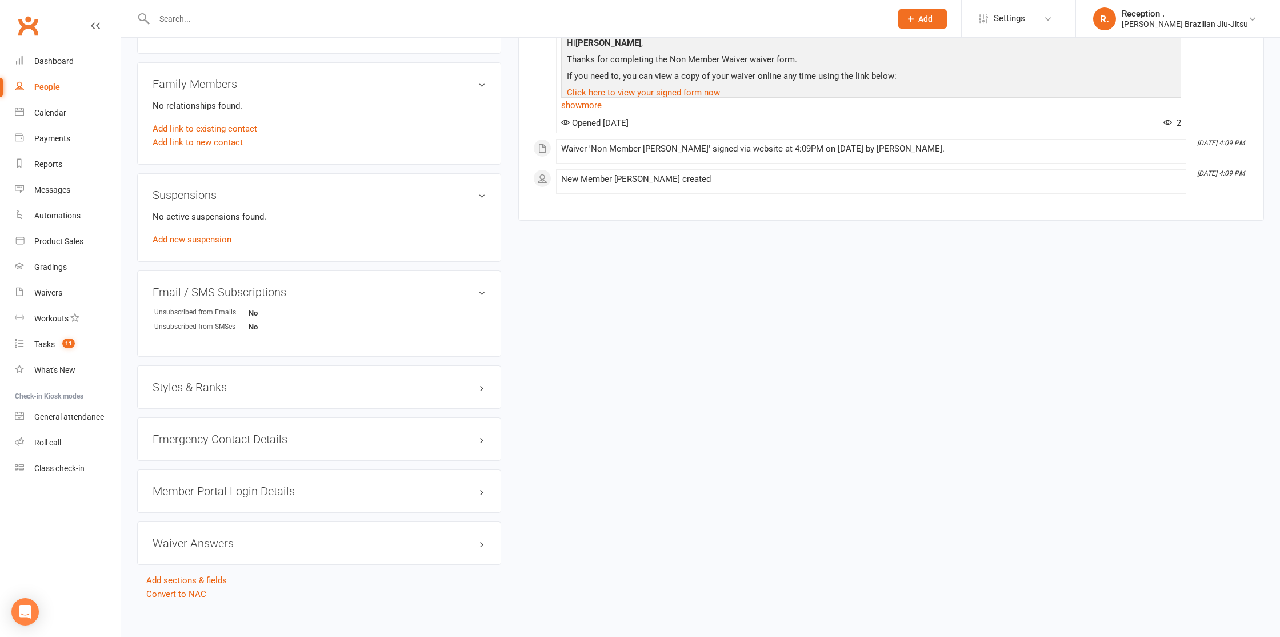
click at [215, 379] on div "Styles & Ranks" at bounding box center [319, 386] width 364 height 43
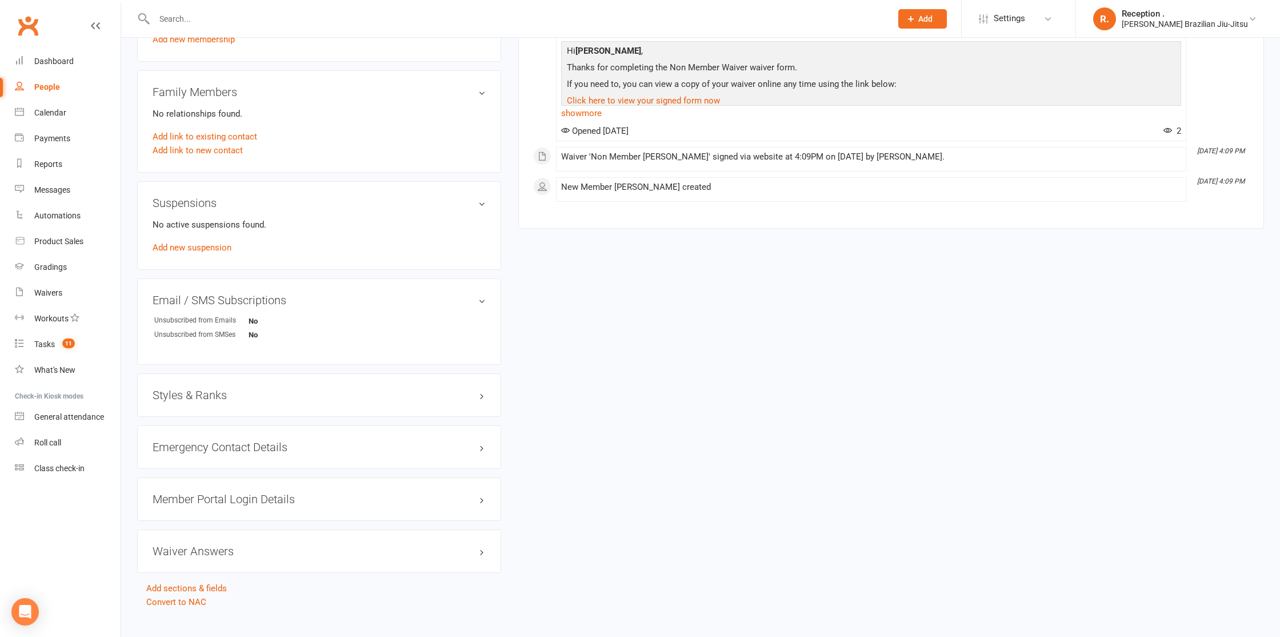
drag, startPoint x: 213, startPoint y: 382, endPoint x: 209, endPoint y: 389, distance: 7.8
click at [213, 383] on div "Styles & Ranks" at bounding box center [319, 394] width 364 height 43
click at [204, 395] on h3 "Styles & Ranks" at bounding box center [319, 395] width 333 height 13
click at [186, 440] on link "Add new style" at bounding box center [179, 442] width 53 height 10
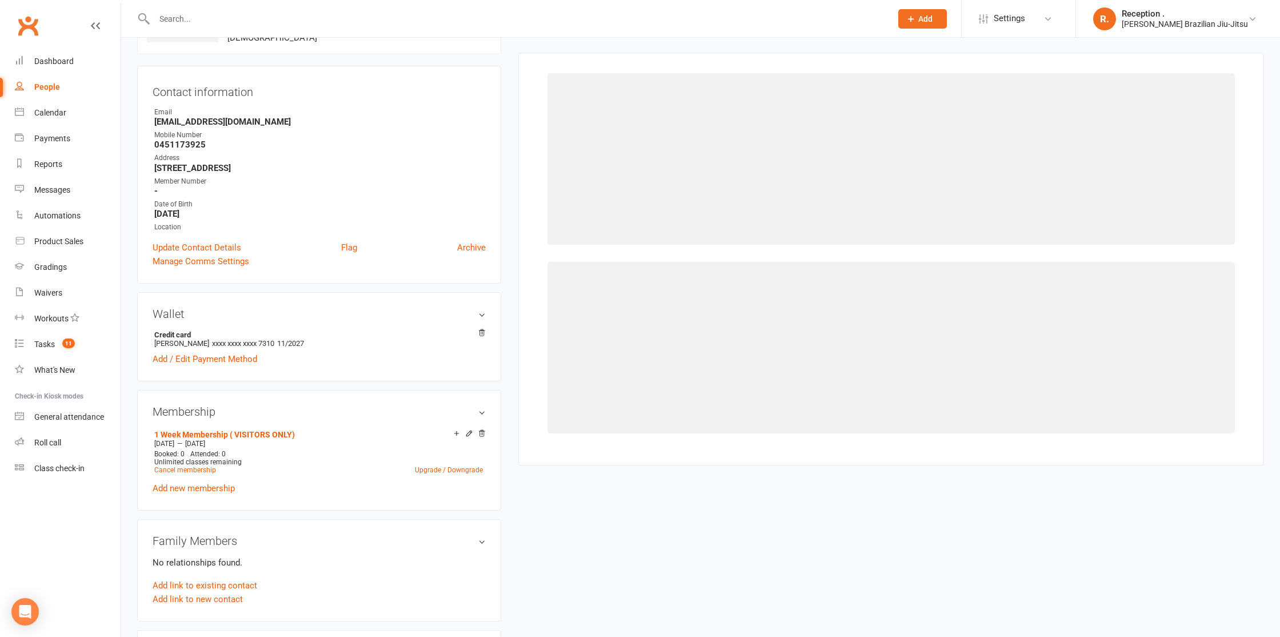
scroll to position [94, 0]
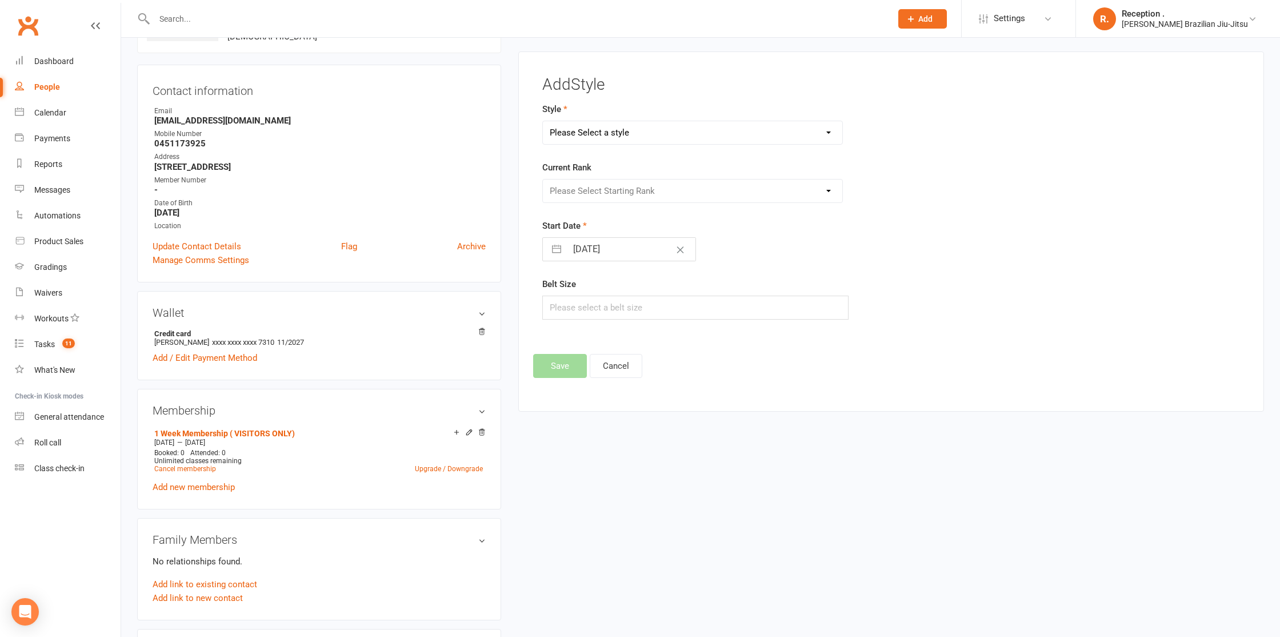
click at [653, 138] on select "Please Select a style Brazilian Jiu-Jitsu Adults Brazilian Jiu-Jitsu Kids" at bounding box center [692, 132] width 299 height 23
select select "1157"
click at [543, 121] on select "Please Select a style Brazilian Jiu-Jitsu Adults Brazilian Jiu-Jitsu Kids" at bounding box center [692, 132] width 299 height 23
click at [611, 190] on select "Please Select Starting Rank White White 1 Stripe White 2 Stripes White 3 Stripe…" at bounding box center [692, 190] width 299 height 23
select select "10872"
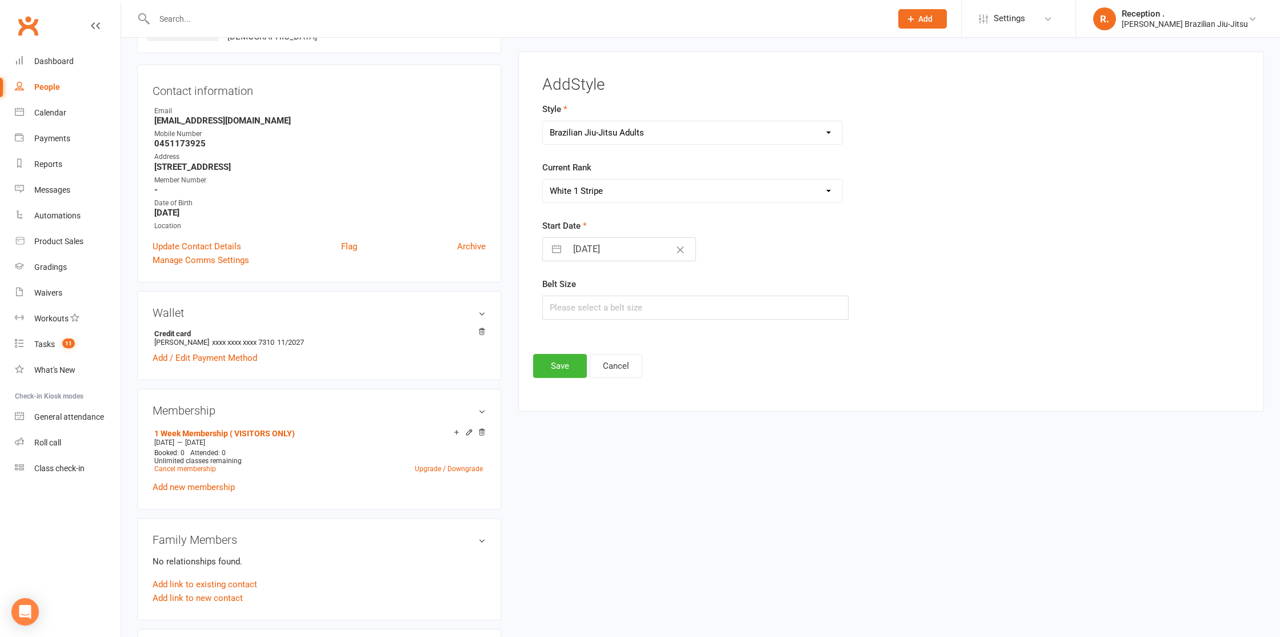
click at [543, 179] on select "Please Select Starting Rank White White 1 Stripe White 2 Stripes White 3 Stripe…" at bounding box center [692, 190] width 299 height 23
click at [565, 363] on button "Save" at bounding box center [560, 367] width 54 height 24
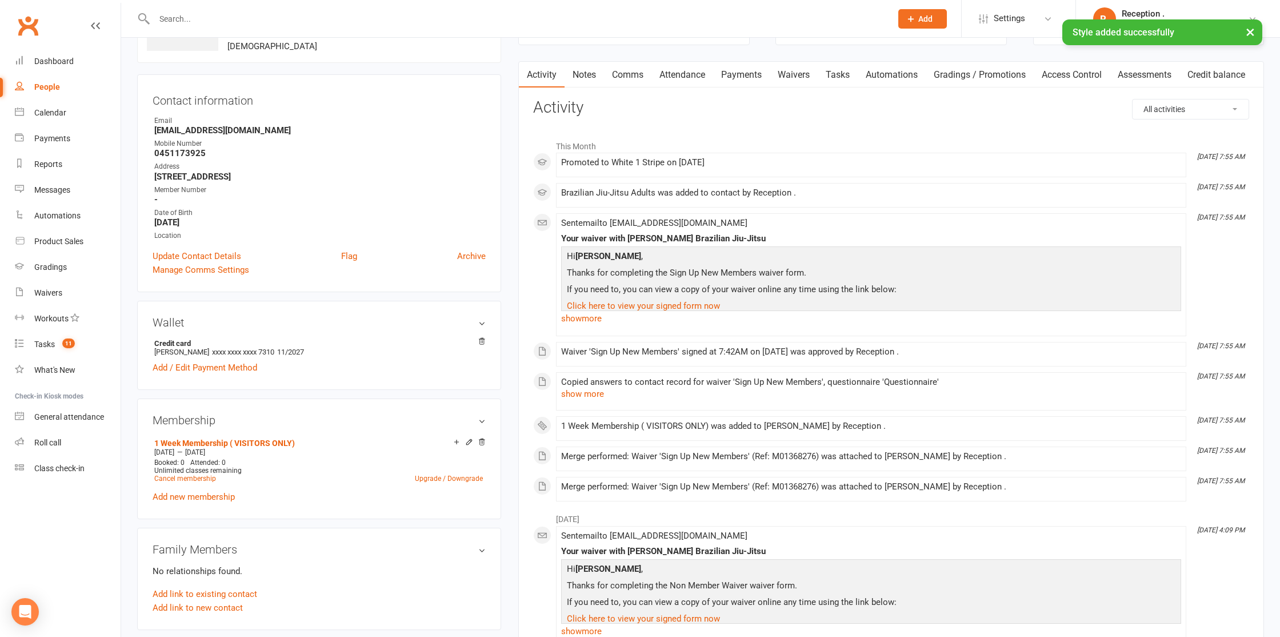
scroll to position [0, 0]
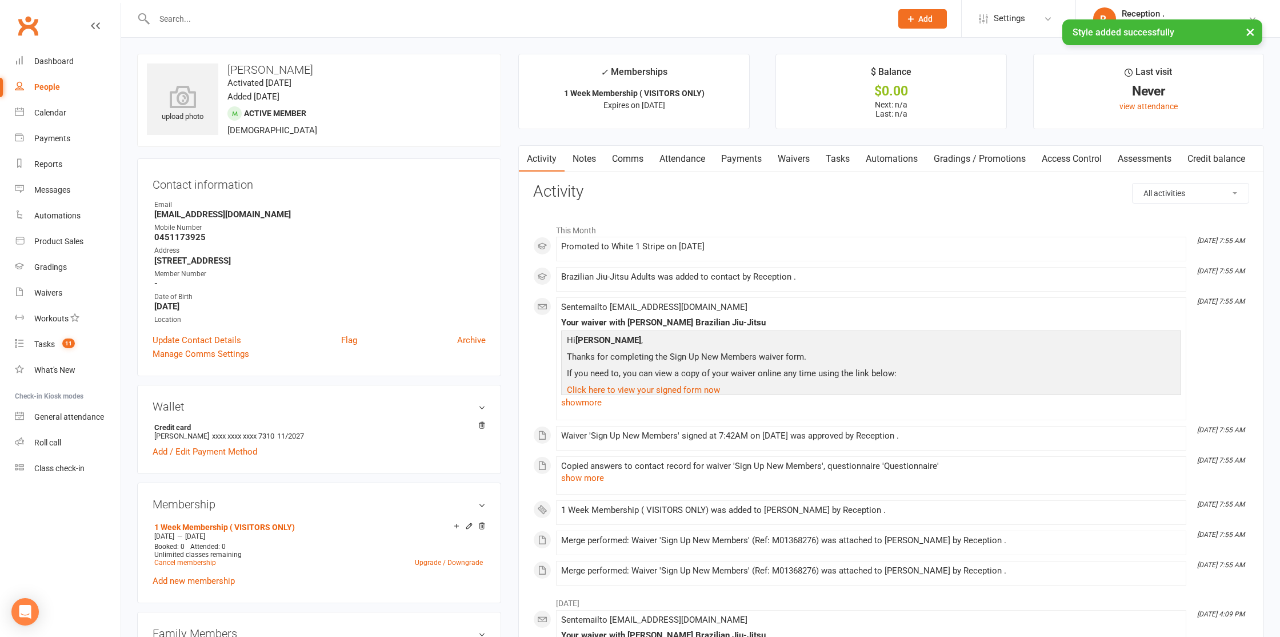
click at [223, 225] on div "Mobile Number" at bounding box center [319, 227] width 331 height 11
click at [221, 216] on strong "[EMAIL_ADDRESS][DOMAIN_NAME]" at bounding box center [319, 214] width 331 height 10
copy render-form-field "[EMAIL_ADDRESS][DOMAIN_NAME]"
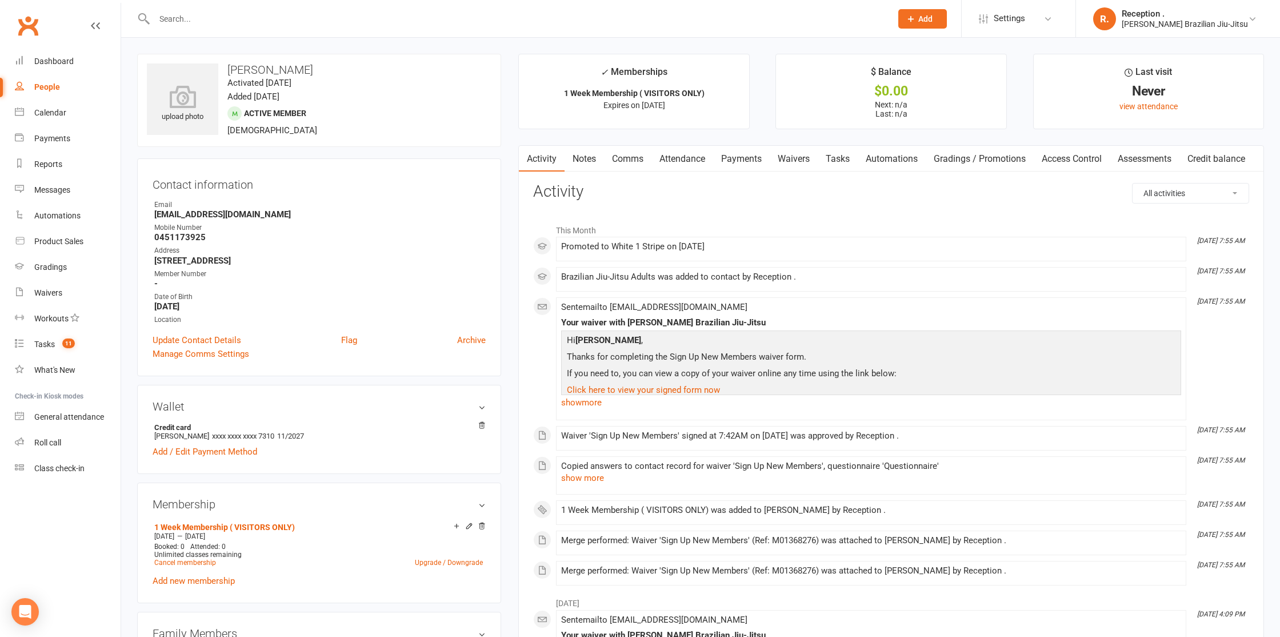
click at [234, 69] on h3 "[PERSON_NAME]" at bounding box center [319, 69] width 345 height 13
copy h3 "Darragh"
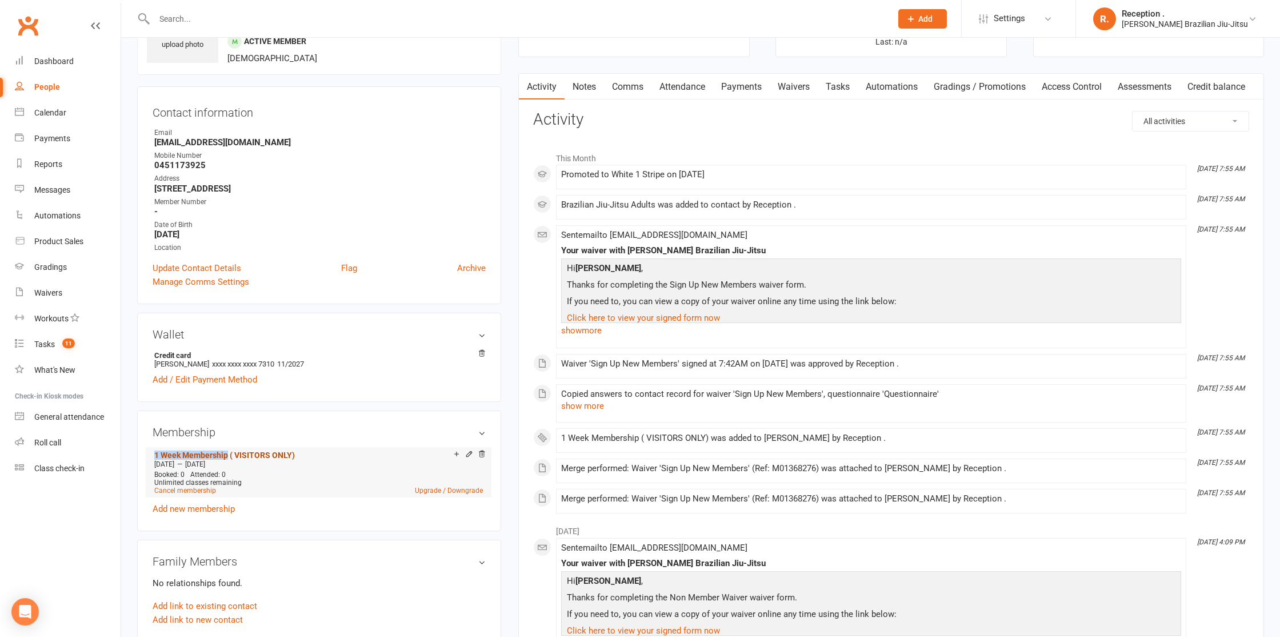
drag, startPoint x: 144, startPoint y: 449, endPoint x: 227, endPoint y: 453, distance: 82.9
click at [227, 453] on div "Membership 1 Week Membership ( VISITORS ONLY) Oct 13 2025 — Oct 19 2025 Booked:…" at bounding box center [319, 470] width 364 height 121
copy link "1 Week Membership"
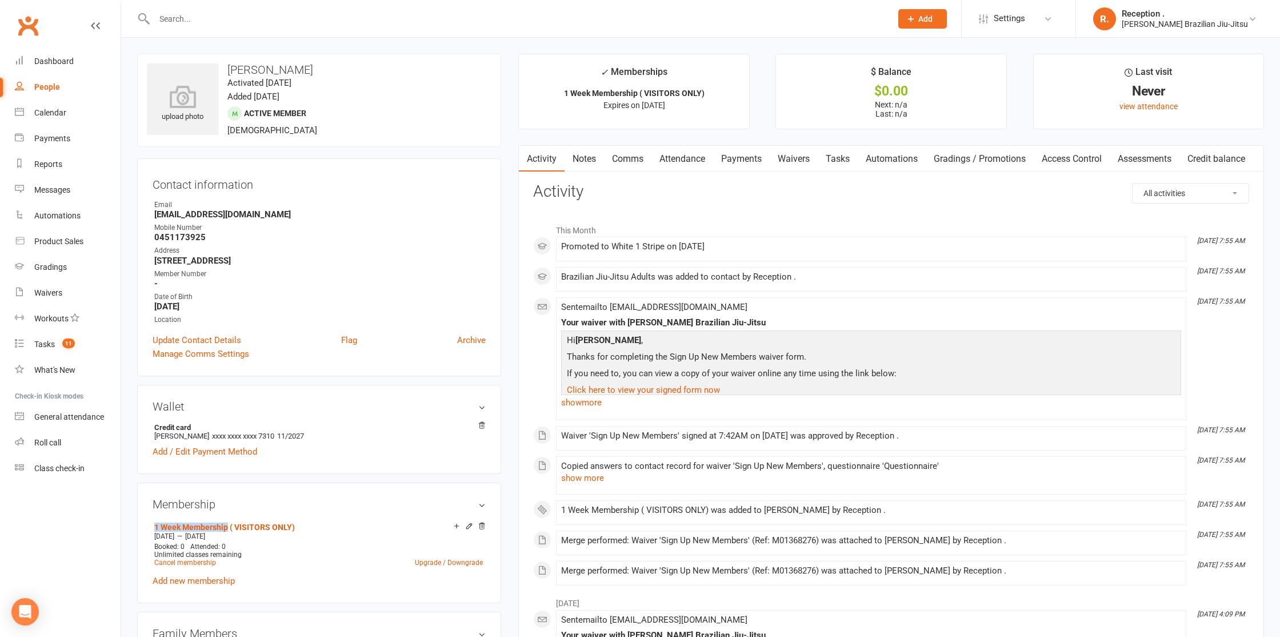
click at [742, 156] on link "Payments" at bounding box center [741, 159] width 57 height 26
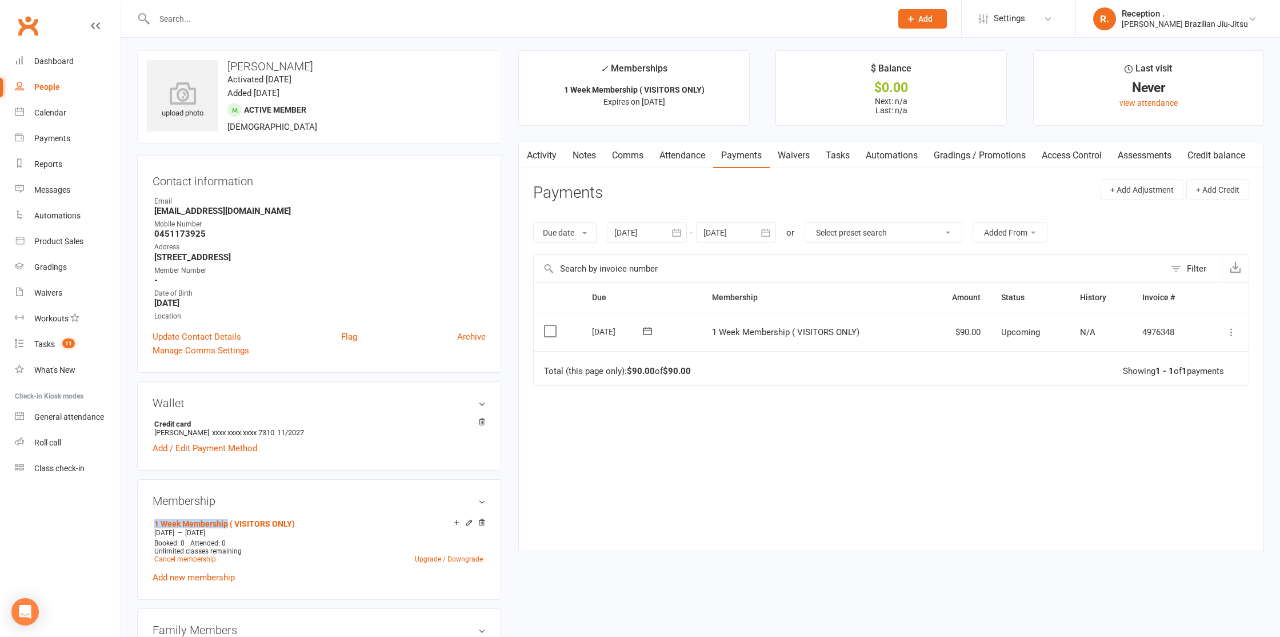
scroll to position [10, 0]
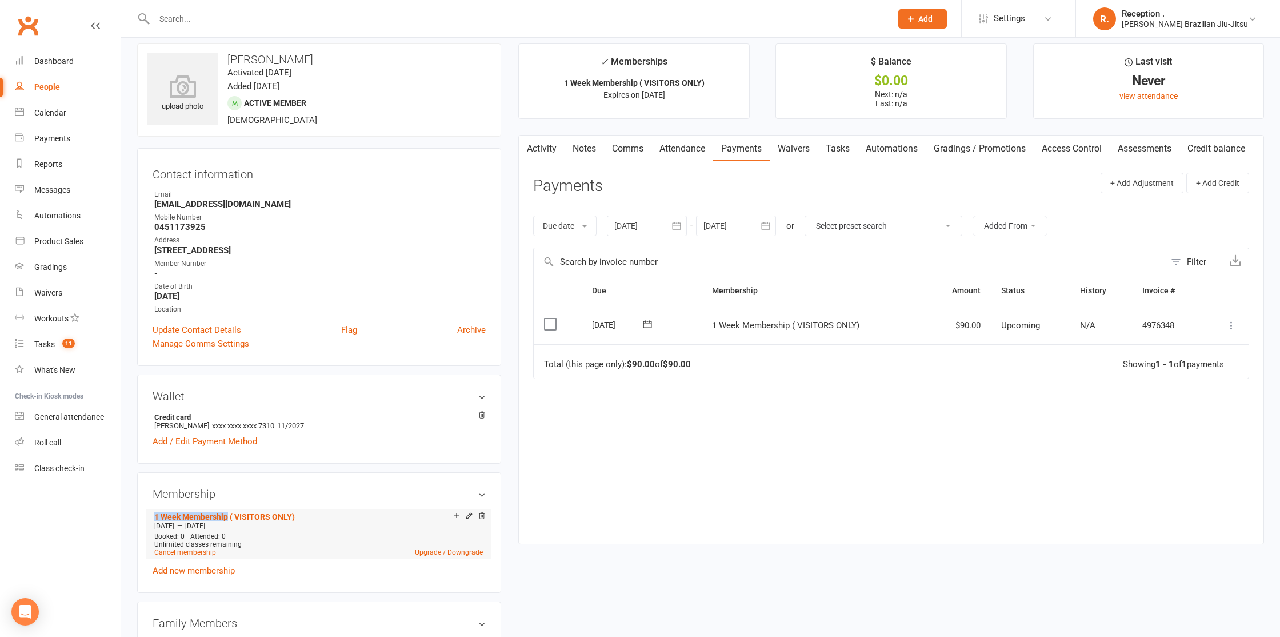
drag, startPoint x: 260, startPoint y: 523, endPoint x: 226, endPoint y: 526, distance: 33.8
click at [203, 525] on div "Oct 13 2025 — Oct 19 2025" at bounding box center [318, 525] width 334 height 9
copy span "Oct 19 2025"
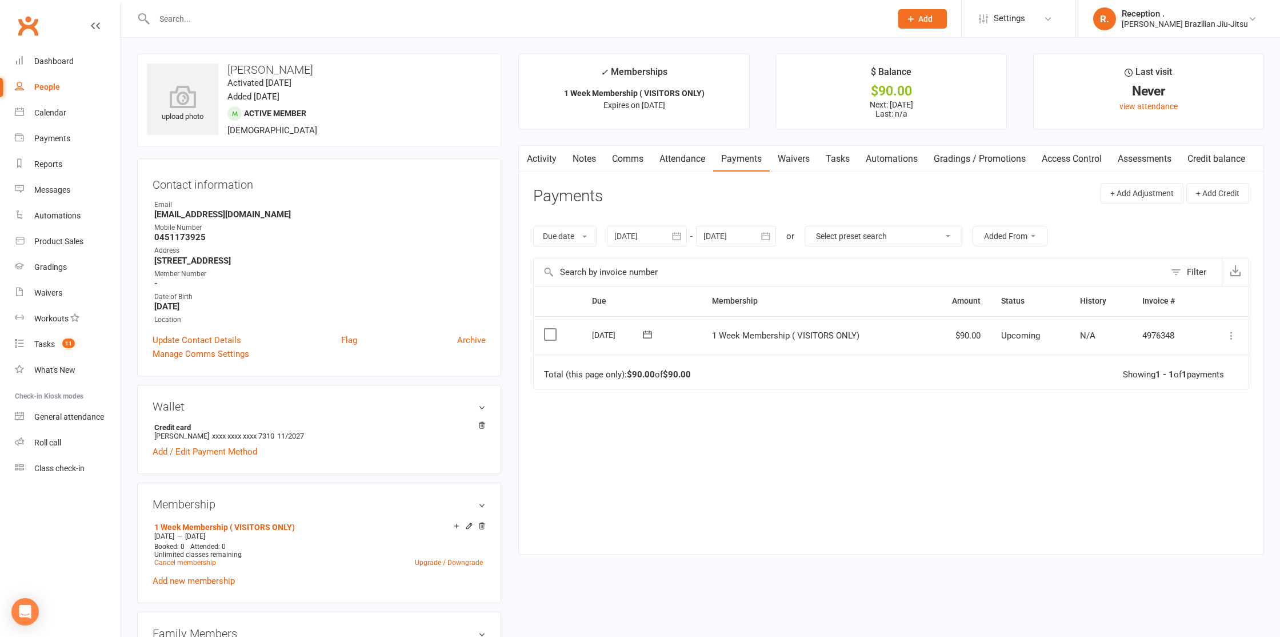
click at [708, 150] on link "Attendance" at bounding box center [682, 159] width 62 height 26
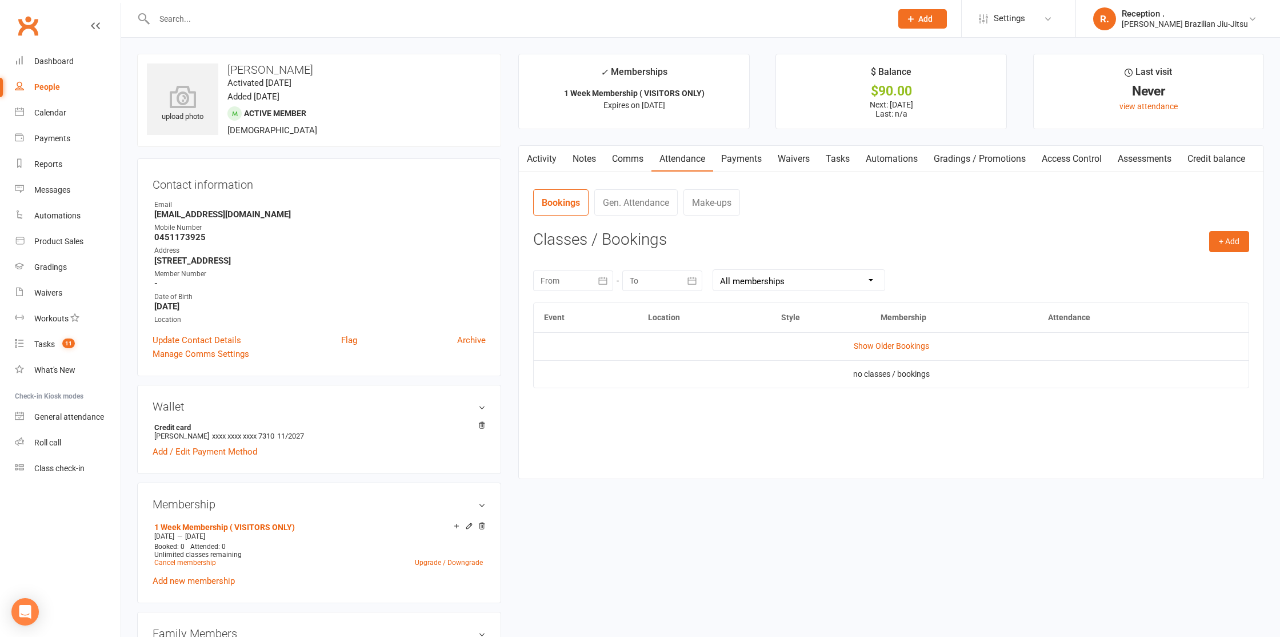
click at [735, 153] on link "Payments" at bounding box center [741, 159] width 57 height 26
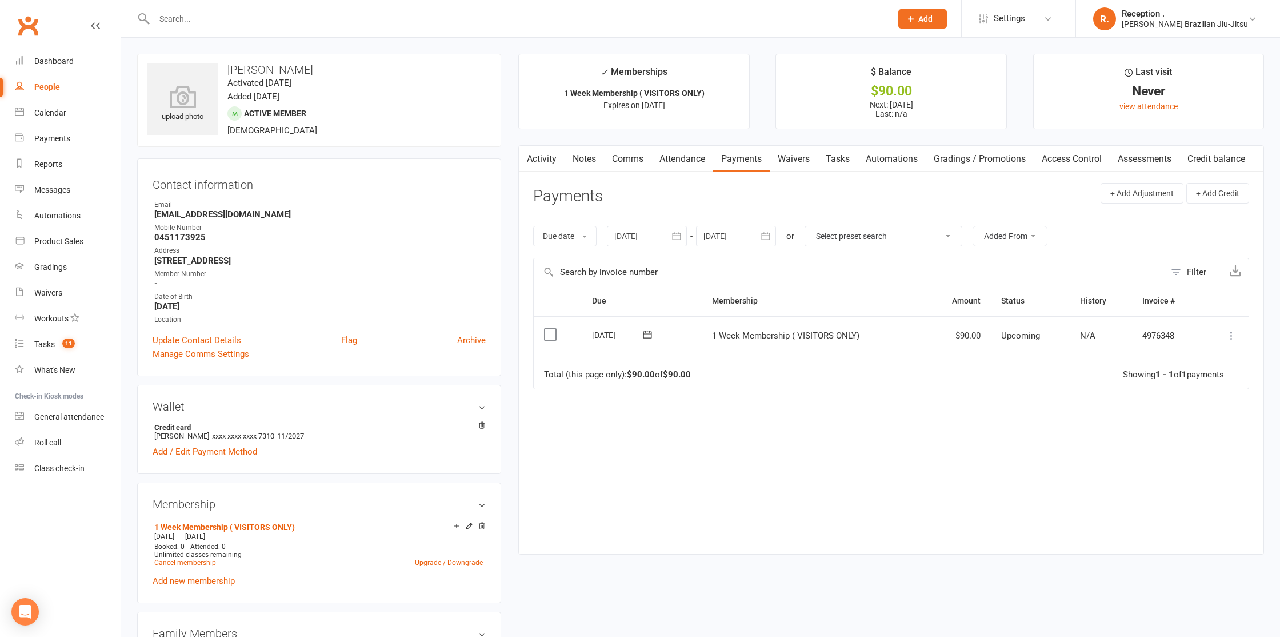
click at [621, 157] on link "Comms" at bounding box center [627, 159] width 47 height 26
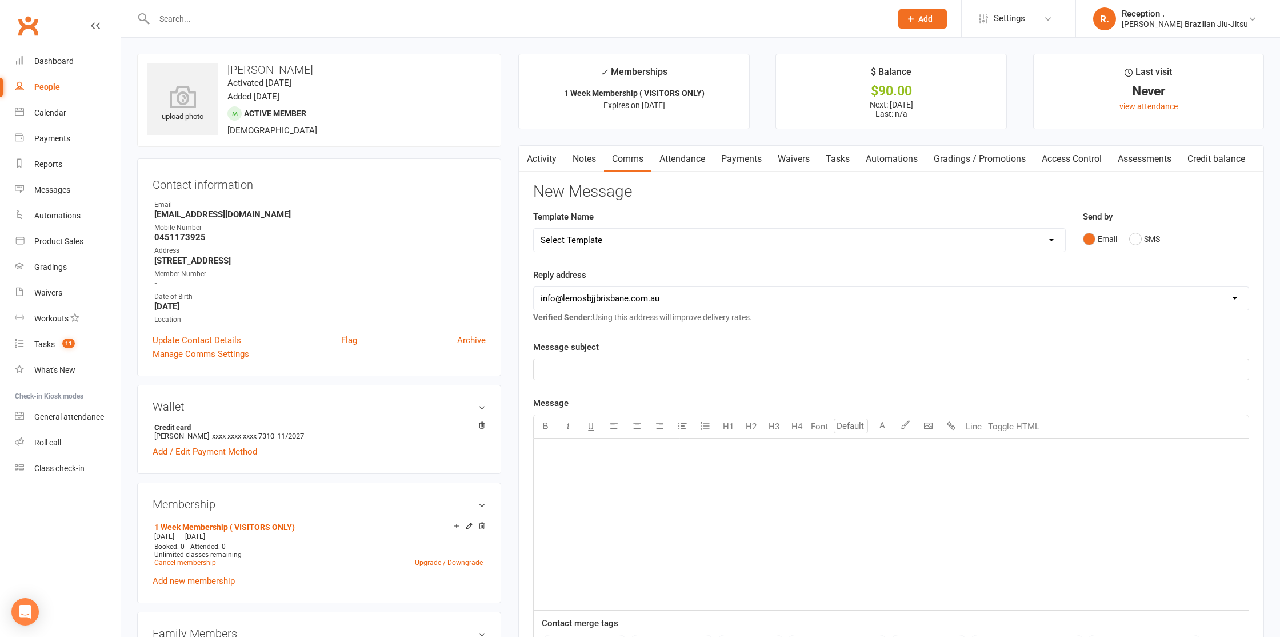
click at [574, 158] on link "Notes" at bounding box center [584, 159] width 39 height 26
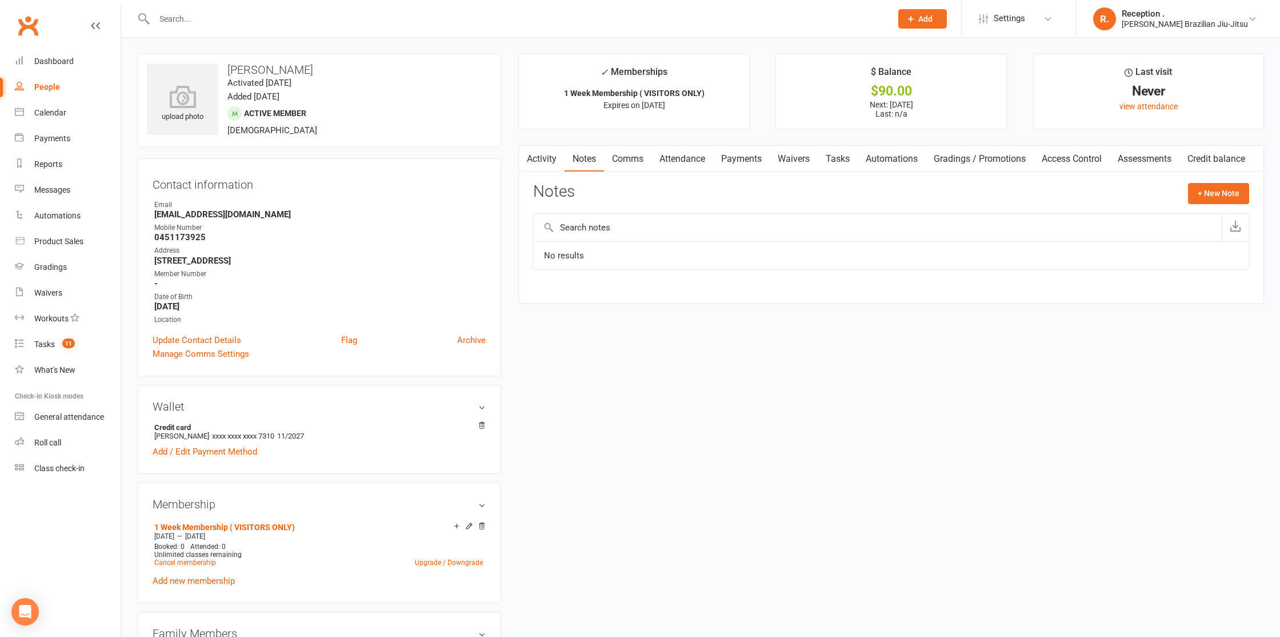
click at [539, 161] on link "Activity" at bounding box center [542, 159] width 46 height 26
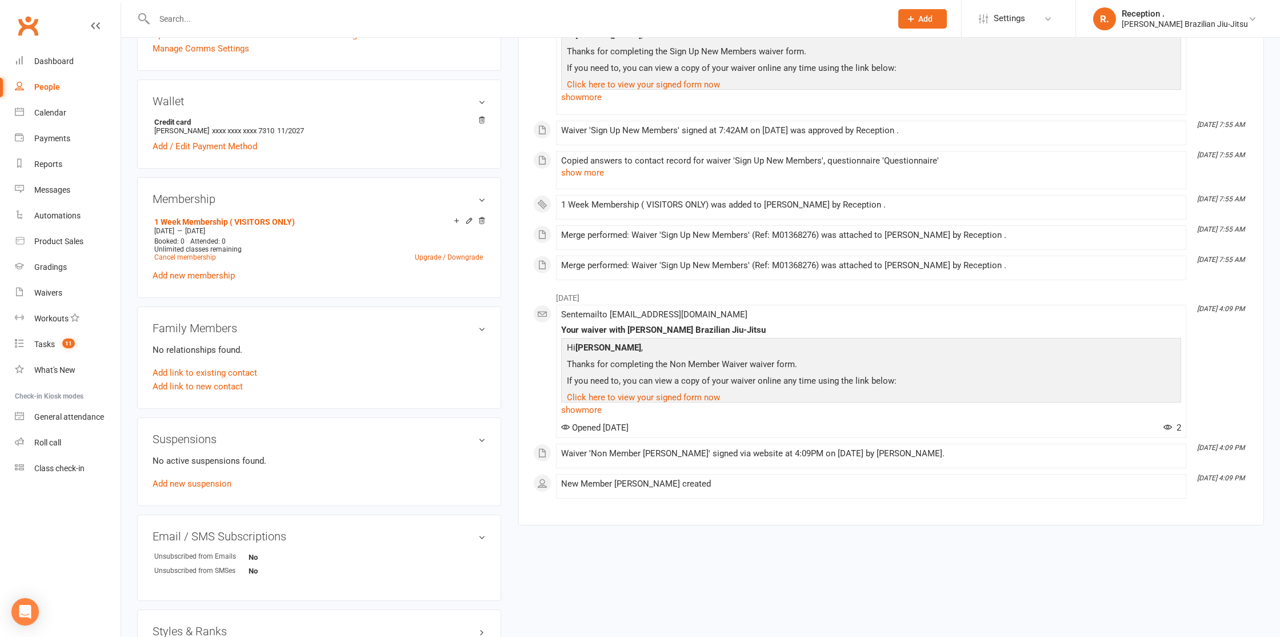
scroll to position [309, 0]
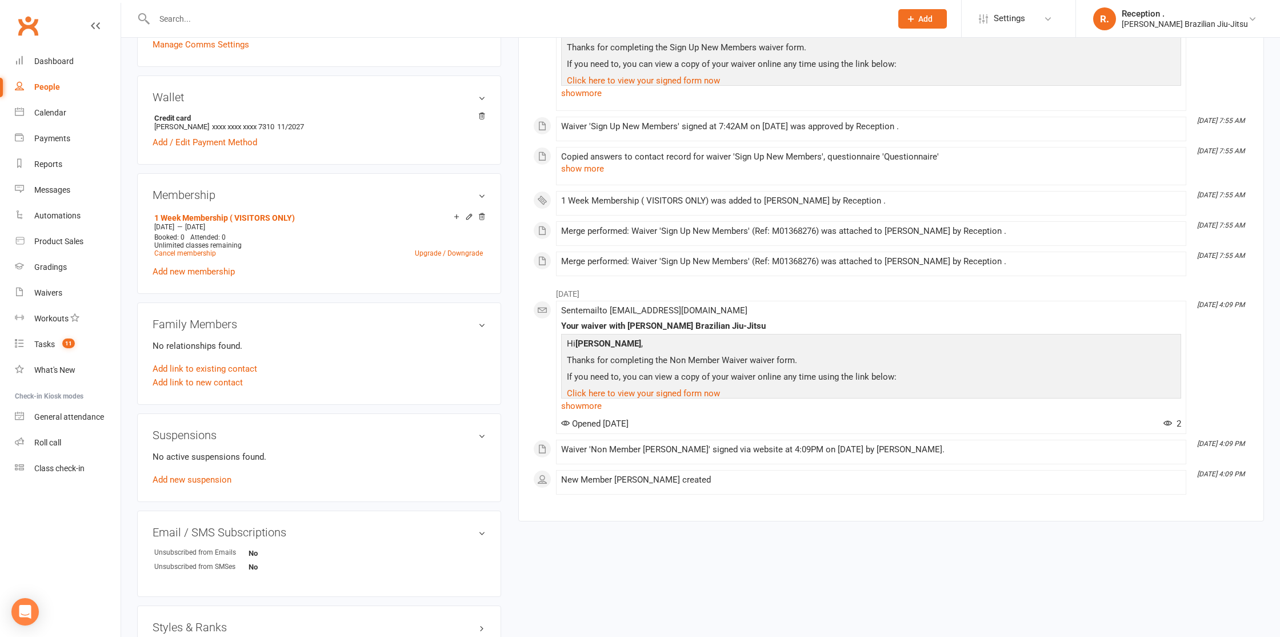
click at [20, 23] on link "Clubworx" at bounding box center [28, 25] width 29 height 29
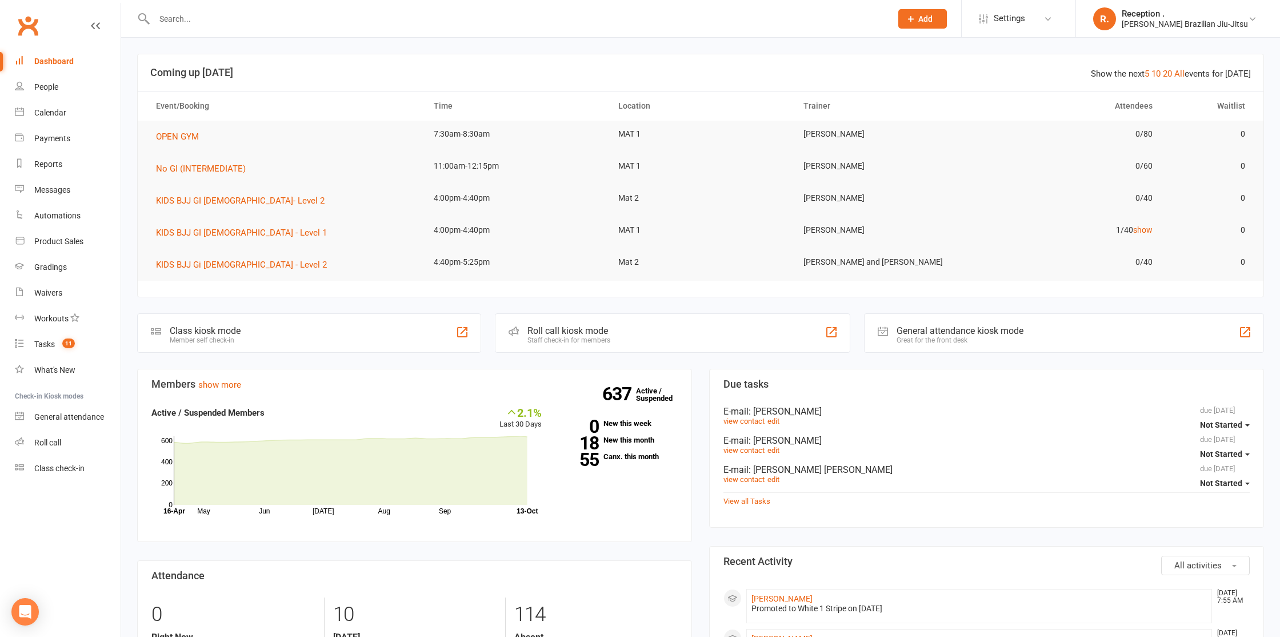
click at [185, 12] on input "text" at bounding box center [517, 19] width 733 height 16
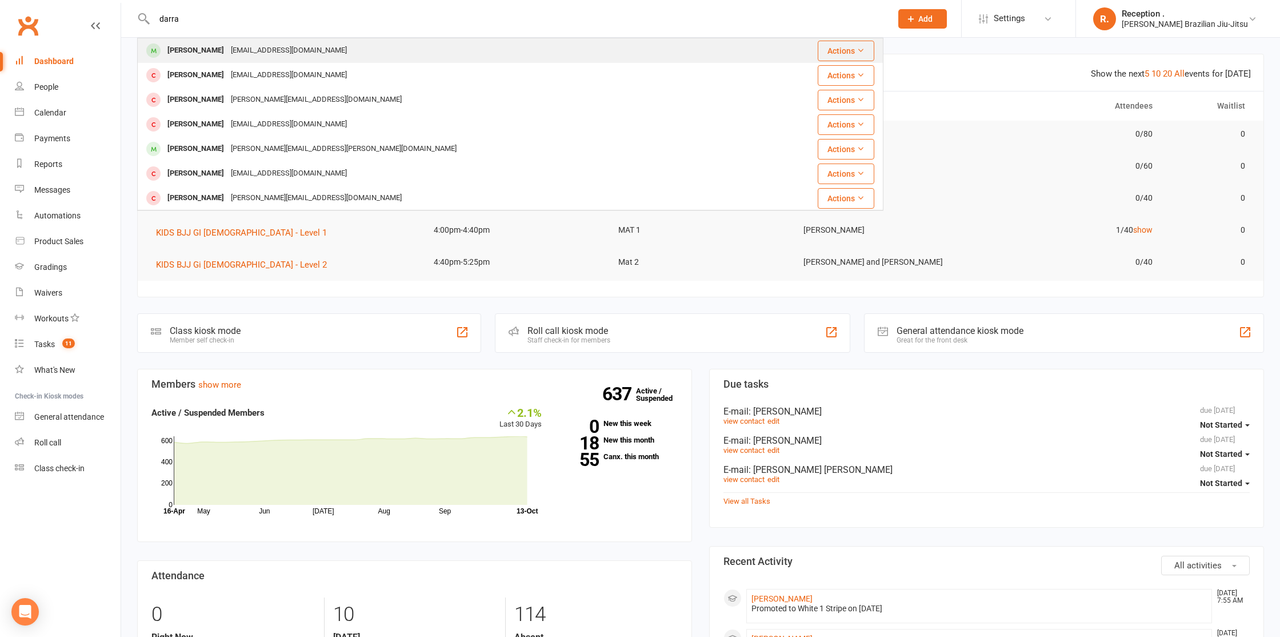
type input "darra"
click at [256, 54] on div "[EMAIL_ADDRESS][DOMAIN_NAME]" at bounding box center [288, 50] width 123 height 17
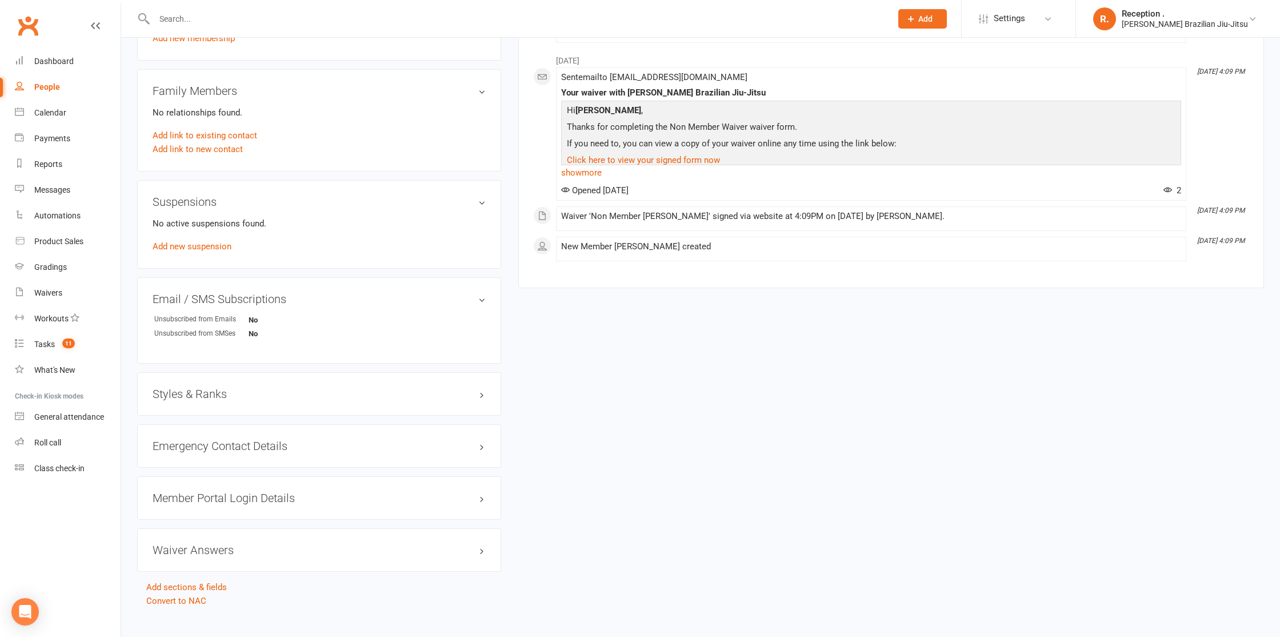
scroll to position [557, 0]
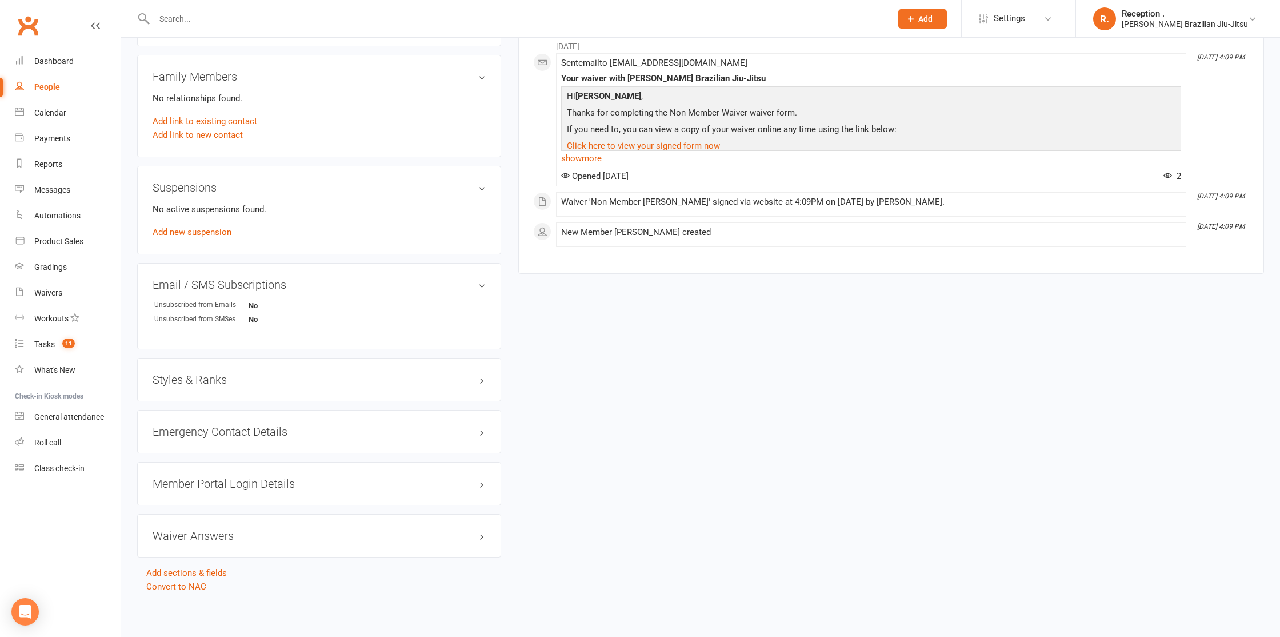
click at [341, 389] on div "Styles & Ranks" at bounding box center [319, 379] width 364 height 43
click at [342, 377] on h3 "Styles & Ranks" at bounding box center [319, 379] width 333 height 13
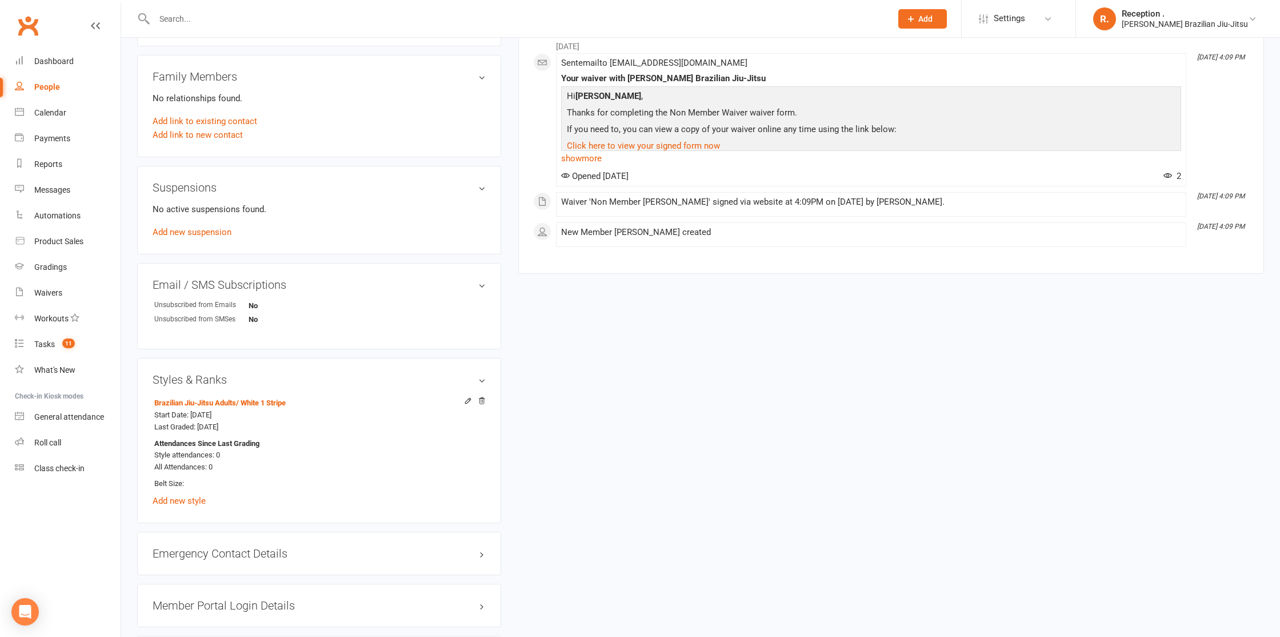
click at [342, 377] on h3 "Styles & Ranks" at bounding box center [319, 379] width 333 height 13
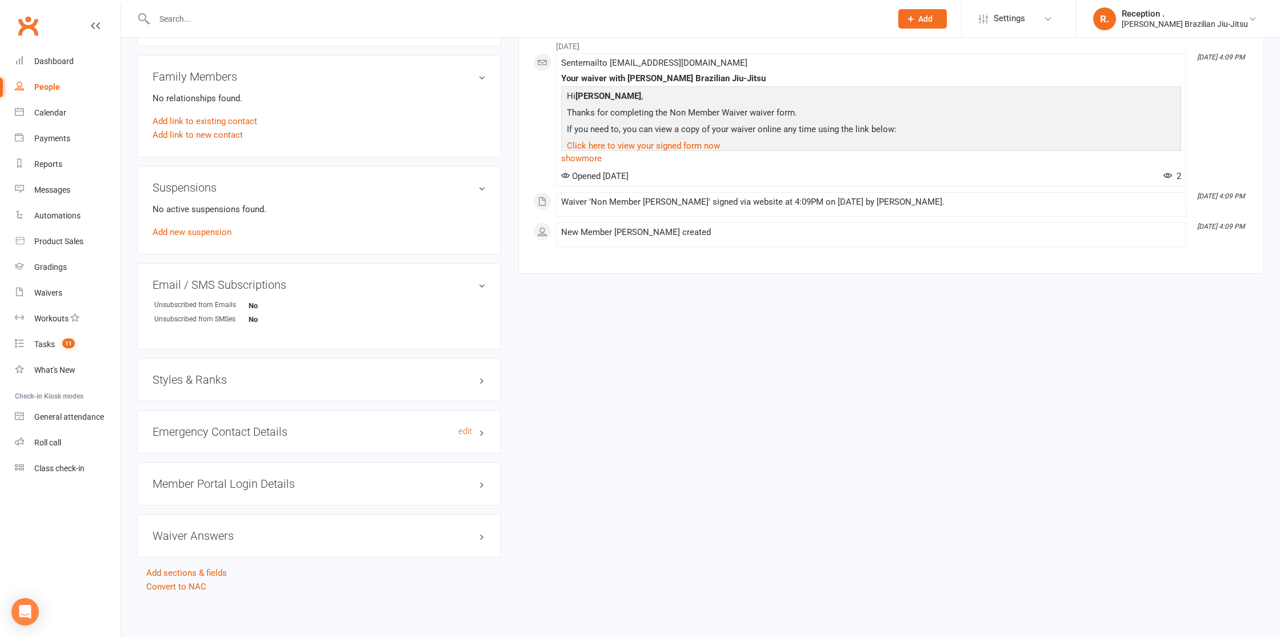
click at [302, 425] on h3 "Emergency Contact Details edit" at bounding box center [319, 431] width 333 height 13
click at [301, 422] on div "Emergency Contact Details edit" at bounding box center [319, 431] width 364 height 43
click at [299, 427] on h3 "Emergency Contact Details edit" at bounding box center [319, 431] width 333 height 13
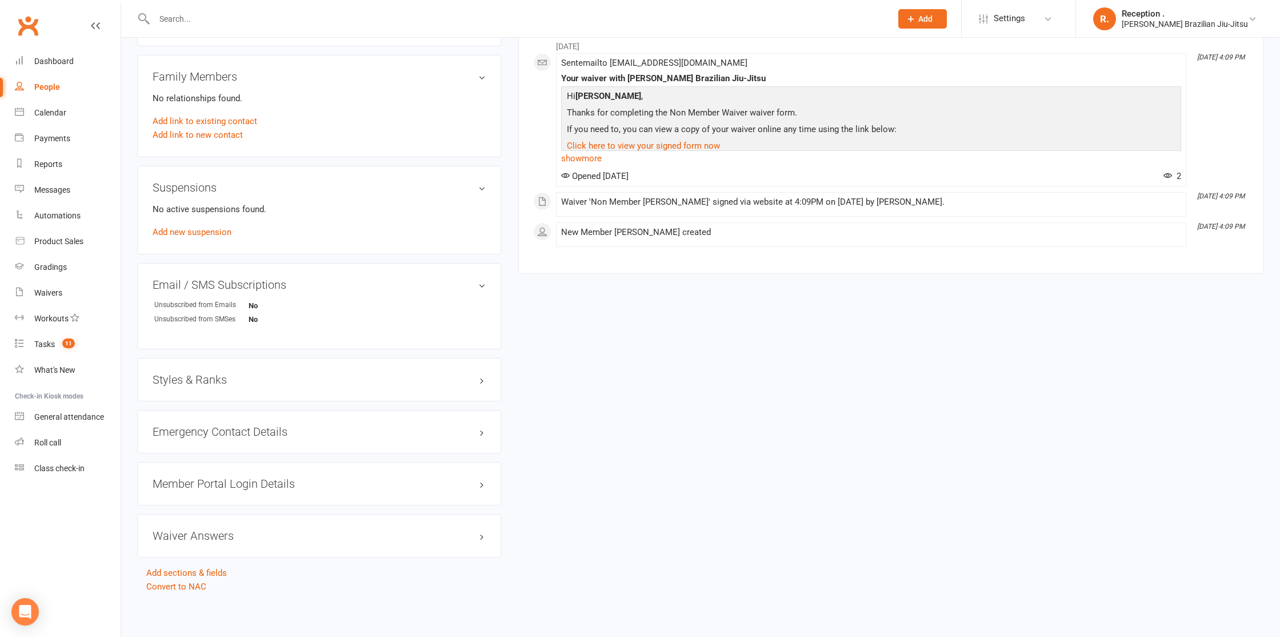
click at [303, 494] on div "Member Portal Login Details" at bounding box center [319, 483] width 364 height 43
click at [289, 479] on h3 "Member Portal Login Details" at bounding box center [319, 483] width 333 height 13
click at [234, 546] on div "Waiver Answers edit" at bounding box center [319, 535] width 364 height 43
click at [234, 537] on h3 "Waiver Answers edit" at bounding box center [319, 535] width 333 height 13
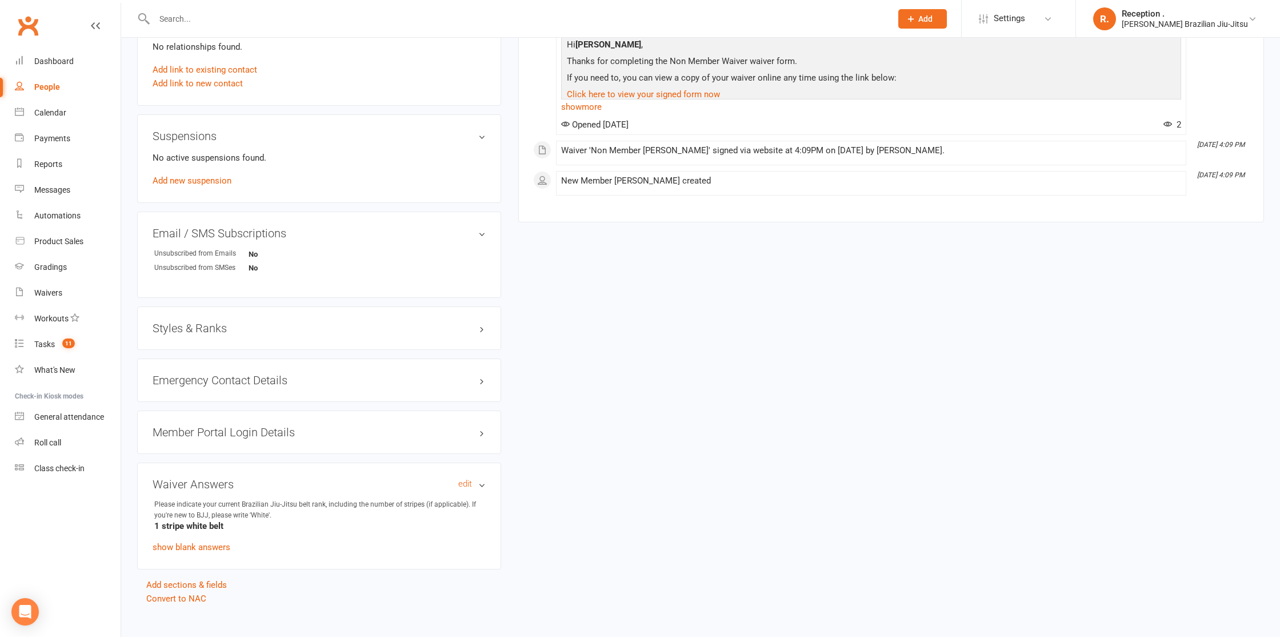
scroll to position [620, 0]
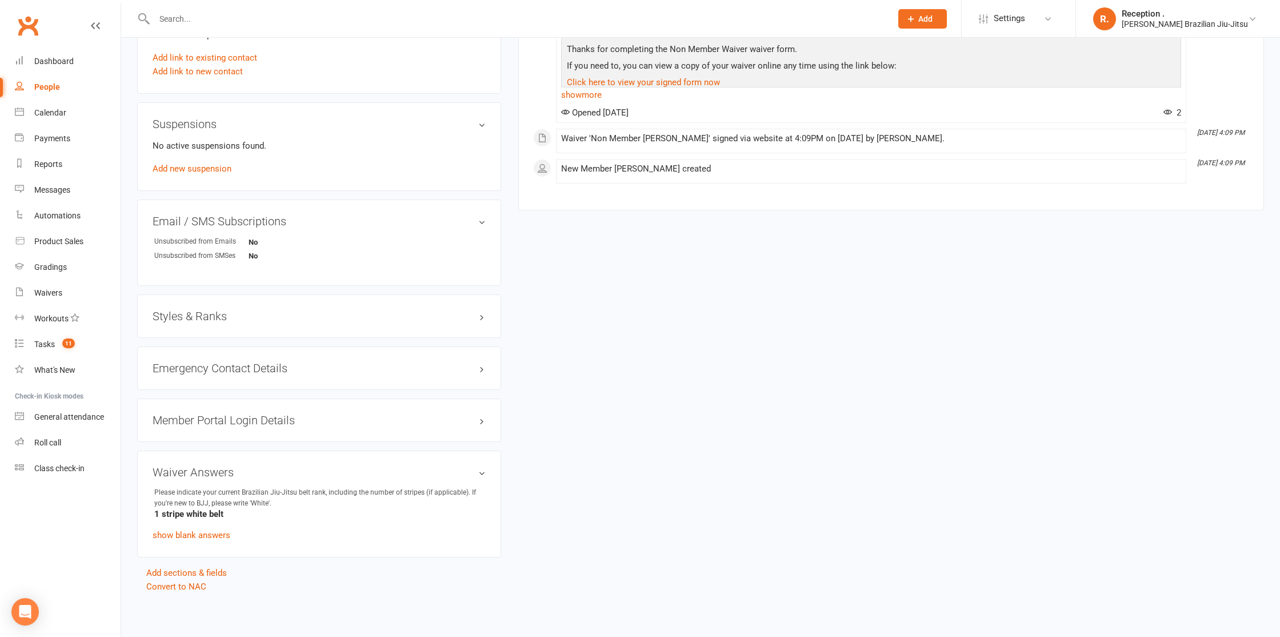
click at [214, 468] on h3 "Waiver Answers edit" at bounding box center [319, 472] width 333 height 13
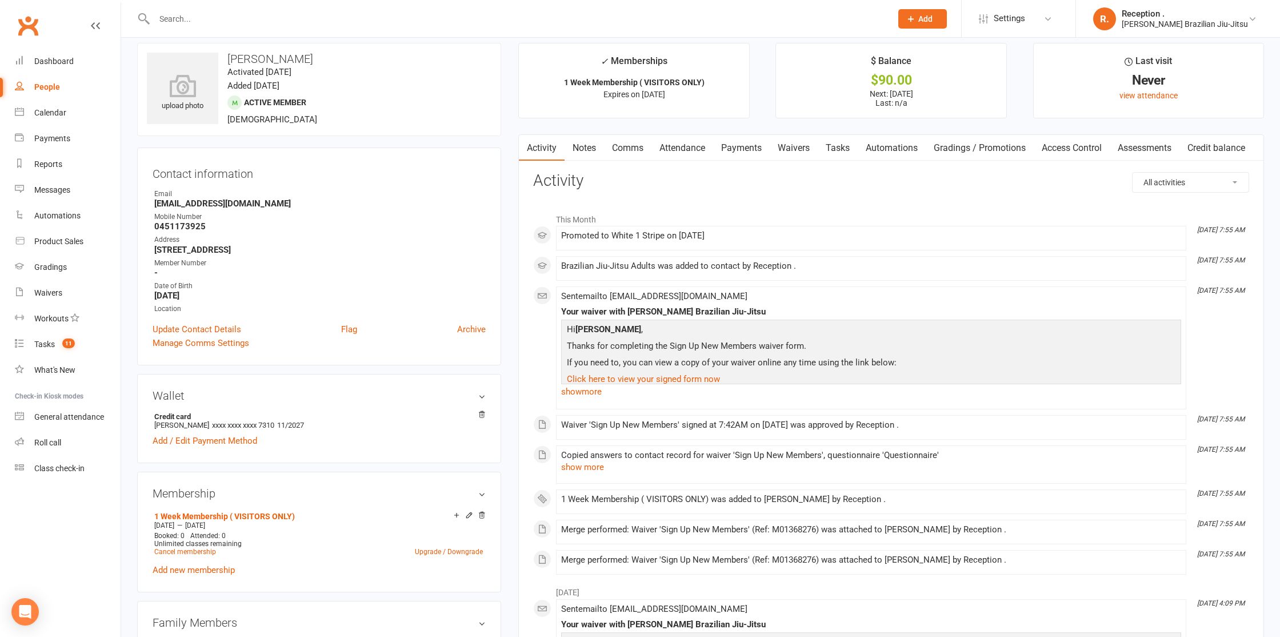
scroll to position [0, 0]
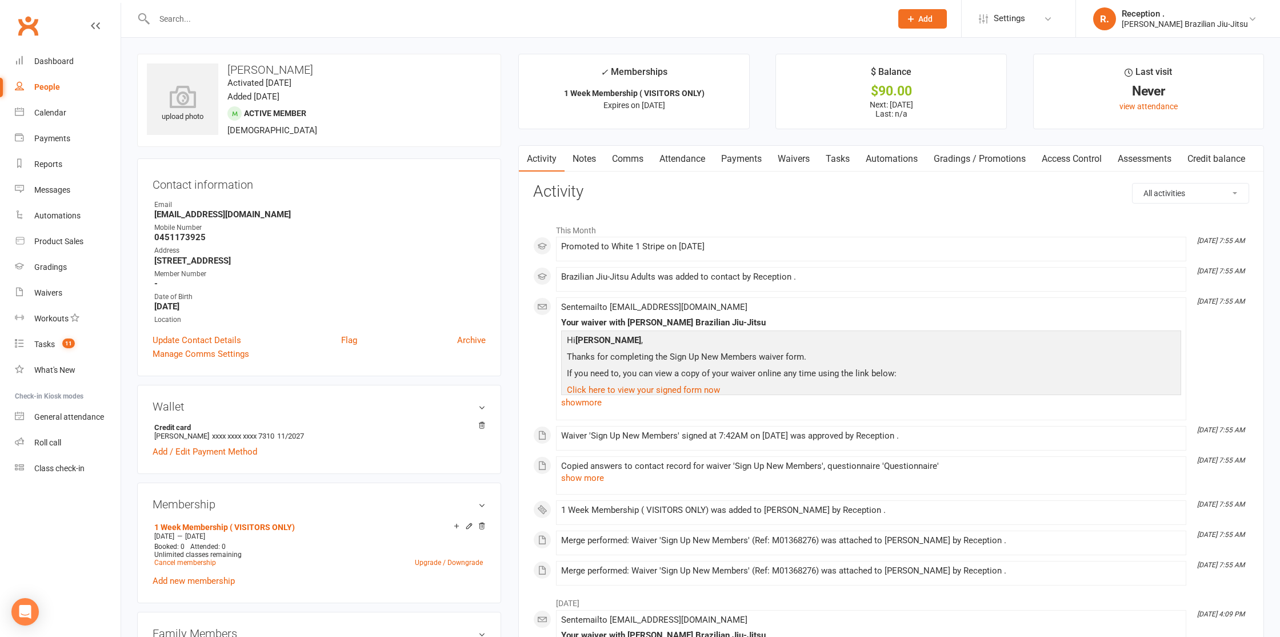
click at [582, 151] on link "Notes" at bounding box center [584, 159] width 39 height 26
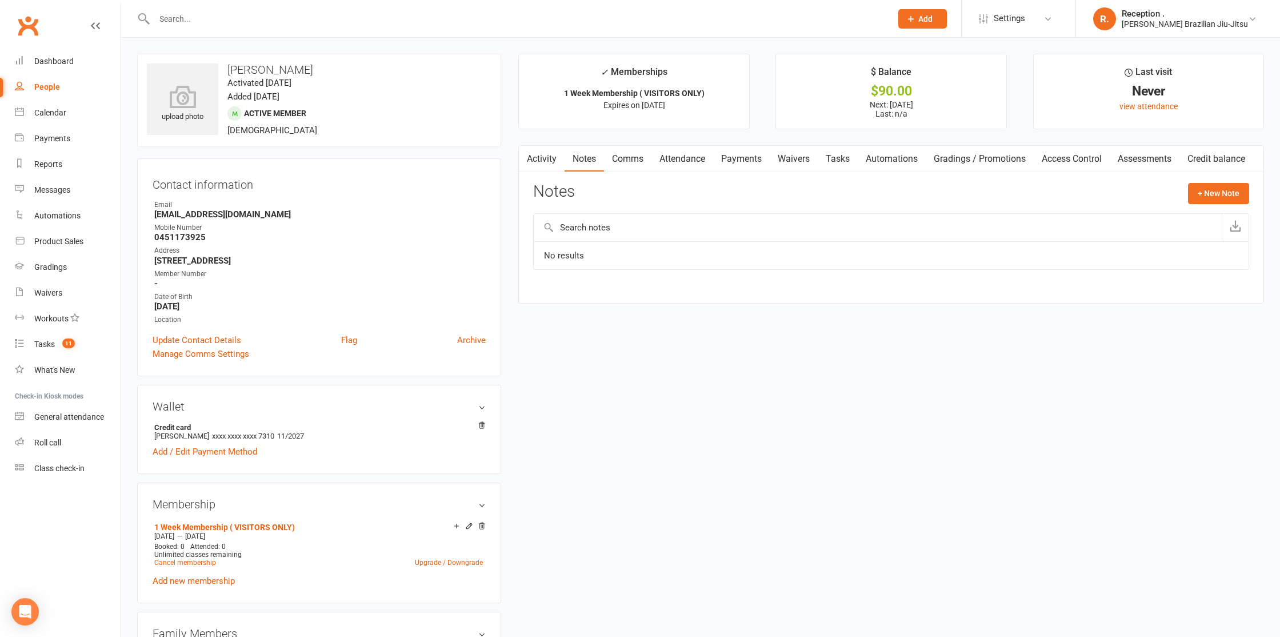
click at [624, 159] on link "Comms" at bounding box center [627, 159] width 47 height 26
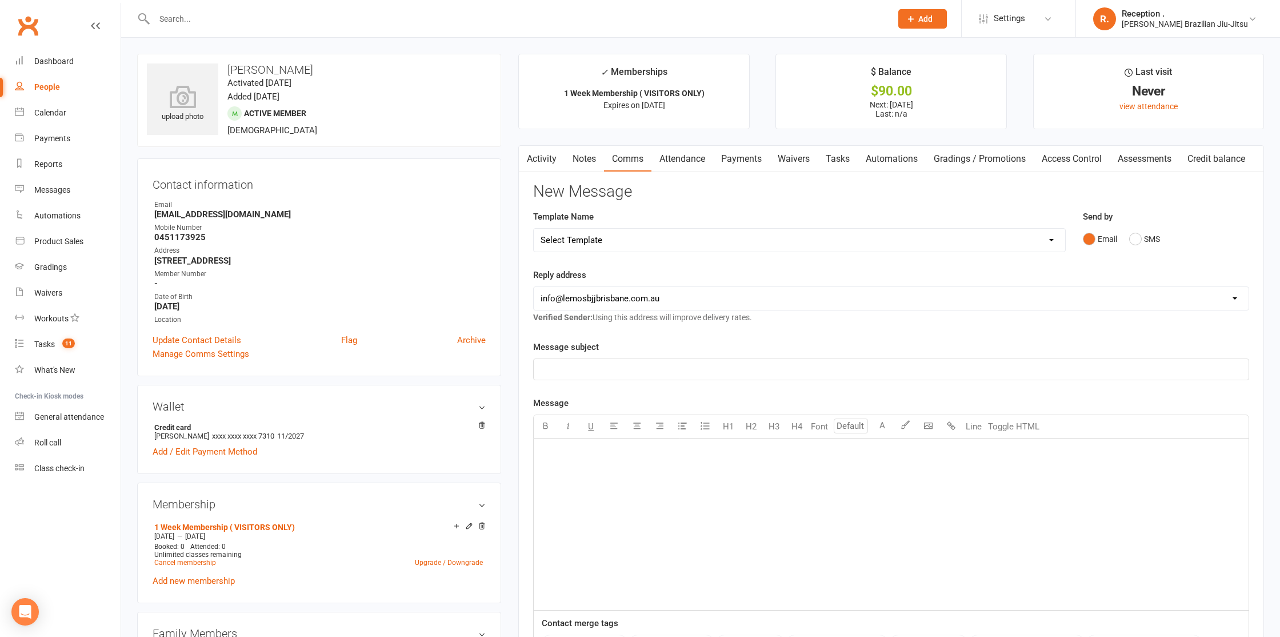
click at [685, 157] on link "Attendance" at bounding box center [682, 159] width 62 height 26
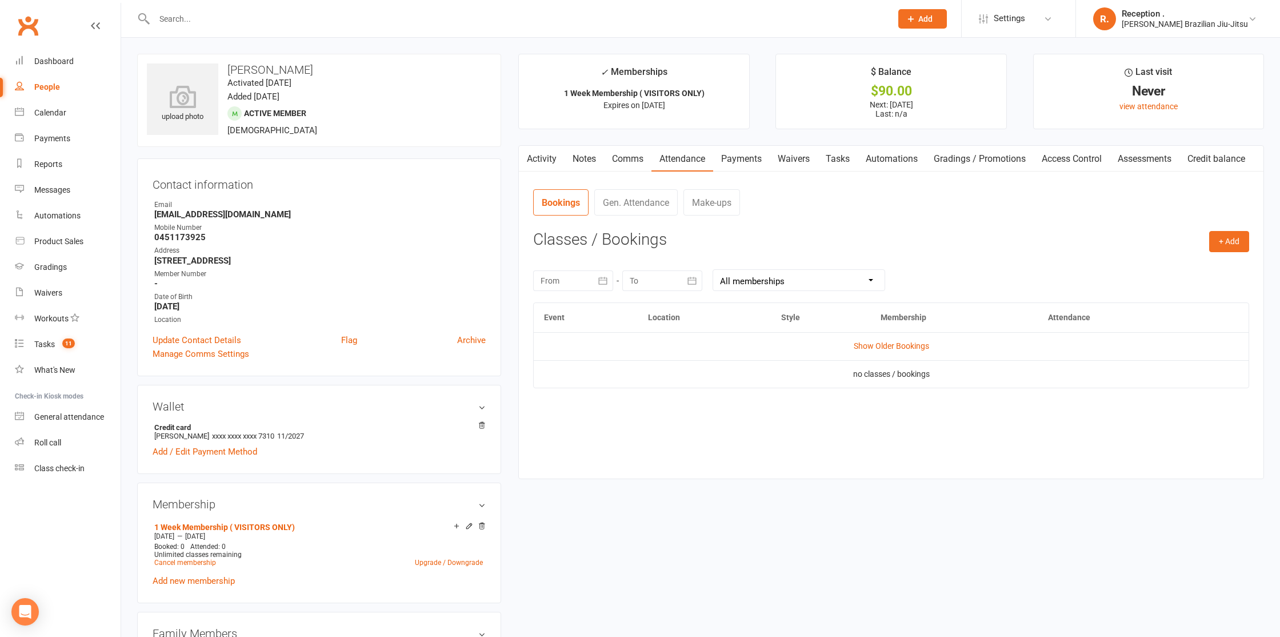
click at [737, 157] on link "Payments" at bounding box center [741, 159] width 57 height 26
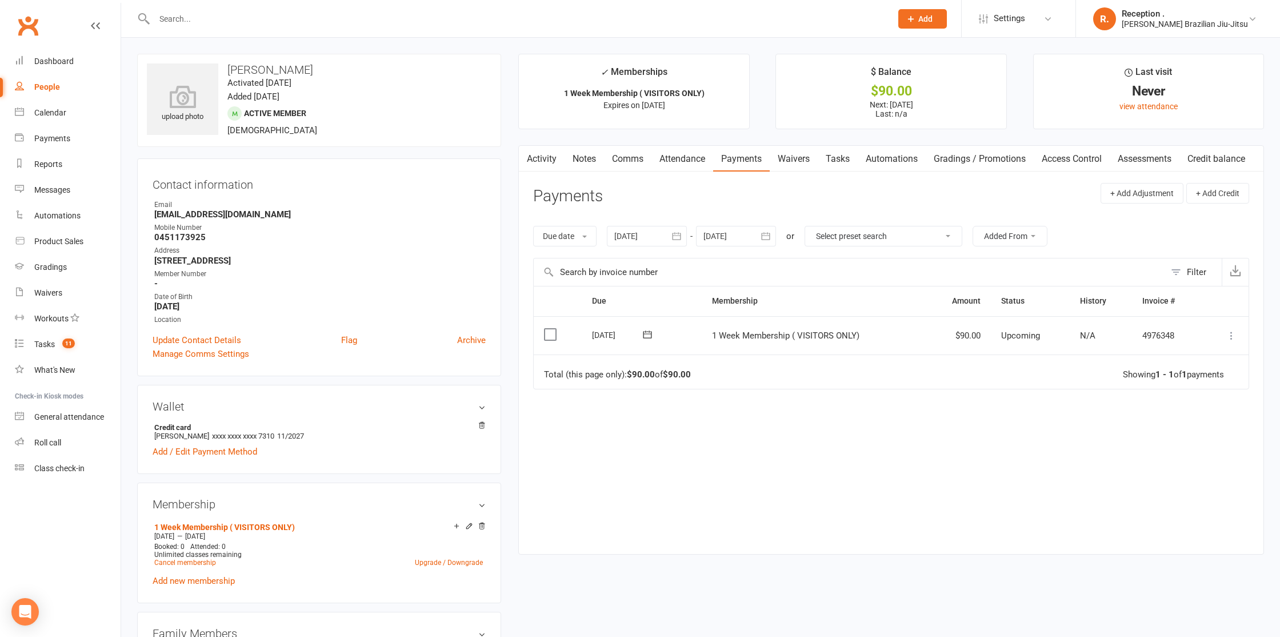
click at [801, 163] on link "Waivers" at bounding box center [794, 159] width 48 height 26
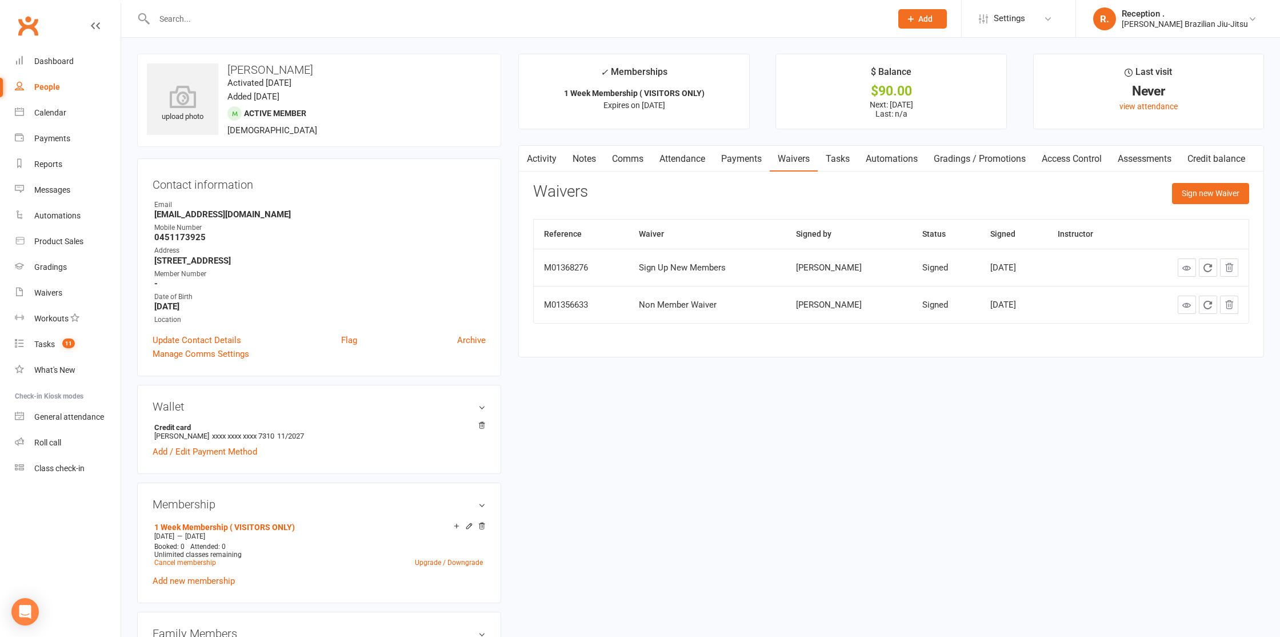
click at [840, 162] on link "Tasks" at bounding box center [838, 159] width 40 height 26
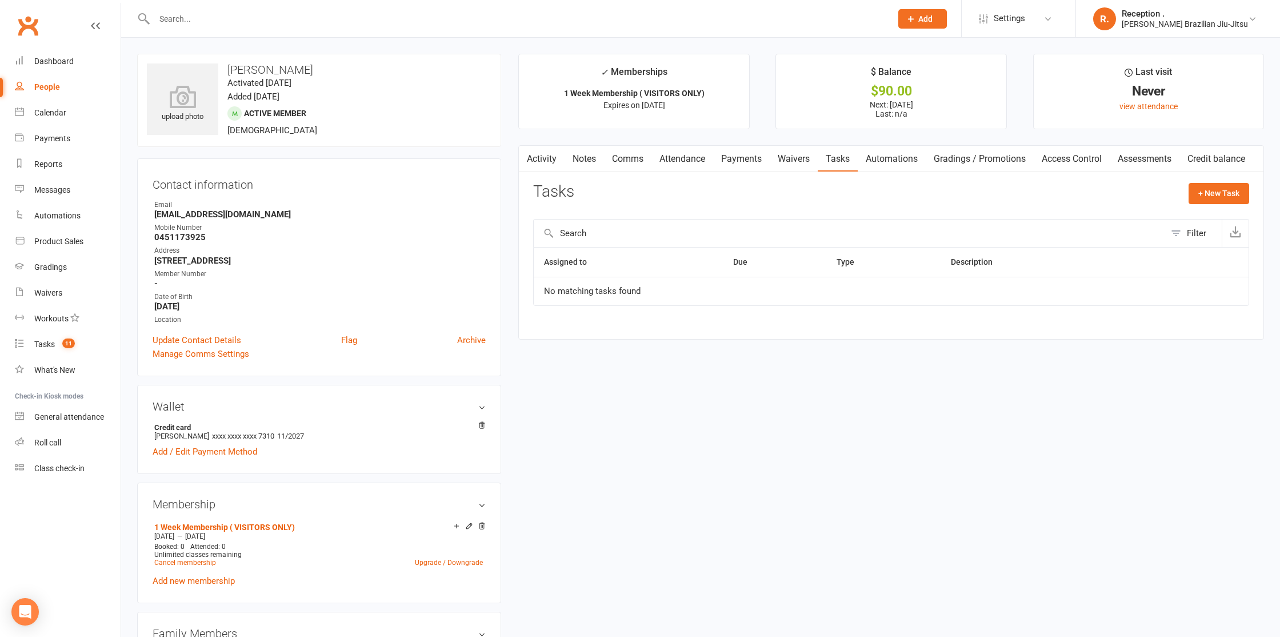
click at [889, 158] on link "Automations" at bounding box center [892, 159] width 68 height 26
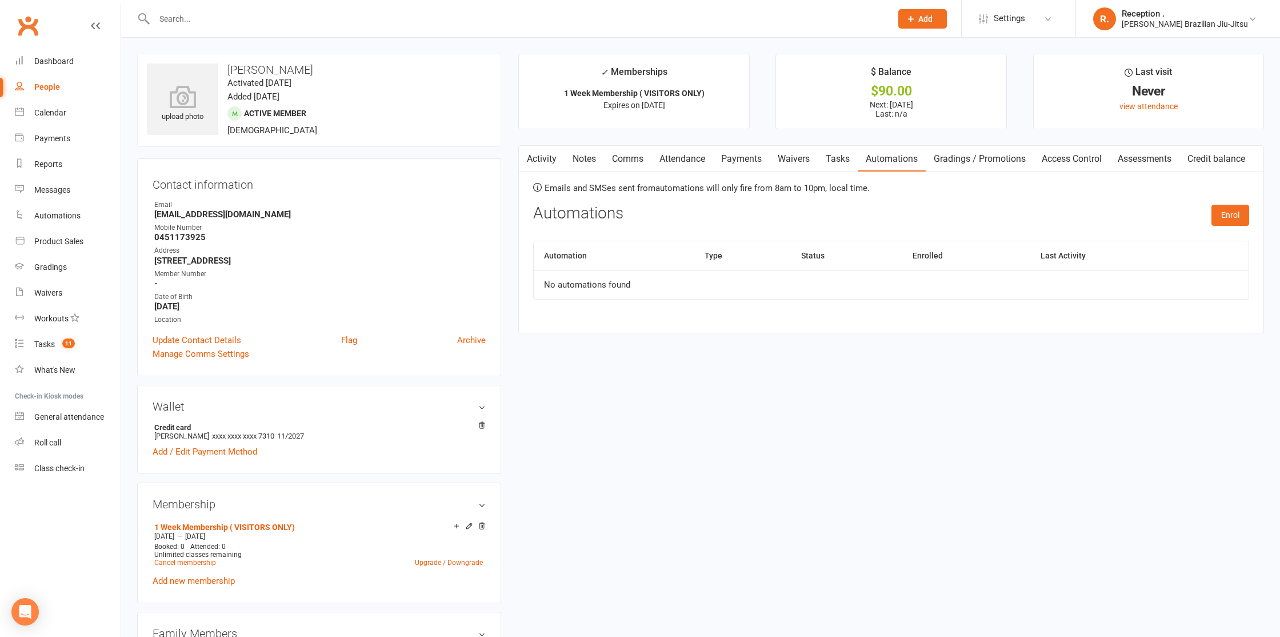
click at [964, 157] on link "Gradings / Promotions" at bounding box center [980, 159] width 108 height 26
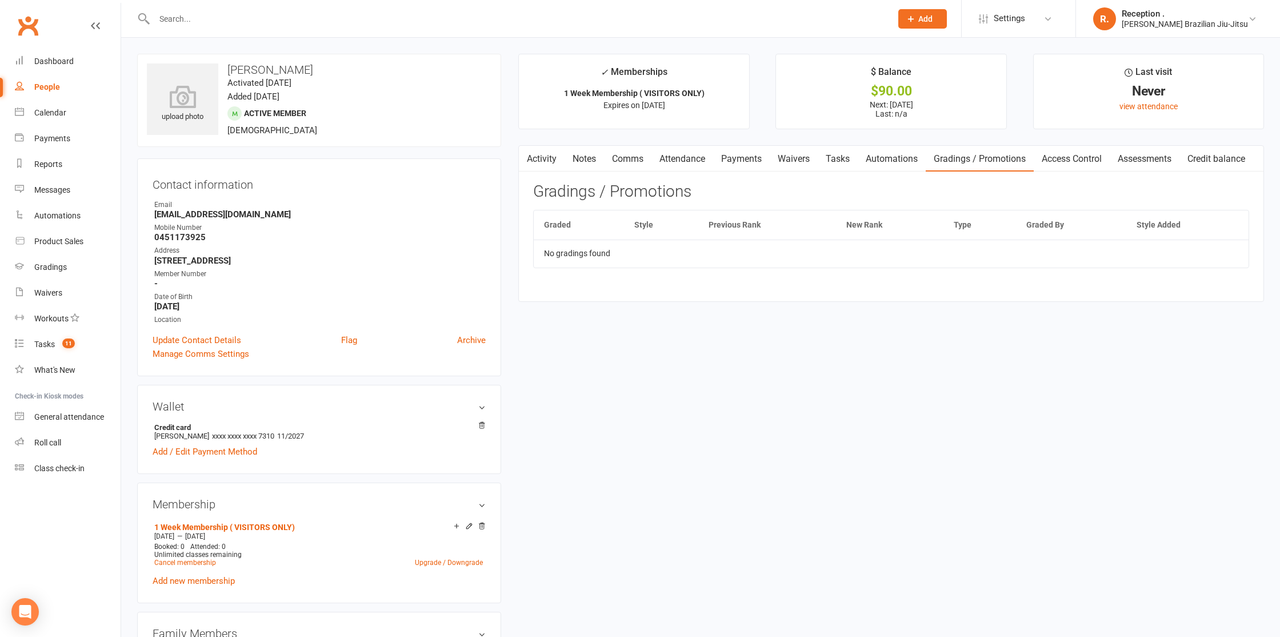
drag, startPoint x: 58, startPoint y: 23, endPoint x: 50, endPoint y: 24, distance: 8.0
click at [55, 24] on div "Clubworx" at bounding box center [60, 32] width 121 height 42
click at [20, 26] on link "Clubworx" at bounding box center [28, 25] width 29 height 29
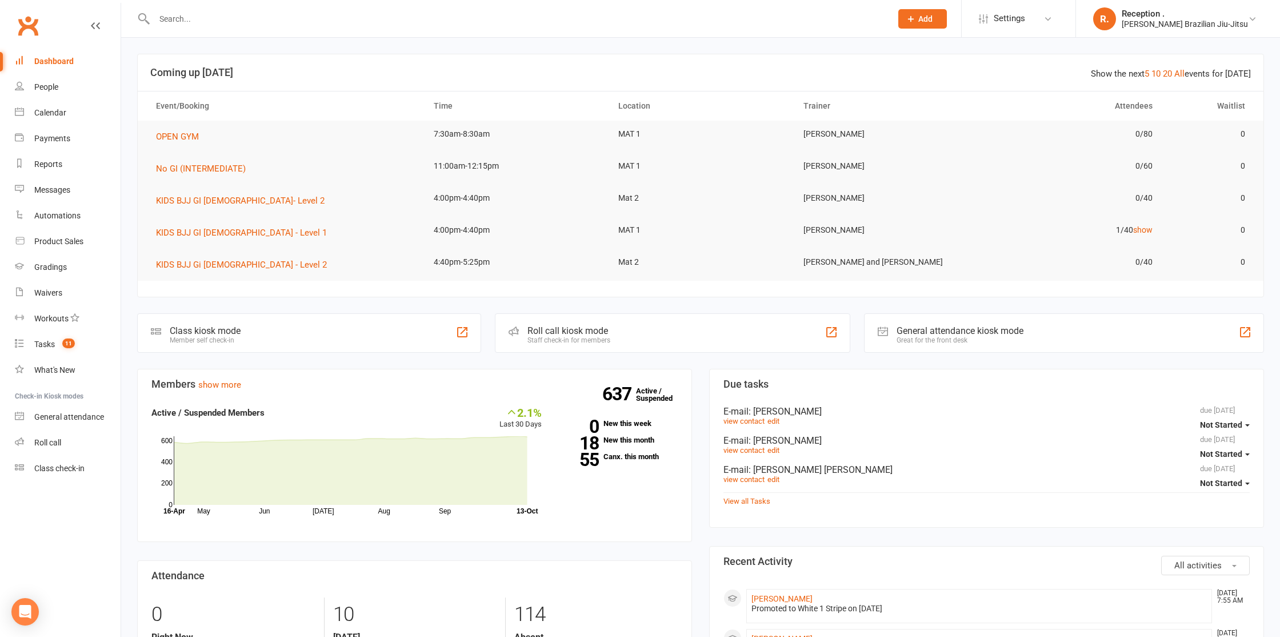
click at [230, 26] on input "text" at bounding box center [517, 19] width 733 height 16
paste input "[PERSON_NAME]"
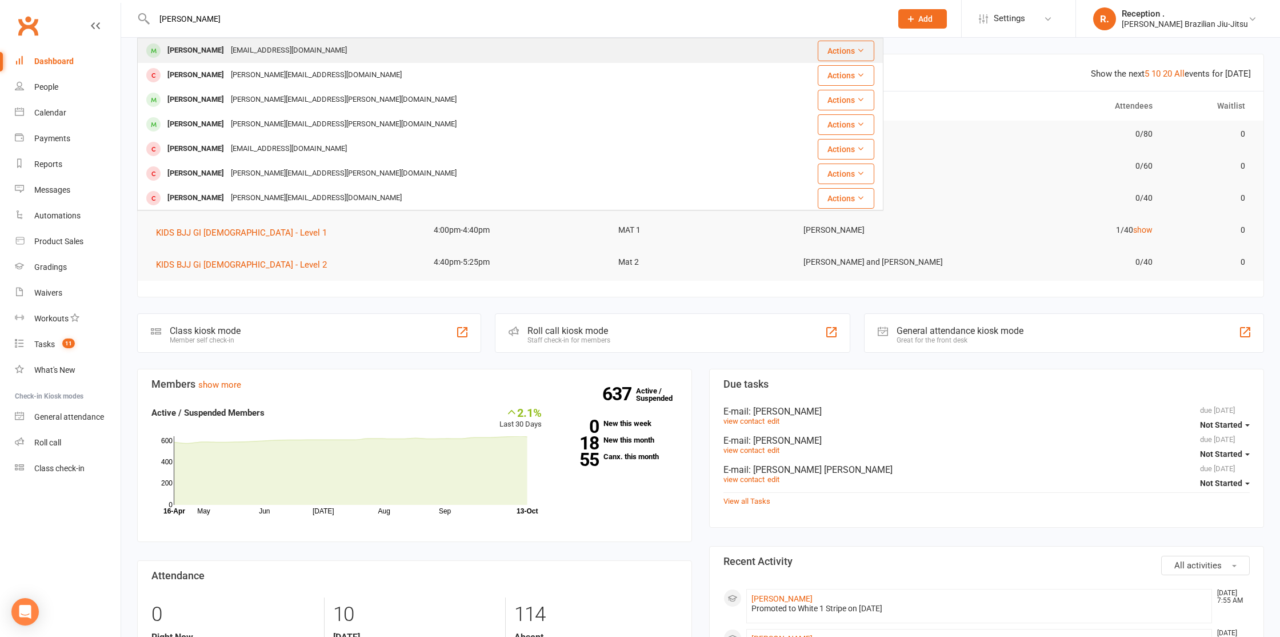
type input "[PERSON_NAME]"
click at [224, 57] on div "[PERSON_NAME]" at bounding box center [195, 50] width 63 height 17
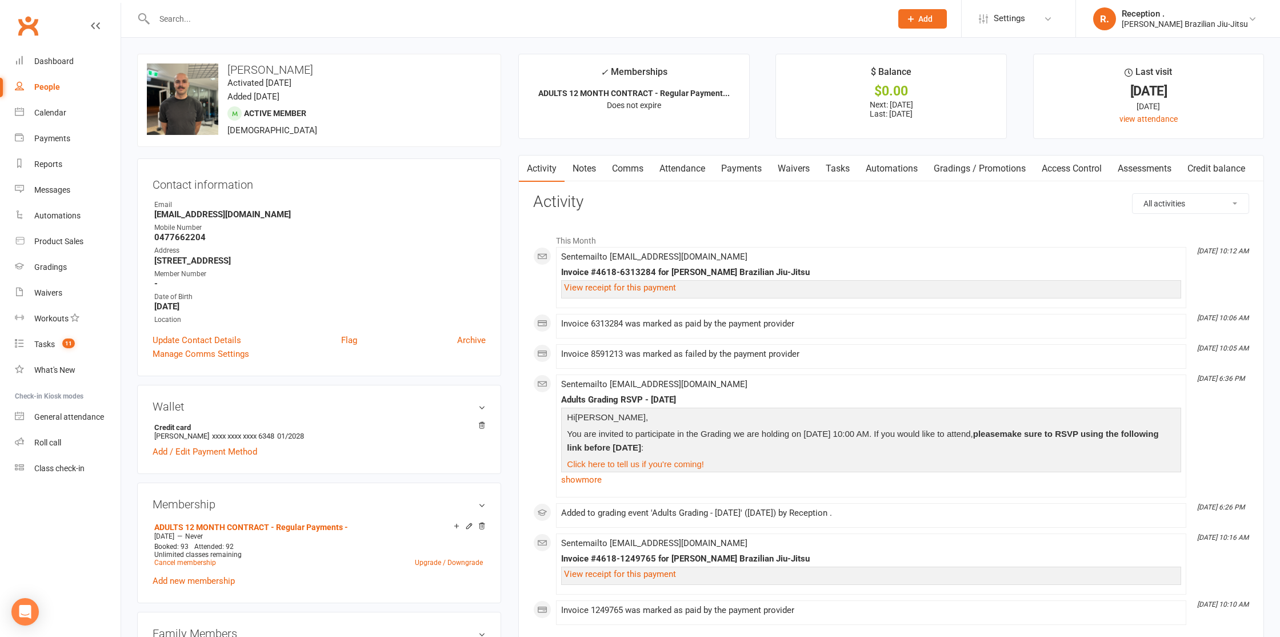
click at [201, 218] on strong "jgrudnoff@gmail.com" at bounding box center [319, 214] width 331 height 10
click at [736, 171] on link "Payments" at bounding box center [741, 168] width 57 height 26
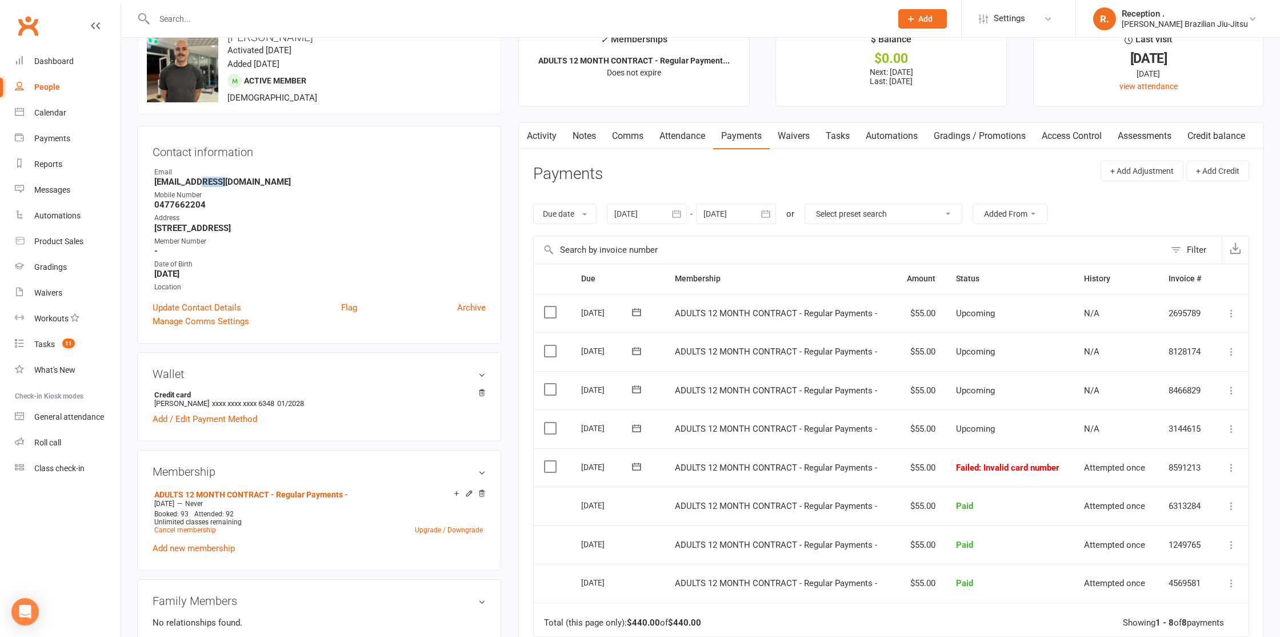
scroll to position [51, 0]
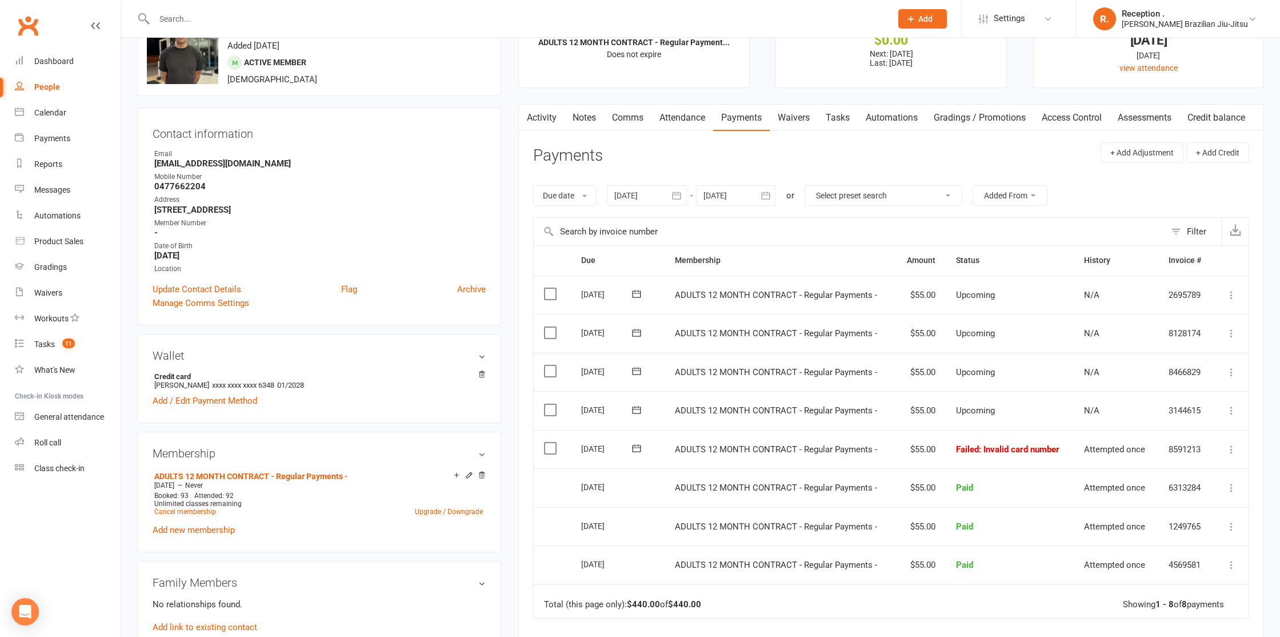
click at [187, 161] on strong "jgrudnoff@gmail.com" at bounding box center [319, 163] width 331 height 10
drag, startPoint x: 187, startPoint y: 161, endPoint x: 201, endPoint y: 181, distance: 23.9
click at [187, 161] on strong "jgrudnoff@gmail.com" at bounding box center [319, 163] width 331 height 10
copy render-form-field "jgrudnoff@gmail.com"
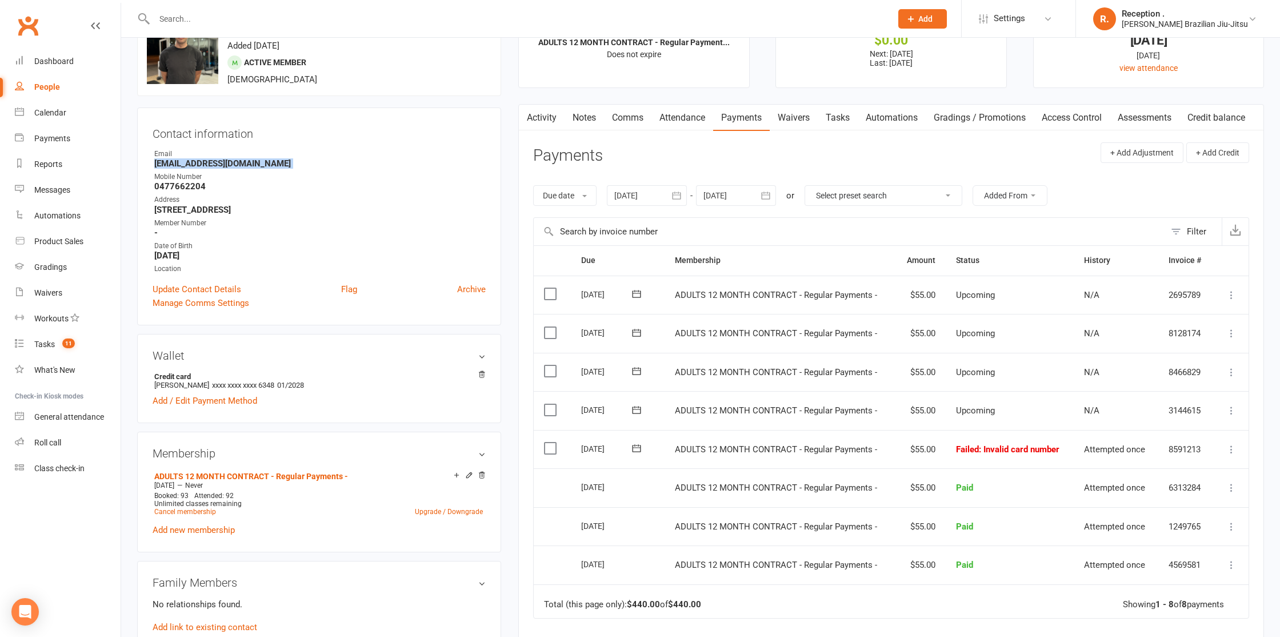
click at [690, 116] on link "Attendance" at bounding box center [682, 118] width 62 height 26
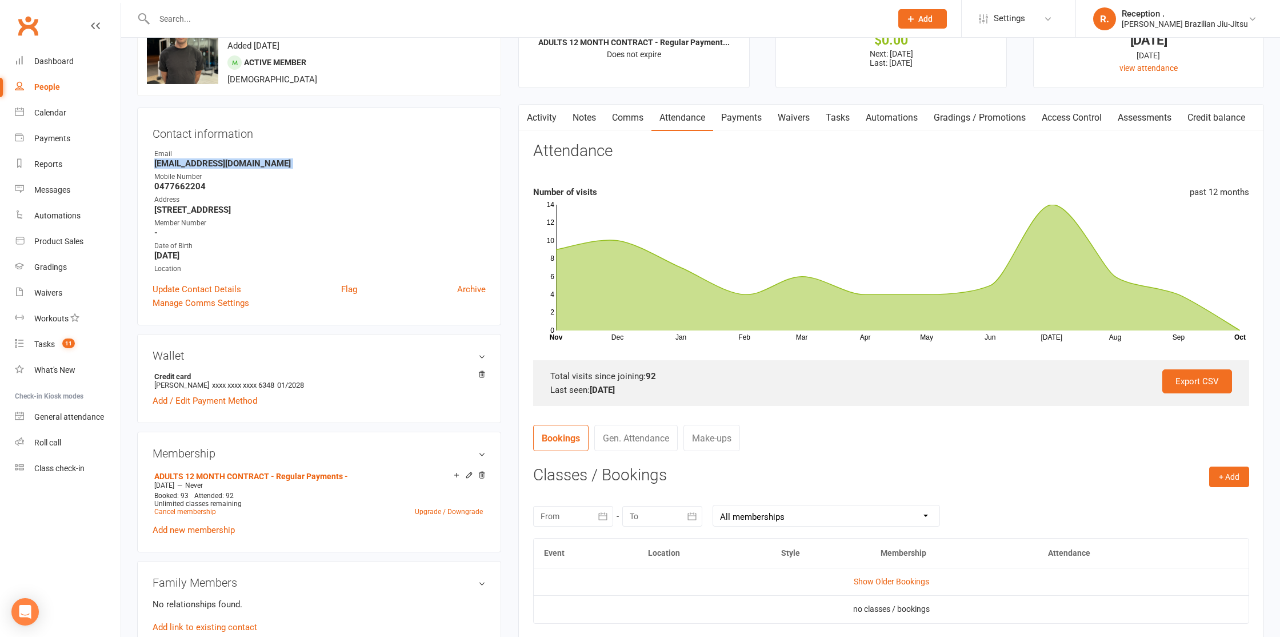
click at [625, 124] on link "Comms" at bounding box center [627, 118] width 47 height 26
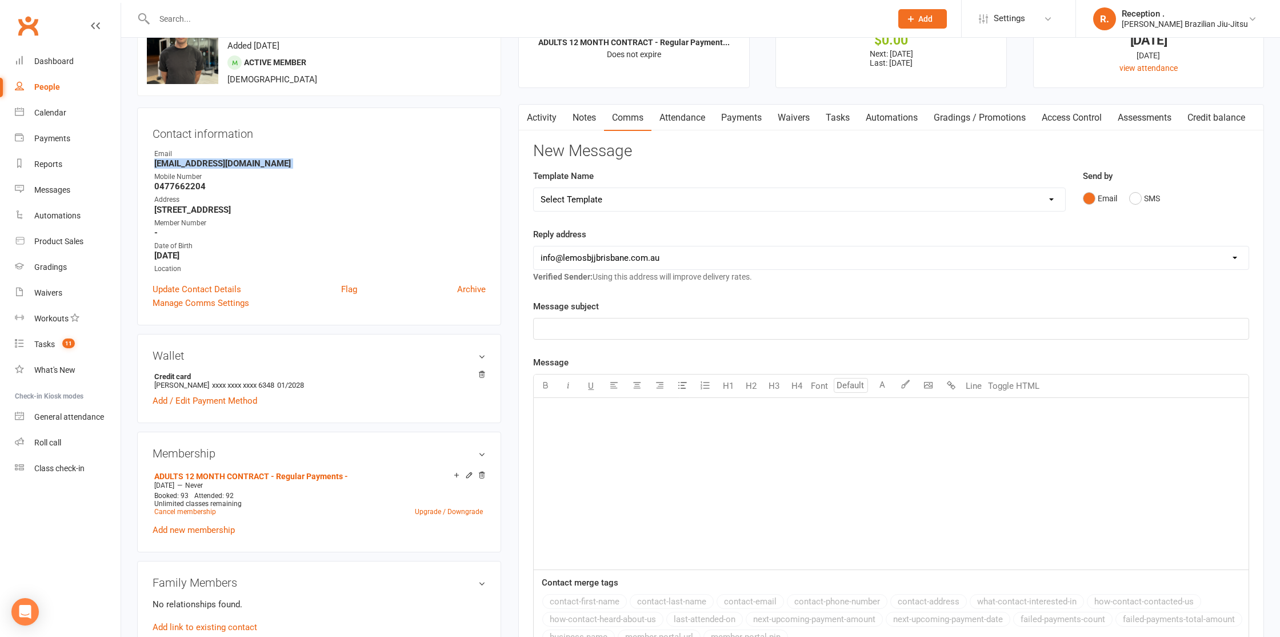
click at [563, 121] on link "Activity" at bounding box center [542, 118] width 46 height 26
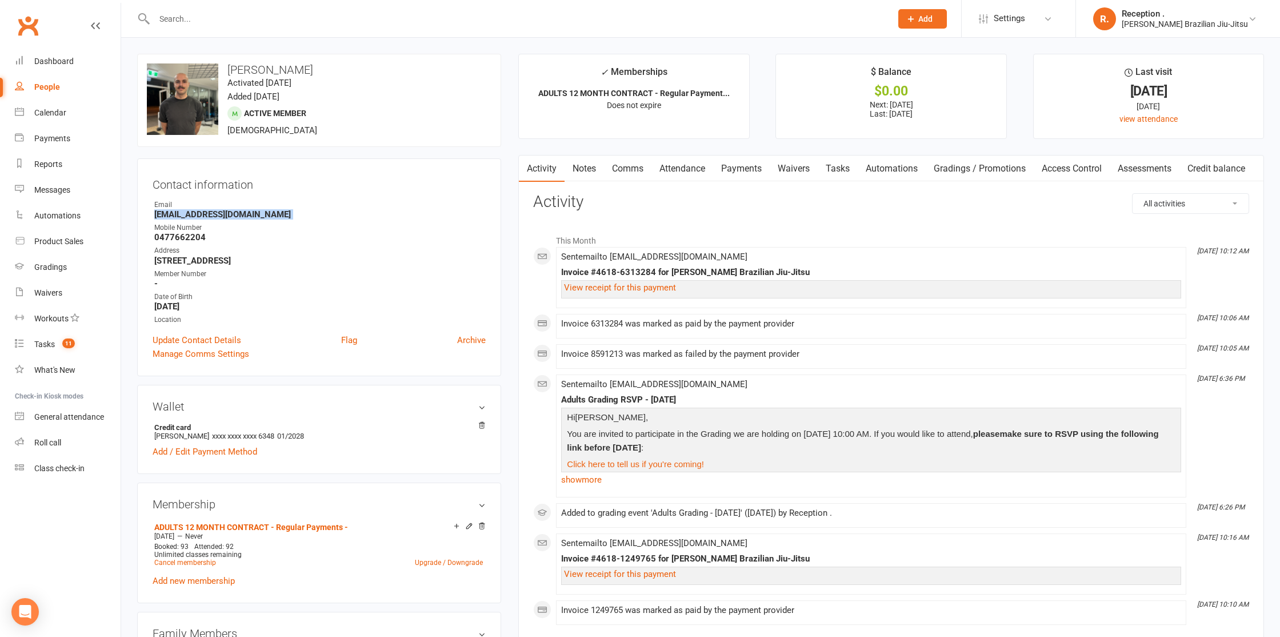
click at [18, 34] on link "Clubworx" at bounding box center [28, 25] width 29 height 29
